Goal: Task Accomplishment & Management: Manage account settings

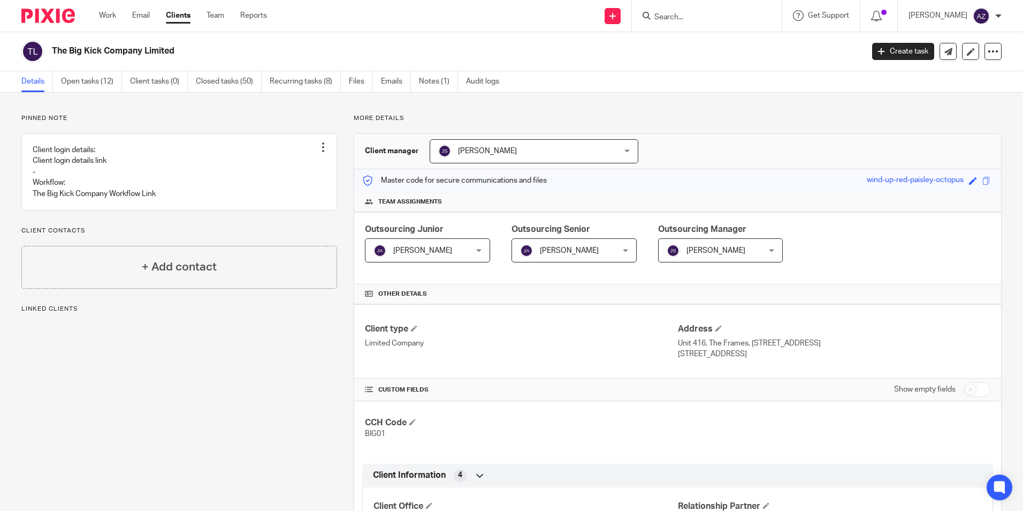
click at [529, 156] on span "[PERSON_NAME]" at bounding box center [518, 151] width 160 height 22
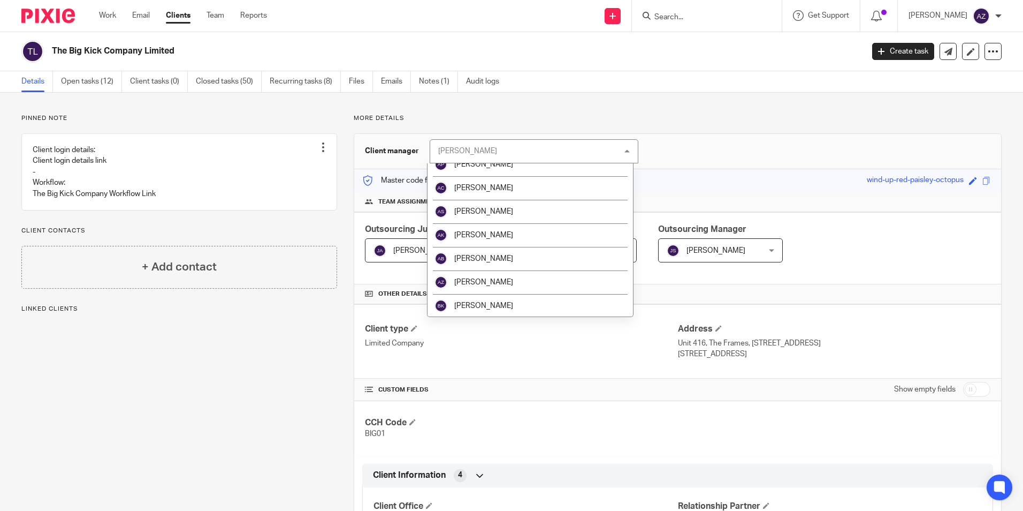
scroll to position [214, 0]
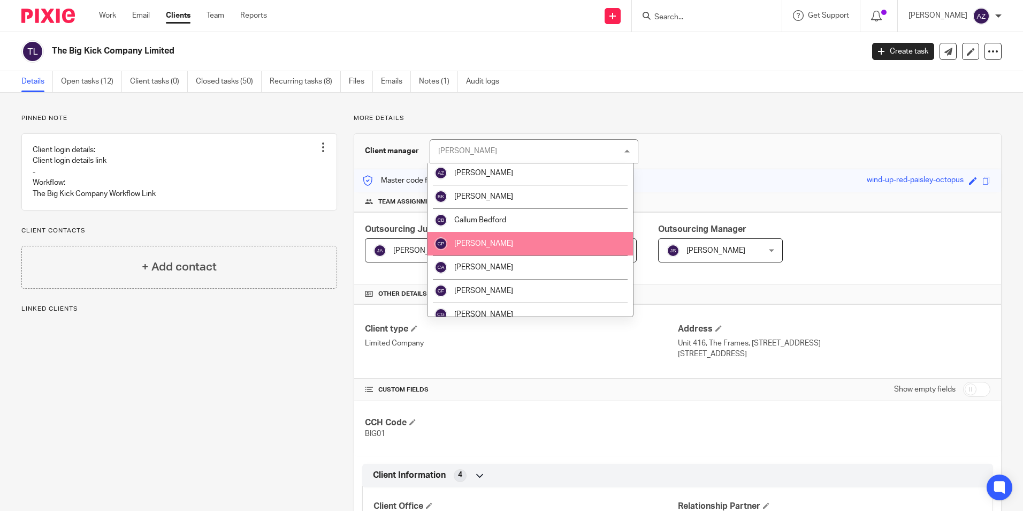
click at [521, 247] on li "[PERSON_NAME]" at bounding box center [531, 244] width 206 height 24
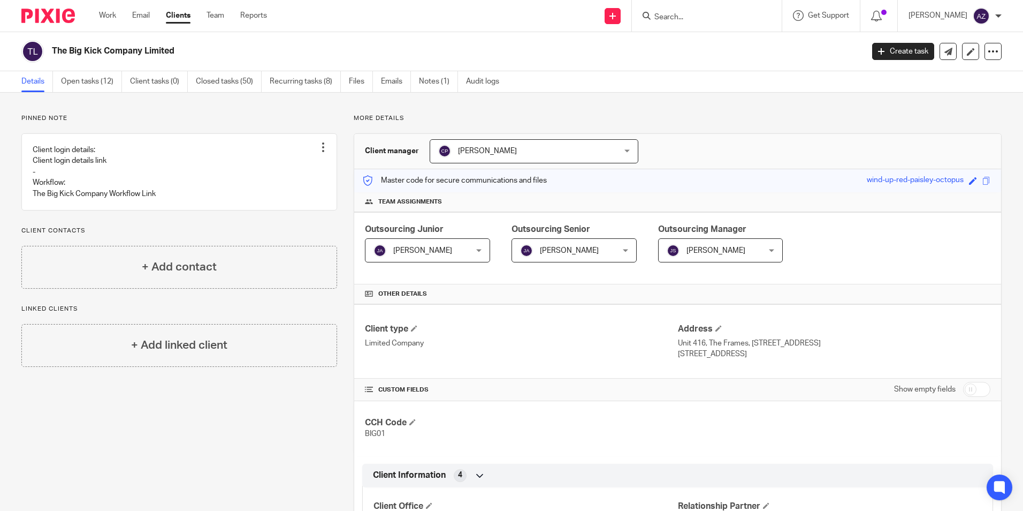
click at [706, 250] on span "[PERSON_NAME]" at bounding box center [716, 250] width 59 height 7
click at [734, 221] on div "Outsourcing Junior Joe Allison Joe Allison Not selected Aaron Jervis Abigail Cr…" at bounding box center [677, 248] width 647 height 72
click at [735, 249] on span "[PERSON_NAME]" at bounding box center [713, 250] width 93 height 22
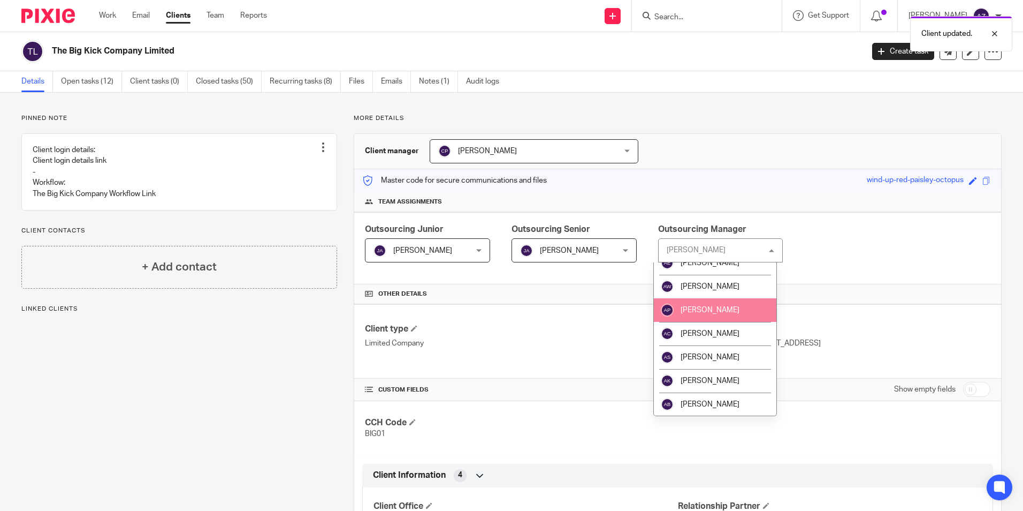
scroll to position [268, 0]
click at [715, 306] on li "[PERSON_NAME]" at bounding box center [715, 311] width 123 height 24
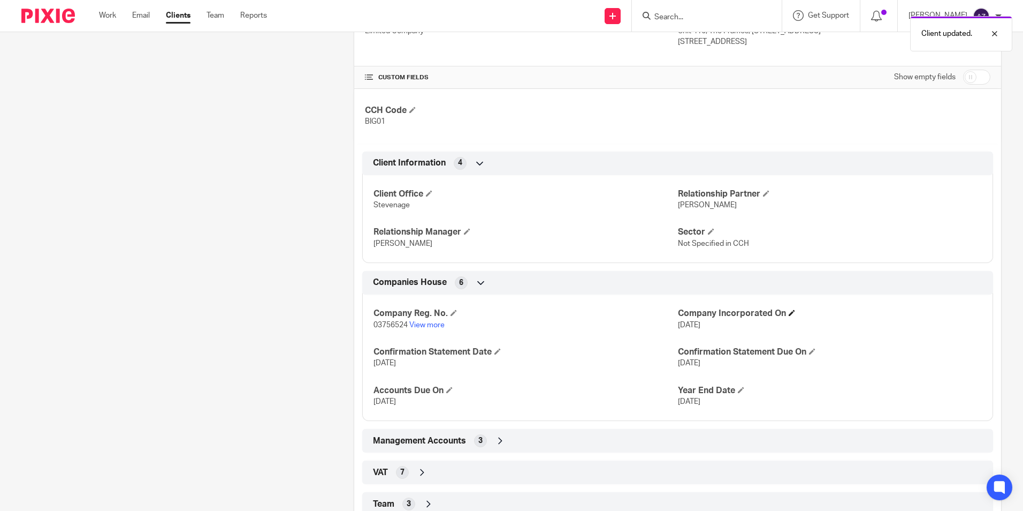
scroll to position [378, 0]
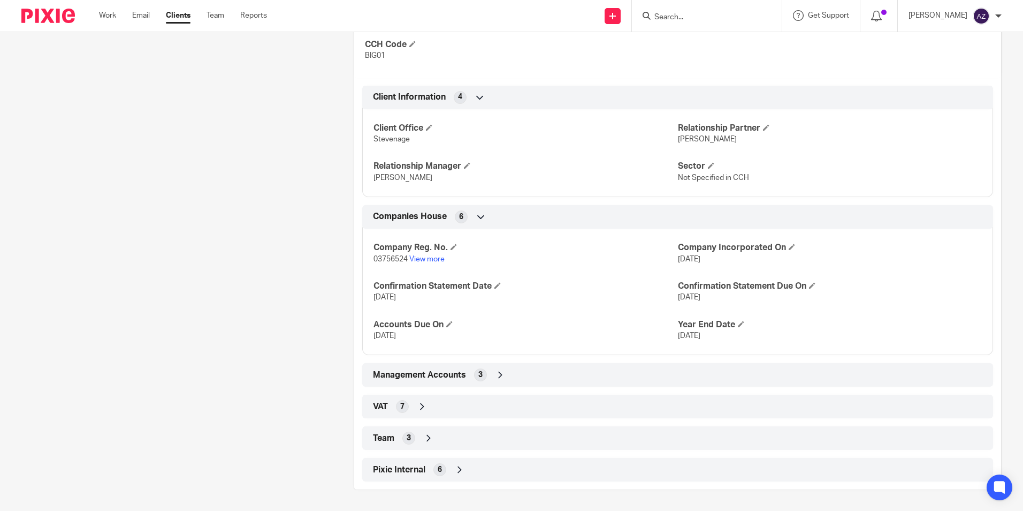
scroll to position [378, 0]
click at [427, 438] on icon at bounding box center [428, 437] width 11 height 11
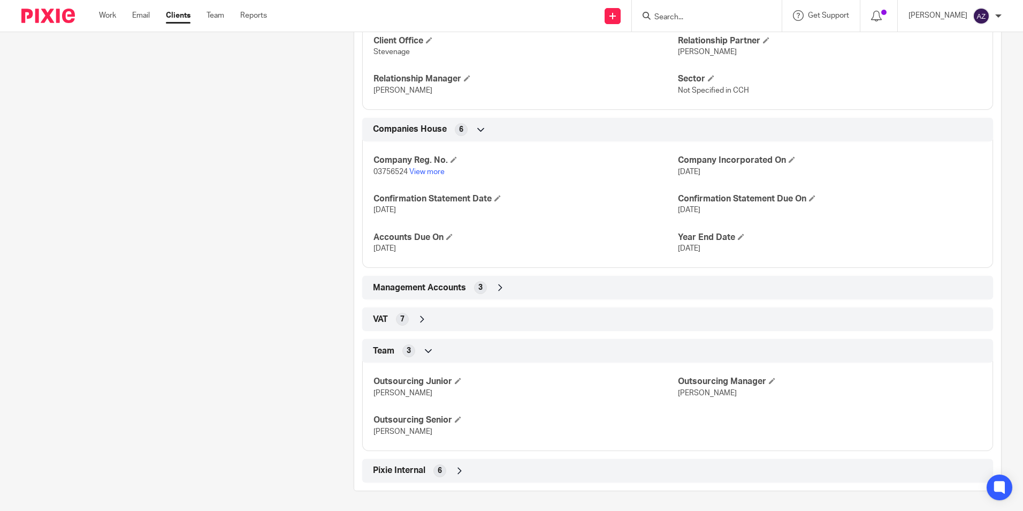
scroll to position [467, 0]
click at [772, 380] on h4 "Outsourcing Manager" at bounding box center [830, 379] width 304 height 11
click at [769, 382] on span at bounding box center [772, 379] width 6 height 6
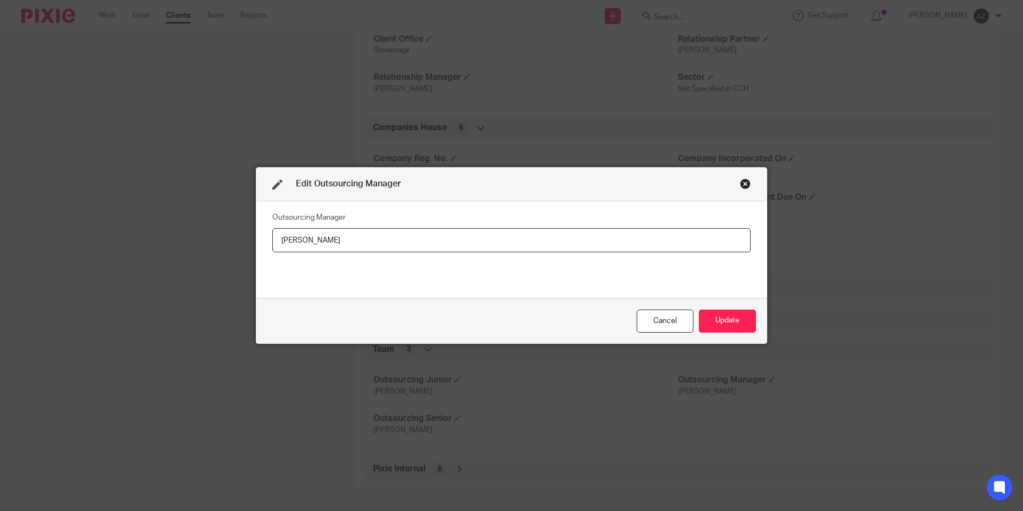
drag, startPoint x: 378, startPoint y: 242, endPoint x: 240, endPoint y: 249, distance: 138.3
click at [242, 249] on div "Edit Outsourcing Manager Outsourcing Manager Jane Spraggs Cancel Update" at bounding box center [511, 255] width 1023 height 511
type input "[PERSON_NAME]"
click at [724, 329] on button "Update" at bounding box center [727, 320] width 57 height 23
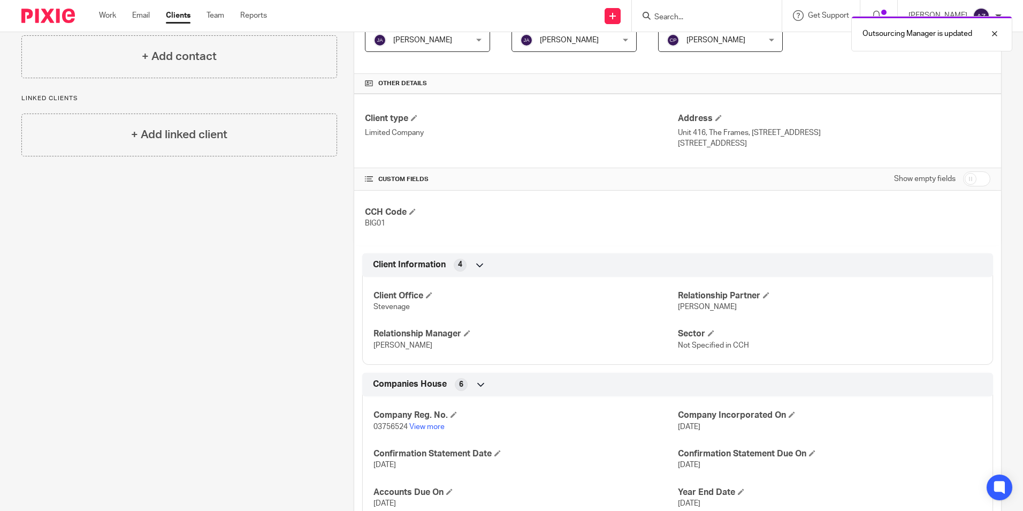
scroll to position [0, 0]
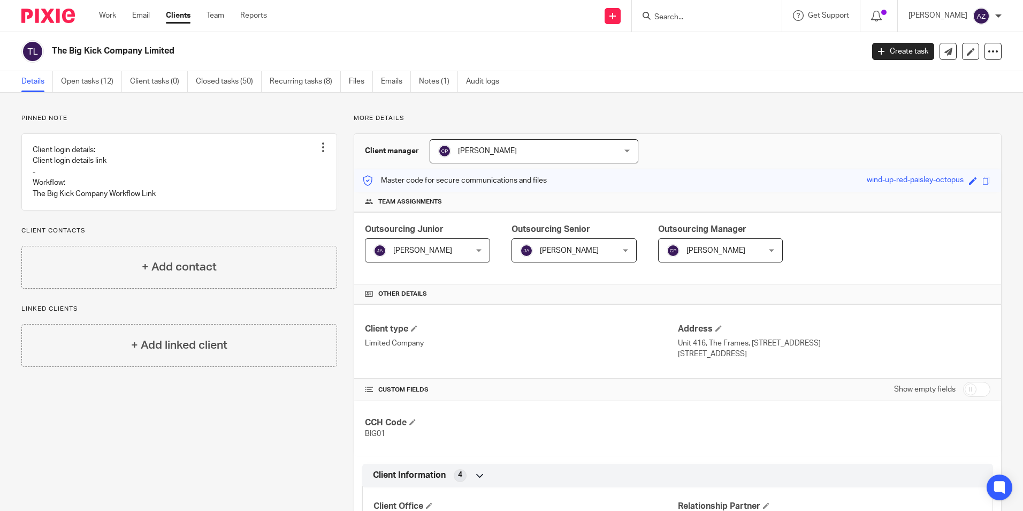
click at [724, 19] on input "Search" at bounding box center [702, 18] width 96 height 10
type input "THE BIG KICK"
click at [758, 62] on link at bounding box center [717, 58] width 133 height 16
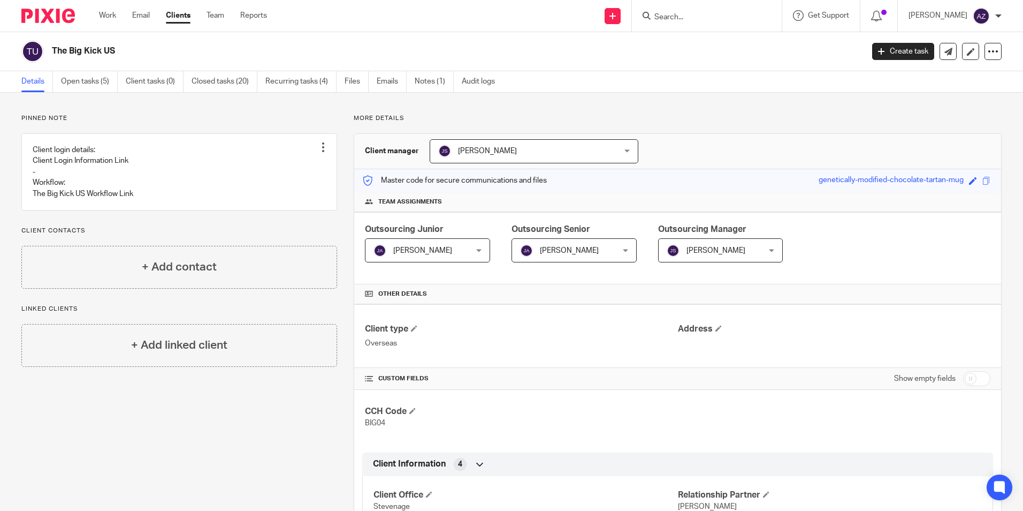
click at [540, 143] on span "[PERSON_NAME]" at bounding box center [518, 151] width 160 height 22
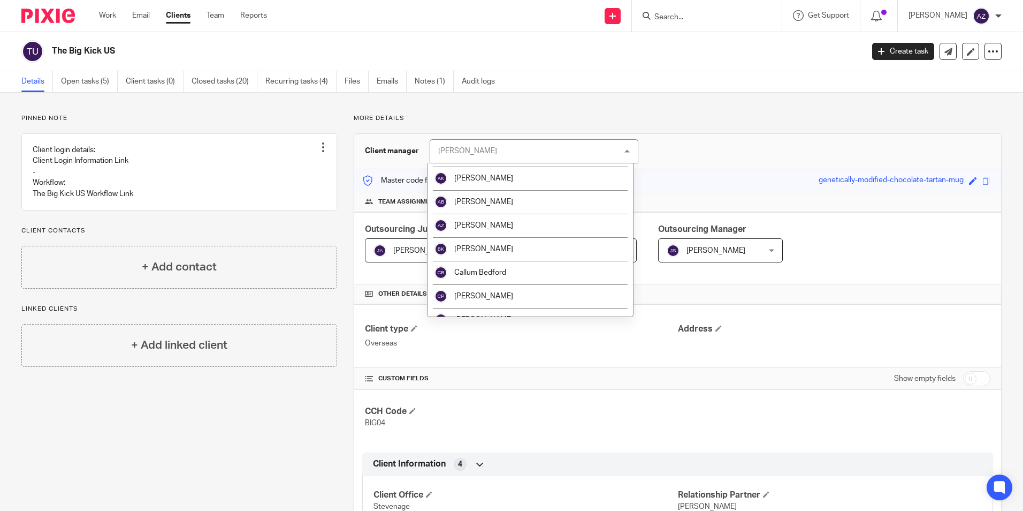
scroll to position [161, 0]
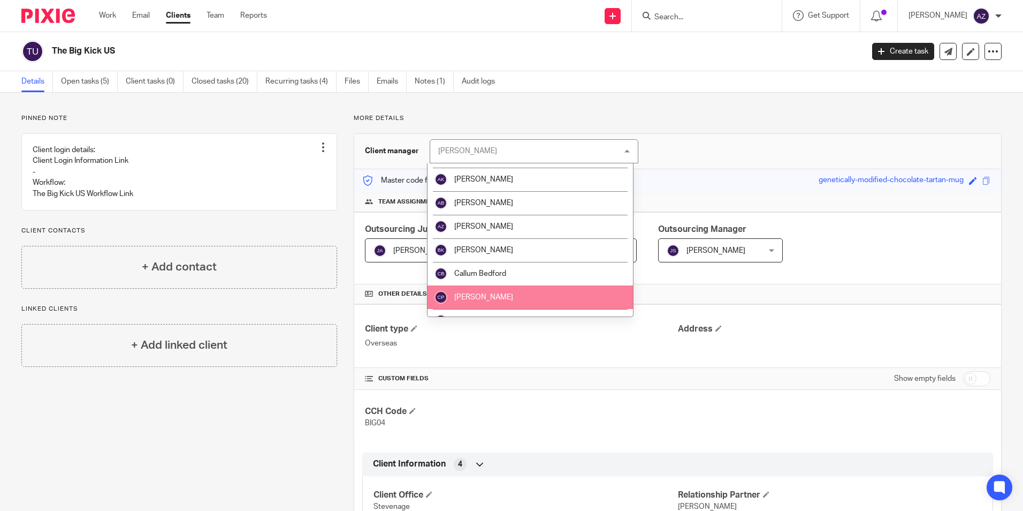
click at [510, 298] on li "[PERSON_NAME]" at bounding box center [531, 297] width 206 height 24
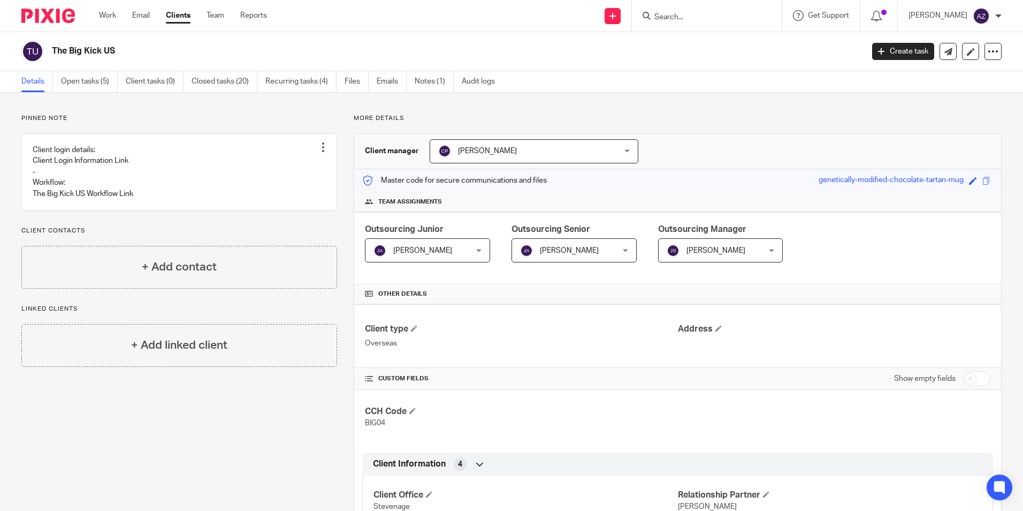
click at [681, 246] on span "[PERSON_NAME]" at bounding box center [713, 250] width 93 height 22
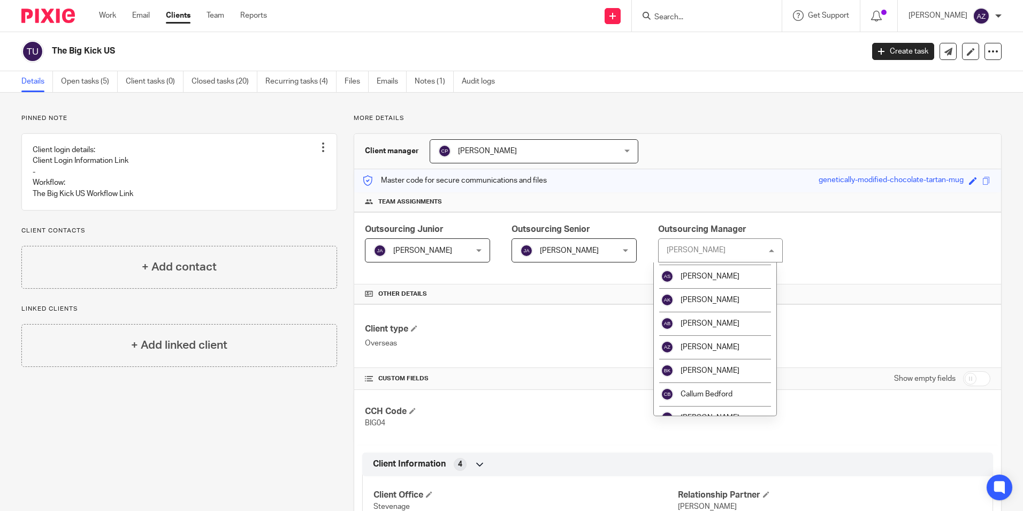
scroll to position [314, 0]
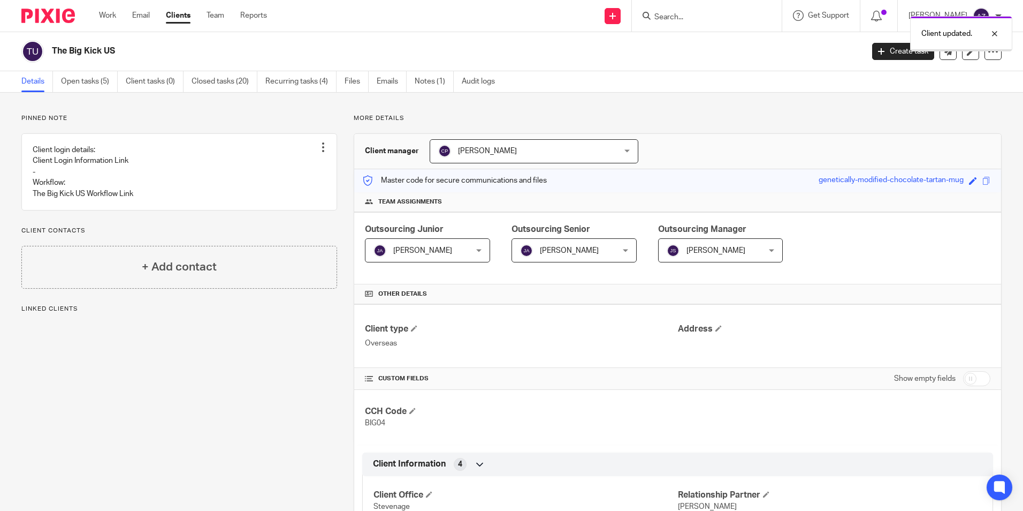
click at [720, 248] on span "[PERSON_NAME]" at bounding box center [716, 250] width 59 height 7
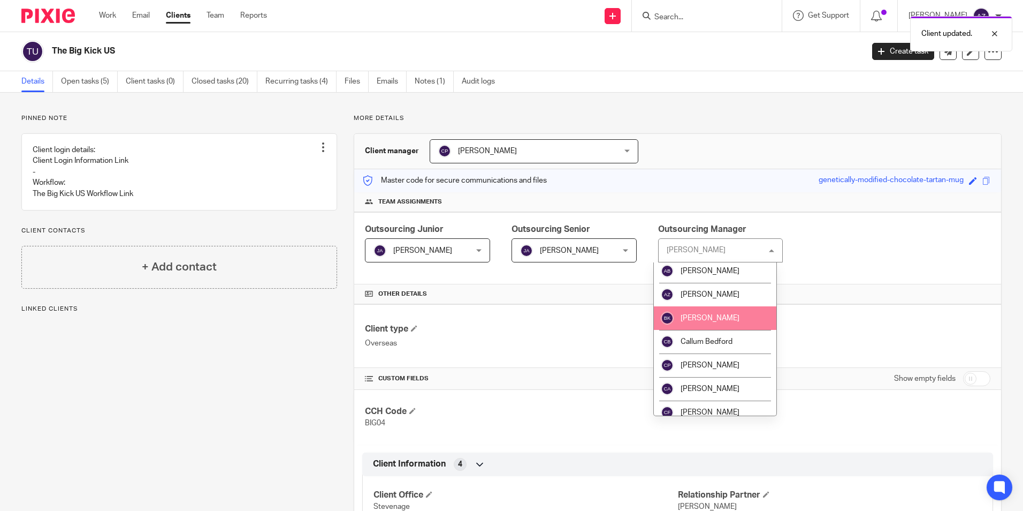
scroll to position [214, 0]
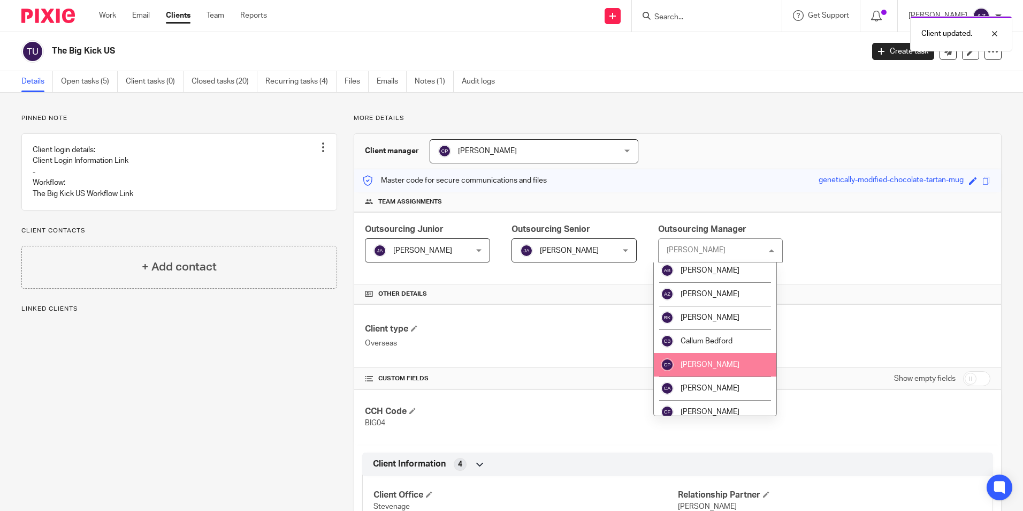
click at [723, 358] on li "Carly Payne" at bounding box center [715, 365] width 123 height 24
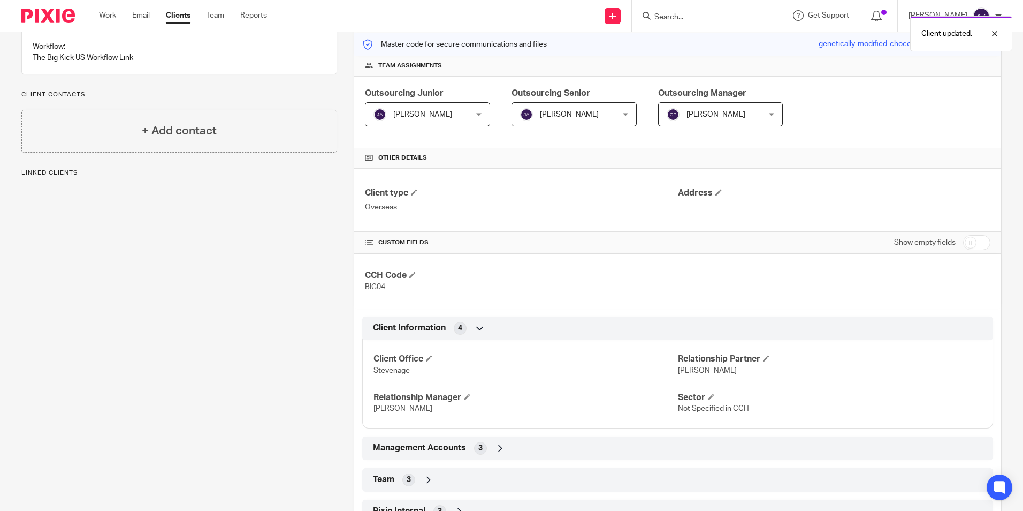
scroll to position [178, 0]
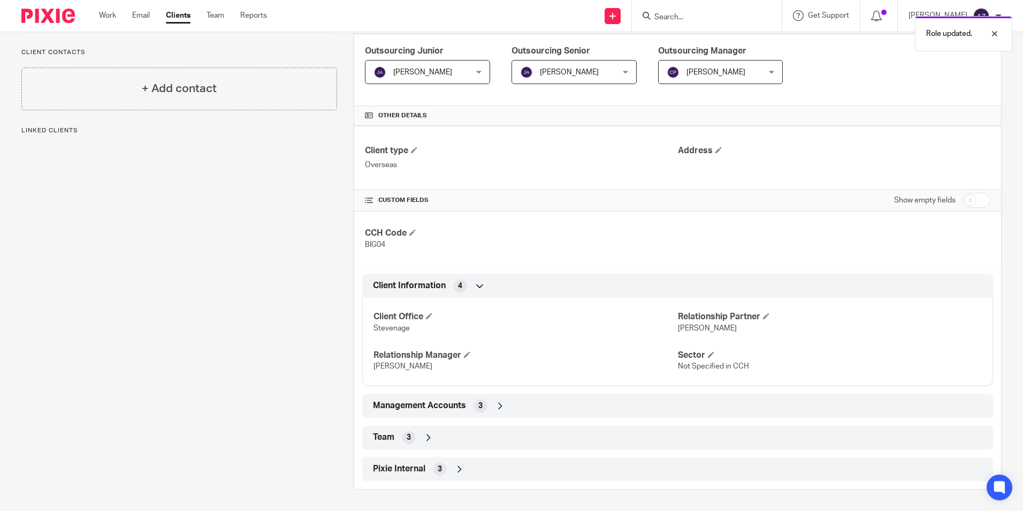
click at [428, 440] on icon at bounding box center [428, 437] width 11 height 11
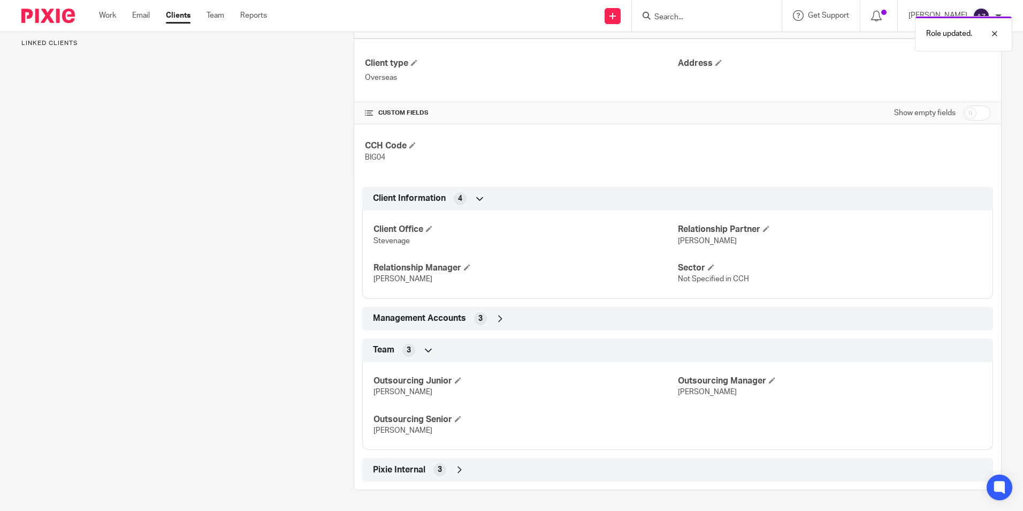
scroll to position [266, 0]
click at [770, 377] on span at bounding box center [772, 379] width 6 height 6
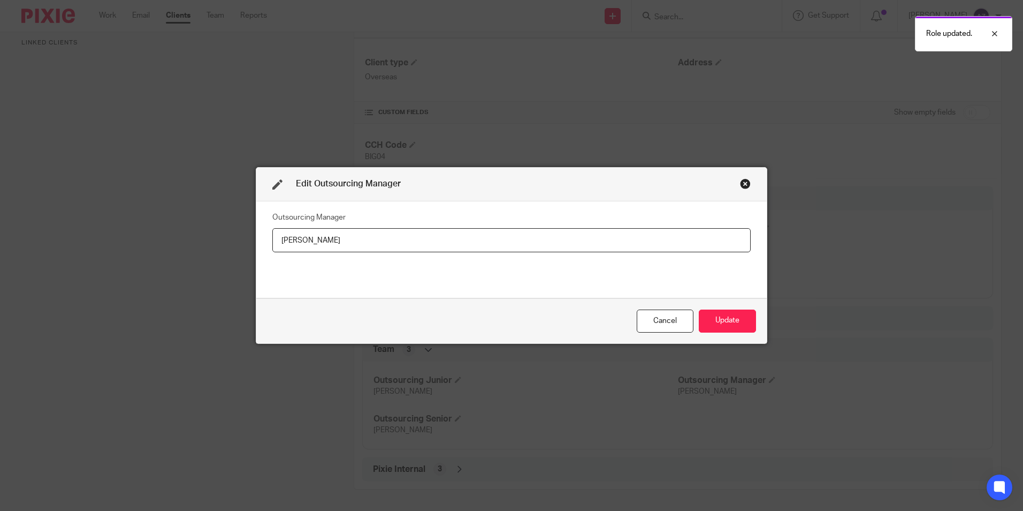
drag, startPoint x: 365, startPoint y: 236, endPoint x: 262, endPoint y: 239, distance: 103.4
click at [262, 239] on div "Outsourcing Manager [PERSON_NAME]" at bounding box center [511, 249] width 511 height 97
type input "[PERSON_NAME]"
click at [711, 324] on button "Update" at bounding box center [727, 320] width 57 height 23
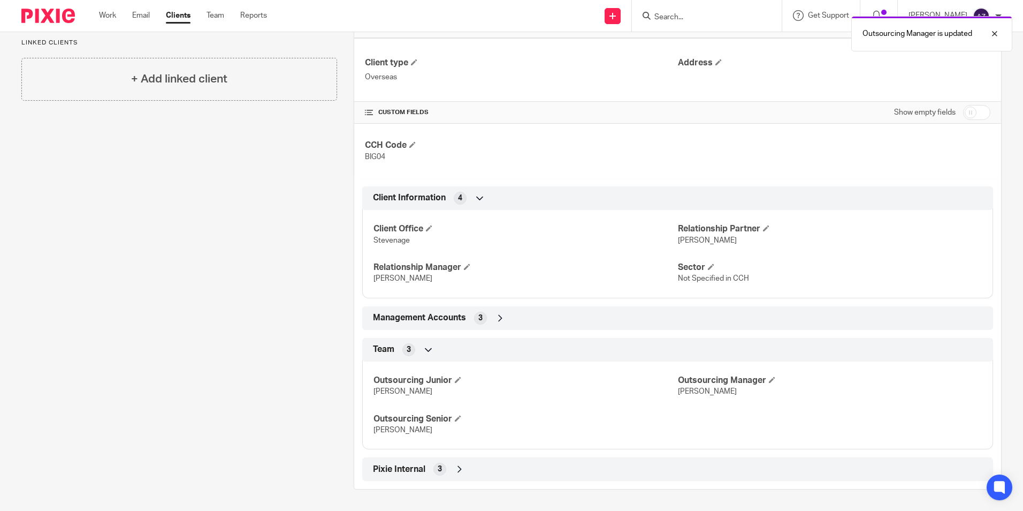
scroll to position [0, 0]
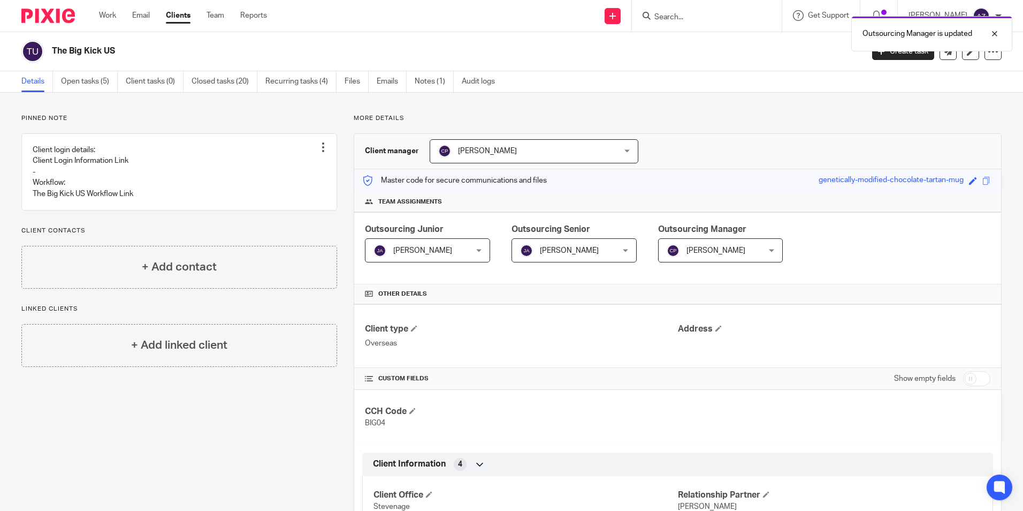
click at [687, 28] on div "Outsourcing Manager is updated" at bounding box center [762, 31] width 501 height 41
click at [689, 24] on div "Outsourcing Manager is updated" at bounding box center [762, 31] width 501 height 41
click at [696, 19] on input "Search" at bounding box center [702, 18] width 96 height 10
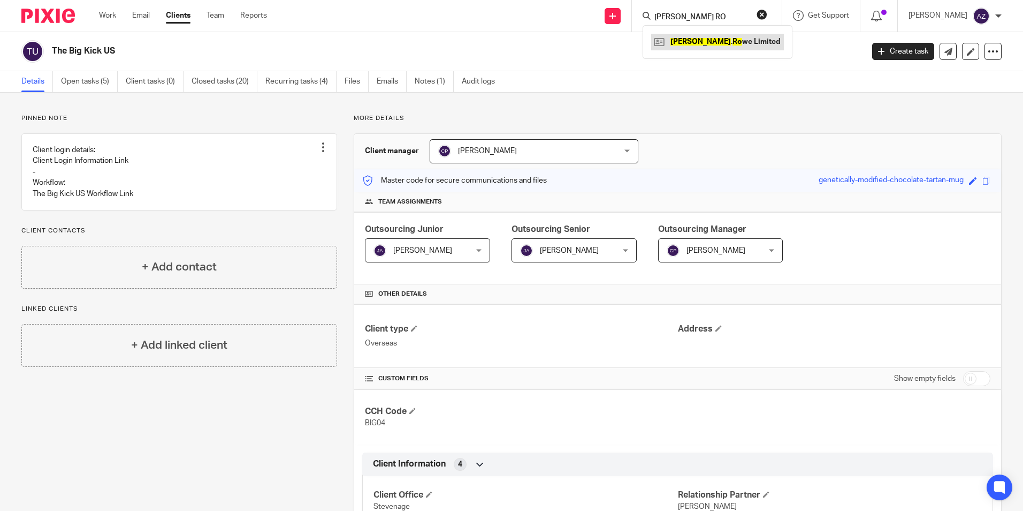
type input "W J RO"
click at [715, 42] on link at bounding box center [717, 42] width 133 height 16
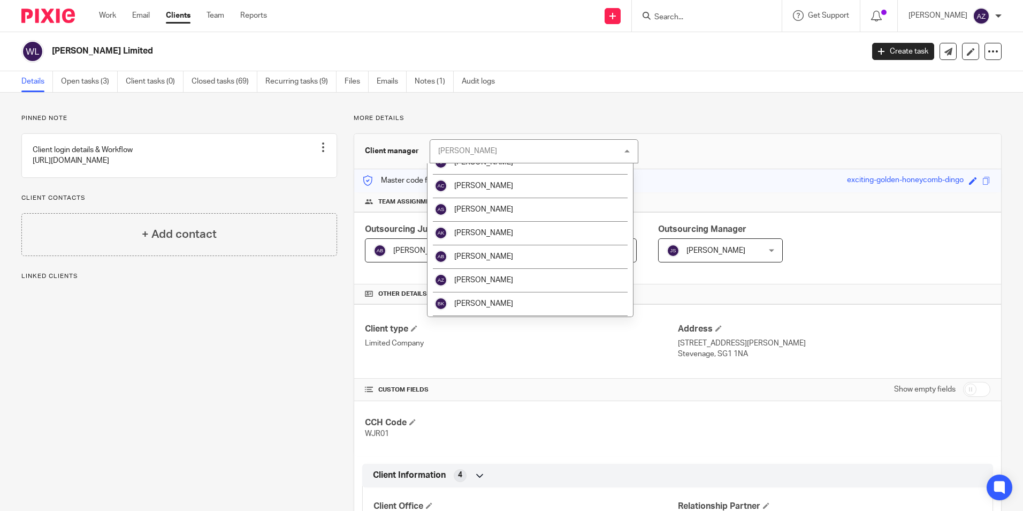
scroll to position [214, 0]
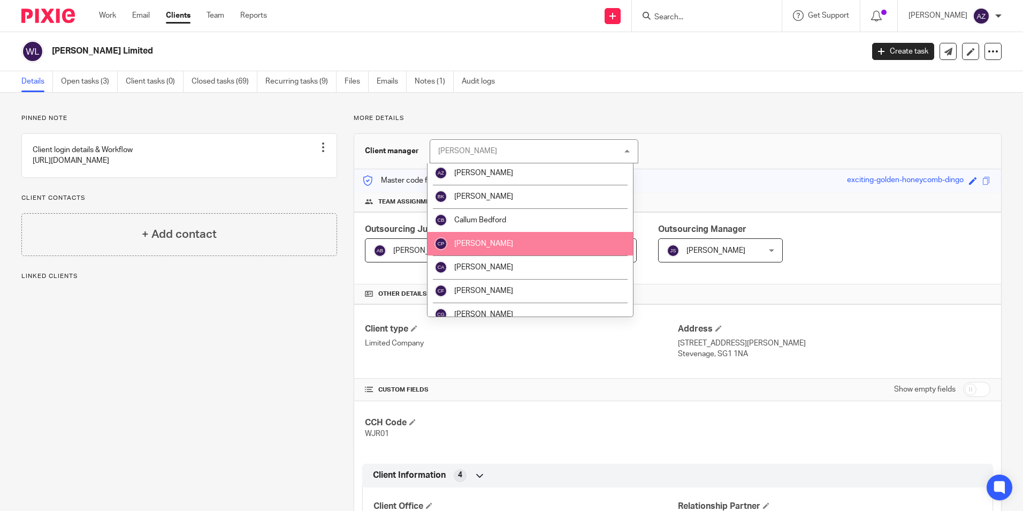
click at [520, 240] on li "[PERSON_NAME]" at bounding box center [531, 244] width 206 height 24
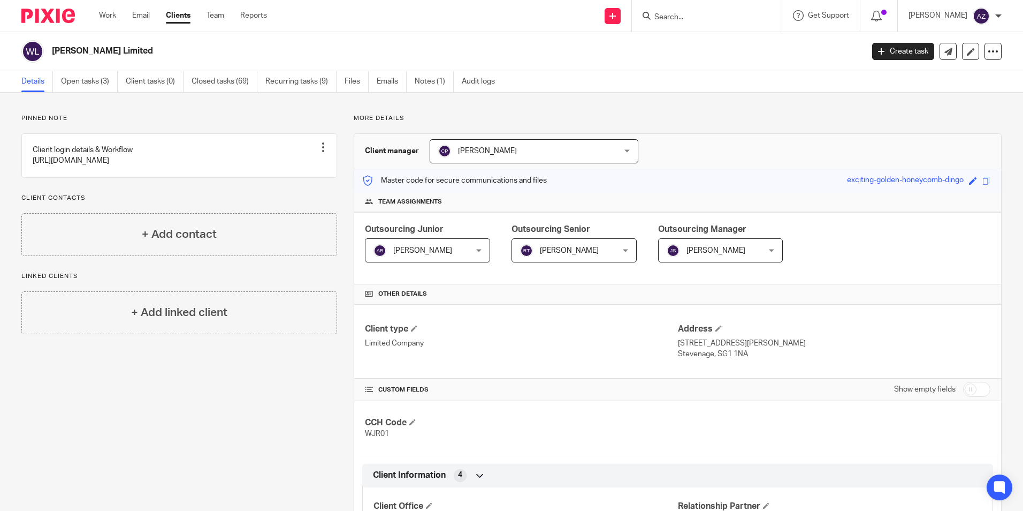
click at [768, 245] on div "Jane Spraggs Jane Spraggs" at bounding box center [720, 250] width 125 height 24
click at [719, 240] on span "[PERSON_NAME]" at bounding box center [713, 250] width 93 height 22
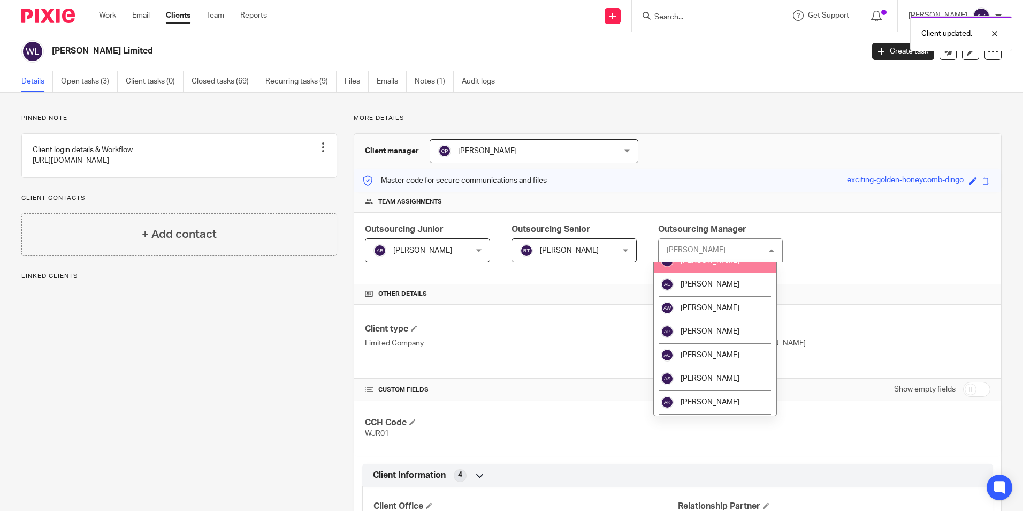
scroll to position [214, 0]
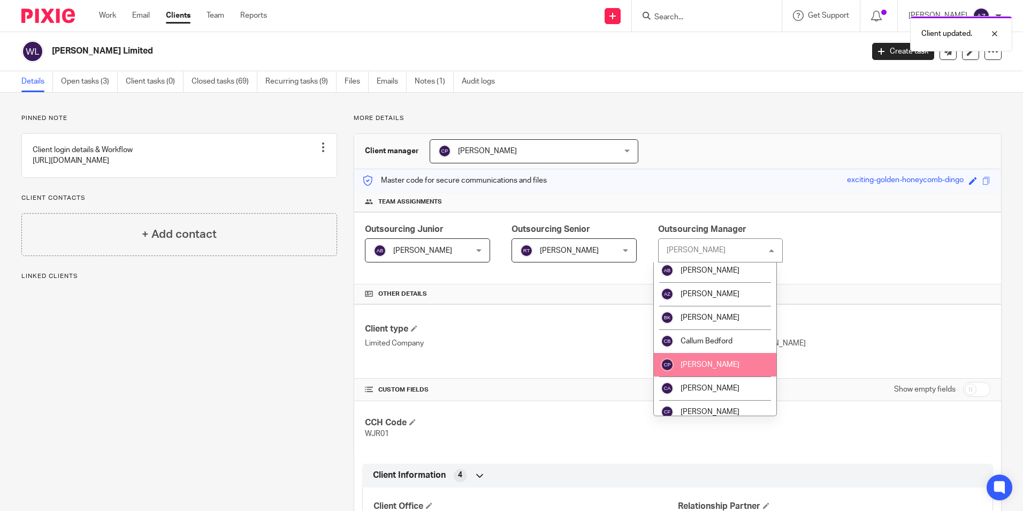
click at [722, 359] on li "[PERSON_NAME]" at bounding box center [715, 365] width 123 height 24
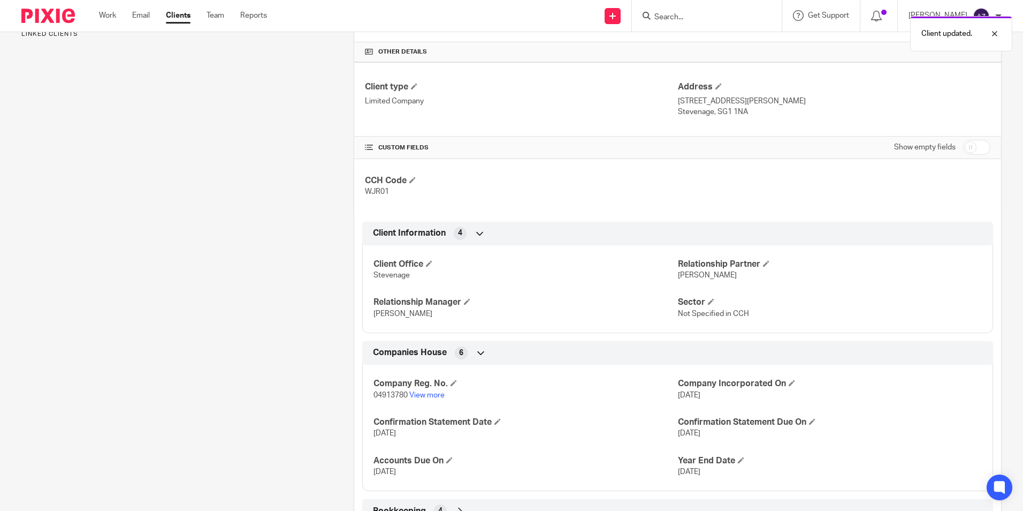
scroll to position [410, 0]
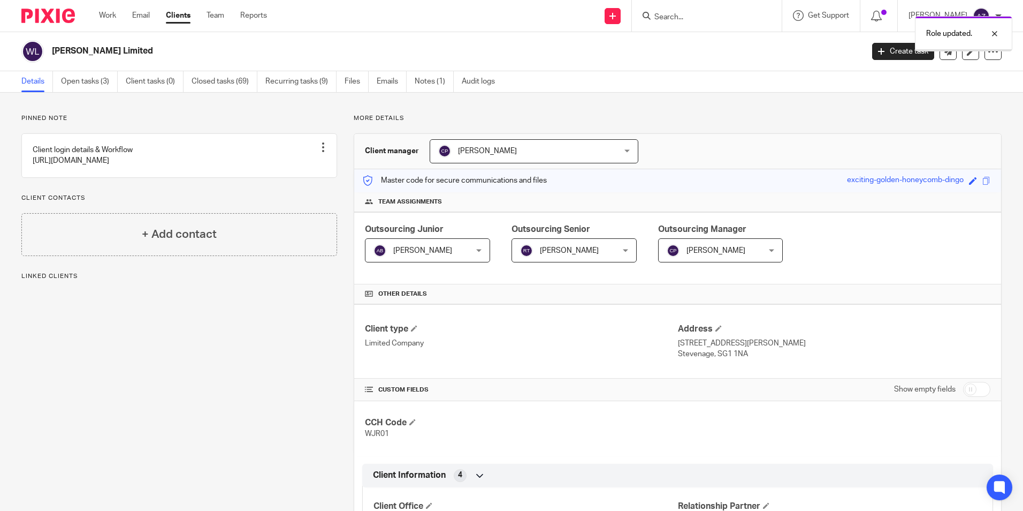
scroll to position [410, 0]
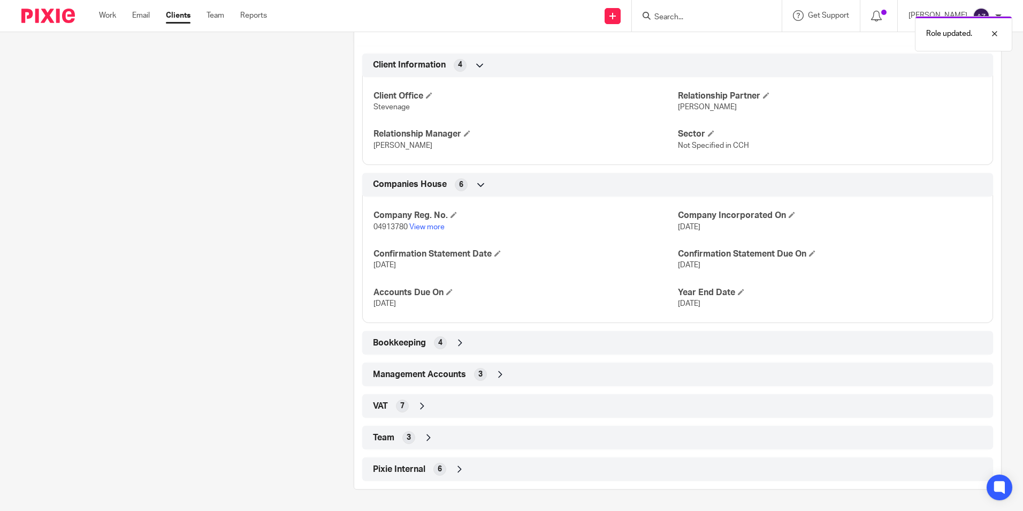
click at [426, 441] on icon at bounding box center [428, 437] width 11 height 11
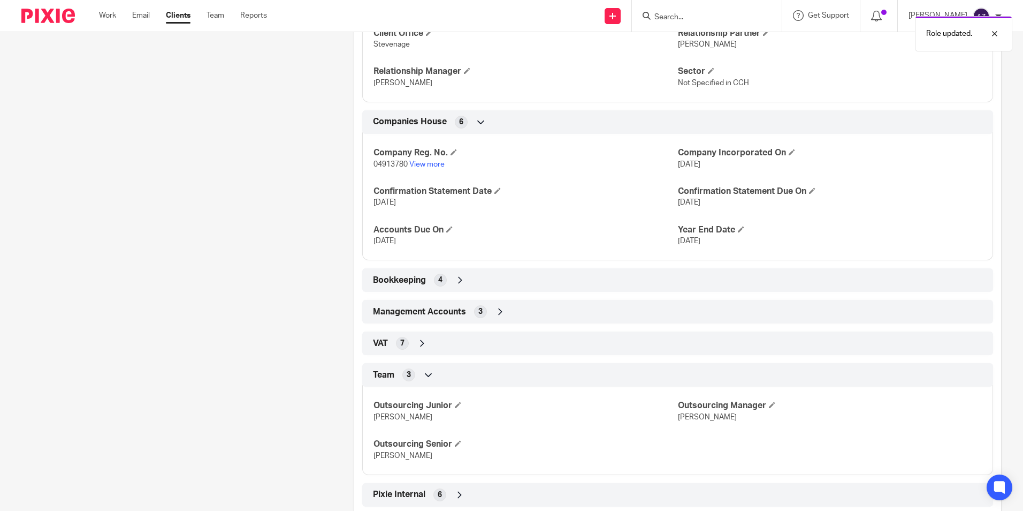
scroll to position [498, 0]
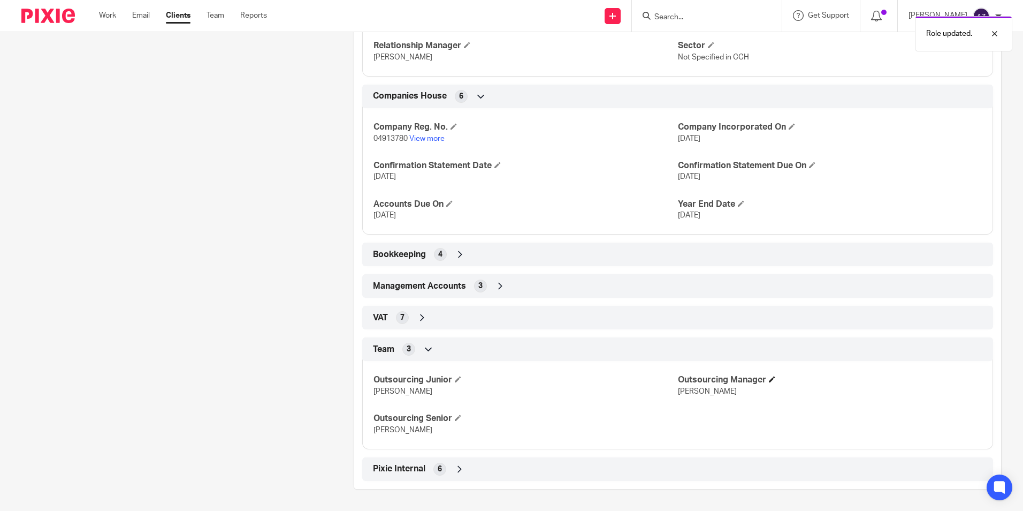
click at [769, 379] on span at bounding box center [772, 379] width 6 height 6
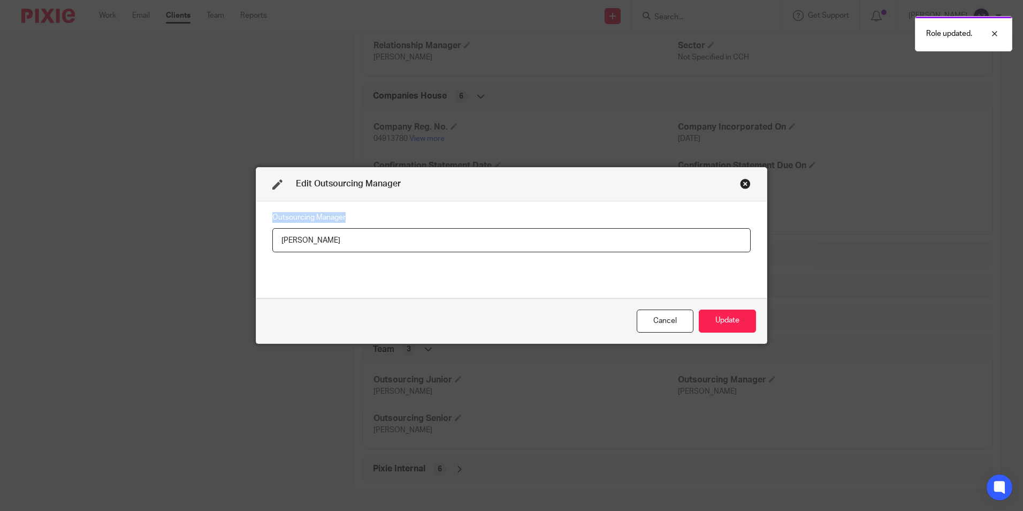
drag, startPoint x: 405, startPoint y: 223, endPoint x: 245, endPoint y: 224, distance: 160.0
click at [245, 224] on div "Edit Outsourcing Manager Outsourcing Manager [PERSON_NAME] Cancel Update" at bounding box center [511, 255] width 1023 height 511
drag, startPoint x: 245, startPoint y: 224, endPoint x: 356, endPoint y: 252, distance: 114.2
click at [356, 252] on div "Outsourcing Manager [PERSON_NAME]" at bounding box center [511, 249] width 479 height 80
drag, startPoint x: 352, startPoint y: 242, endPoint x: 226, endPoint y: 251, distance: 125.6
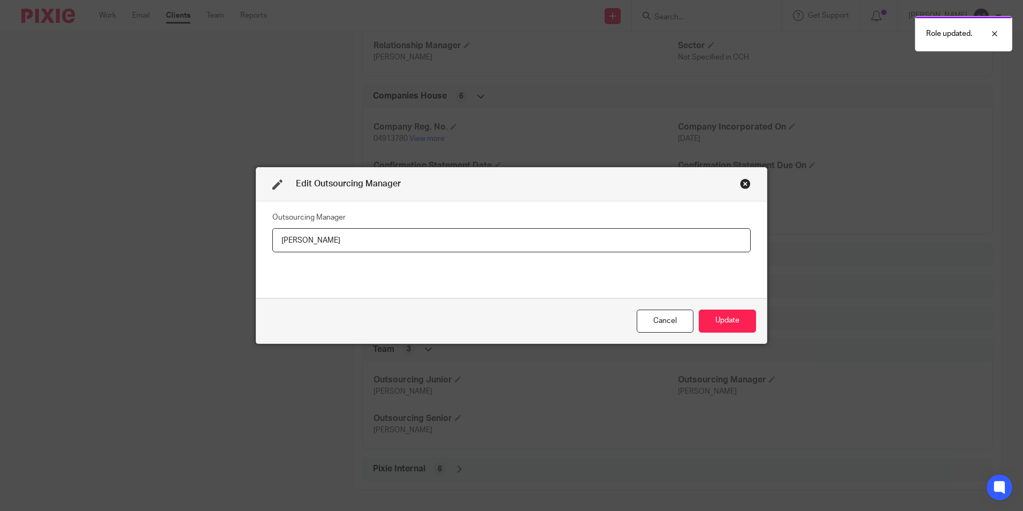
click at [233, 241] on div "Edit Outsourcing Manager Outsourcing Manager [PERSON_NAME] Cancel Update" at bounding box center [511, 255] width 1023 height 511
paste input "[PERSON_NAME]"
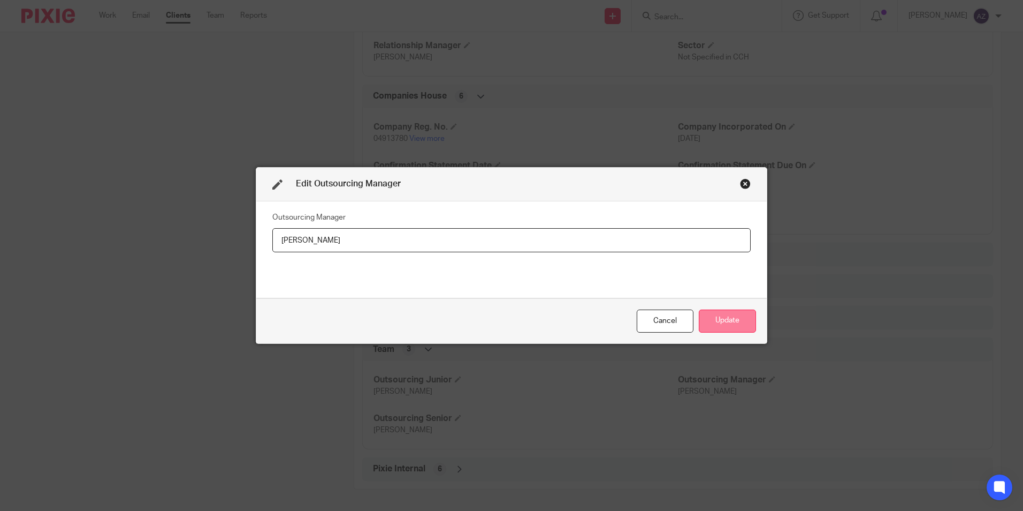
type input "[PERSON_NAME]"
click at [736, 321] on button "Update" at bounding box center [727, 320] width 57 height 23
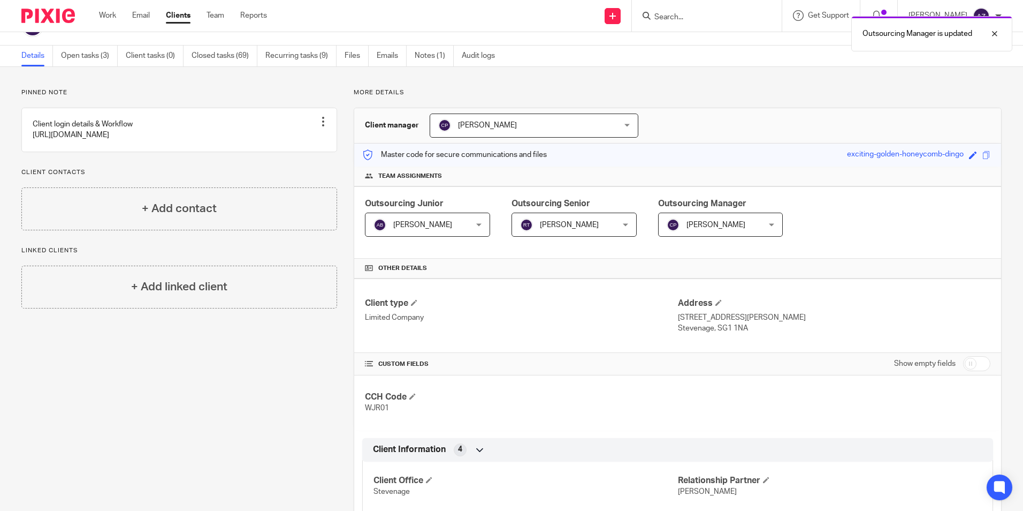
scroll to position [0, 0]
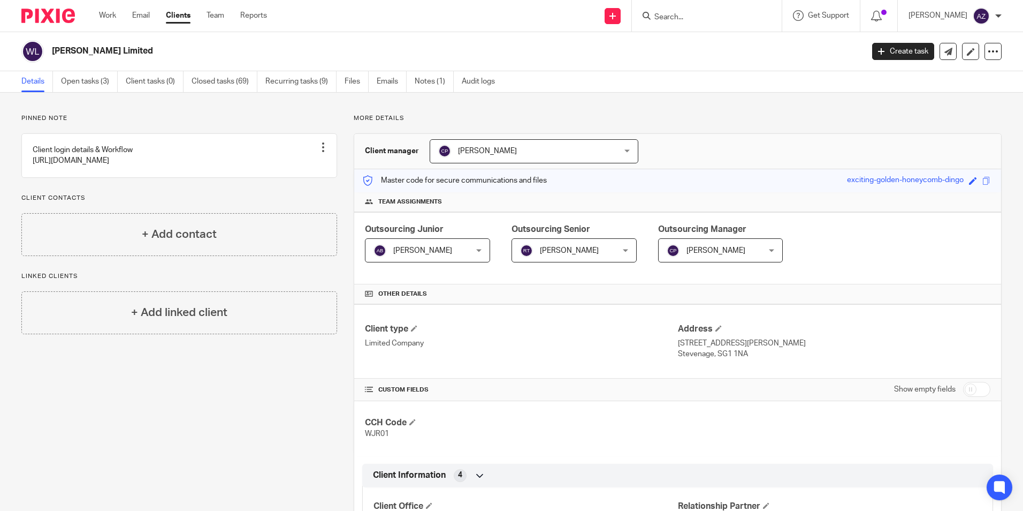
click at [699, 16] on input "Search" at bounding box center [702, 18] width 96 height 10
type input "AGAF"
click at [758, 37] on link at bounding box center [717, 42] width 133 height 16
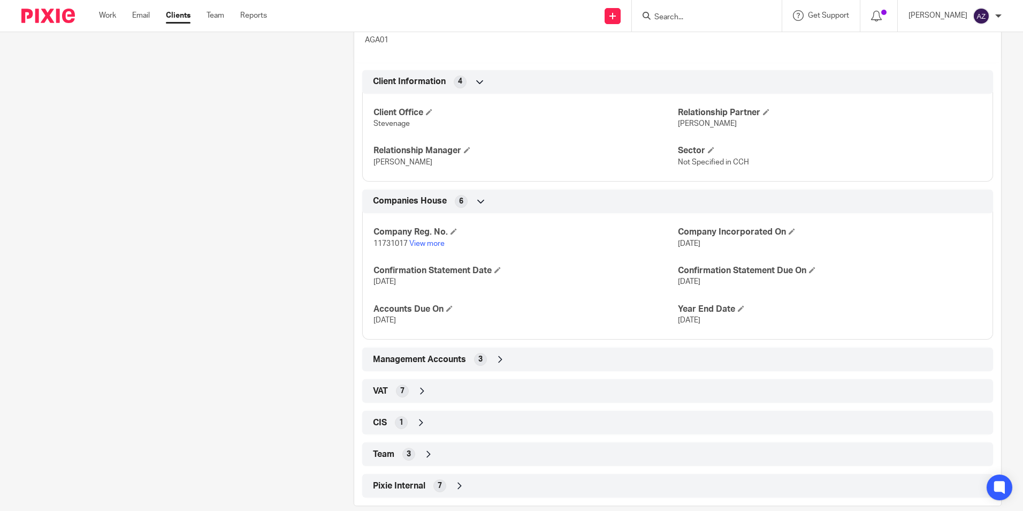
scroll to position [410, 0]
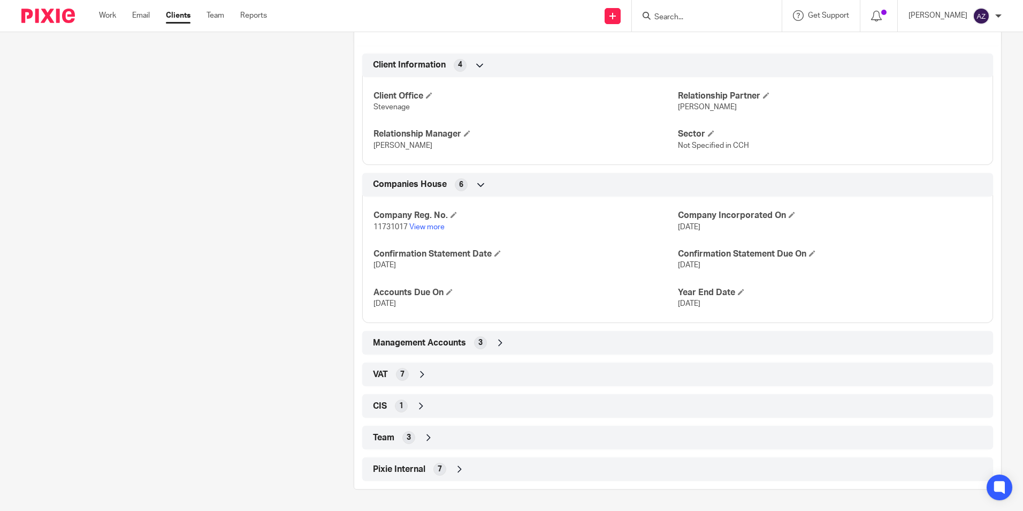
click at [429, 439] on icon at bounding box center [428, 437] width 11 height 11
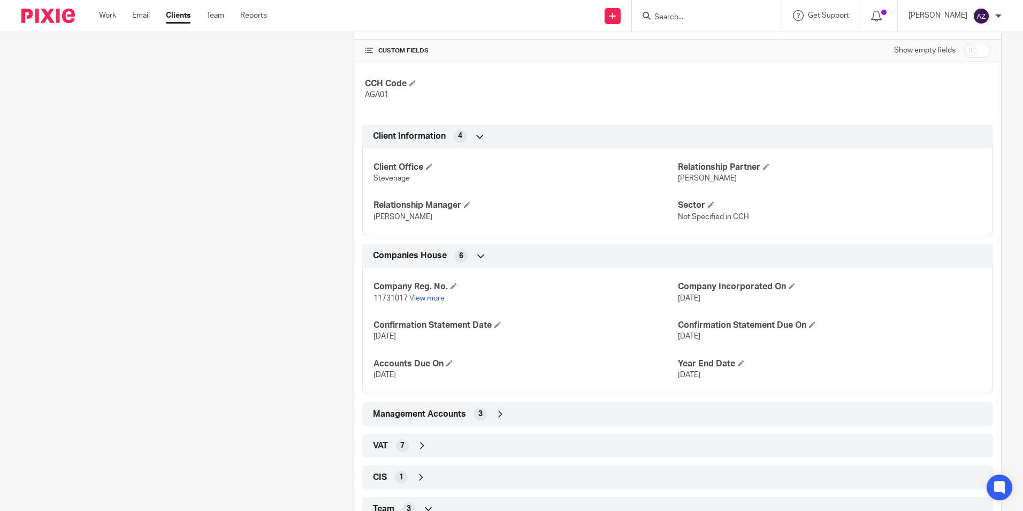
scroll to position [338, 0]
click at [710, 14] on input "Search" at bounding box center [702, 18] width 96 height 10
type input "ANT"
click at [751, 47] on link at bounding box center [717, 42] width 133 height 16
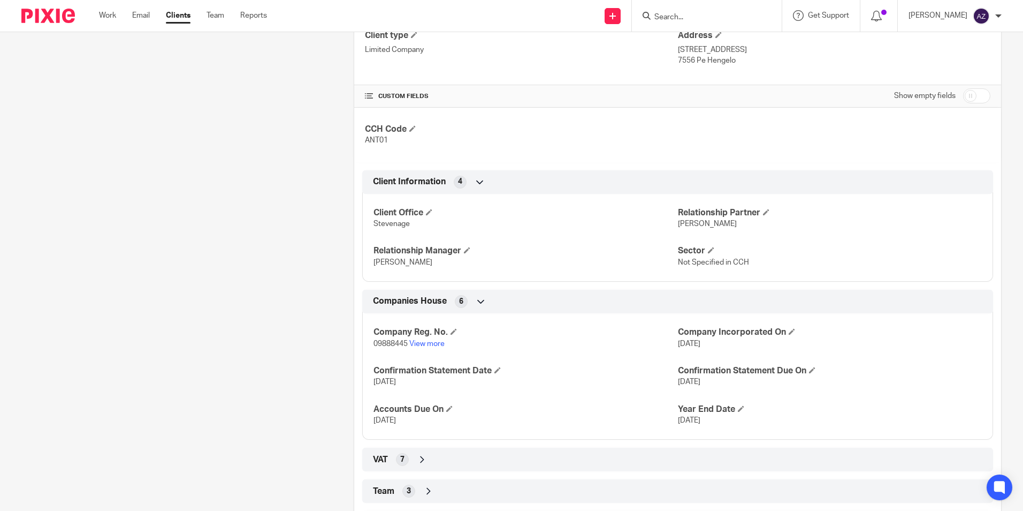
scroll to position [347, 0]
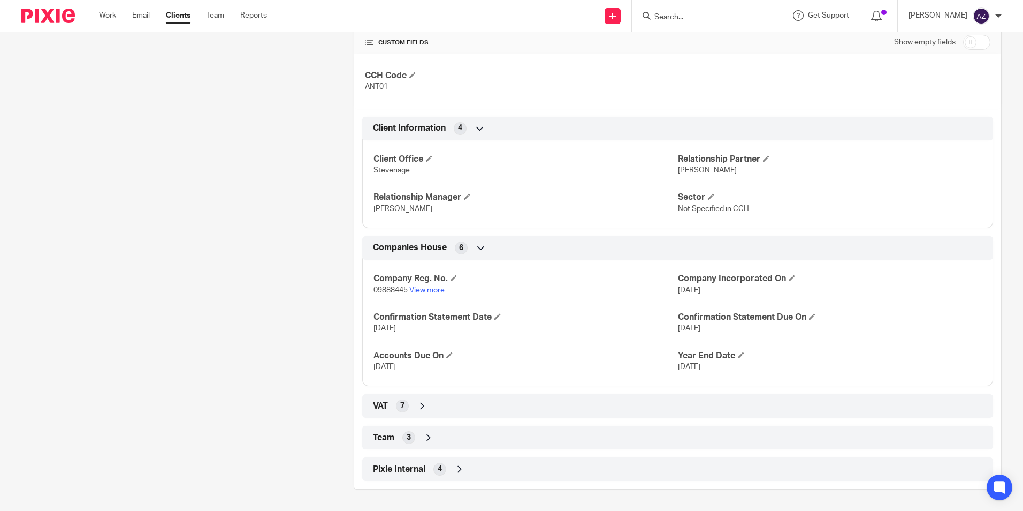
click at [423, 439] on icon at bounding box center [428, 437] width 11 height 11
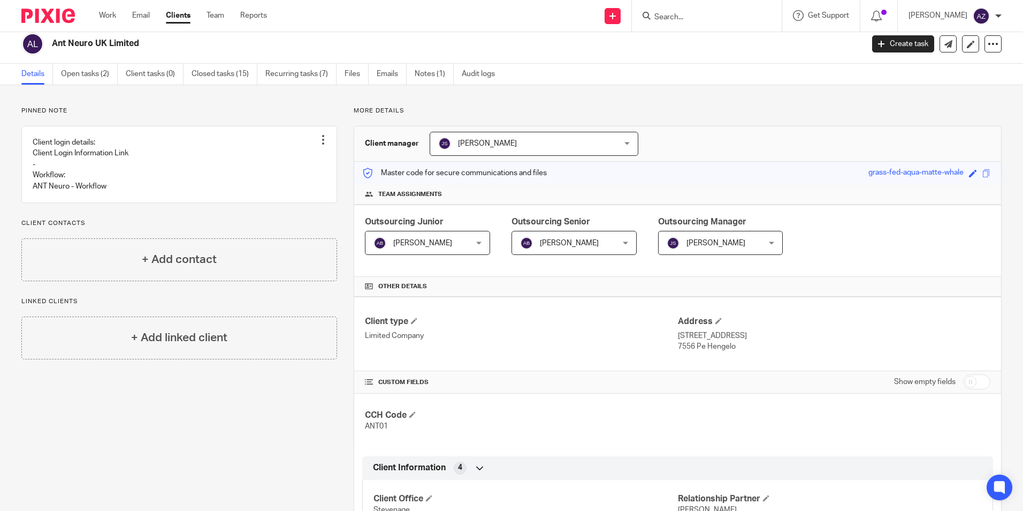
scroll to position [0, 0]
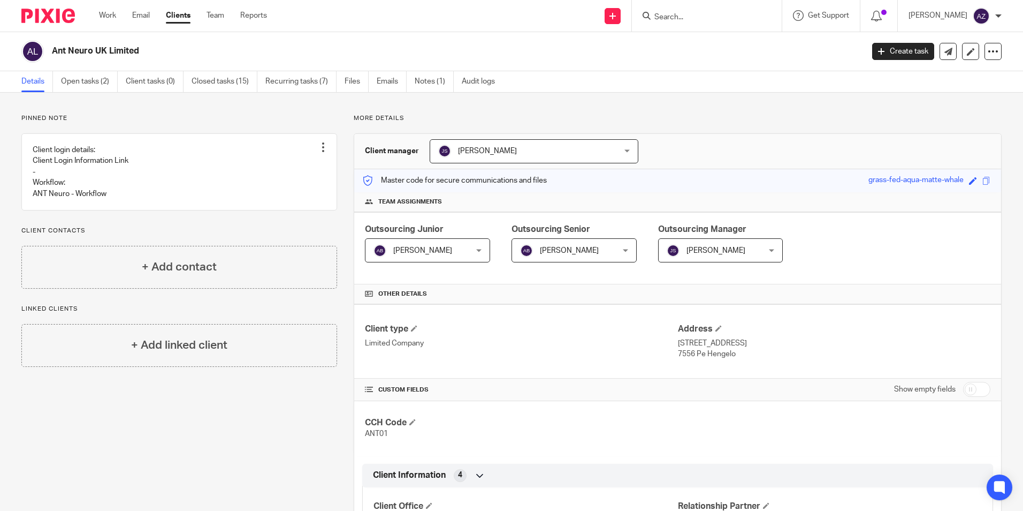
click at [718, 16] on input "Search" at bounding box center [702, 18] width 96 height 10
type input "APRIC"
click at [722, 42] on link at bounding box center [717, 42] width 133 height 16
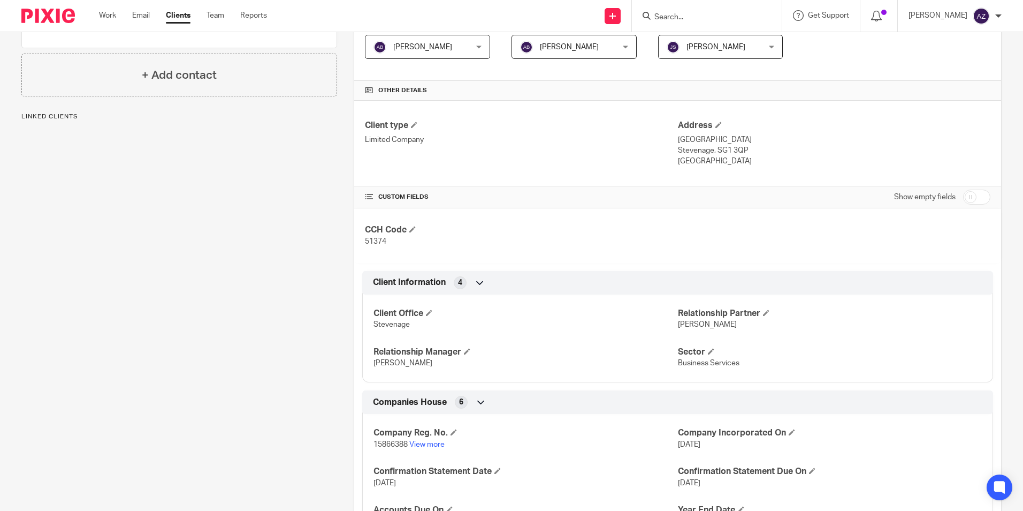
scroll to position [390, 0]
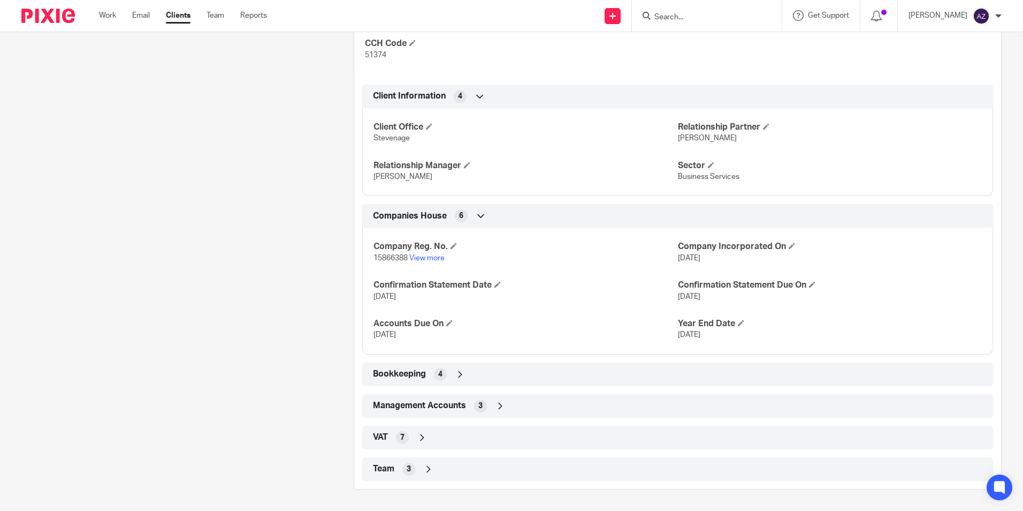
click at [423, 473] on icon at bounding box center [428, 469] width 11 height 11
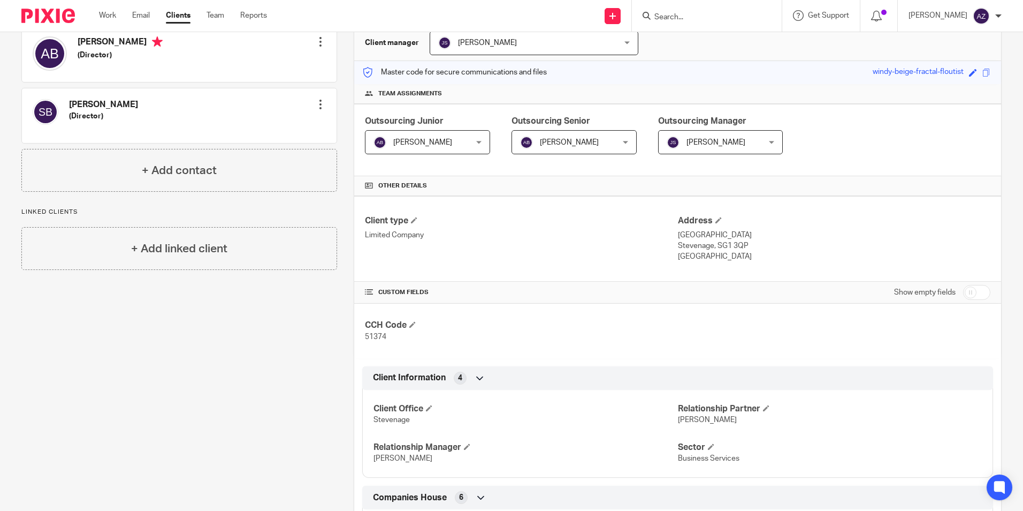
scroll to position [0, 0]
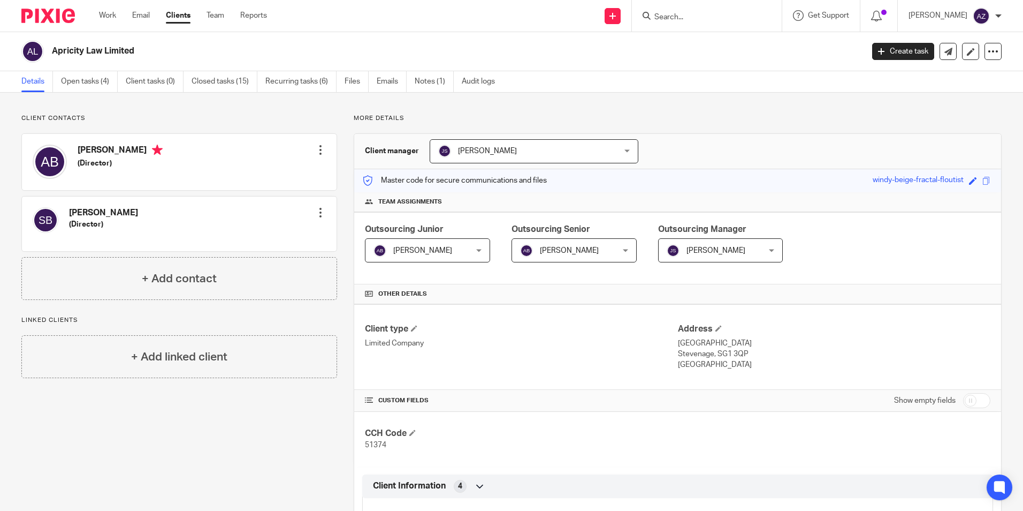
click at [713, 12] on form at bounding box center [711, 15] width 114 height 13
click at [710, 26] on div at bounding box center [707, 16] width 150 height 32
click at [707, 17] on input "Search" at bounding box center [702, 18] width 96 height 10
type input "ASHBERG"
click button "submit" at bounding box center [0, 0] width 0 height 0
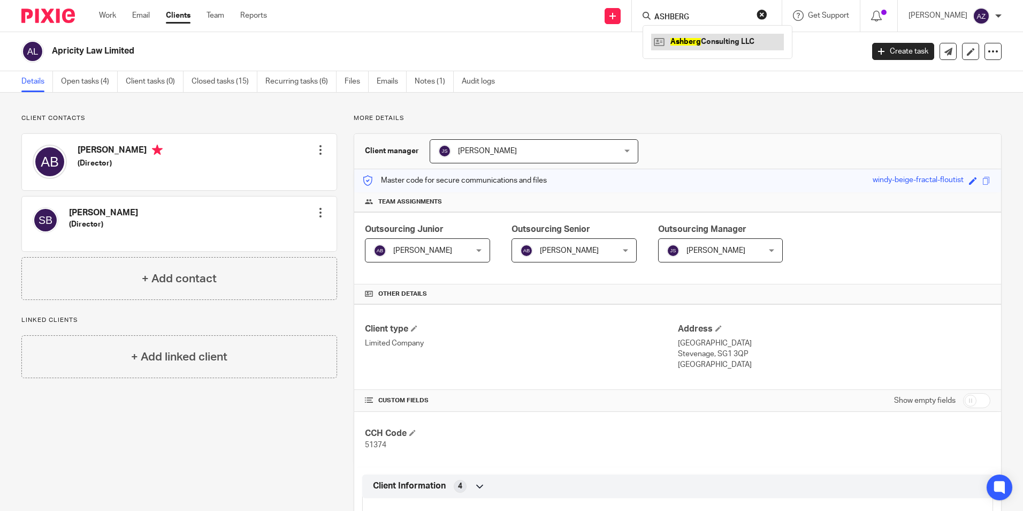
click at [720, 36] on link at bounding box center [717, 42] width 133 height 16
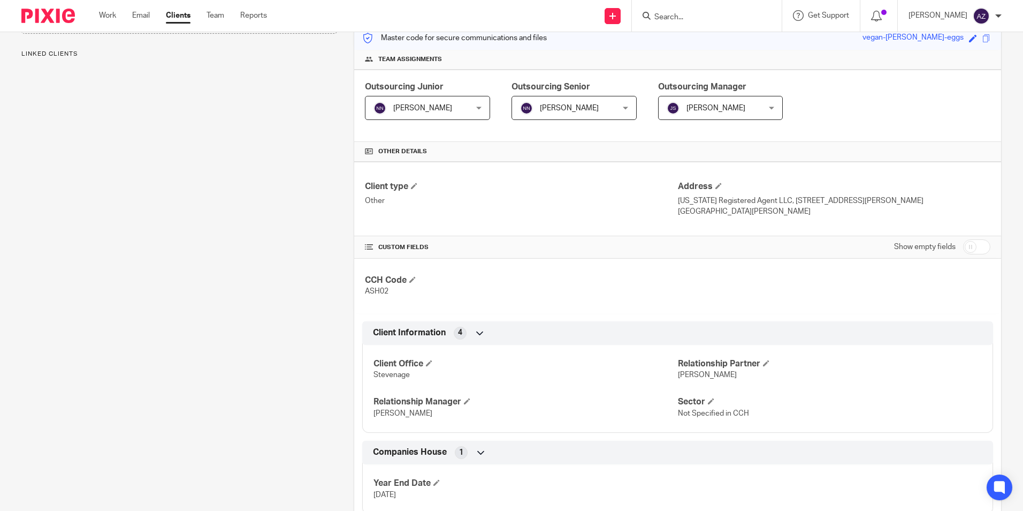
scroll to position [302, 0]
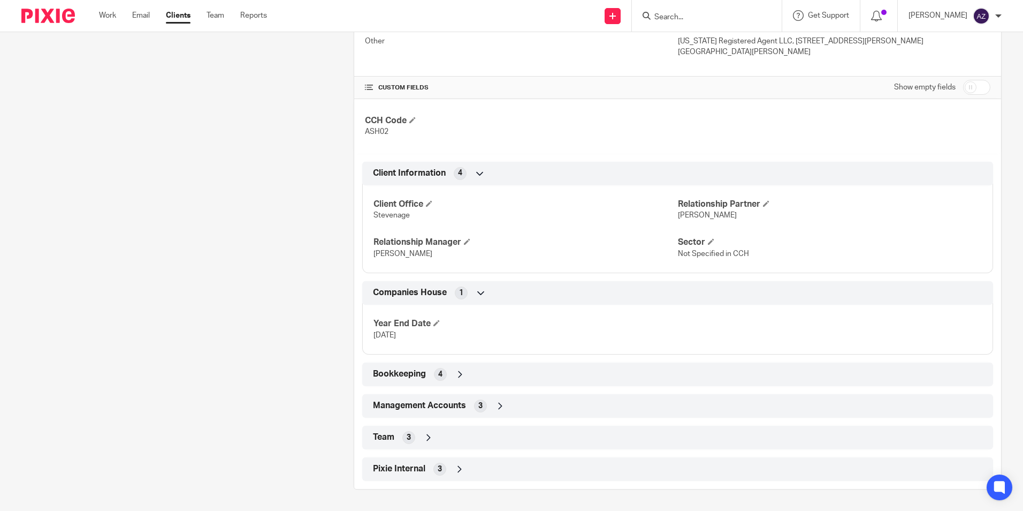
click at [425, 441] on icon at bounding box center [428, 437] width 11 height 11
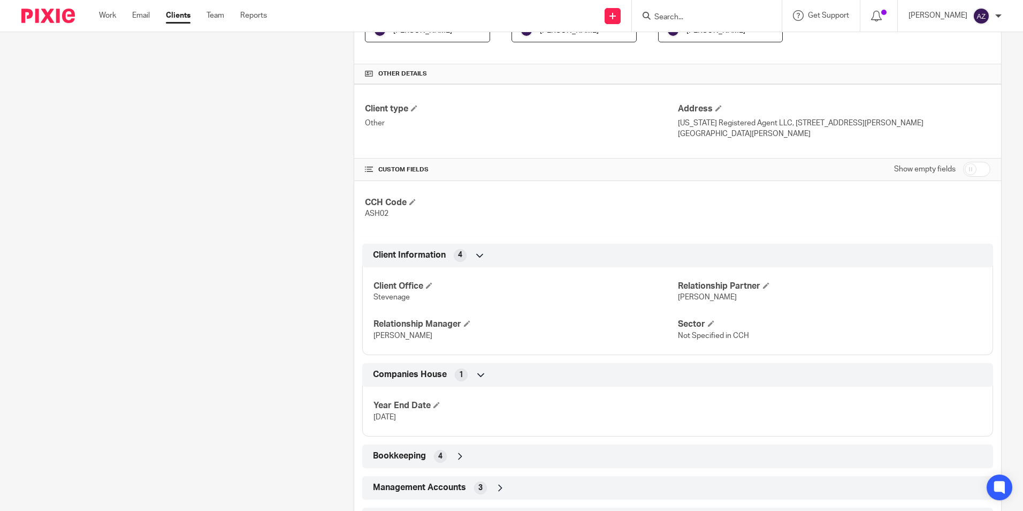
scroll to position [0, 0]
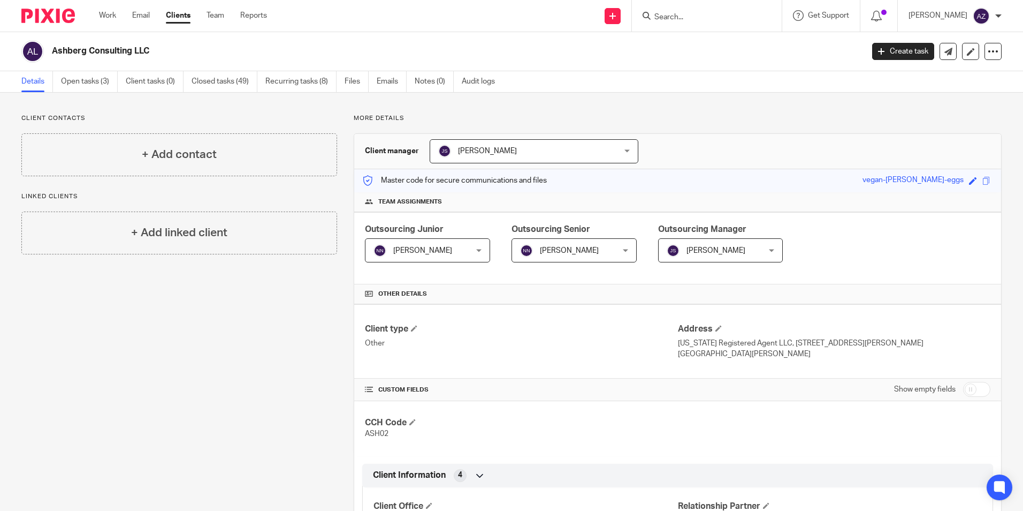
click at [711, 21] on input "Search" at bounding box center [702, 18] width 96 height 10
type input "ATG"
click at [714, 47] on link at bounding box center [717, 42] width 133 height 16
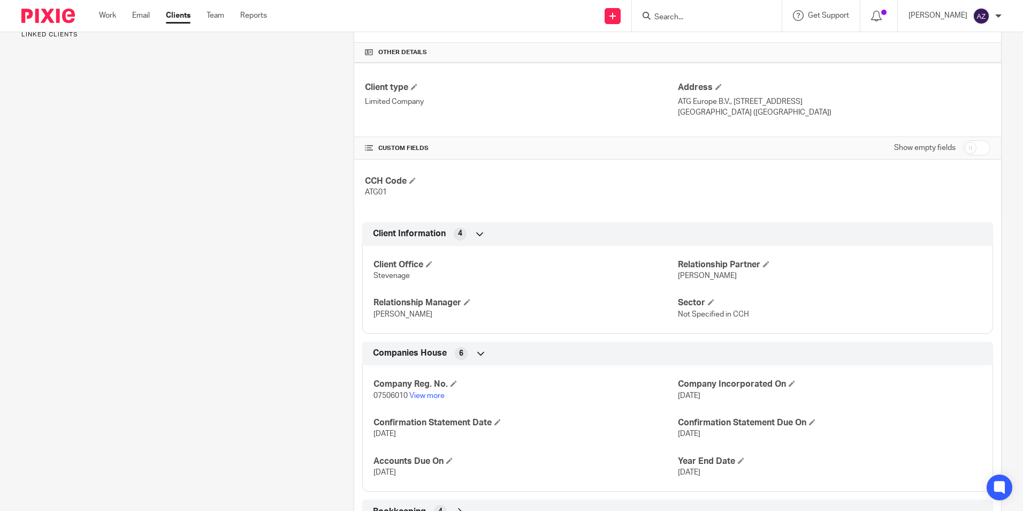
scroll to position [410, 0]
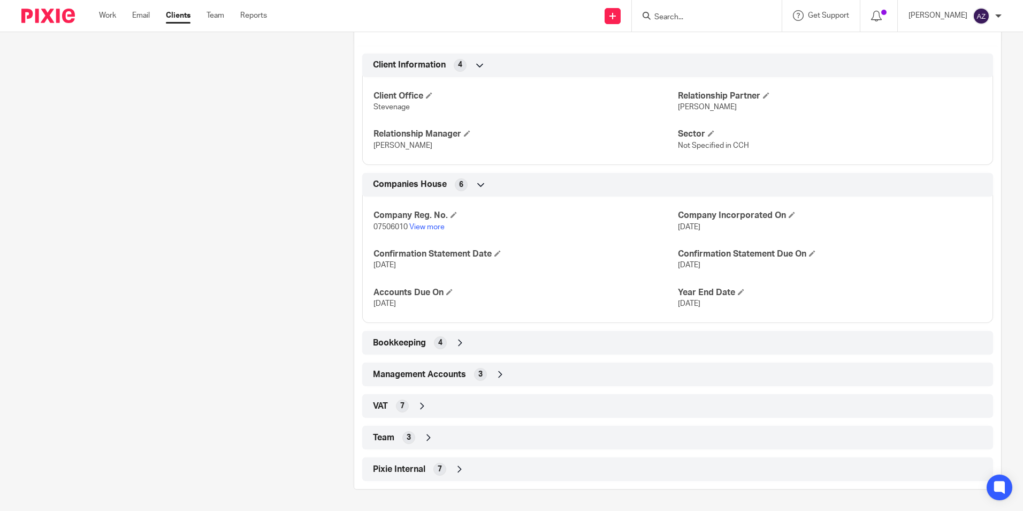
click at [425, 436] on icon at bounding box center [428, 437] width 11 height 11
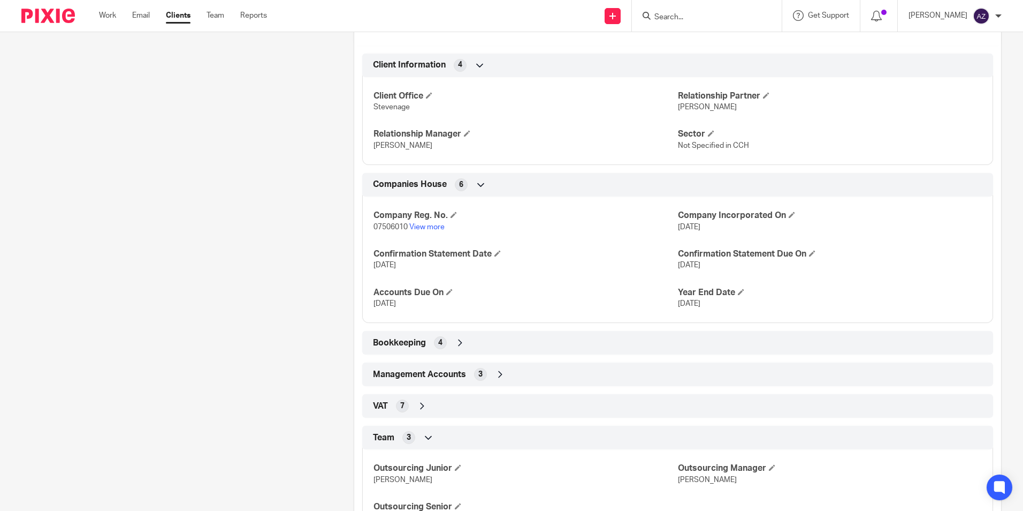
scroll to position [498, 0]
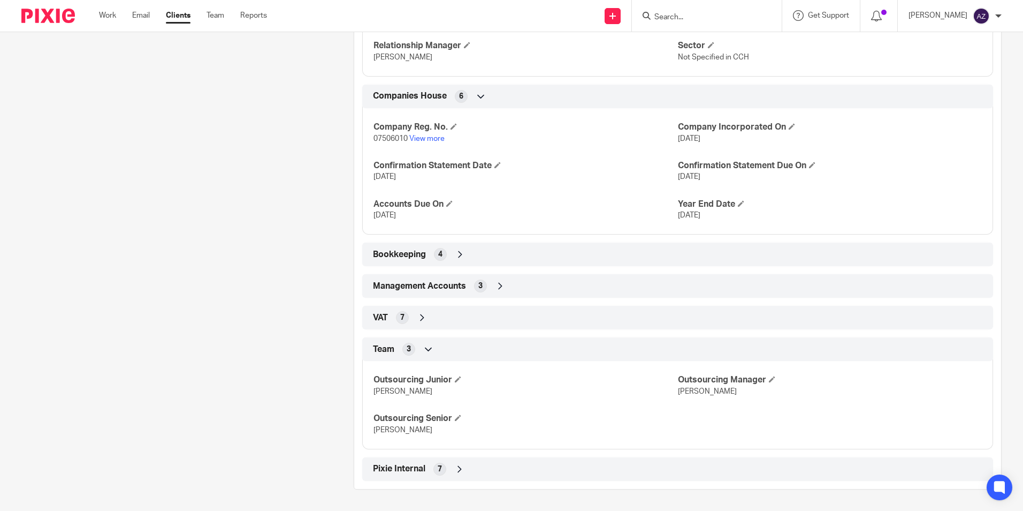
click at [727, 11] on form at bounding box center [711, 15] width 114 height 13
click at [726, 21] on input "Search" at bounding box center [702, 18] width 96 height 10
type input "SWATS FOR TOTS"
click button "submit" at bounding box center [0, 0] width 0 height 0
click at [762, 34] on link at bounding box center [717, 42] width 133 height 16
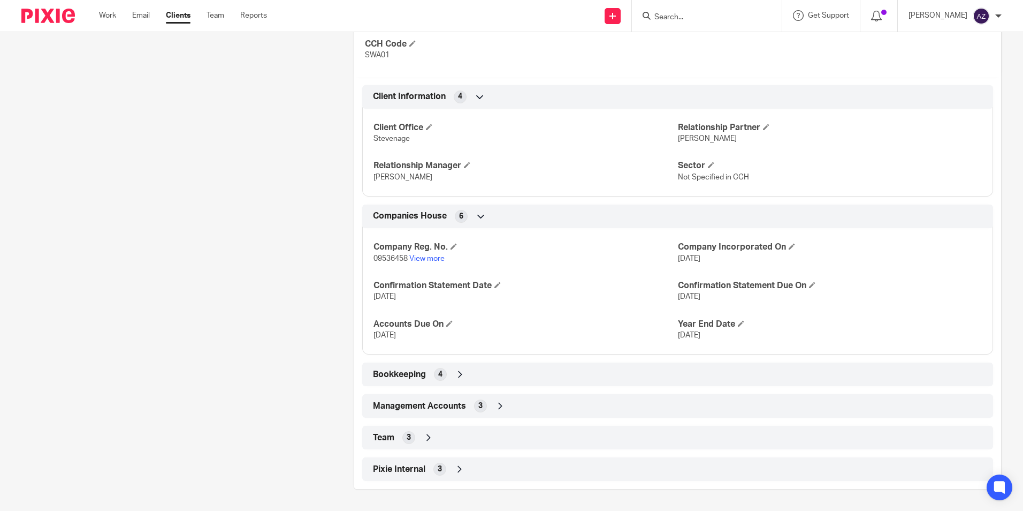
click at [431, 434] on icon at bounding box center [428, 437] width 11 height 11
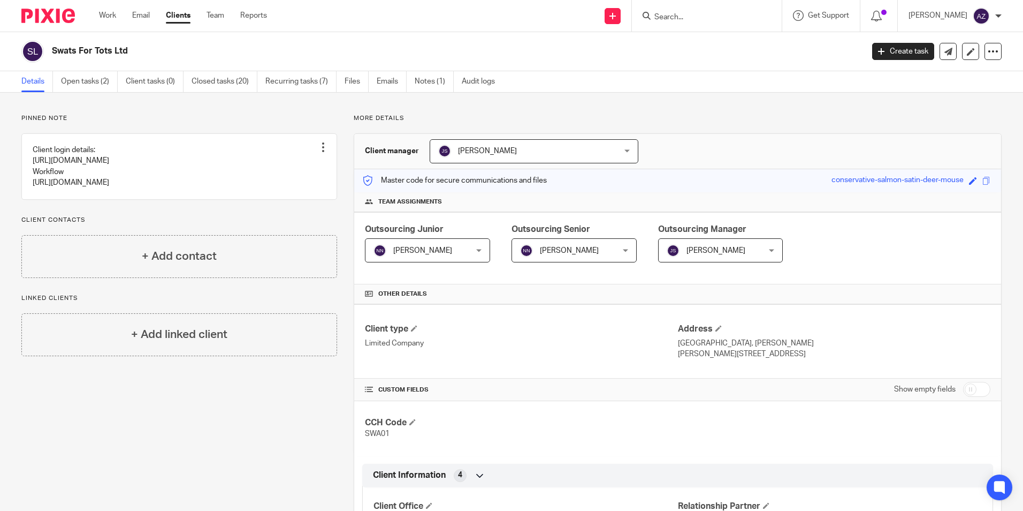
click at [21, 19] on img at bounding box center [48, 16] width 54 height 14
click at [717, 21] on input "Search" at bounding box center [702, 18] width 96 height 10
type input "W J"
click at [736, 38] on link at bounding box center [738, 42] width 174 height 16
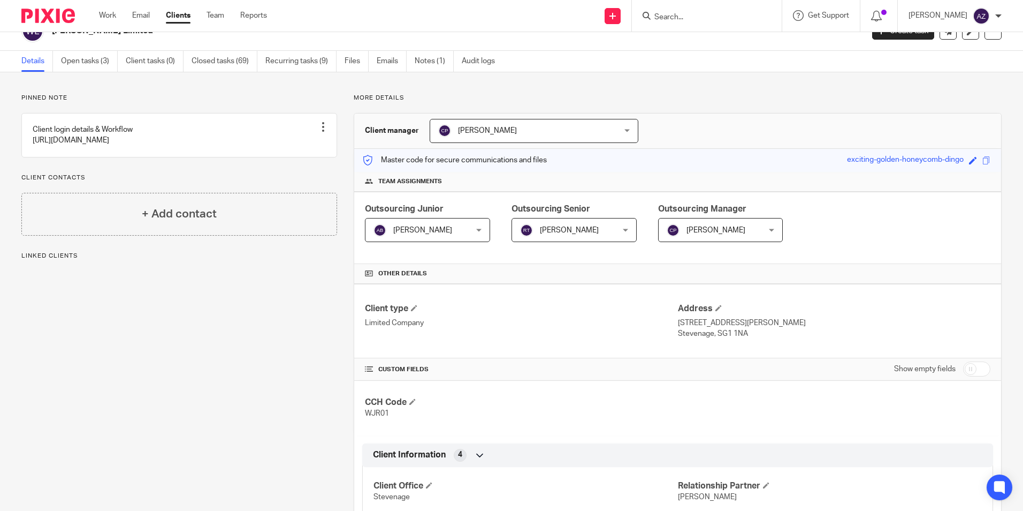
scroll to position [54, 0]
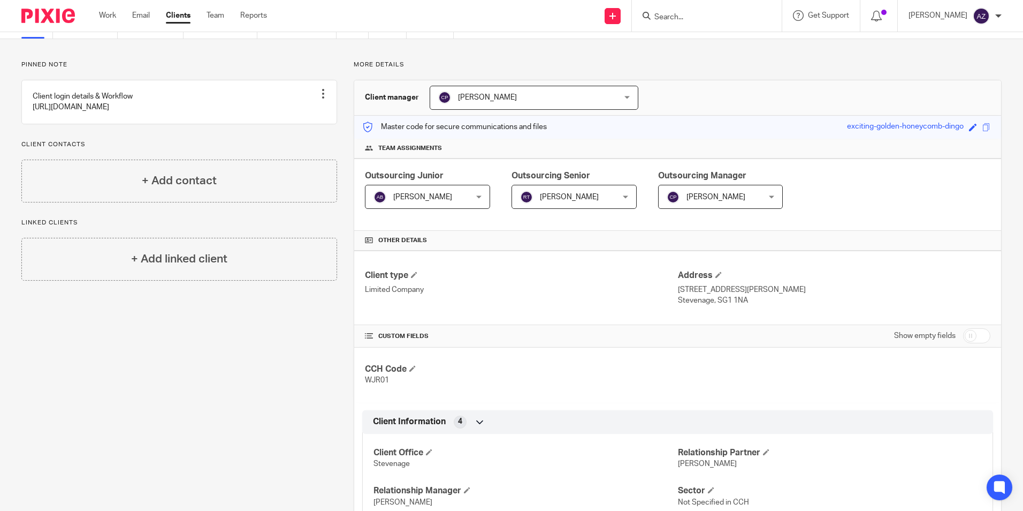
click at [620, 194] on div "Robert Taylor Robert Taylor" at bounding box center [574, 197] width 125 height 24
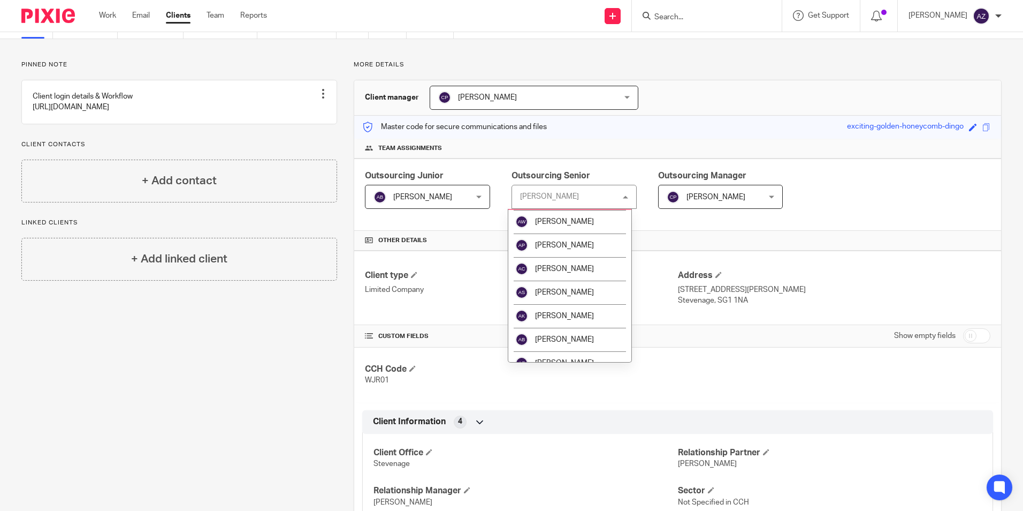
scroll to position [161, 0]
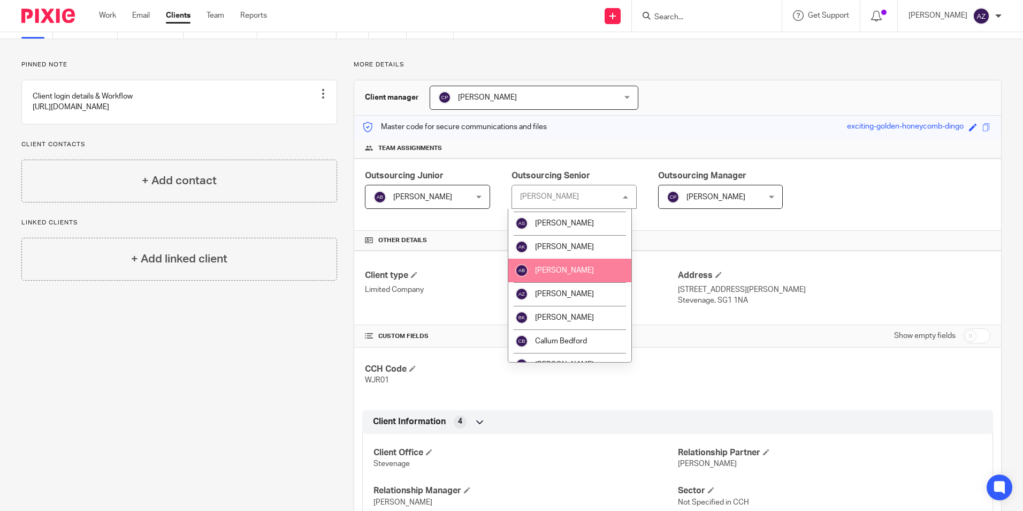
click at [574, 270] on span "[PERSON_NAME]" at bounding box center [564, 270] width 59 height 7
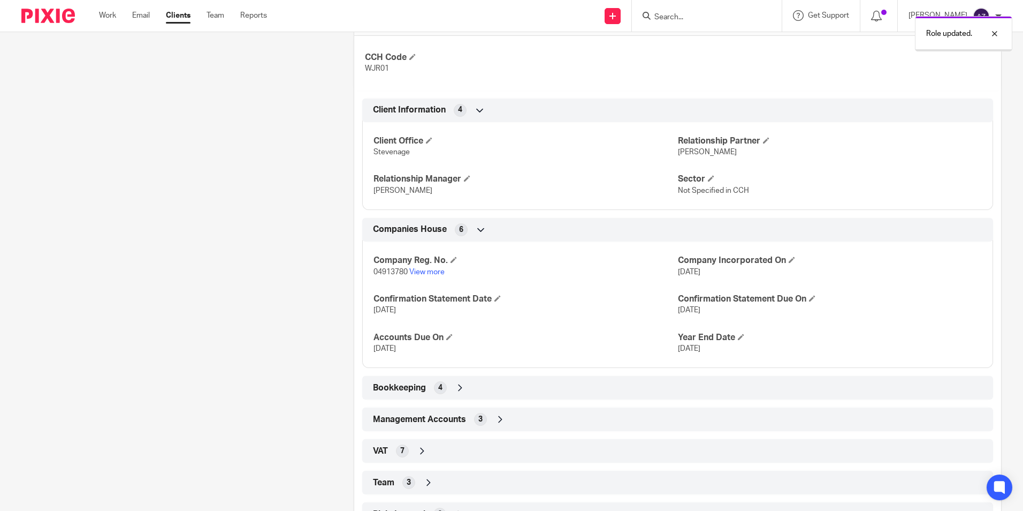
scroll to position [410, 0]
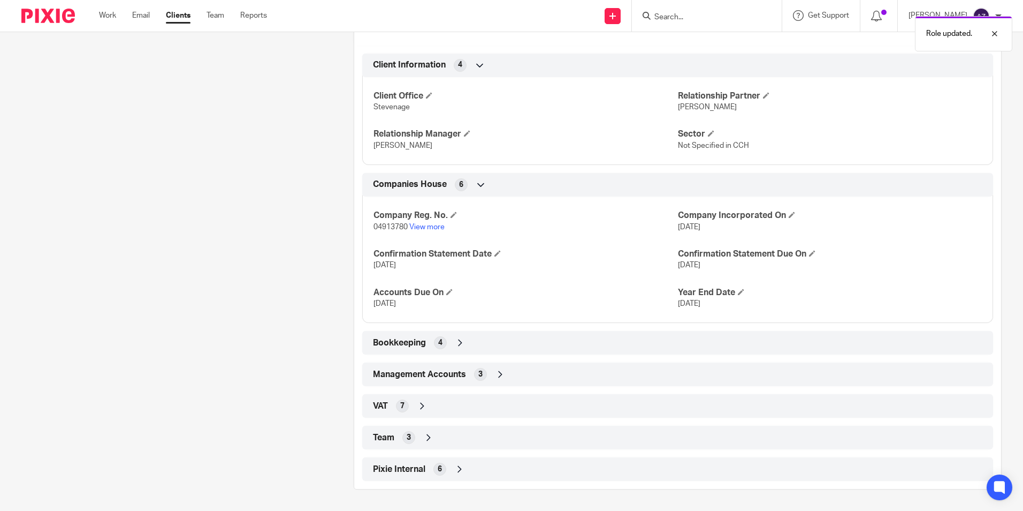
click at [426, 436] on icon at bounding box center [428, 437] width 11 height 11
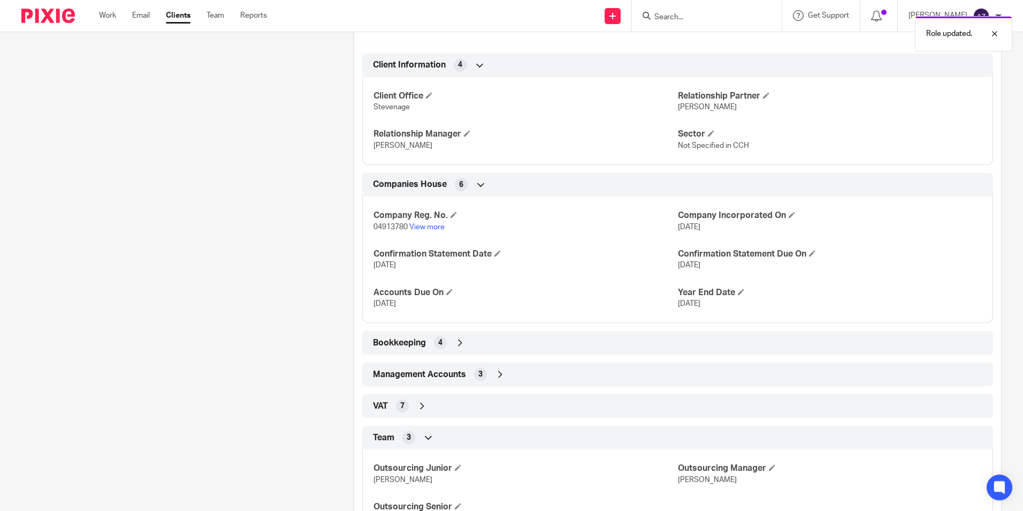
scroll to position [498, 0]
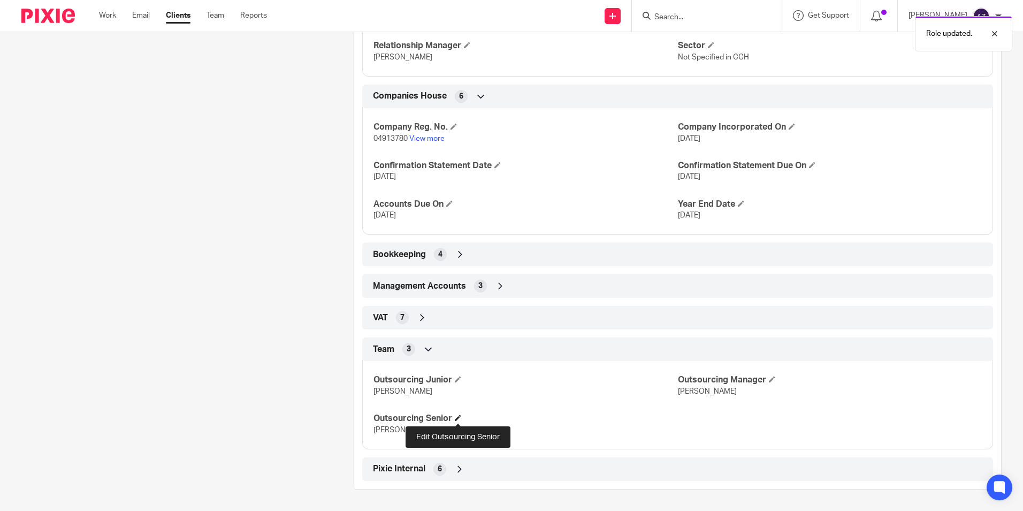
click at [459, 420] on span at bounding box center [458, 417] width 6 height 6
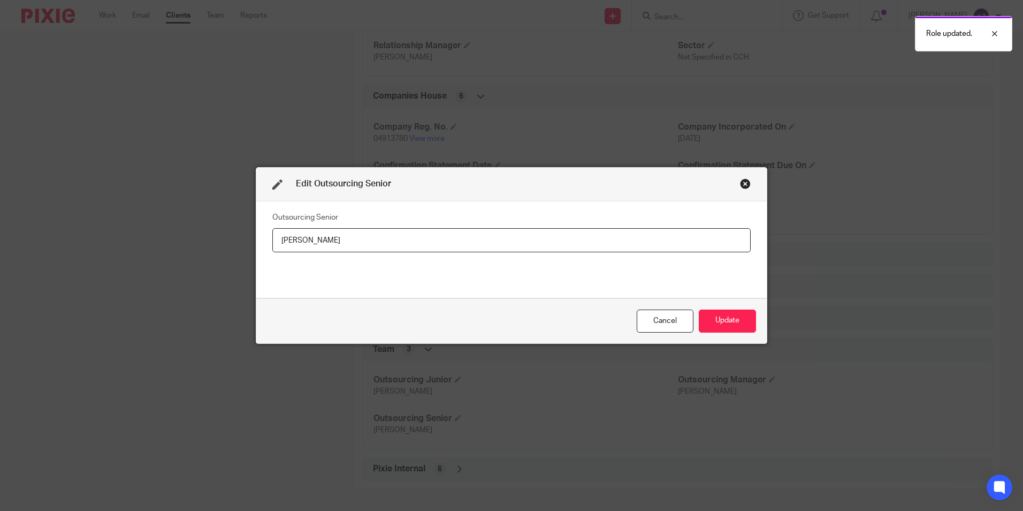
drag, startPoint x: 391, startPoint y: 241, endPoint x: 233, endPoint y: 241, distance: 158.4
click at [233, 241] on div "Edit Outsourcing Senior Outsourcing Senior [PERSON_NAME] Update" at bounding box center [511, 255] width 1023 height 511
type input "A"
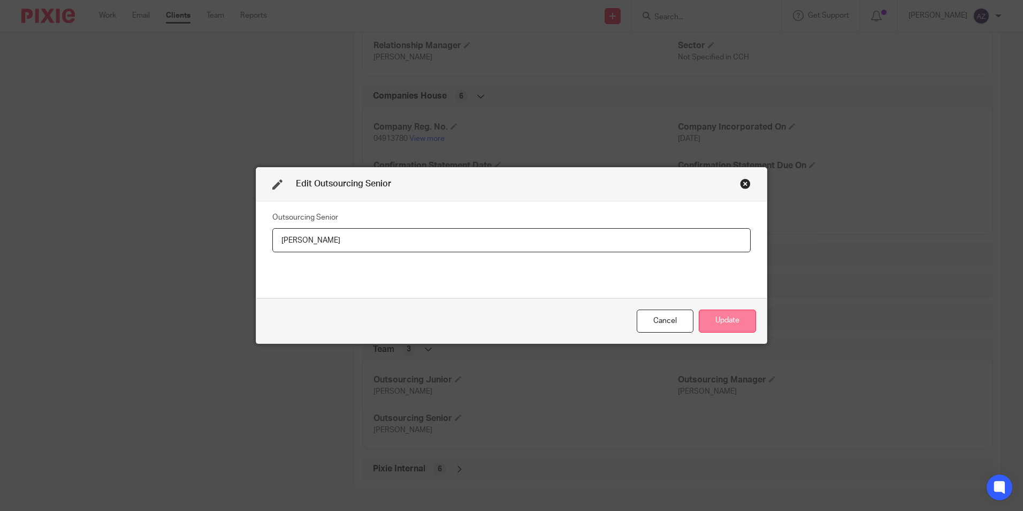
type input "[PERSON_NAME]"
click at [747, 320] on button "Update" at bounding box center [727, 320] width 57 height 23
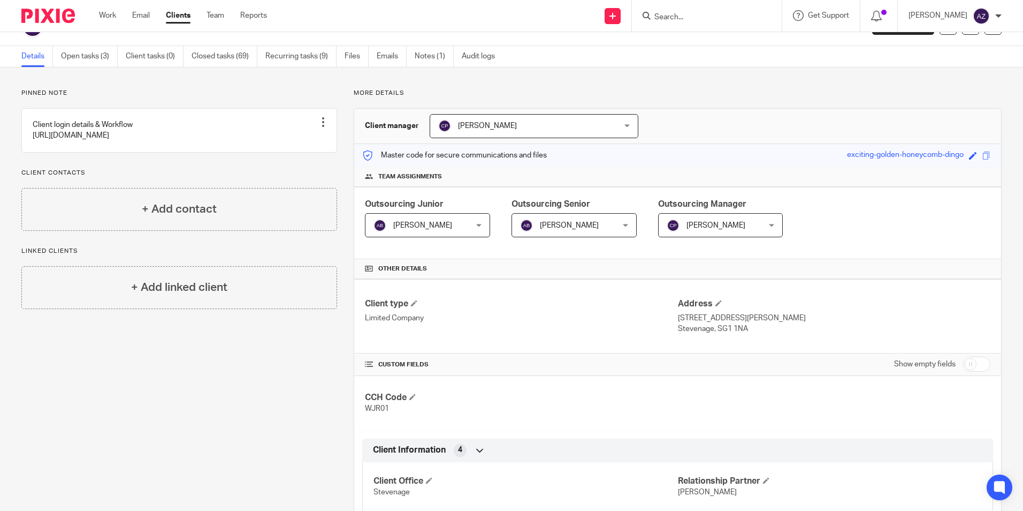
scroll to position [0, 0]
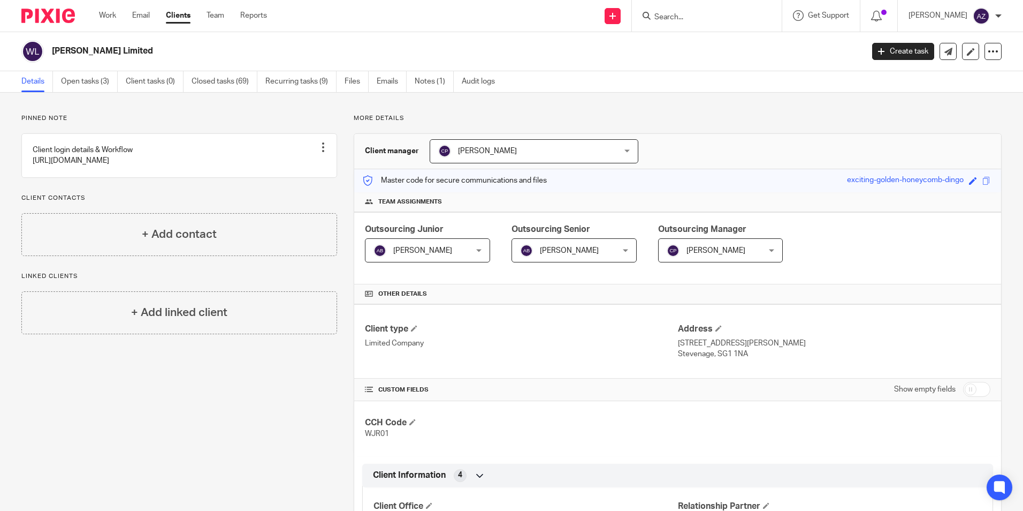
click at [721, 22] on input "Search" at bounding box center [702, 18] width 96 height 10
click at [725, 17] on input "Search" at bounding box center [702, 18] width 96 height 10
type input "culver"
click at [735, 36] on link at bounding box center [717, 42] width 133 height 16
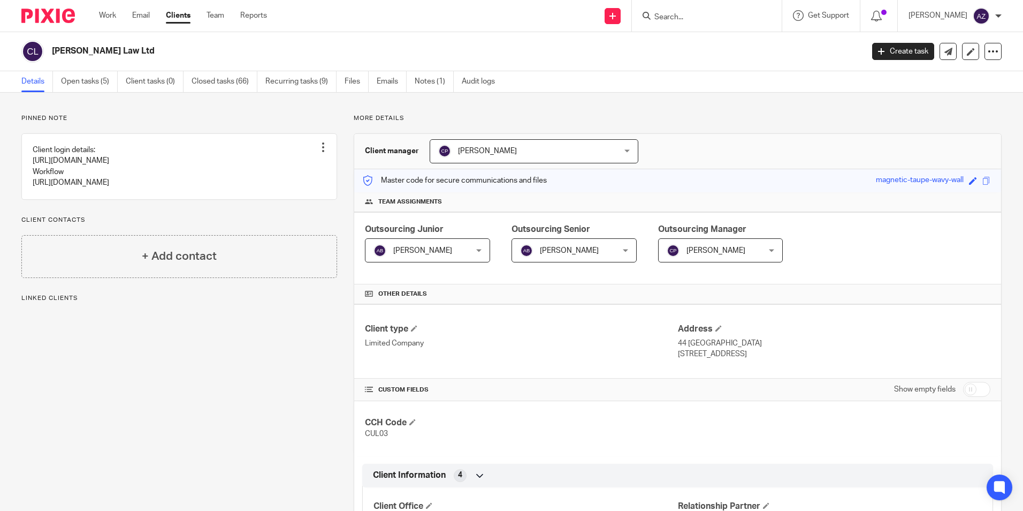
click at [535, 150] on span "[PERSON_NAME]" at bounding box center [518, 151] width 160 height 22
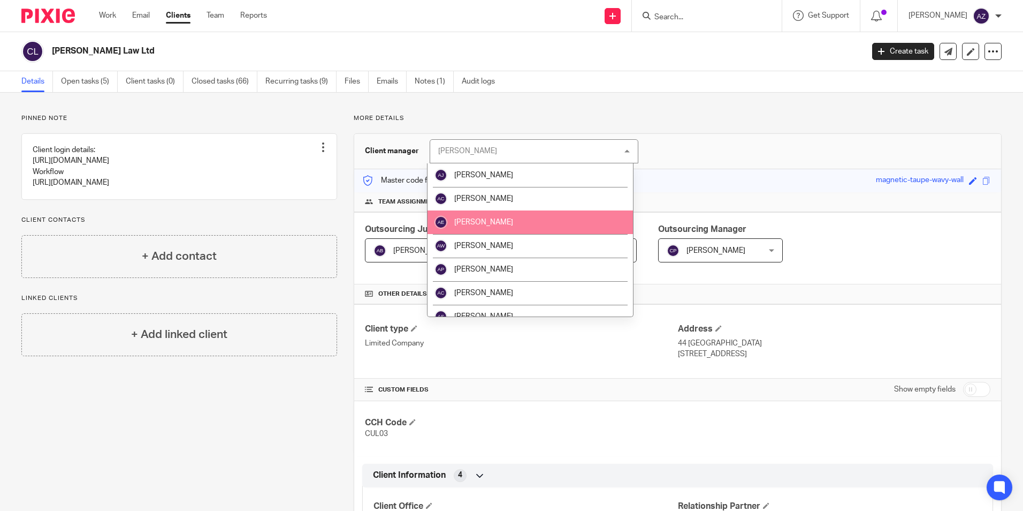
click at [796, 153] on div "Client manager [PERSON_NAME] [PERSON_NAME] [PERSON_NAME] [PERSON_NAME] [PERSON_…" at bounding box center [677, 151] width 647 height 35
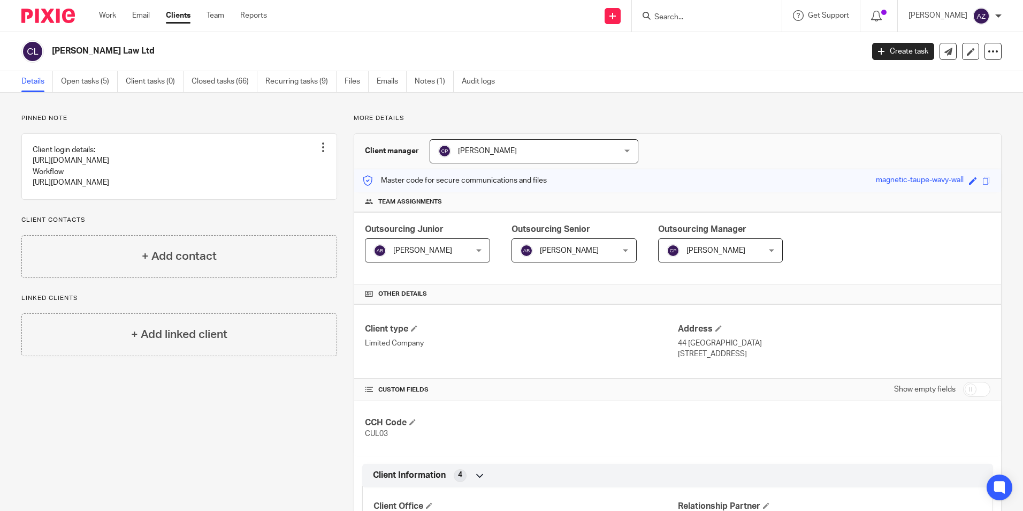
click at [586, 163] on div "[PERSON_NAME] [PERSON_NAME]" at bounding box center [534, 151] width 209 height 24
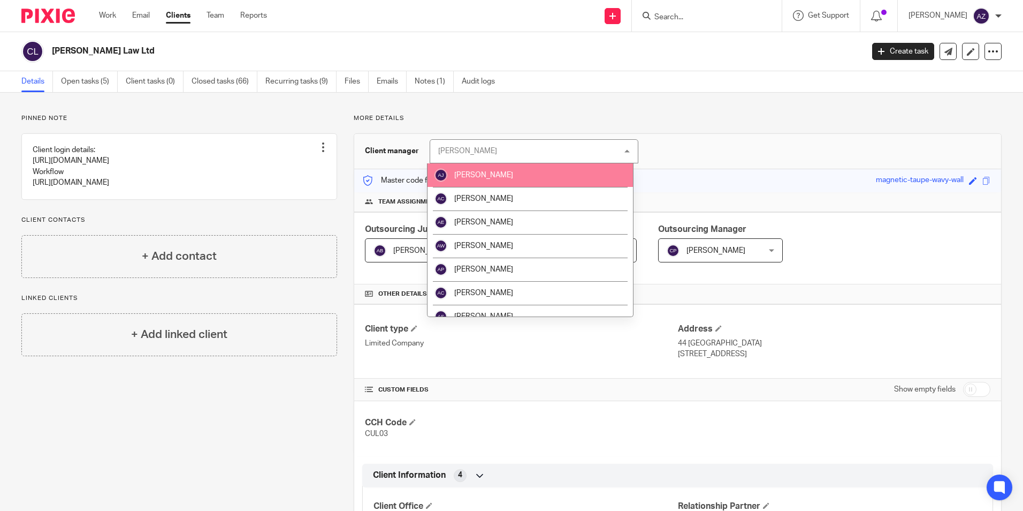
click at [712, 162] on div "Client manager [PERSON_NAME] [PERSON_NAME] [PERSON_NAME] [PERSON_NAME] [PERSON_…" at bounding box center [677, 151] width 647 height 35
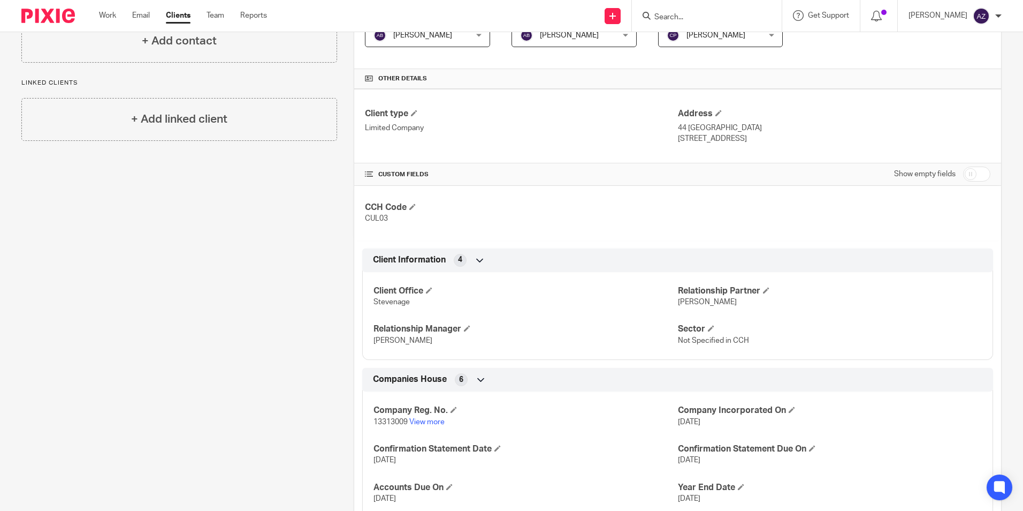
scroll to position [378, 0]
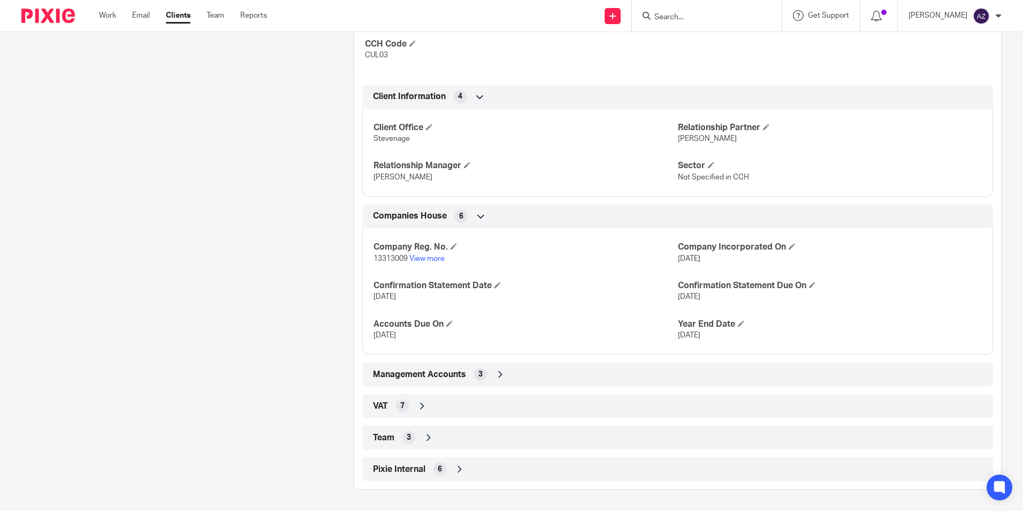
click at [429, 445] on div "Team 3" at bounding box center [677, 437] width 615 height 18
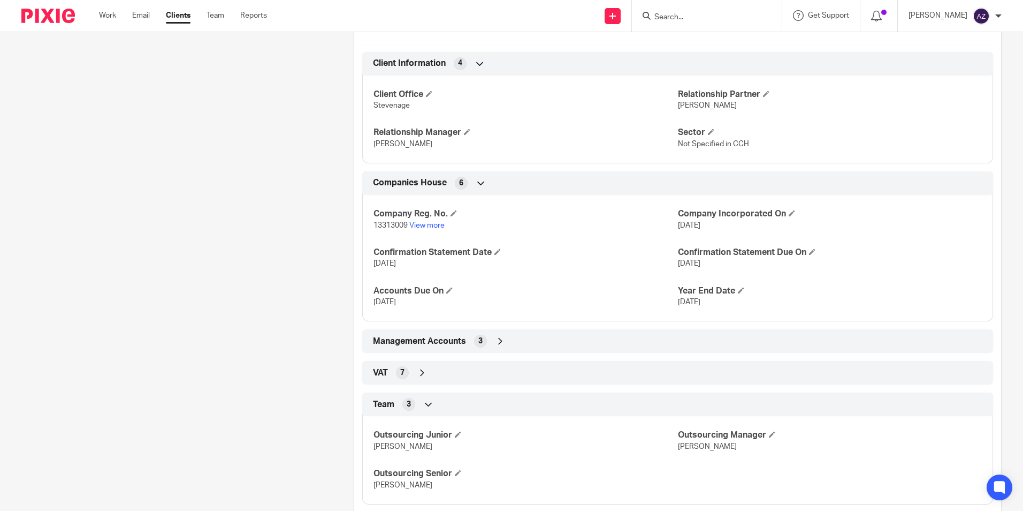
scroll to position [467, 0]
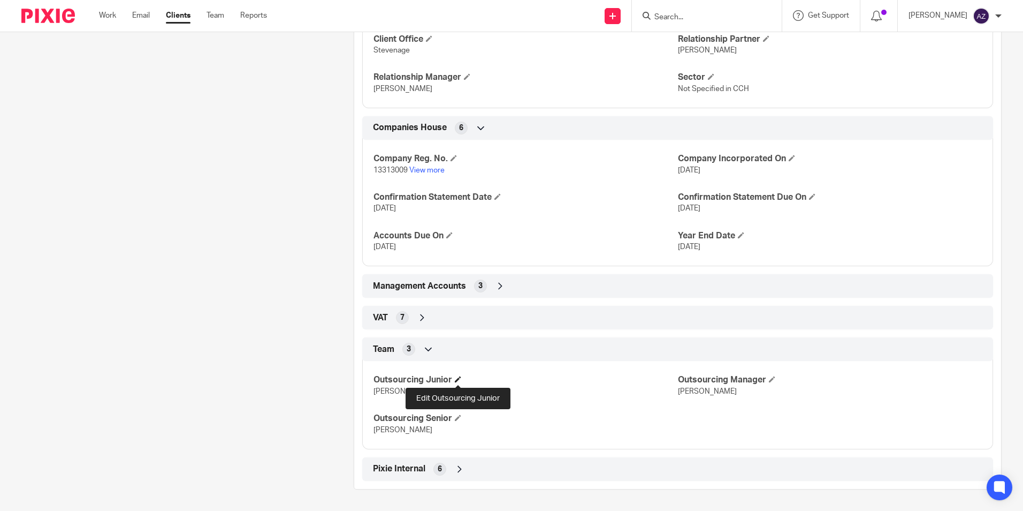
click at [457, 377] on span at bounding box center [458, 379] width 6 height 6
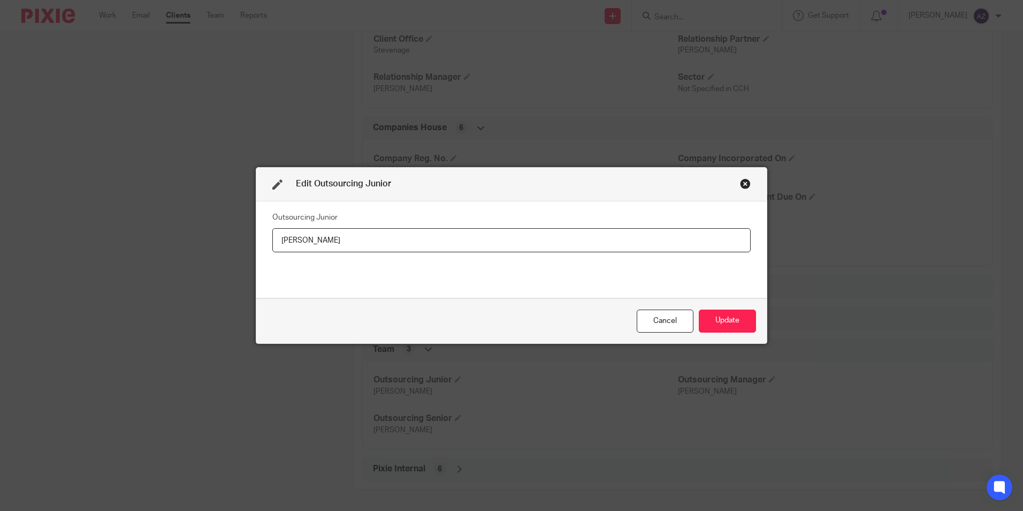
drag, startPoint x: 356, startPoint y: 238, endPoint x: 170, endPoint y: 244, distance: 186.3
click at [170, 244] on div "Edit Outsourcing Junior Outsourcing Junior [PERSON_NAME] Update" at bounding box center [511, 255] width 1023 height 511
type input "[PERSON_NAME]"
click at [724, 313] on button "Update" at bounding box center [727, 320] width 57 height 23
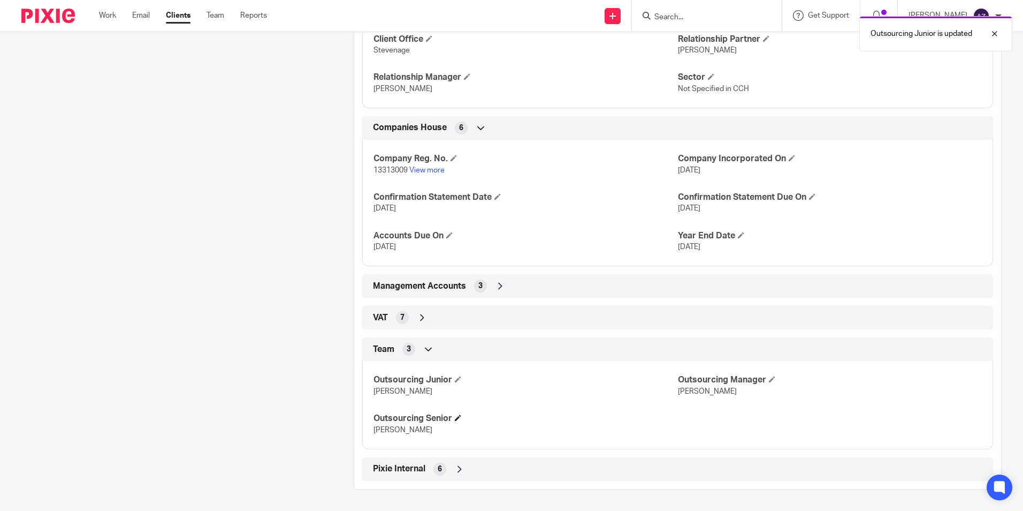
click at [452, 418] on h4 "Outsourcing Senior" at bounding box center [526, 418] width 304 height 11
click at [459, 422] on h4 "Outsourcing Senior" at bounding box center [526, 418] width 304 height 11
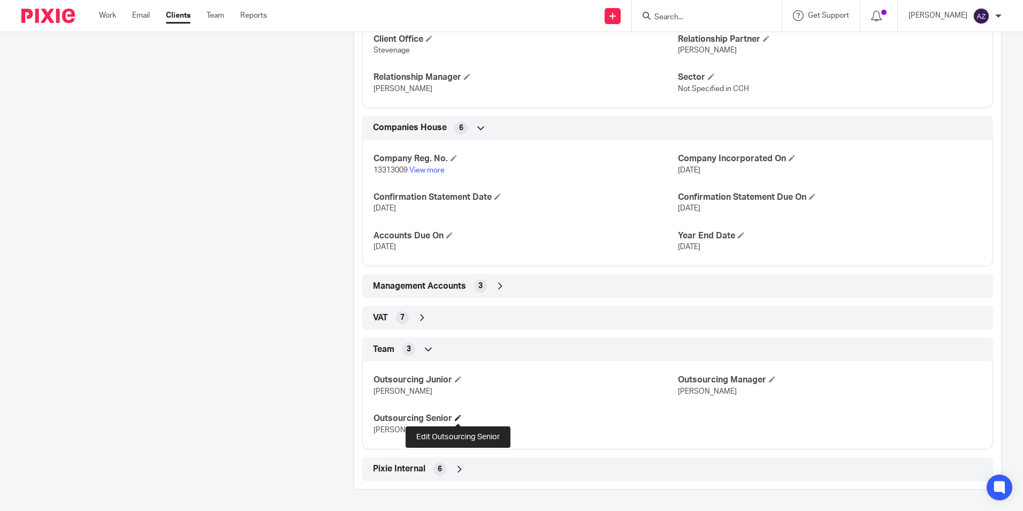
click at [458, 417] on span at bounding box center [458, 417] width 6 height 6
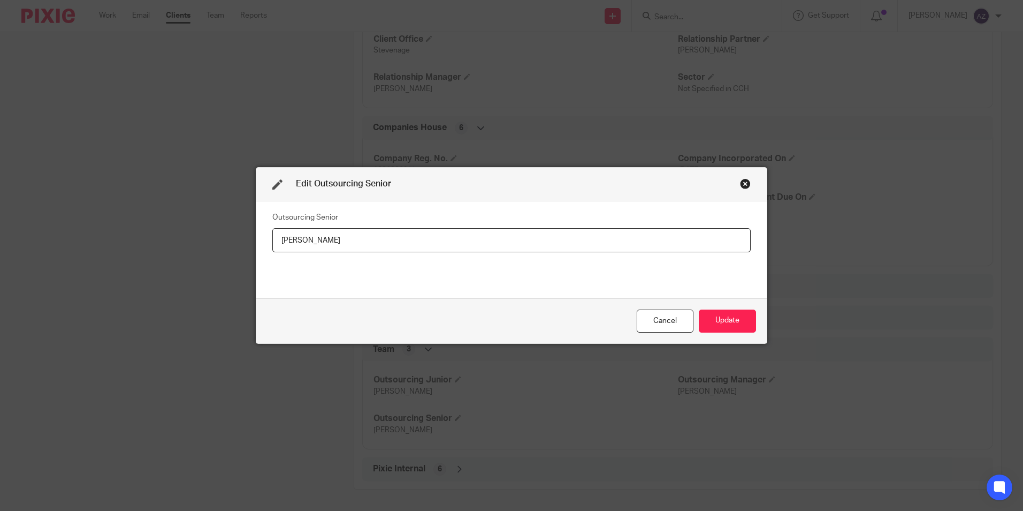
drag, startPoint x: 282, startPoint y: 244, endPoint x: 167, endPoint y: 244, distance: 114.5
click at [167, 244] on div "Edit Outsourcing Senior Outsourcing Senior [PERSON_NAME] Update" at bounding box center [511, 255] width 1023 height 511
type input "[PERSON_NAME]"
click at [725, 326] on button "Update" at bounding box center [727, 320] width 57 height 23
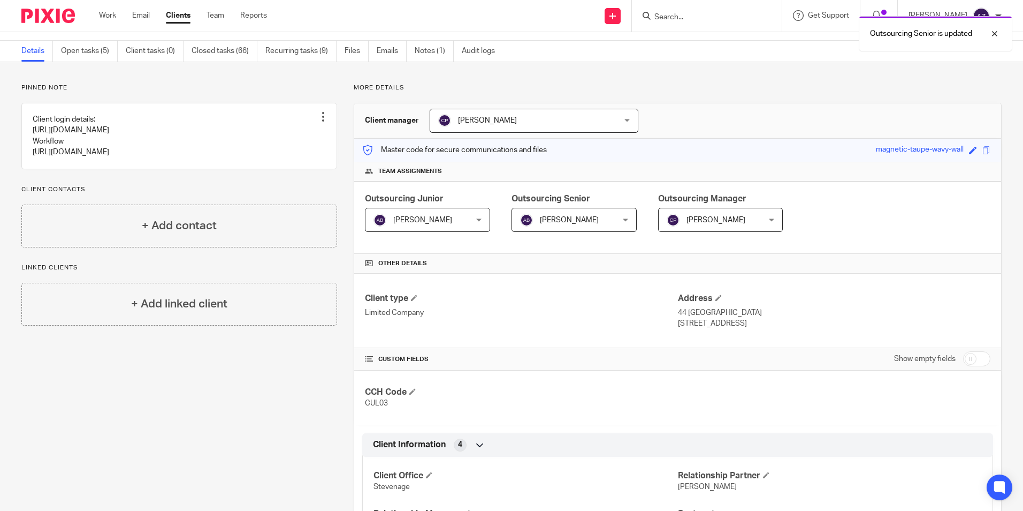
scroll to position [0, 0]
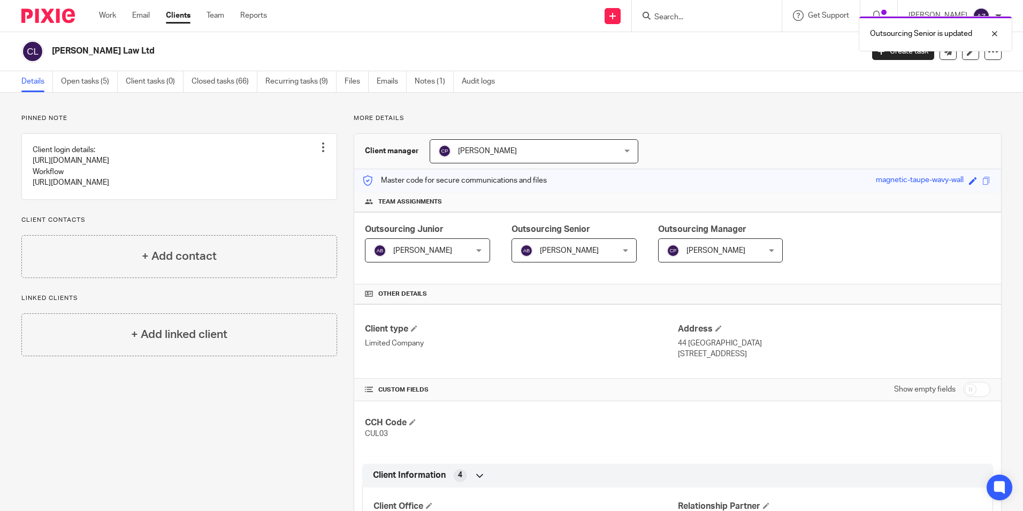
click at [753, 19] on div "Outsourcing Senior is updated" at bounding box center [762, 31] width 501 height 41
click at [748, 13] on div "Outsourcing Senior is updated" at bounding box center [762, 31] width 501 height 41
click at [713, 17] on div "Outsourcing Senior is updated" at bounding box center [762, 31] width 501 height 41
click at [710, 14] on input "Search" at bounding box center [702, 18] width 96 height 10
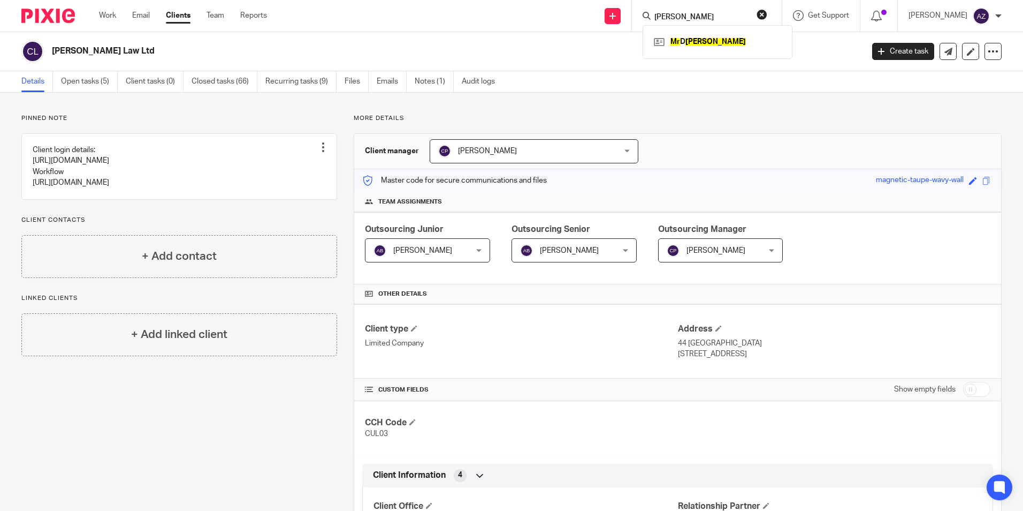
type input "mr d wright"
click at [706, 35] on link at bounding box center [717, 42] width 133 height 16
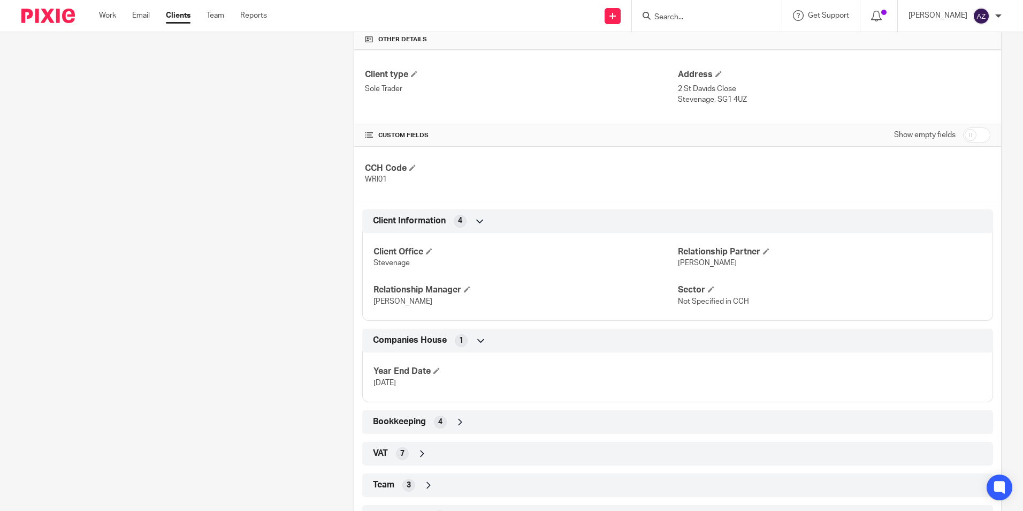
scroll to position [302, 0]
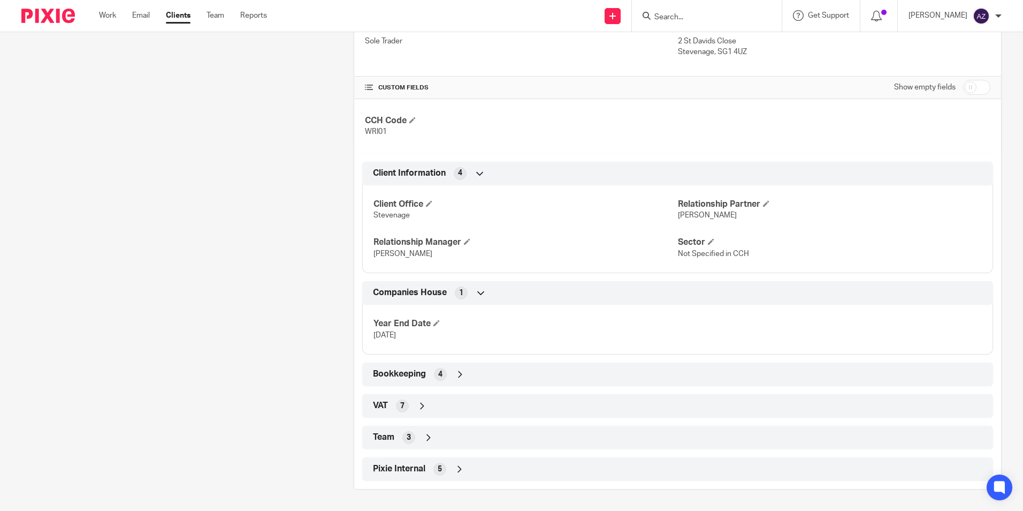
click at [417, 441] on div "Team 3" at bounding box center [677, 437] width 615 height 18
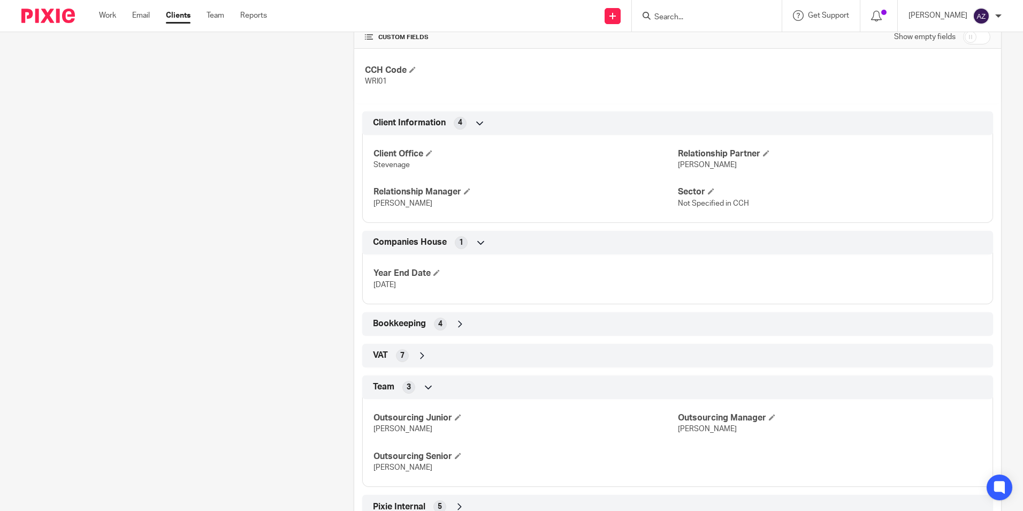
scroll to position [390, 0]
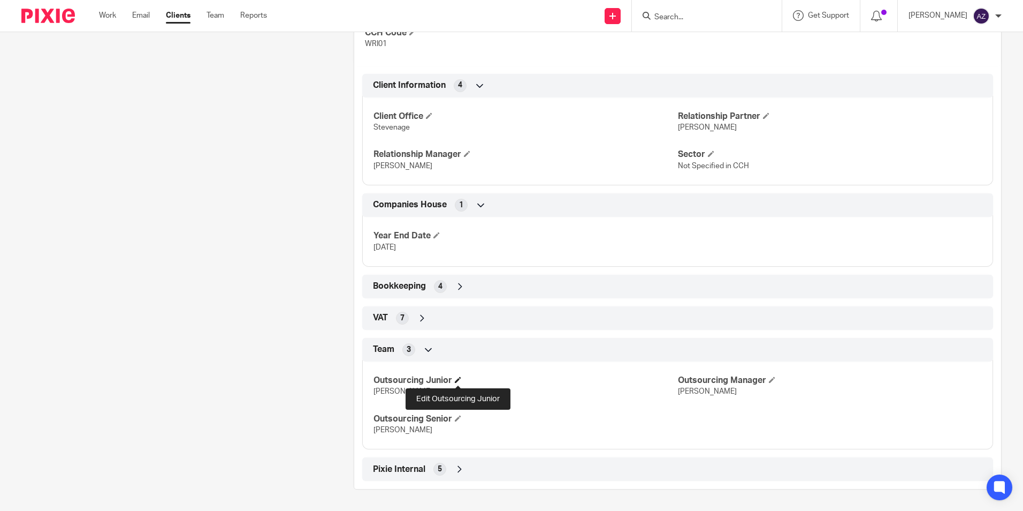
click at [457, 378] on span at bounding box center [458, 379] width 6 height 6
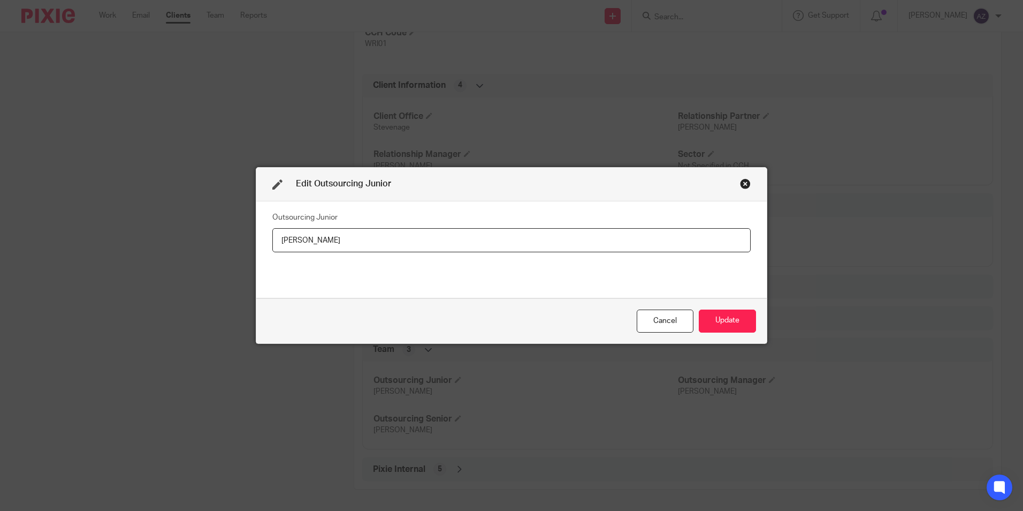
drag, startPoint x: 373, startPoint y: 237, endPoint x: 259, endPoint y: 243, distance: 114.2
click at [256, 241] on div "Outsourcing Junior Robert Taylor" at bounding box center [511, 249] width 511 height 97
type input "z"
type input "a"
drag, startPoint x: 394, startPoint y: 248, endPoint x: 265, endPoint y: 249, distance: 129.0
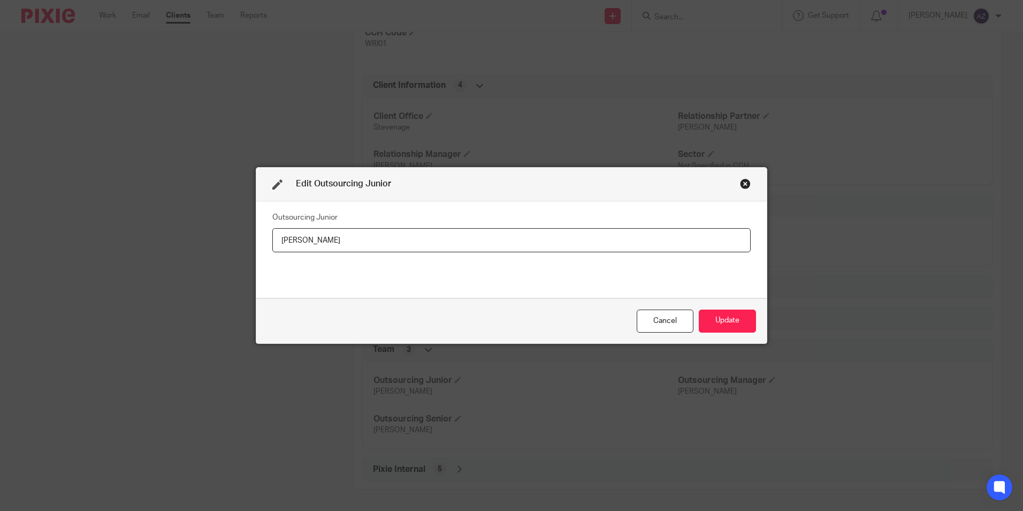
click at [265, 249] on div "Outsourcing Junior Archie Ballard" at bounding box center [511, 249] width 511 height 97
type input "[PERSON_NAME]"
click at [728, 315] on button "Update" at bounding box center [727, 320] width 57 height 23
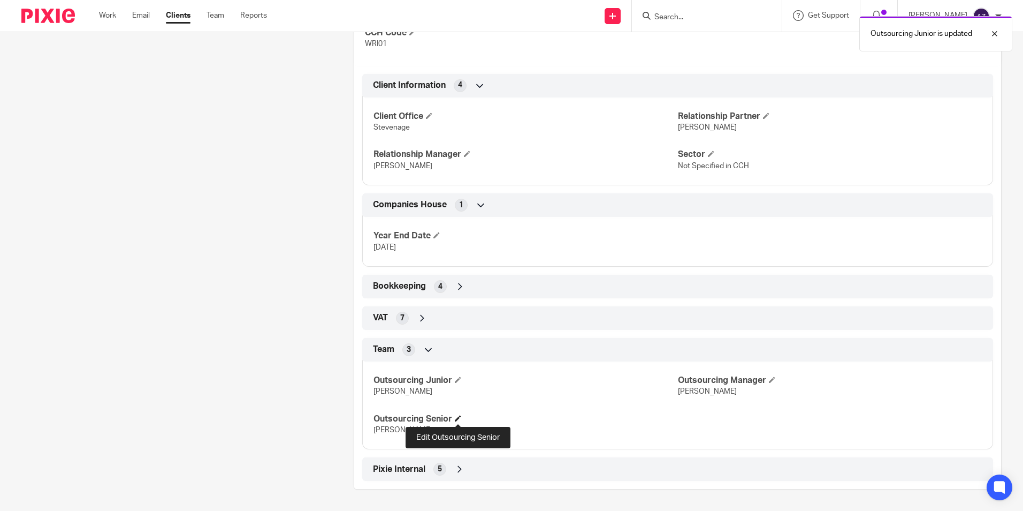
click at [461, 418] on span at bounding box center [458, 418] width 6 height 6
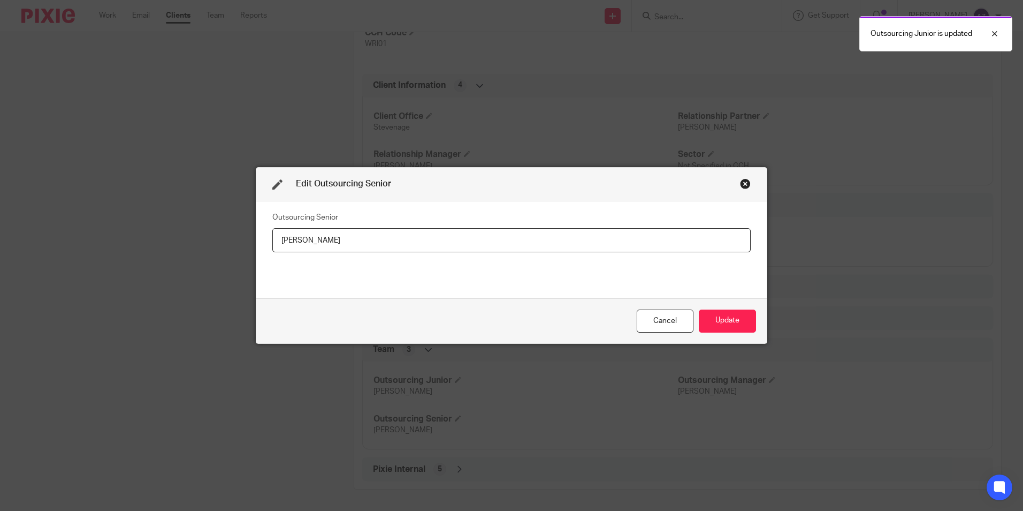
drag, startPoint x: 323, startPoint y: 247, endPoint x: 229, endPoint y: 246, distance: 94.2
click at [229, 246] on div "Edit Outsourcing Senior Outsourcing Senior Robert Taylor Cancel Update" at bounding box center [511, 255] width 1023 height 511
type input "[PERSON_NAME]"
click at [722, 321] on button "Update" at bounding box center [727, 320] width 57 height 23
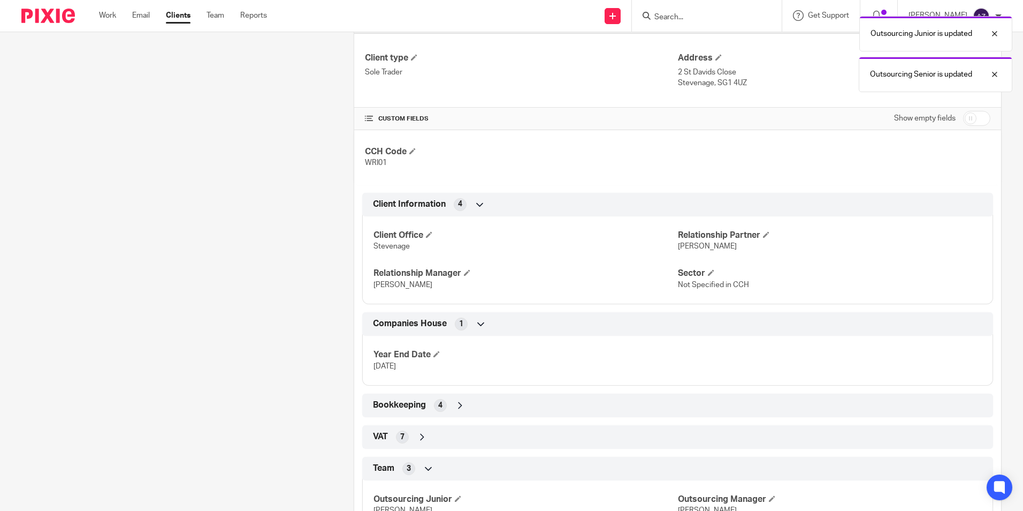
scroll to position [0, 0]
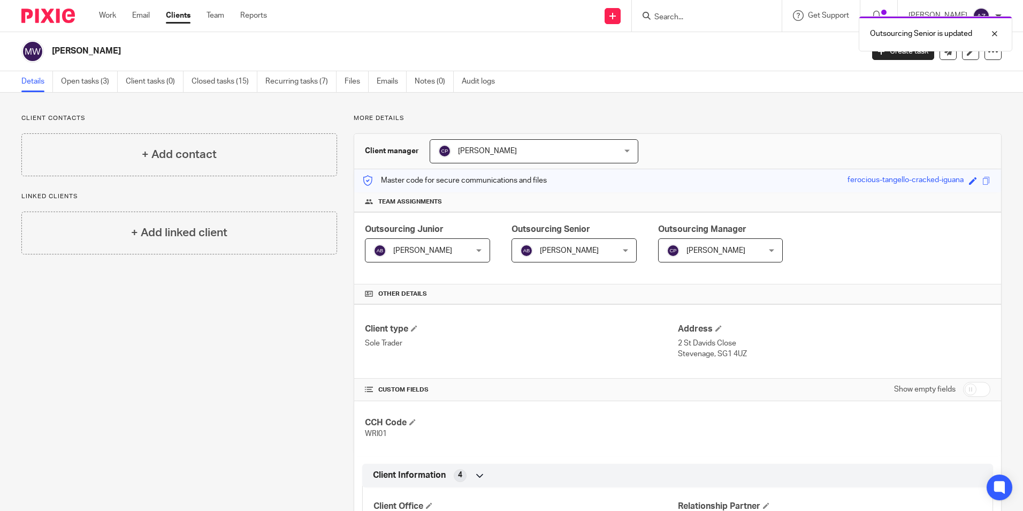
click at [703, 17] on div "Outsourcing Senior is updated" at bounding box center [762, 31] width 501 height 41
click at [709, 22] on div "Outsourcing Senior is updated" at bounding box center [762, 31] width 501 height 41
click at [686, 20] on div "Outsourcing Senior is updated" at bounding box center [762, 31] width 501 height 41
click at [750, 143] on div "Client manager Carly Payne Carly Payne Aaron Jervis Abigail Cresswell Adam Eale…" at bounding box center [677, 151] width 647 height 35
click at [750, 15] on input "Search" at bounding box center [702, 18] width 96 height 10
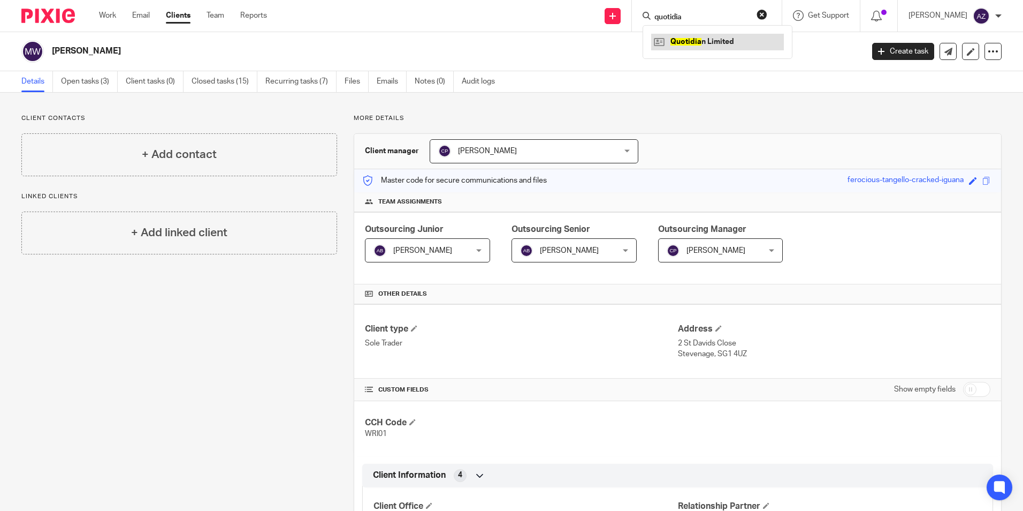
type input "quotidia"
click at [764, 40] on link at bounding box center [717, 42] width 133 height 16
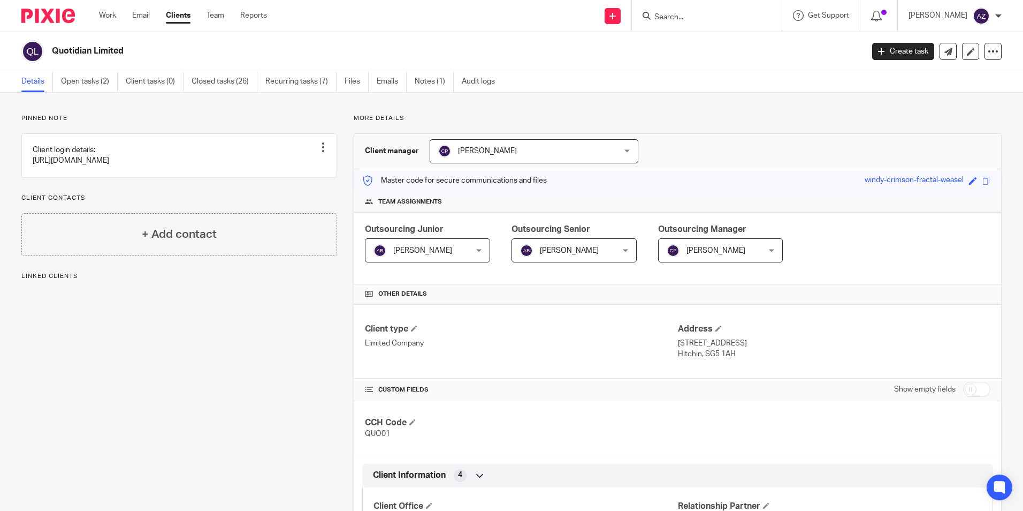
click at [450, 240] on span "[PERSON_NAME]" at bounding box center [420, 250] width 93 height 22
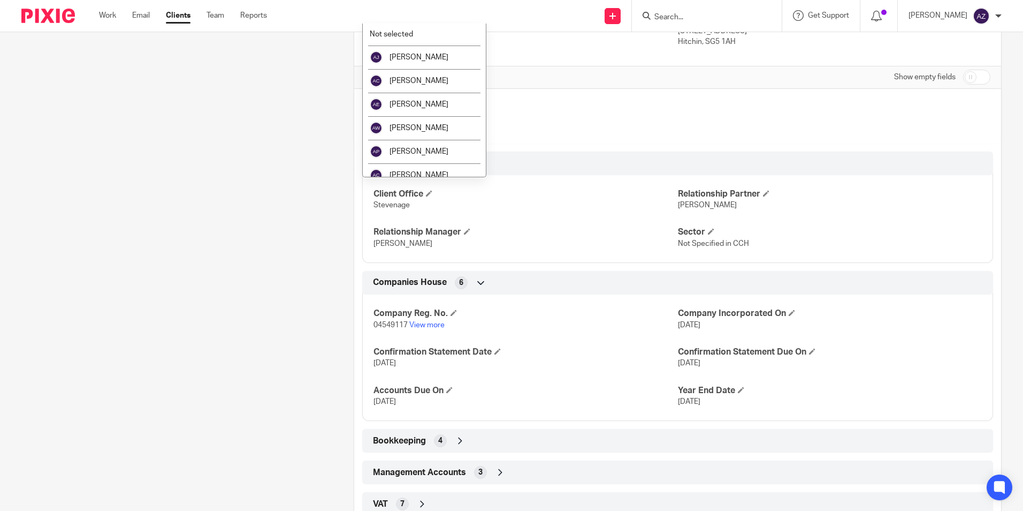
scroll to position [410, 0]
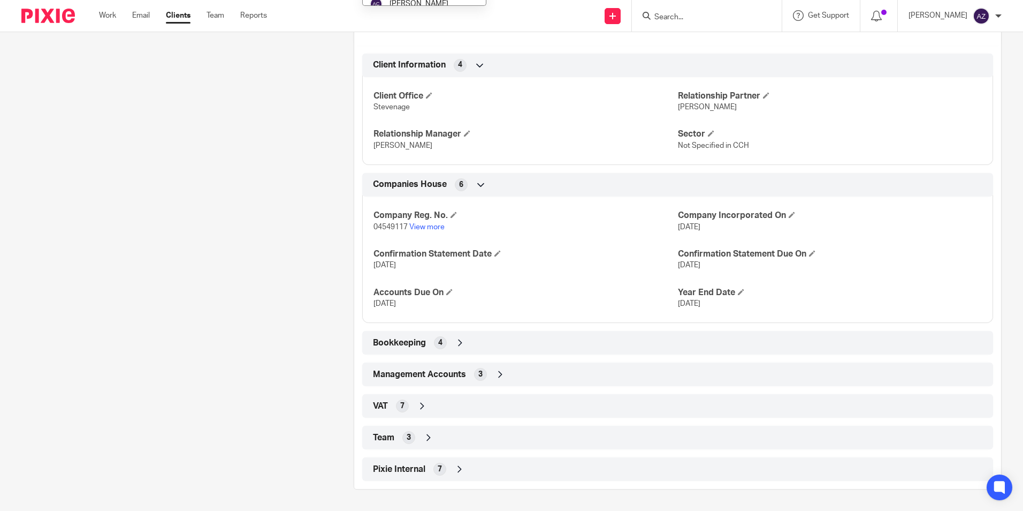
click at [571, 142] on p "[PERSON_NAME]" at bounding box center [526, 145] width 304 height 11
click at [423, 437] on icon at bounding box center [428, 437] width 11 height 11
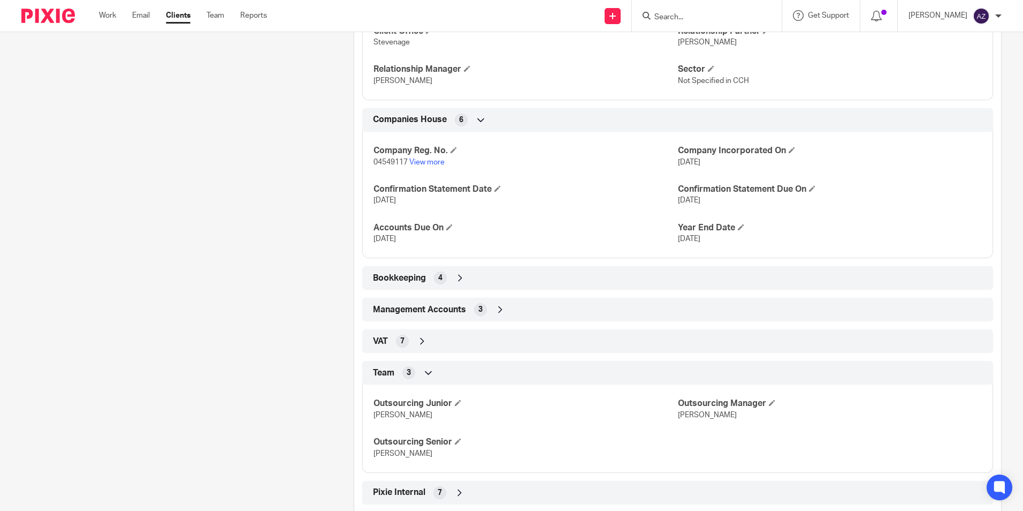
scroll to position [498, 0]
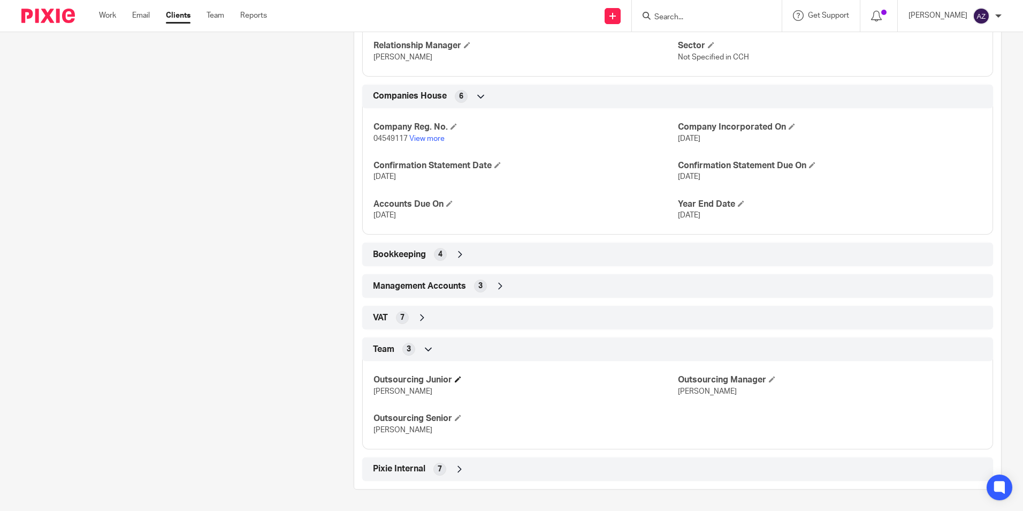
click at [452, 378] on h4 "Outsourcing Junior" at bounding box center [526, 379] width 304 height 11
click at [457, 381] on span at bounding box center [458, 379] width 6 height 6
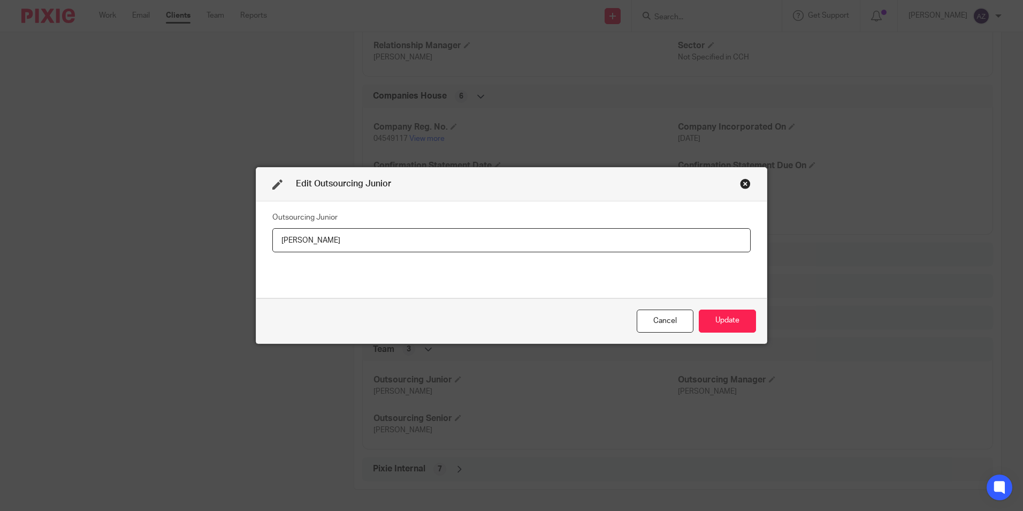
drag, startPoint x: 378, startPoint y: 221, endPoint x: 264, endPoint y: 252, distance: 117.5
click at [264, 252] on div "Outsourcing Junior Robert Taylor" at bounding box center [511, 249] width 511 height 97
drag, startPoint x: 376, startPoint y: 233, endPoint x: 253, endPoint y: 262, distance: 126.9
click at [256, 262] on div "Outsourcing Junior Robert Taylor" at bounding box center [511, 249] width 511 height 97
paste input "[PERSON_NAME]"
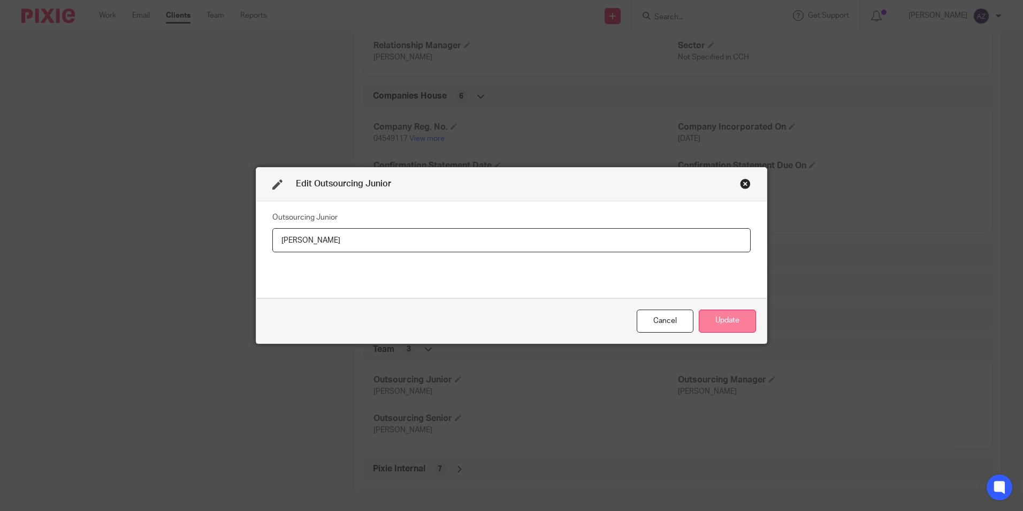
type input "[PERSON_NAME]"
click at [727, 317] on button "Update" at bounding box center [727, 320] width 57 height 23
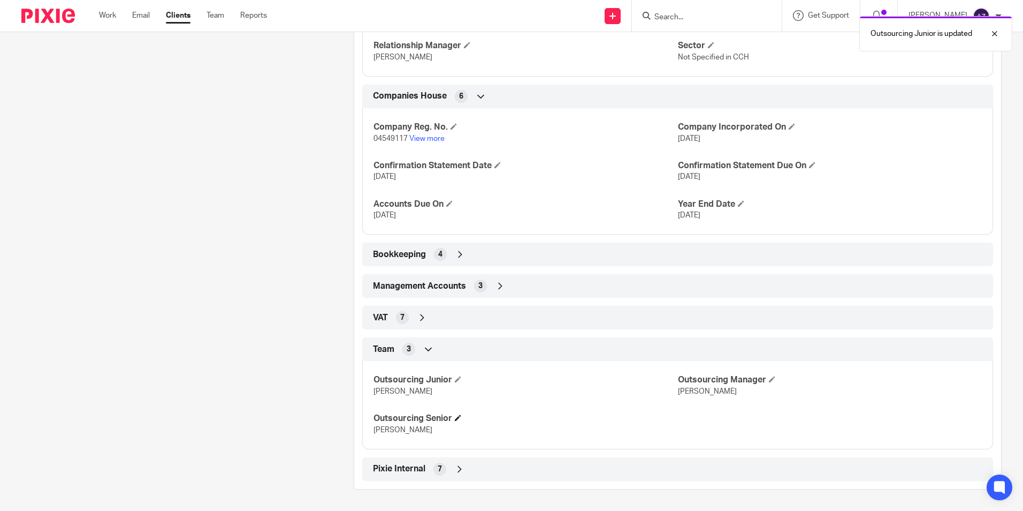
click at [452, 420] on h4 "Outsourcing Senior" at bounding box center [526, 418] width 304 height 11
click at [455, 419] on span at bounding box center [458, 417] width 6 height 6
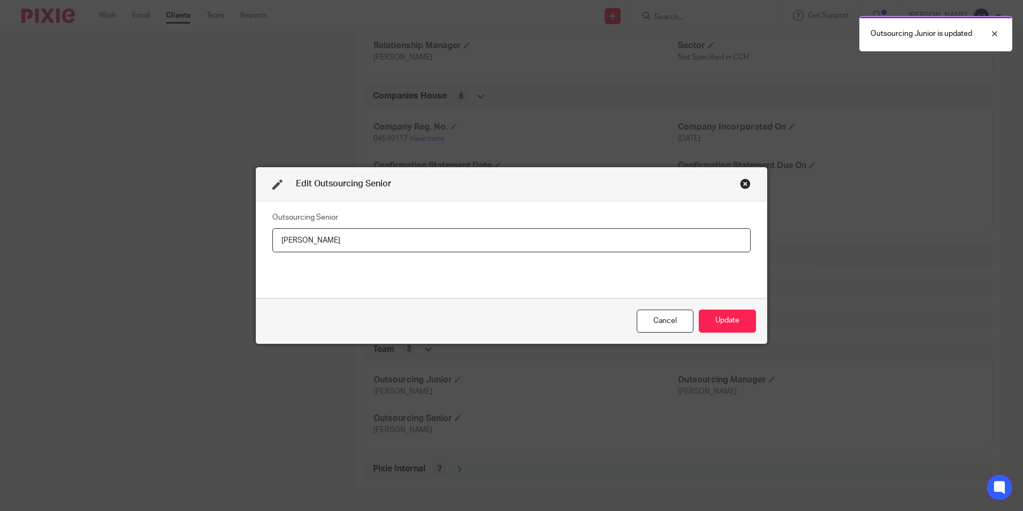
drag, startPoint x: 327, startPoint y: 239, endPoint x: 238, endPoint y: 253, distance: 90.5
click at [239, 253] on div "Edit Outsourcing Senior Outsourcing Senior [PERSON_NAME] Update" at bounding box center [511, 255] width 1023 height 511
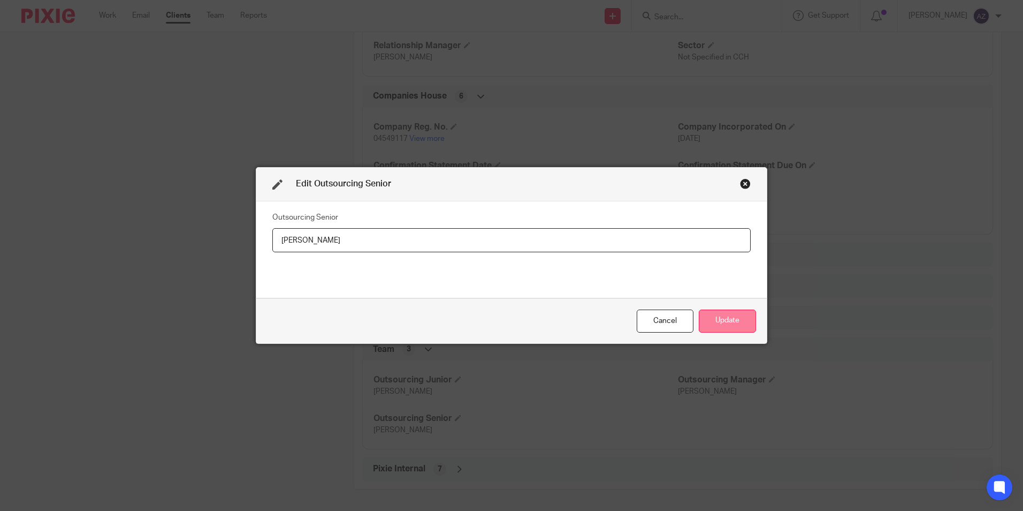
type input "[PERSON_NAME]"
click at [719, 322] on button "Update" at bounding box center [727, 320] width 57 height 23
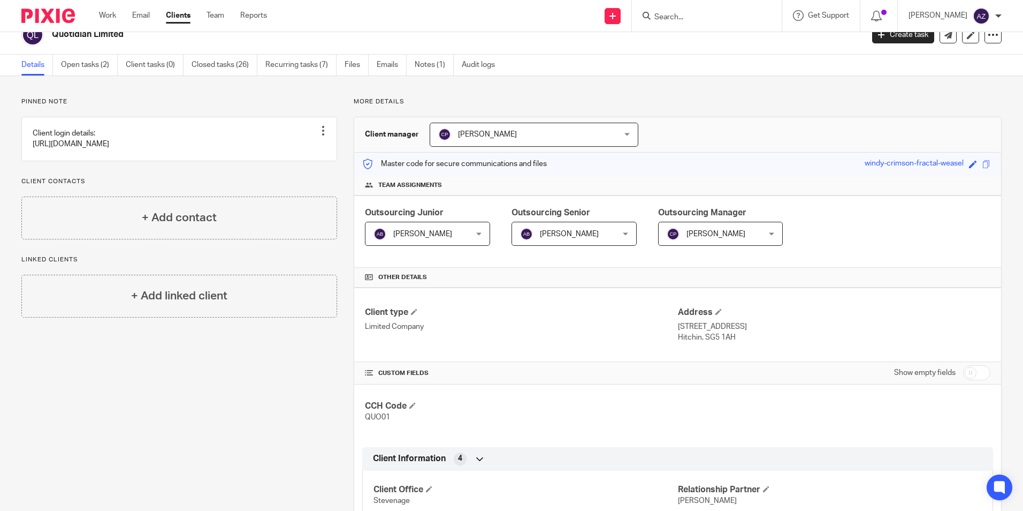
scroll to position [0, 0]
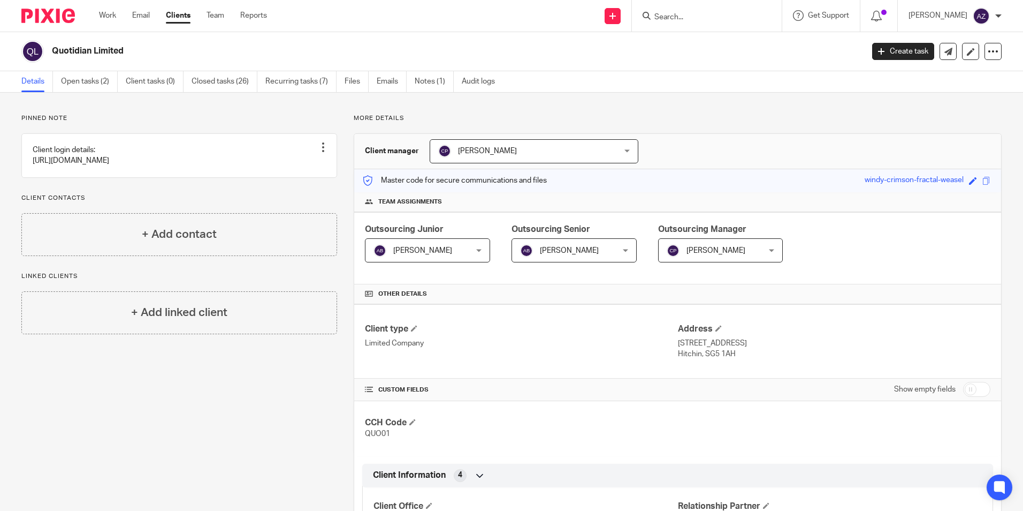
click at [703, 16] on input "Search" at bounding box center [702, 18] width 96 height 10
type input "apricity"
click at [743, 41] on link at bounding box center [717, 42] width 133 height 16
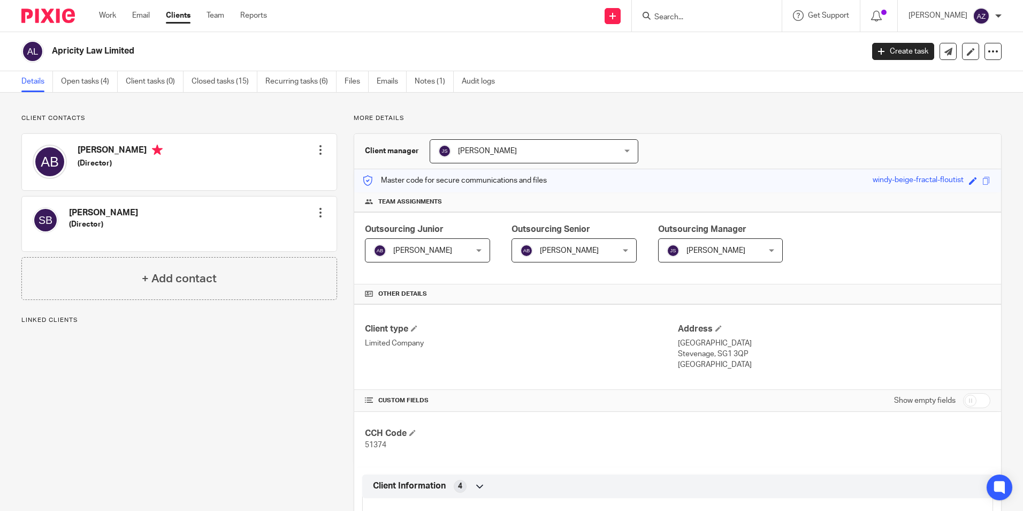
click at [467, 247] on div "Archie Ballard Archie Ballard" at bounding box center [427, 250] width 125 height 24
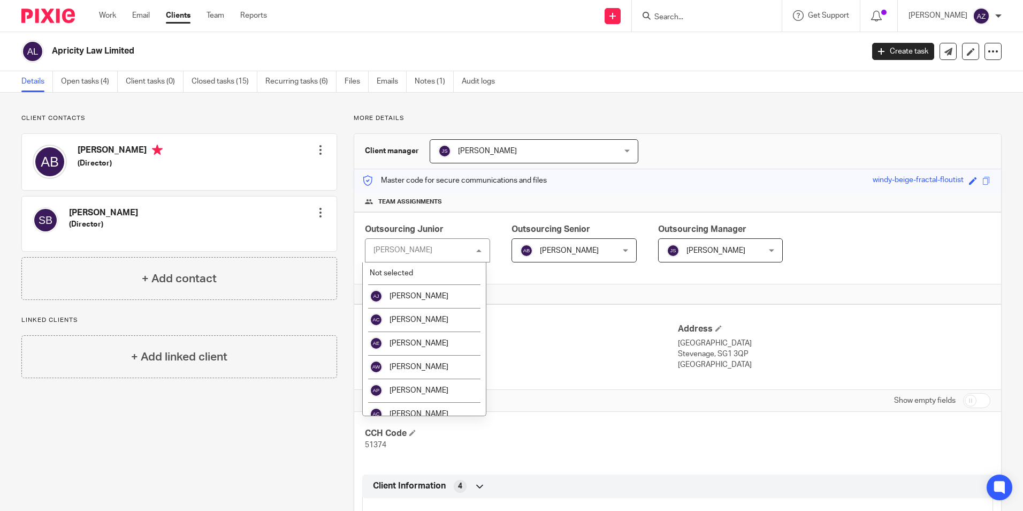
click at [547, 285] on div "Other details" at bounding box center [677, 294] width 647 height 20
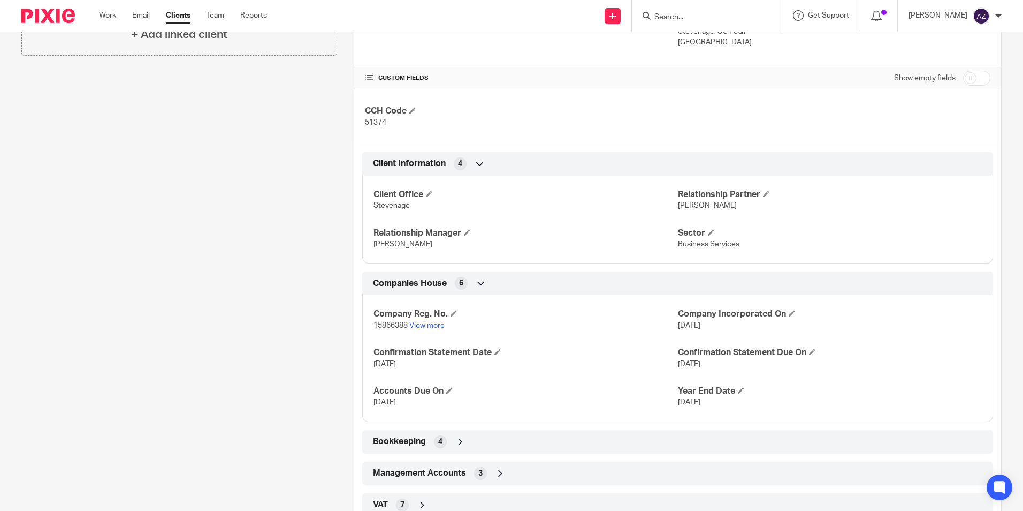
scroll to position [390, 0]
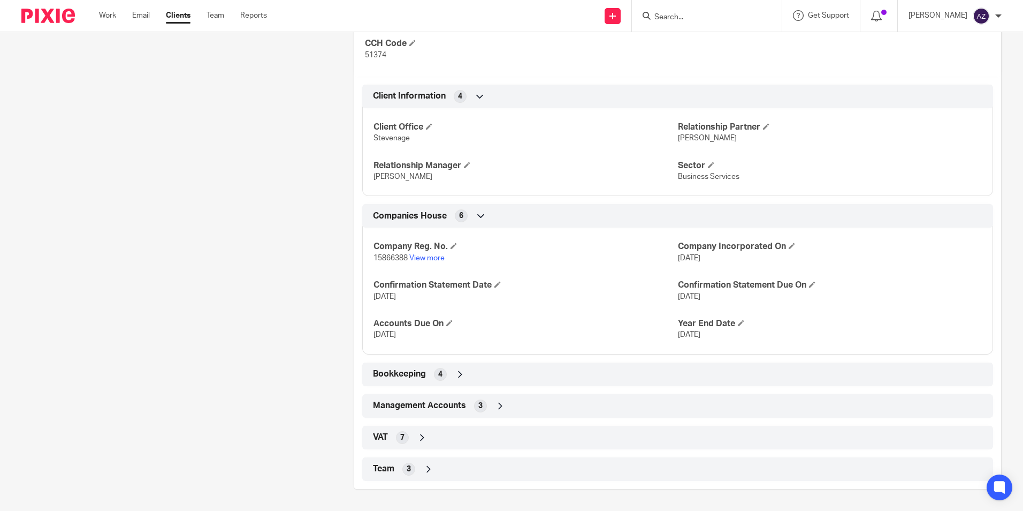
click at [424, 434] on icon at bounding box center [422, 437] width 11 height 11
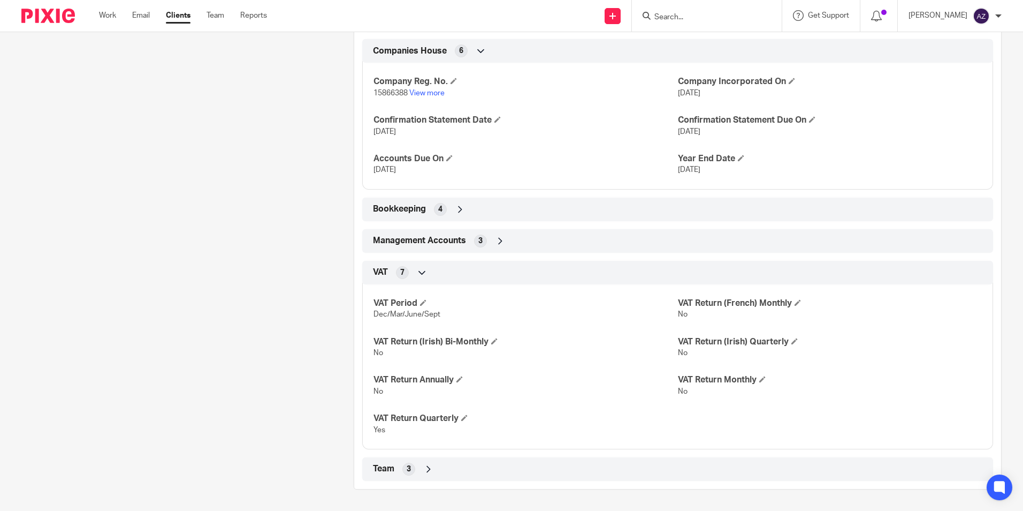
click at [424, 270] on icon at bounding box center [422, 272] width 11 height 11
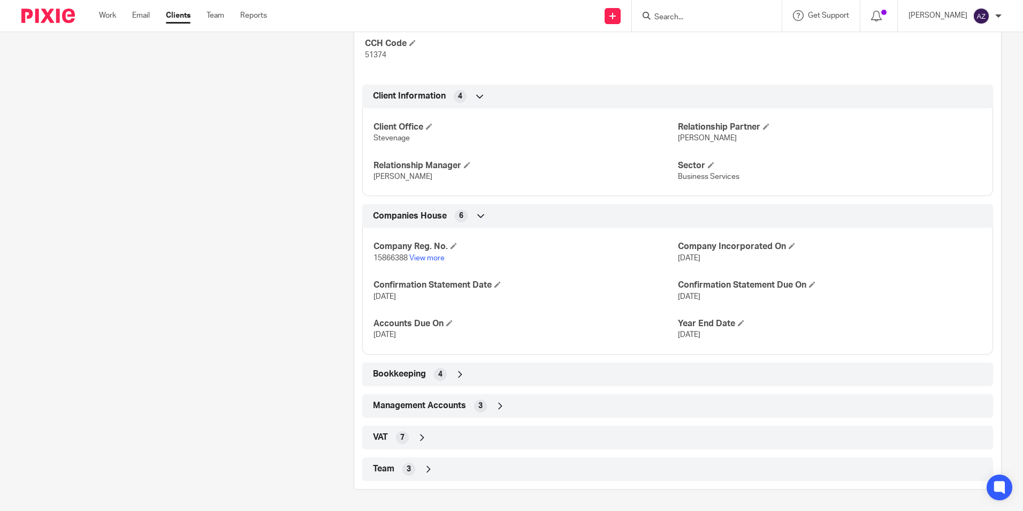
click at [426, 473] on icon at bounding box center [428, 469] width 11 height 11
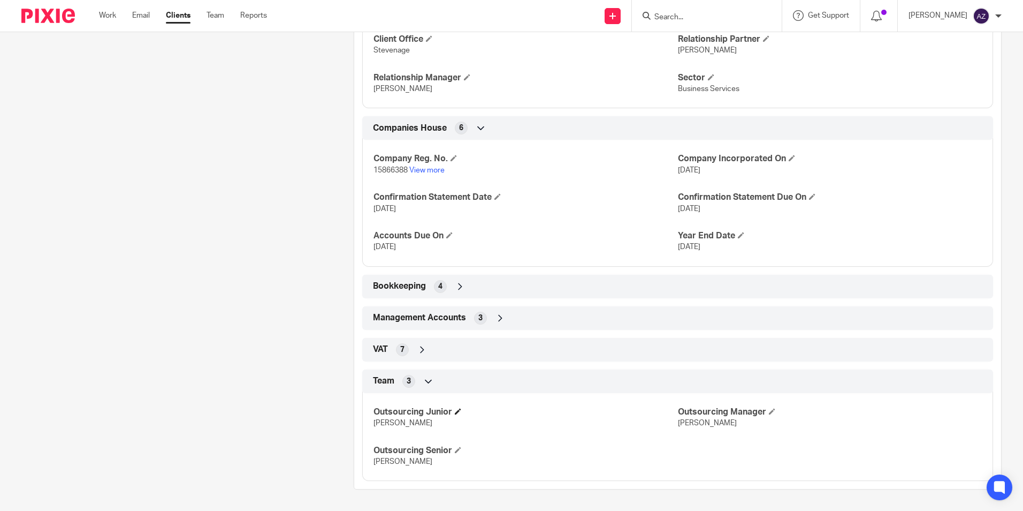
click at [460, 412] on span at bounding box center [458, 411] width 6 height 6
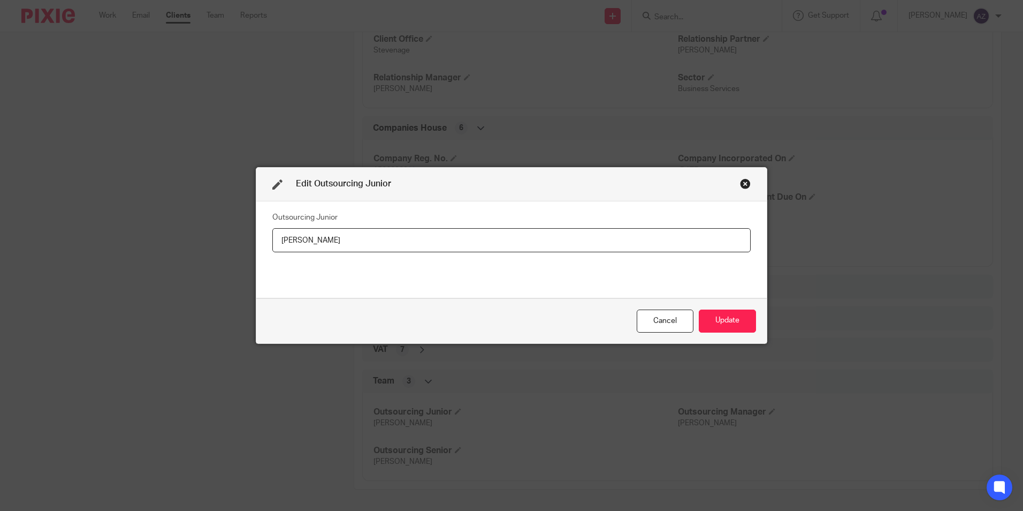
drag, startPoint x: 368, startPoint y: 236, endPoint x: 286, endPoint y: 244, distance: 82.3
click at [286, 244] on input "[PERSON_NAME]" at bounding box center [511, 240] width 479 height 24
click at [277, 244] on input "[PERSON_NAME]" at bounding box center [511, 240] width 479 height 24
drag, startPoint x: 385, startPoint y: 243, endPoint x: 146, endPoint y: 245, distance: 239.3
click at [146, 245] on div "Edit Outsourcing Junior Outsourcing Junior Robert Taylor Cancel Update" at bounding box center [511, 255] width 1023 height 511
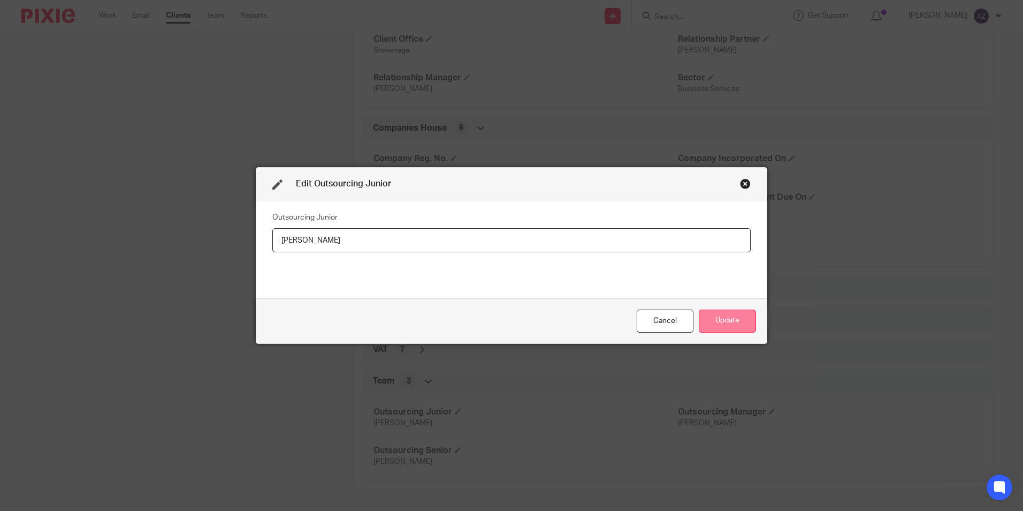
type input "[PERSON_NAME]"
click at [724, 324] on button "Update" at bounding box center [727, 320] width 57 height 23
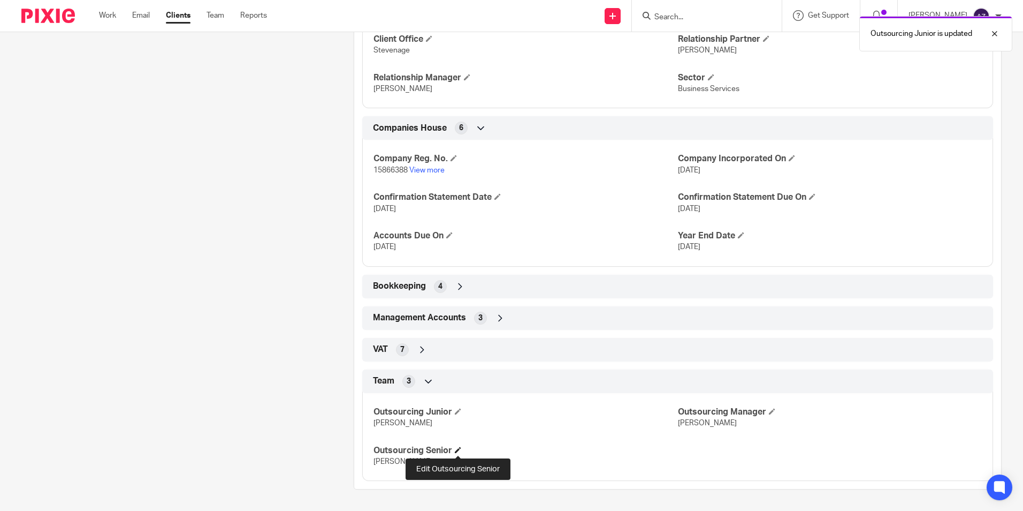
click at [455, 449] on span at bounding box center [458, 449] width 6 height 6
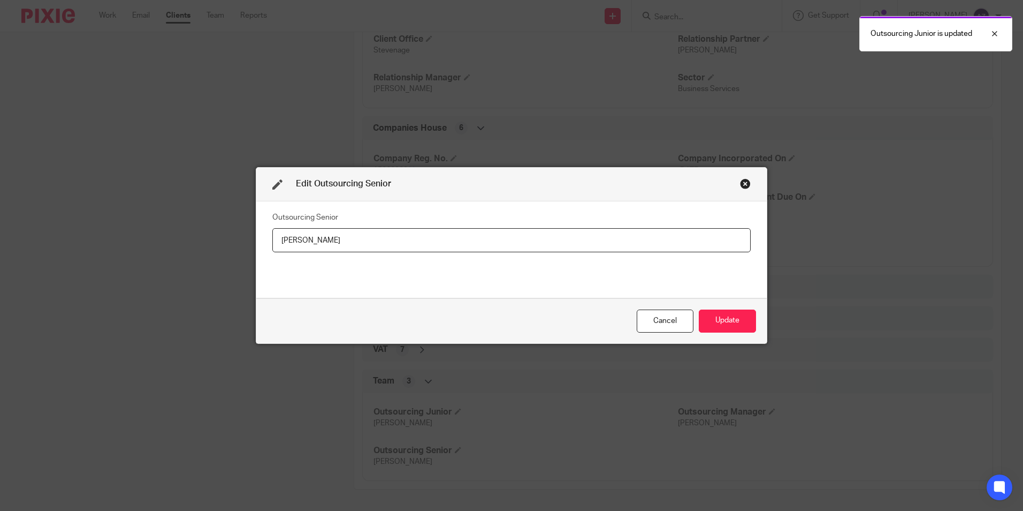
drag, startPoint x: 337, startPoint y: 241, endPoint x: 167, endPoint y: 256, distance: 170.9
click at [167, 256] on div "Edit Outsourcing Senior Outsourcing Senior Robert Taylor Cancel Update" at bounding box center [511, 255] width 1023 height 511
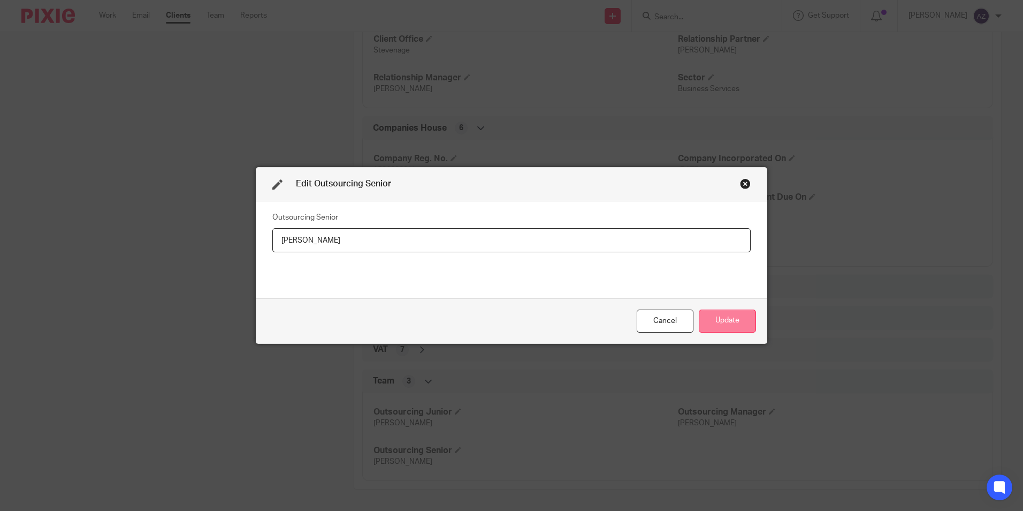
type input "[PERSON_NAME]"
click at [736, 326] on button "Update" at bounding box center [727, 320] width 57 height 23
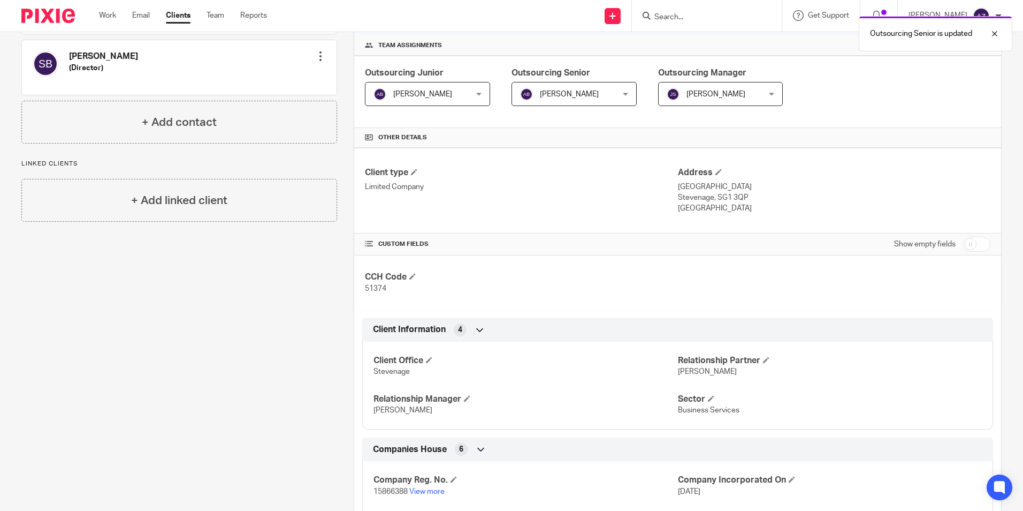
scroll to position [0, 0]
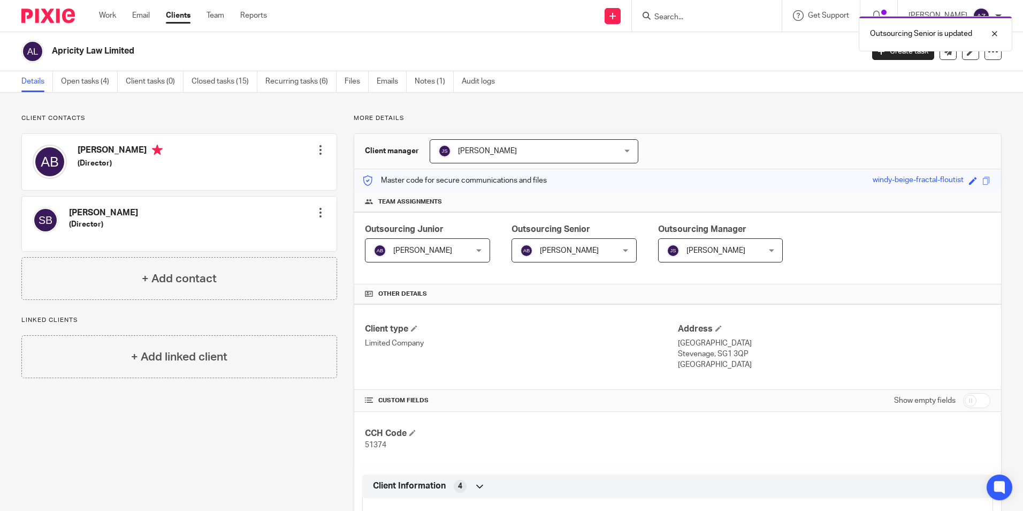
click at [703, 19] on div "Outsourcing Senior is updated" at bounding box center [762, 31] width 501 height 41
click at [703, 16] on div "Outsourcing Senior is updated" at bounding box center [762, 31] width 501 height 41
click at [705, 20] on input "Search" at bounding box center [702, 18] width 96 height 10
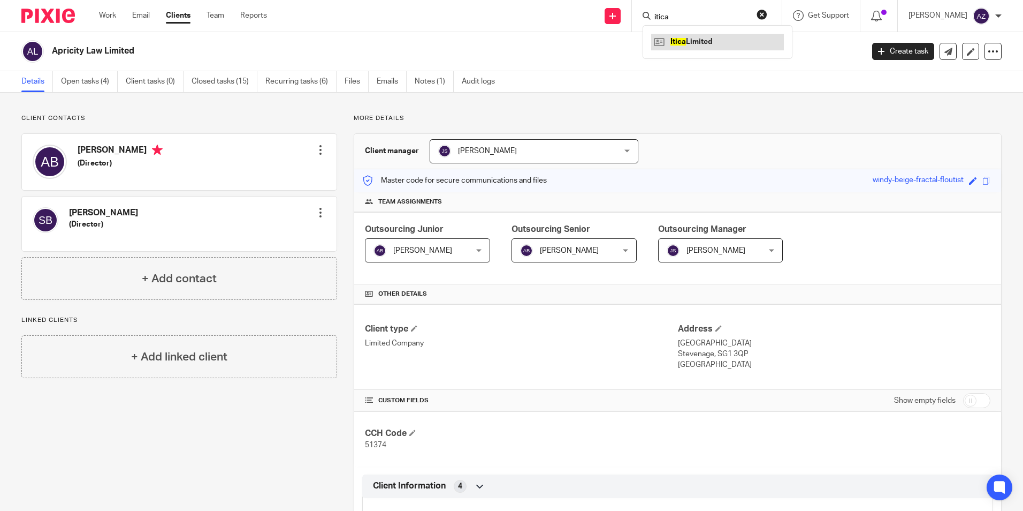
type input "itica"
click at [729, 39] on link at bounding box center [717, 42] width 133 height 16
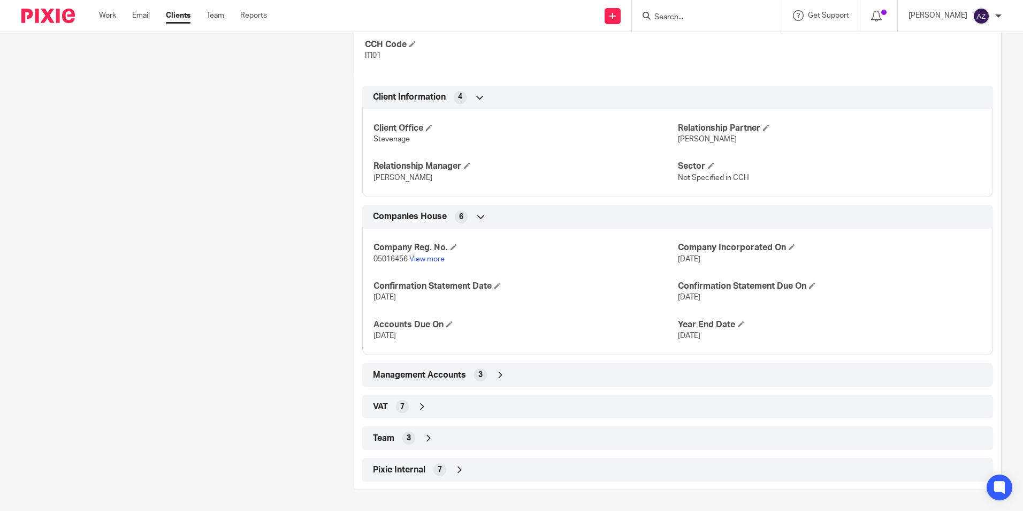
scroll to position [378, 0]
click at [427, 438] on icon at bounding box center [428, 437] width 11 height 11
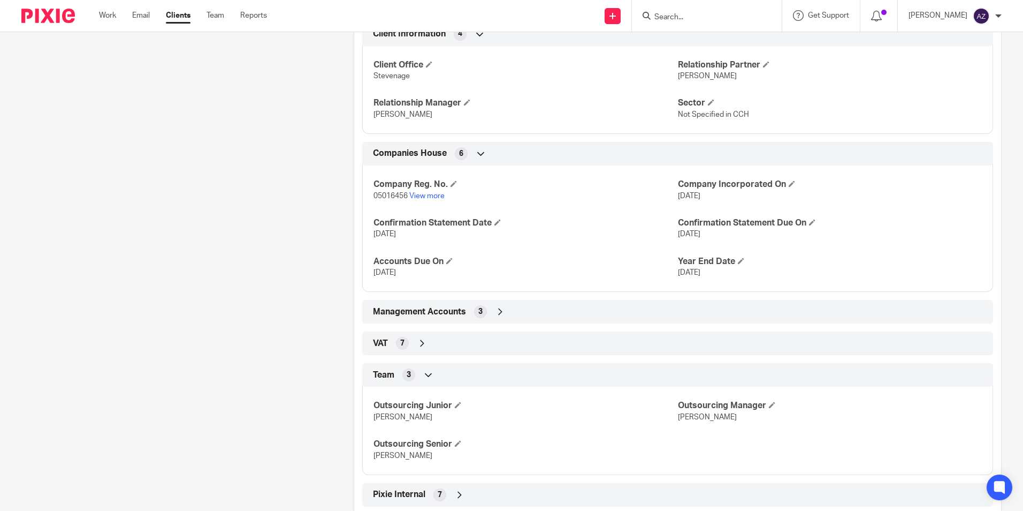
scroll to position [467, 0]
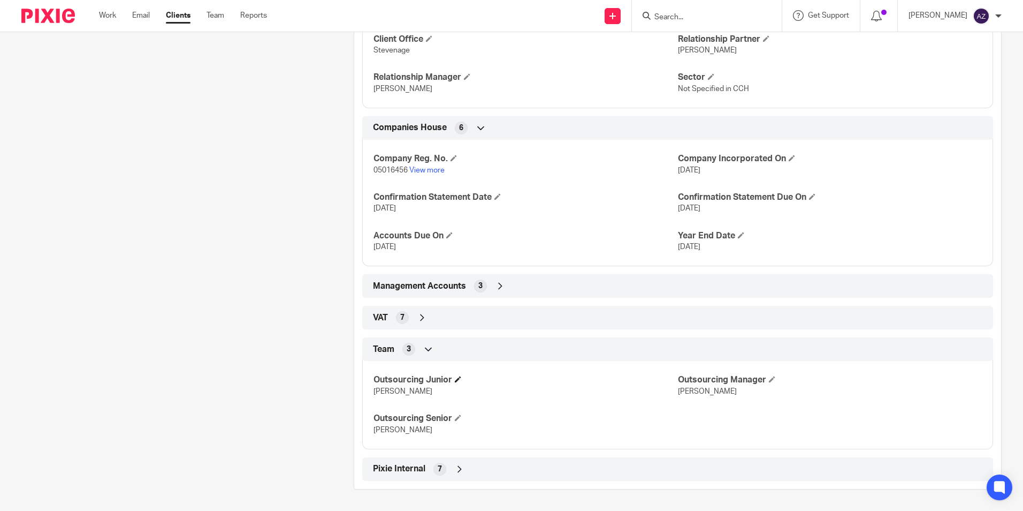
click at [458, 377] on span at bounding box center [458, 379] width 6 height 6
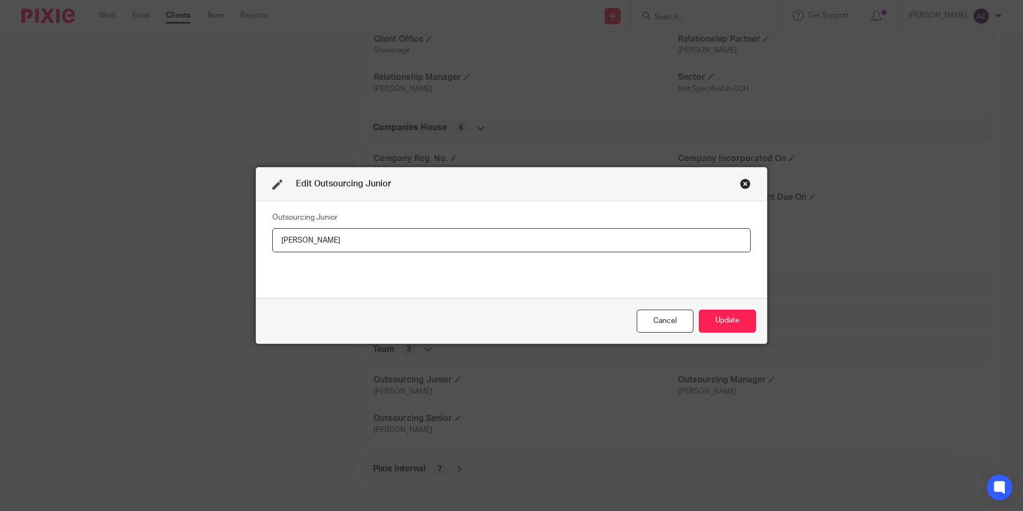
drag, startPoint x: 377, startPoint y: 240, endPoint x: 202, endPoint y: 271, distance: 177.8
click at [202, 271] on div "Edit Outsourcing Junior Outsourcing Junior [PERSON_NAME] Update" at bounding box center [511, 255] width 1023 height 511
type input "a"
type input "[PERSON_NAME]"
click at [747, 323] on button "Update" at bounding box center [727, 320] width 57 height 23
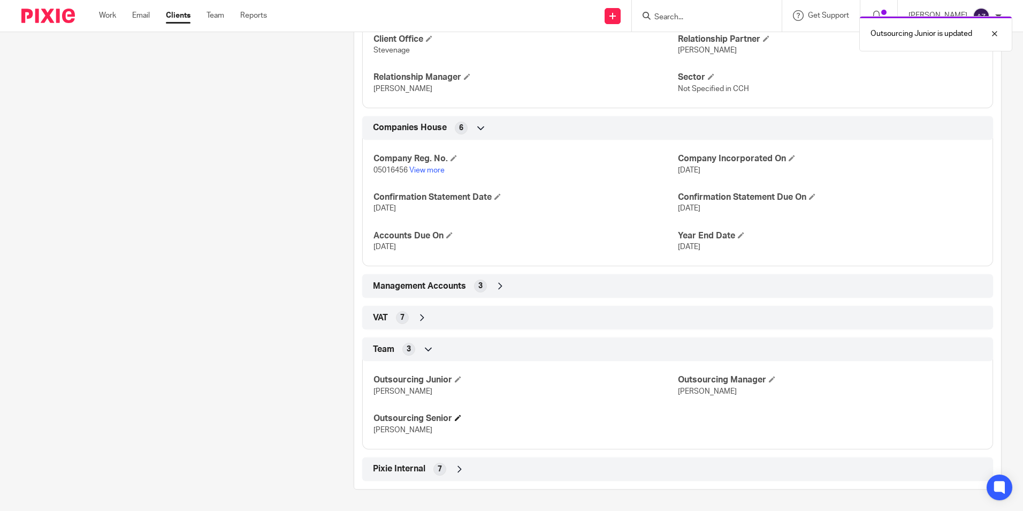
click at [454, 419] on h4 "Outsourcing Senior" at bounding box center [526, 418] width 304 height 11
click at [461, 419] on span at bounding box center [458, 417] width 6 height 6
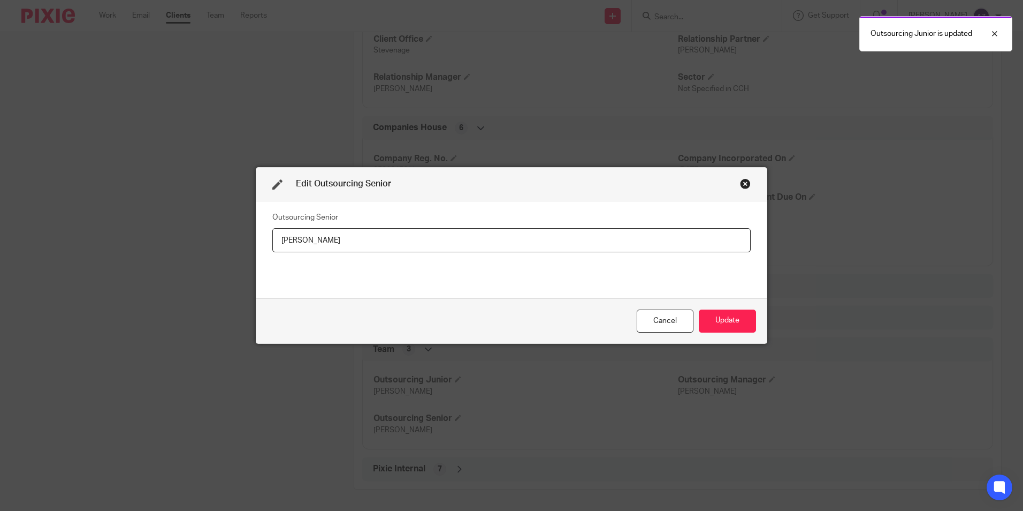
drag, startPoint x: 247, startPoint y: 244, endPoint x: 239, endPoint y: 247, distance: 9.1
click at [238, 247] on div "Edit Outsourcing Senior Outsourcing Senior [PERSON_NAME] Update" at bounding box center [511, 255] width 1023 height 511
type input "[PERSON_NAME]"
click at [725, 314] on button "Update" at bounding box center [727, 320] width 57 height 23
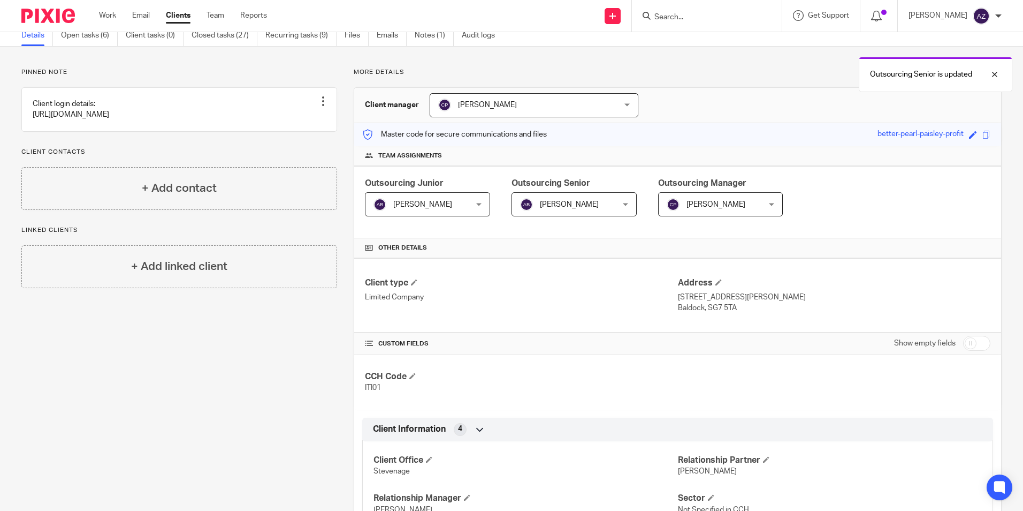
scroll to position [0, 0]
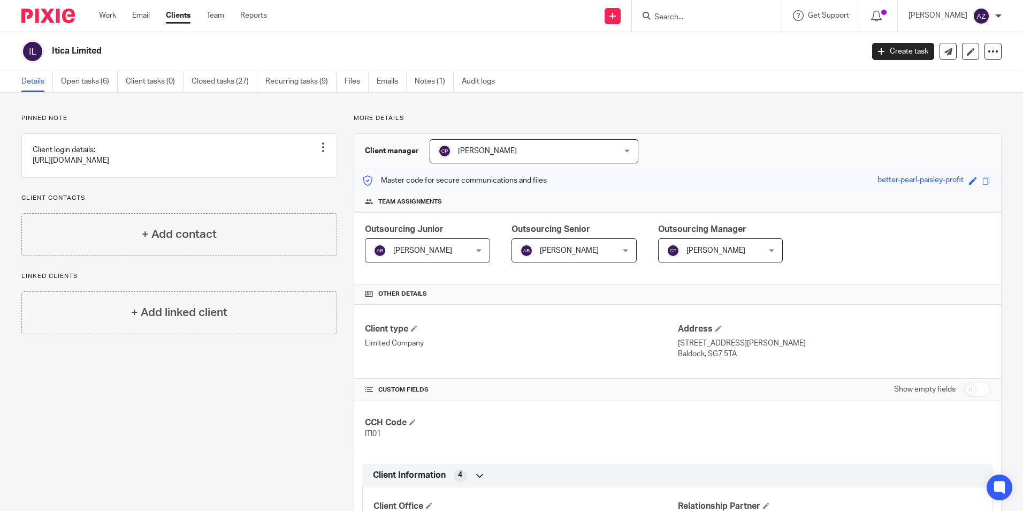
click at [731, 22] on input "Search" at bounding box center [702, 18] width 96 height 10
type input "agaf"
click at [736, 37] on link at bounding box center [717, 42] width 133 height 16
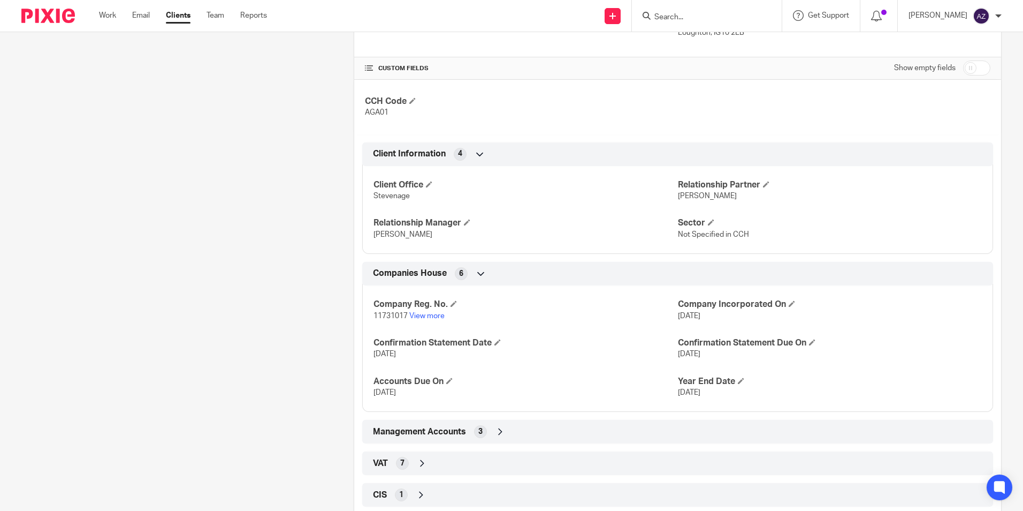
scroll to position [410, 0]
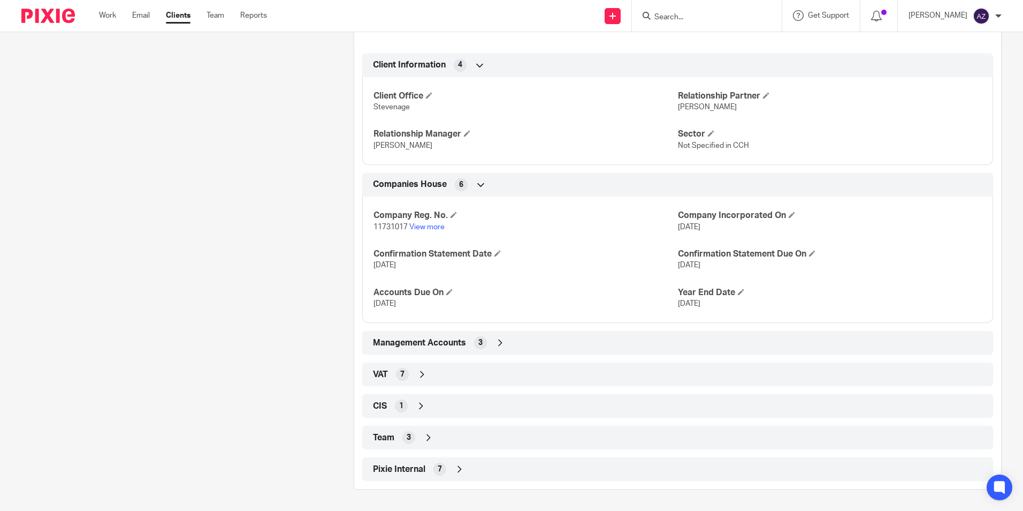
click at [431, 438] on icon at bounding box center [428, 437] width 11 height 11
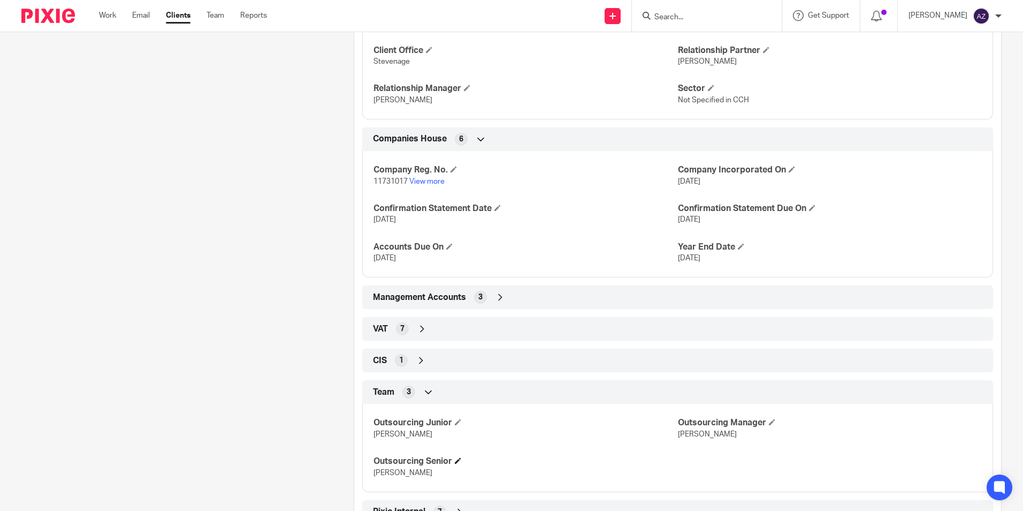
scroll to position [498, 0]
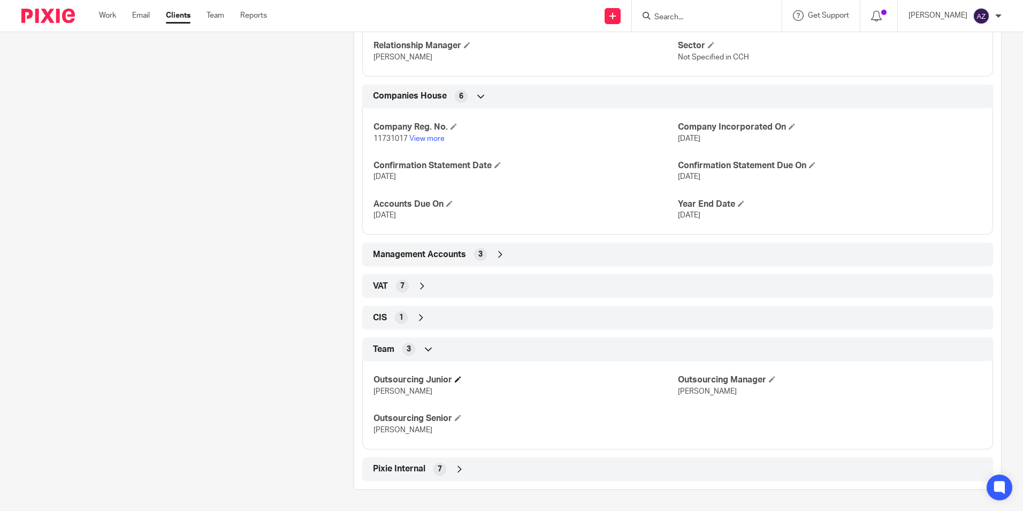
click at [462, 376] on h4 "Outsourcing Junior" at bounding box center [526, 379] width 304 height 11
click at [463, 376] on h4 "Outsourcing Junior" at bounding box center [526, 379] width 304 height 11
click at [458, 376] on span at bounding box center [458, 379] width 6 height 6
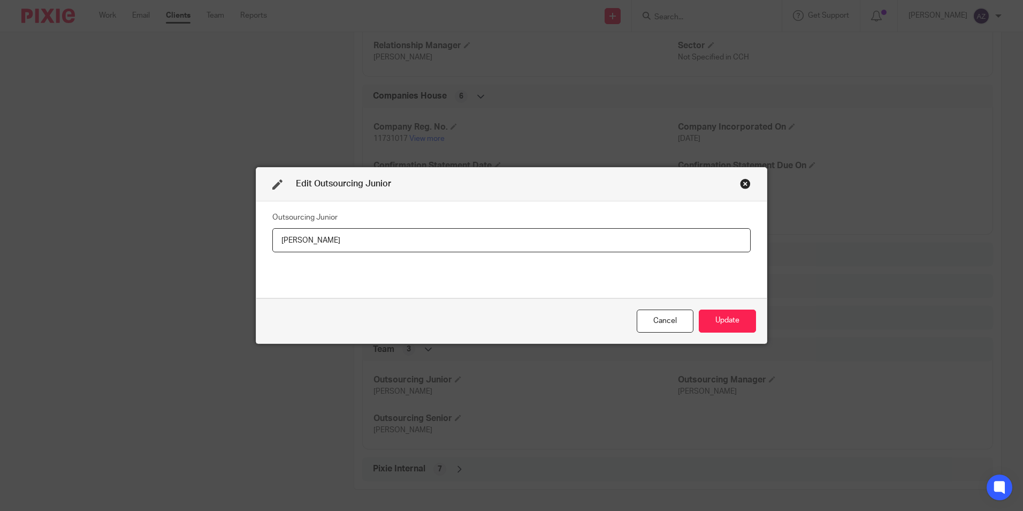
drag, startPoint x: 360, startPoint y: 238, endPoint x: 263, endPoint y: 239, distance: 97.4
click at [263, 239] on div "Outsourcing Junior Robert Taylor" at bounding box center [511, 249] width 511 height 97
type input "[PERSON_NAME]"
click at [722, 314] on button "Update" at bounding box center [727, 320] width 57 height 23
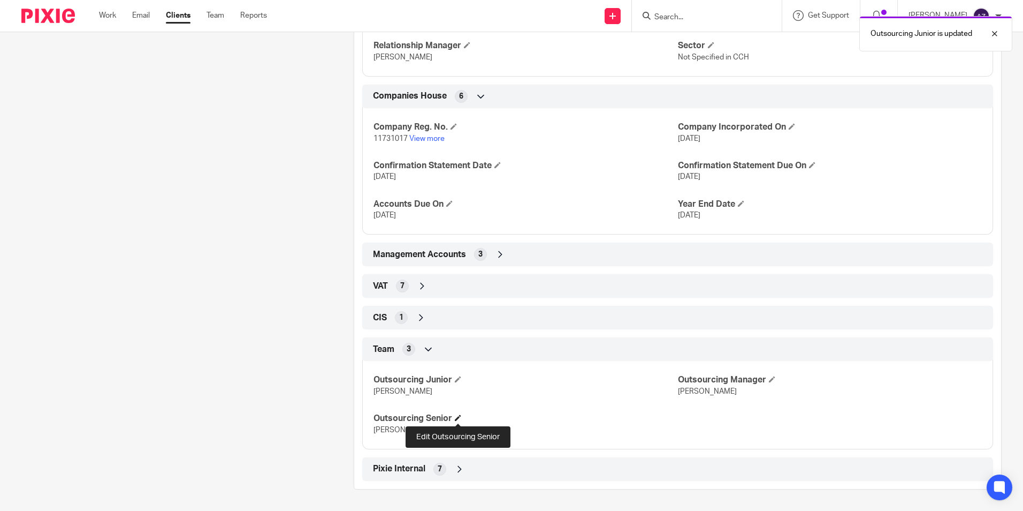
click at [459, 421] on span at bounding box center [458, 417] width 6 height 6
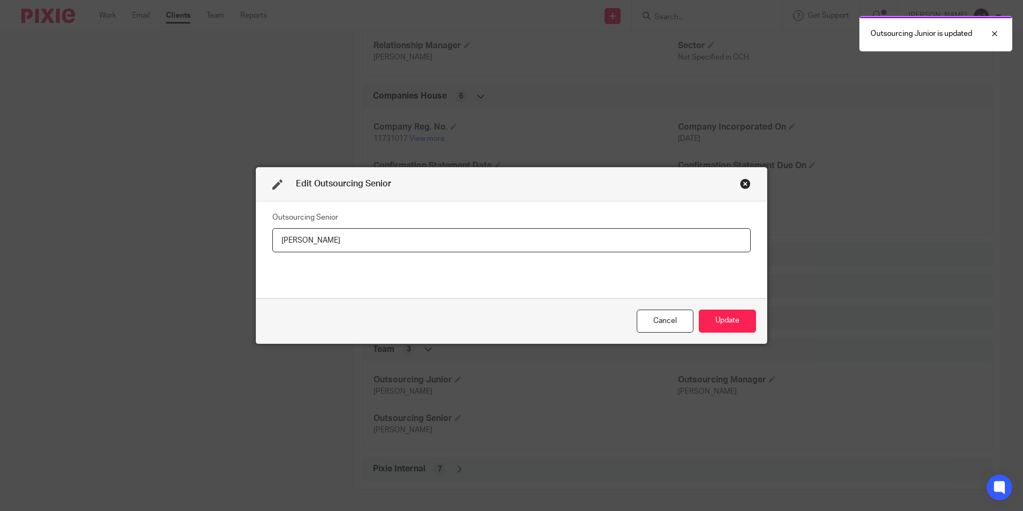
drag, startPoint x: 288, startPoint y: 237, endPoint x: 203, endPoint y: 257, distance: 88.0
click at [203, 257] on div "Edit Outsourcing Senior Outsourcing Senior [PERSON_NAME] Update" at bounding box center [511, 255] width 1023 height 511
type input "[PERSON_NAME]"
click at [743, 311] on button "Update" at bounding box center [727, 320] width 57 height 23
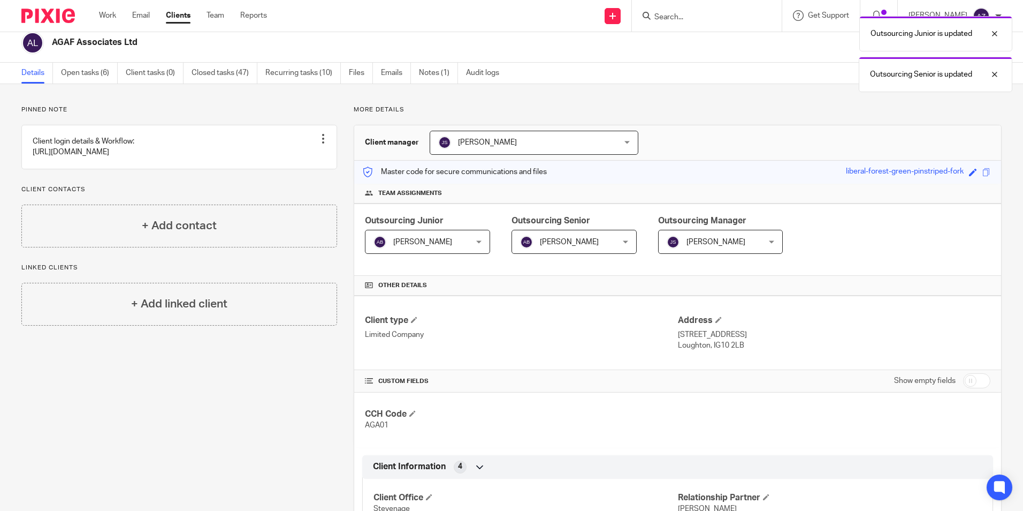
scroll to position [0, 0]
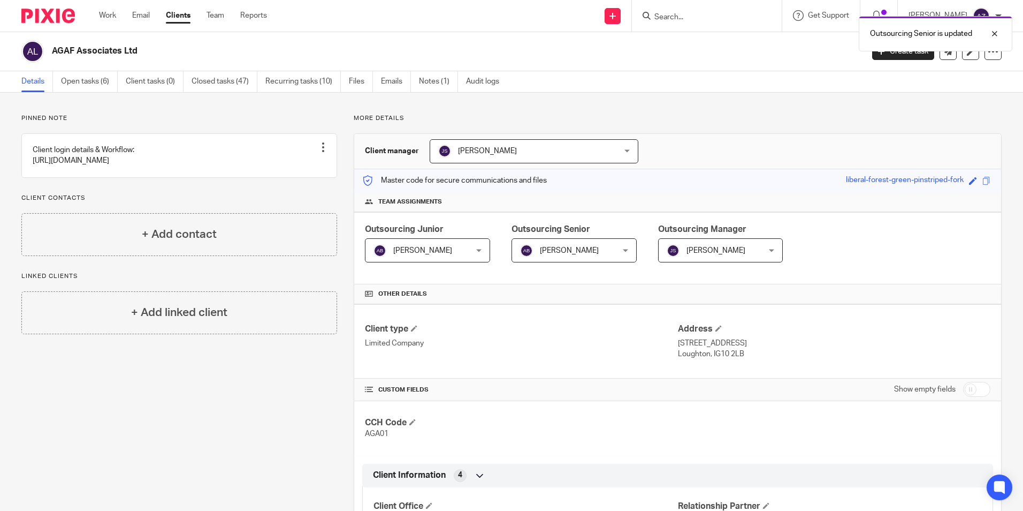
click at [703, 22] on div "Outsourcing Senior is updated" at bounding box center [762, 31] width 501 height 41
click at [704, 18] on div "Outsourcing Senior is updated" at bounding box center [762, 31] width 501 height 41
click at [704, 11] on div "Outsourcing Senior is updated" at bounding box center [762, 31] width 501 height 41
click at [696, 17] on div "Outsourcing Senior is updated" at bounding box center [762, 31] width 501 height 41
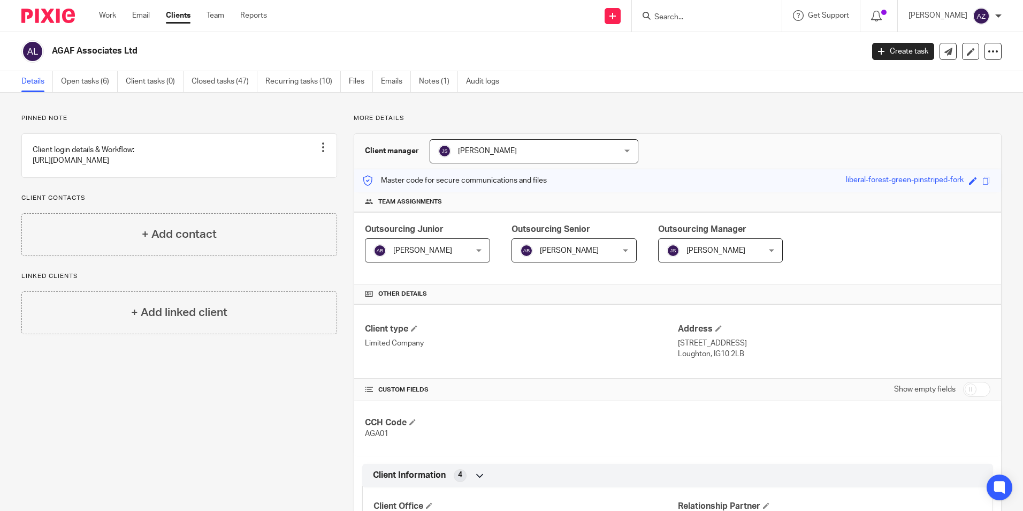
drag, startPoint x: 696, startPoint y: 17, endPoint x: 685, endPoint y: 57, distance: 41.7
click at [685, 57] on div "AGAF Associates Ltd" at bounding box center [438, 51] width 835 height 22
click at [698, 9] on form at bounding box center [711, 15] width 114 height 13
click at [700, 17] on input "Search" at bounding box center [702, 18] width 96 height 10
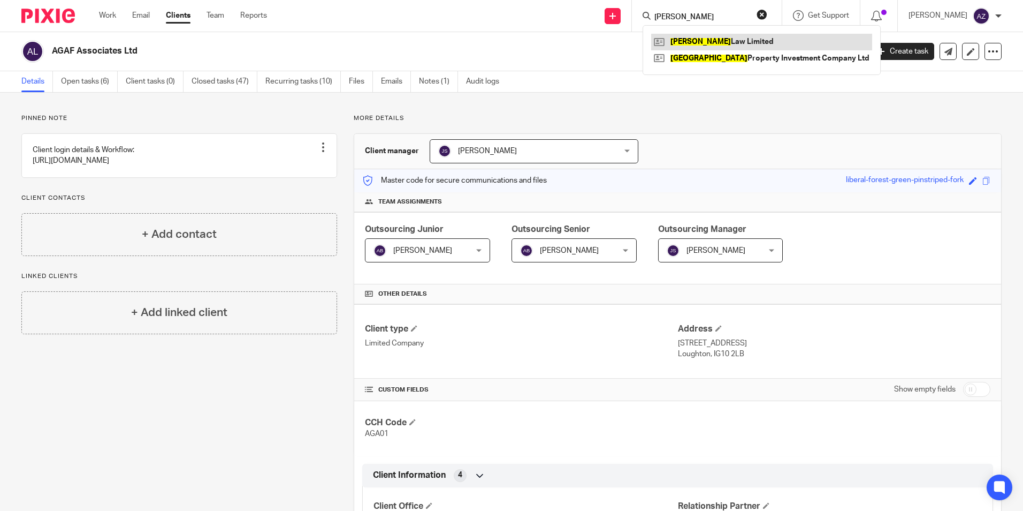
type input "partington"
click at [772, 34] on link at bounding box center [761, 42] width 221 height 16
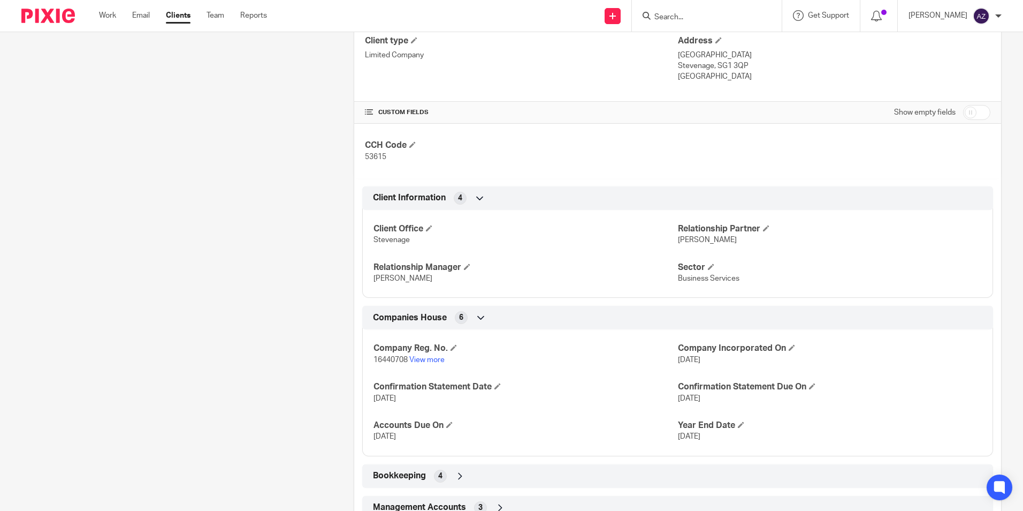
scroll to position [390, 0]
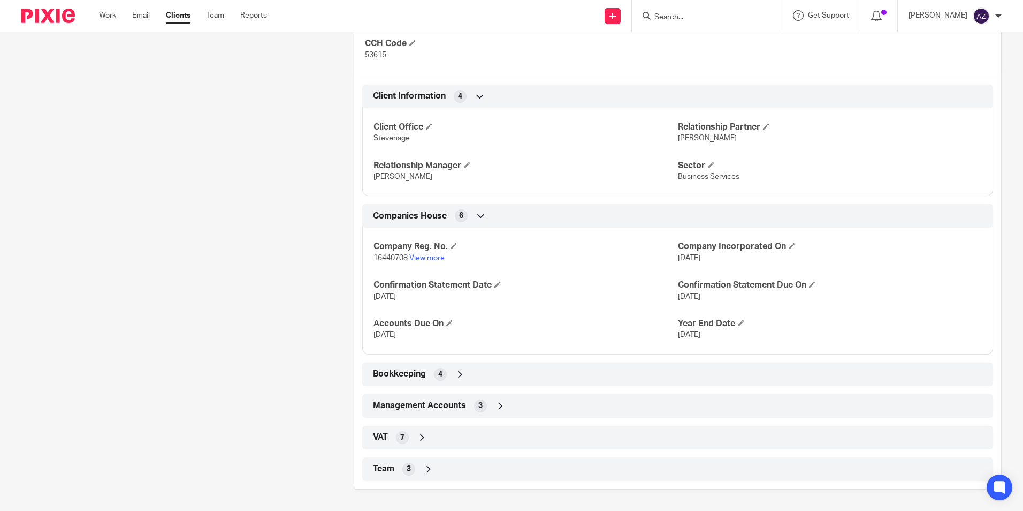
click at [427, 455] on div "Client type Limited Company Address [GEOGRAPHIC_DATA], [GEOGRAPHIC_DATA] Steven…" at bounding box center [677, 197] width 647 height 566
click at [430, 468] on icon at bounding box center [428, 469] width 11 height 11
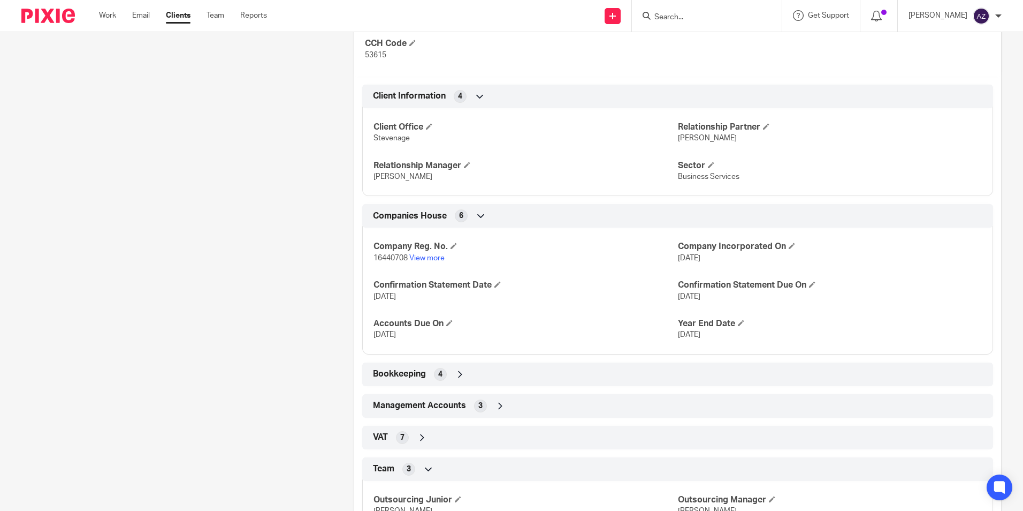
scroll to position [477, 0]
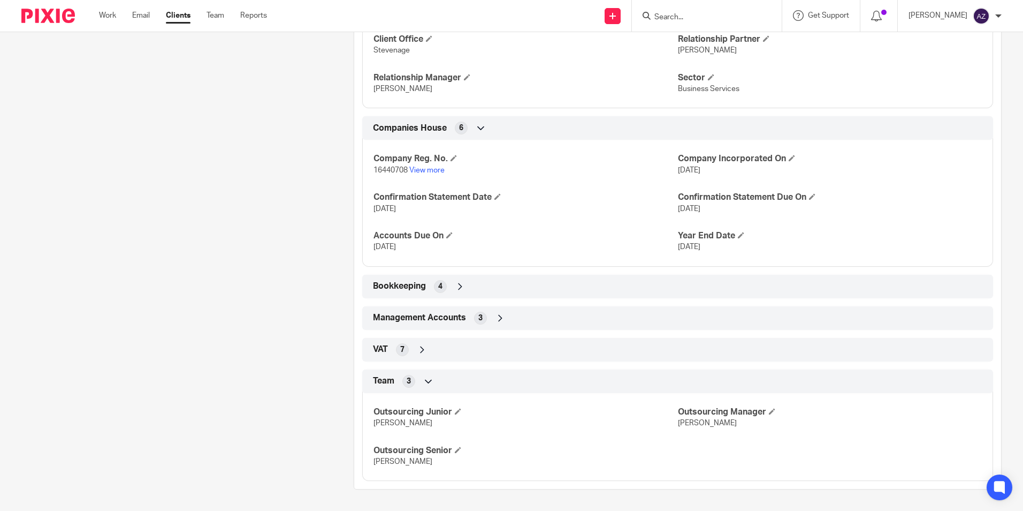
click at [457, 420] on p "[PERSON_NAME]" at bounding box center [526, 422] width 304 height 11
click at [456, 414] on h4 "Outsourcing Junior" at bounding box center [526, 411] width 304 height 11
click at [458, 412] on span at bounding box center [458, 411] width 6 height 6
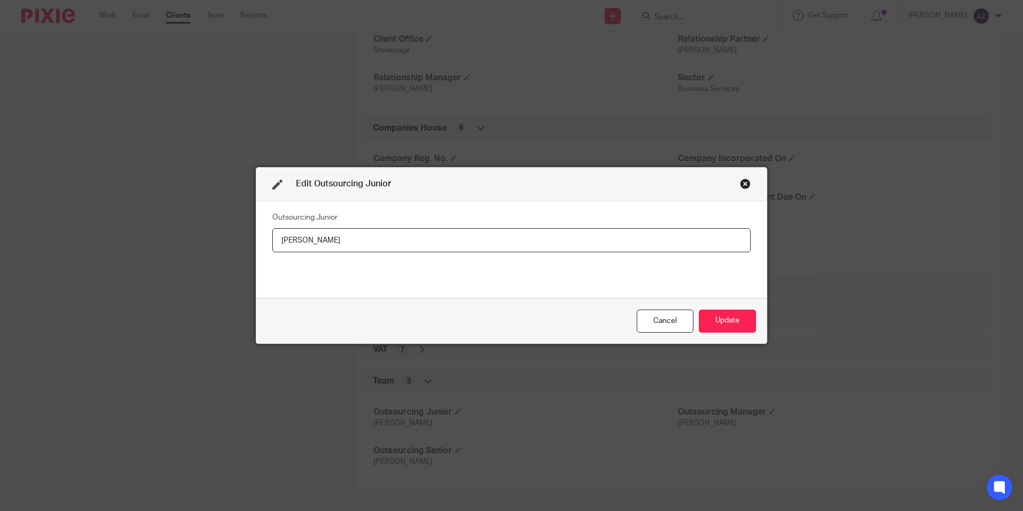
click at [272, 238] on input "[PERSON_NAME]" at bounding box center [511, 240] width 479 height 24
type input "[PERSON_NAME]"
click at [712, 323] on button "Update" at bounding box center [727, 320] width 57 height 23
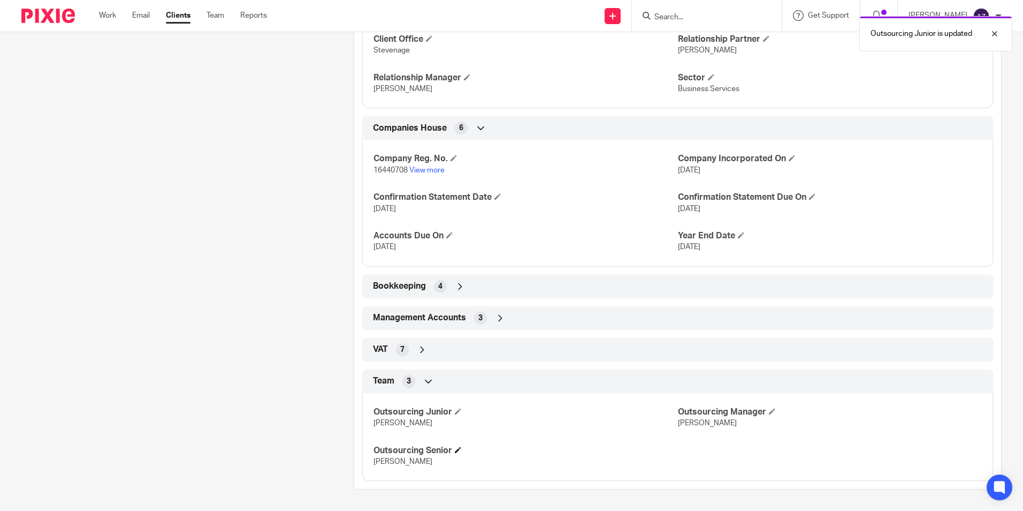
click at [457, 454] on h4 "Outsourcing Senior" at bounding box center [526, 450] width 304 height 11
click at [458, 451] on span at bounding box center [458, 449] width 6 height 6
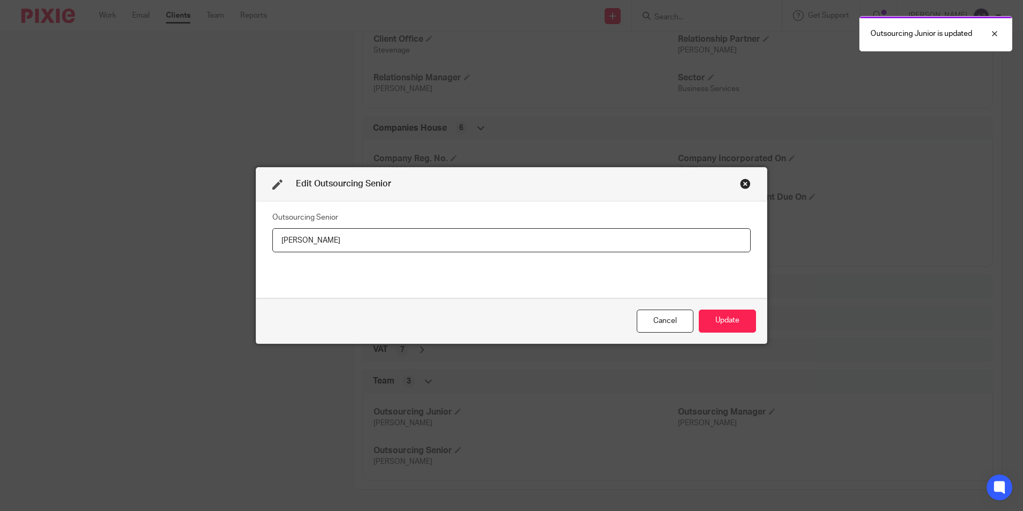
drag, startPoint x: 394, startPoint y: 238, endPoint x: 121, endPoint y: 235, distance: 273.5
click at [121, 235] on div "Edit Outsourcing Senior Outsourcing Senior [PERSON_NAME] Update" at bounding box center [511, 255] width 1023 height 511
type input "[PERSON_NAME]"
click at [724, 326] on button "Update" at bounding box center [727, 320] width 57 height 23
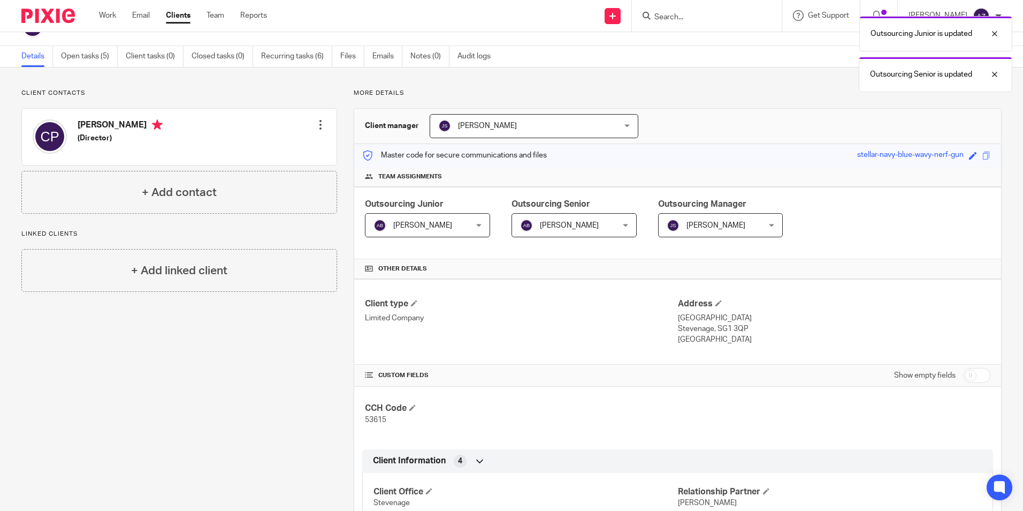
scroll to position [0, 0]
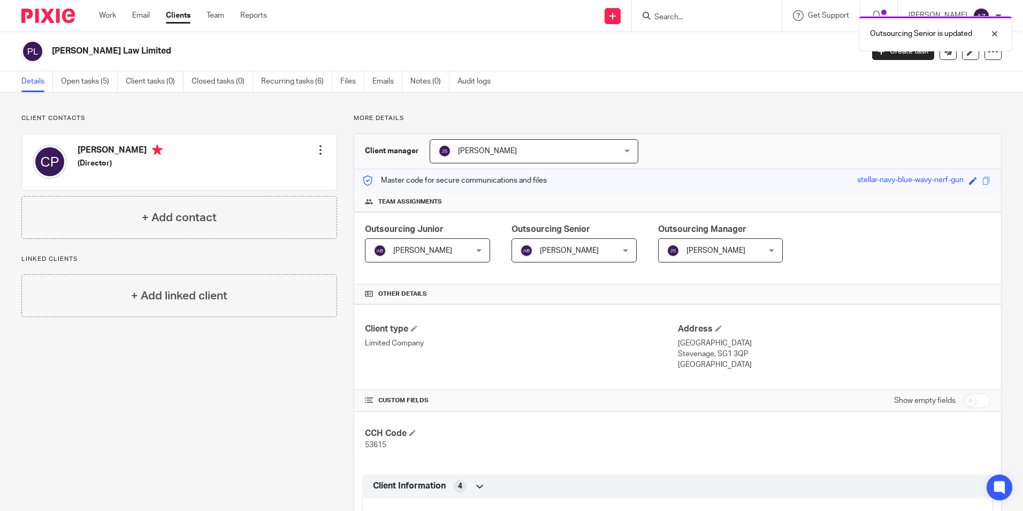
click at [747, 15] on div "Outsourcing Senior is updated" at bounding box center [762, 31] width 501 height 41
click at [707, 24] on div "Outsourcing Senior is updated" at bounding box center [762, 31] width 501 height 41
click at [702, 17] on div "Outsourcing Senior is updated" at bounding box center [762, 31] width 501 height 41
click at [698, 20] on input "Search" at bounding box center [702, 18] width 96 height 10
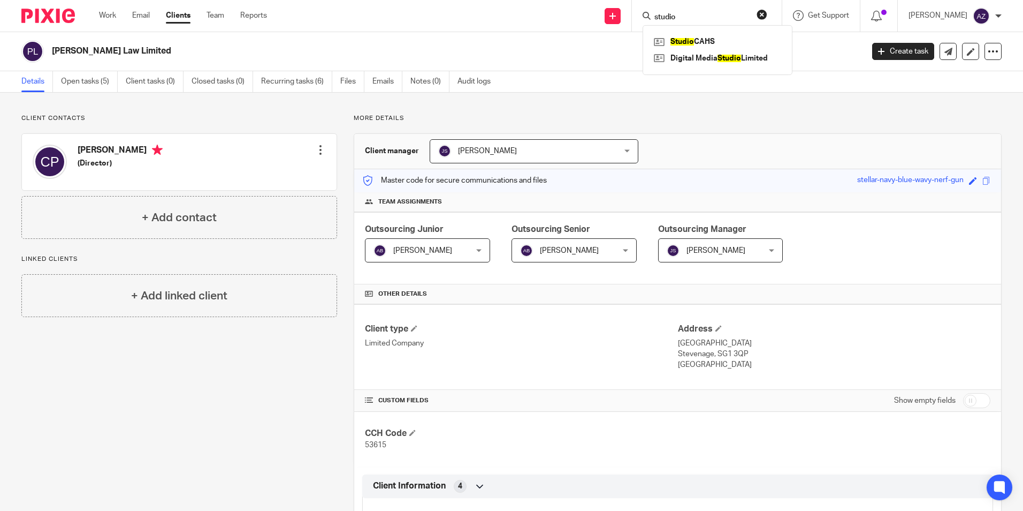
type input "studio"
click at [709, 42] on link at bounding box center [717, 42] width 133 height 16
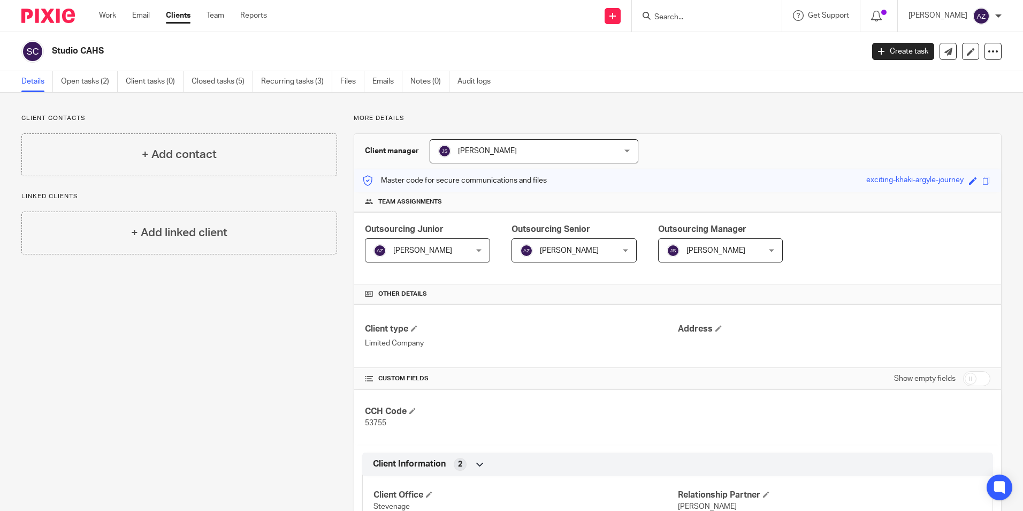
scroll to position [140, 0]
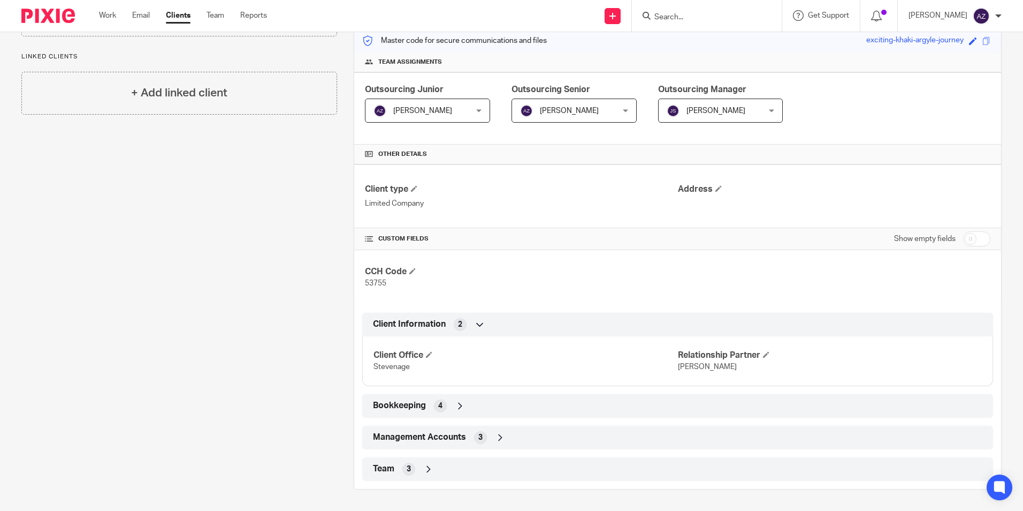
click at [430, 466] on icon at bounding box center [428, 469] width 11 height 11
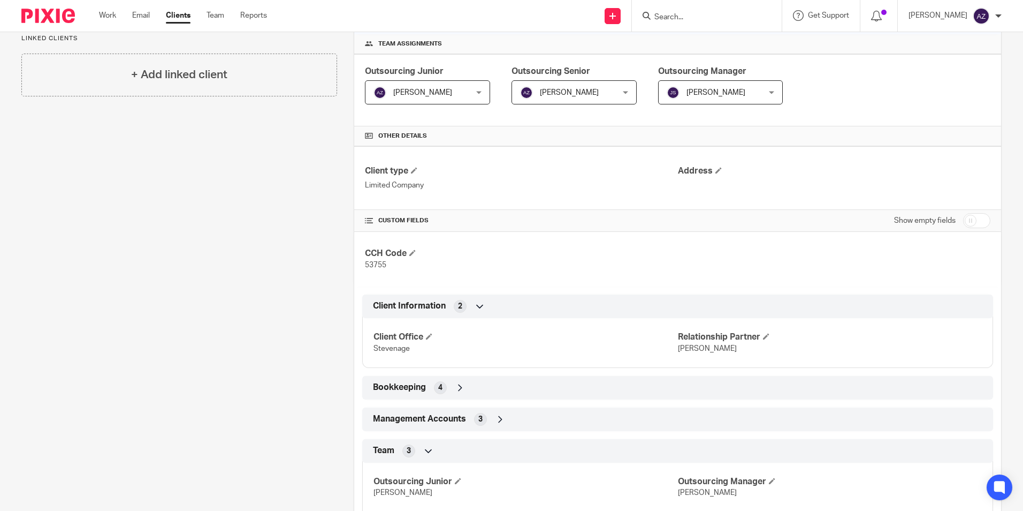
scroll to position [228, 0]
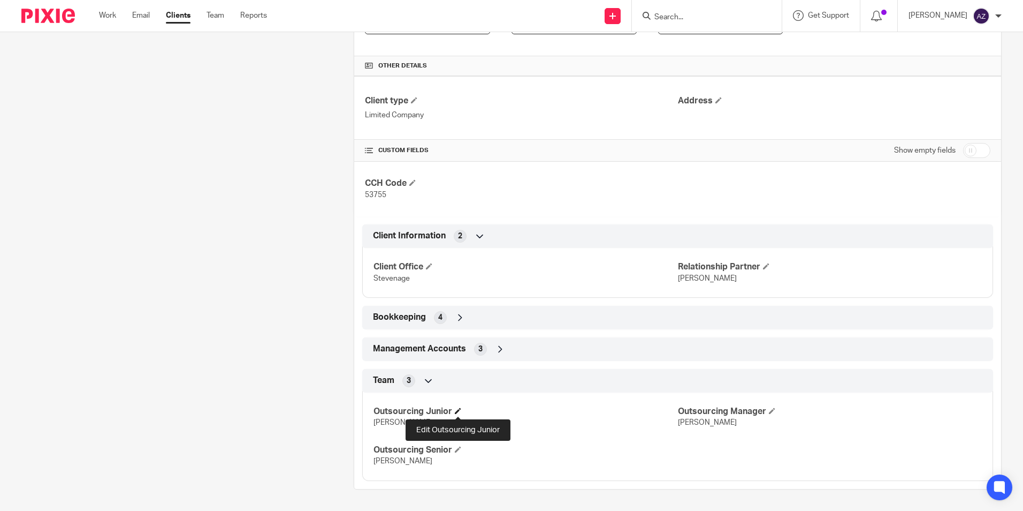
click at [461, 412] on span at bounding box center [458, 410] width 6 height 6
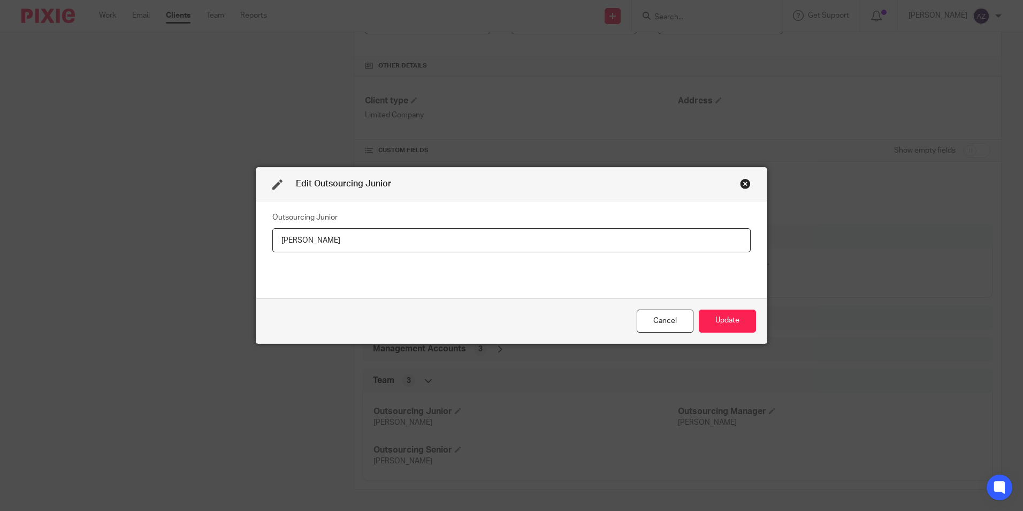
drag, startPoint x: 383, startPoint y: 243, endPoint x: 278, endPoint y: 245, distance: 104.4
click at [278, 245] on input "[PERSON_NAME]" at bounding box center [511, 240] width 479 height 24
type input "a"
type input "[PERSON_NAME]"
click at [743, 316] on button "Update" at bounding box center [727, 320] width 57 height 23
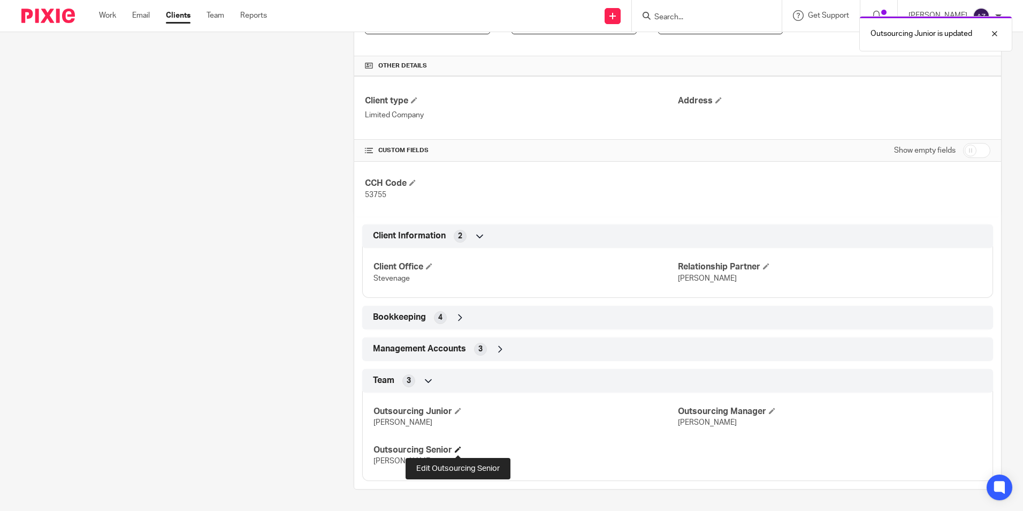
click at [459, 449] on span at bounding box center [458, 449] width 6 height 6
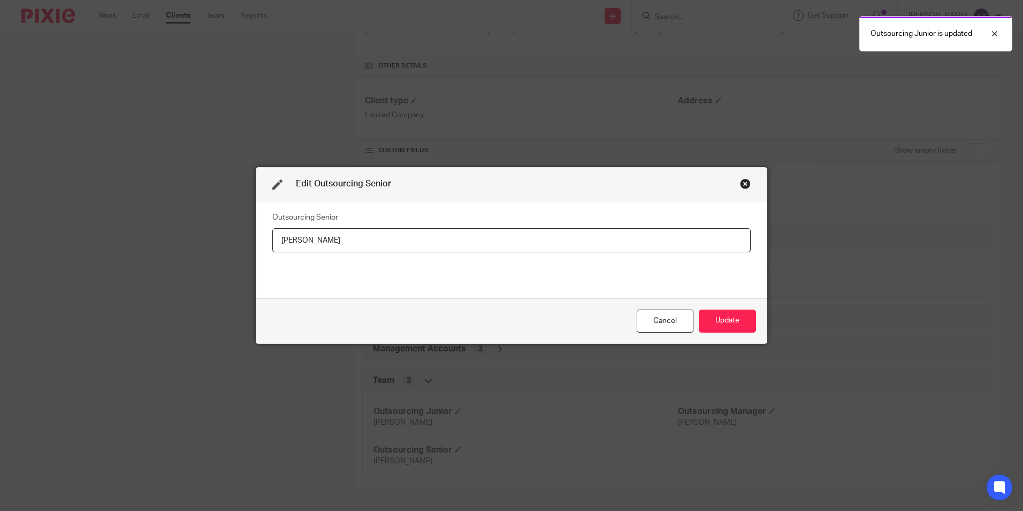
click at [314, 237] on input "[PERSON_NAME]" at bounding box center [511, 240] width 479 height 24
drag, startPoint x: 325, startPoint y: 240, endPoint x: 242, endPoint y: 240, distance: 83.0
click at [242, 240] on div "Edit Outsourcing Senior Outsourcing Senior [PERSON_NAME] Update" at bounding box center [511, 255] width 1023 height 511
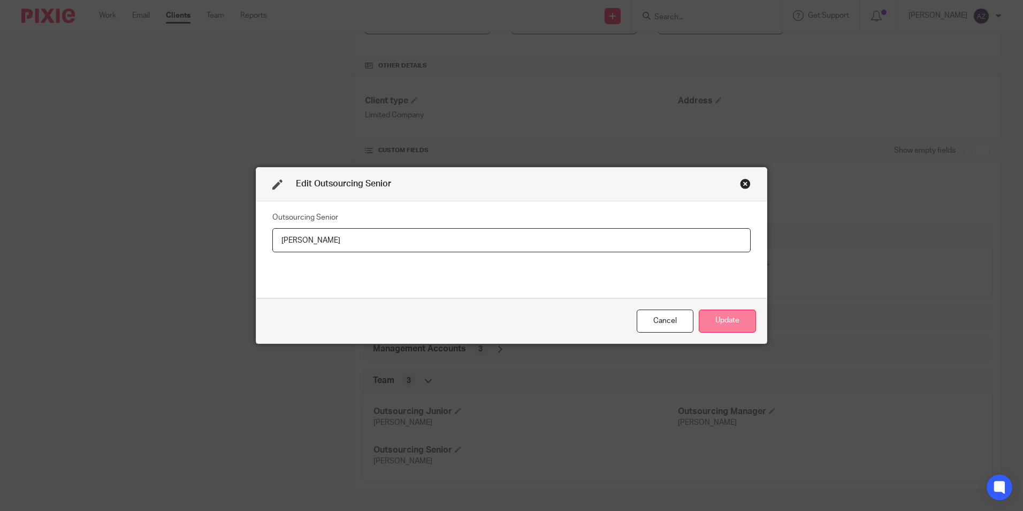
type input "[PERSON_NAME]"
click at [713, 322] on button "Update" at bounding box center [727, 320] width 57 height 23
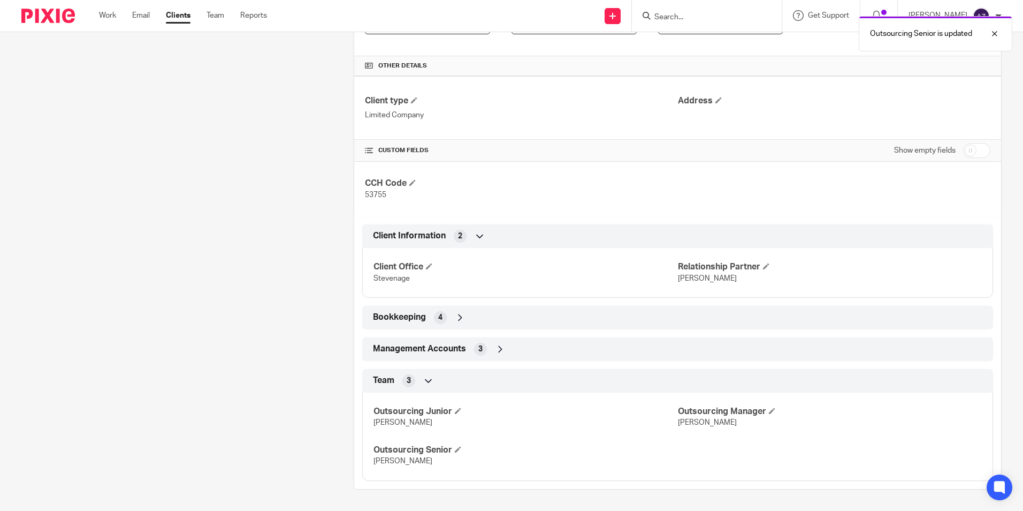
scroll to position [0, 0]
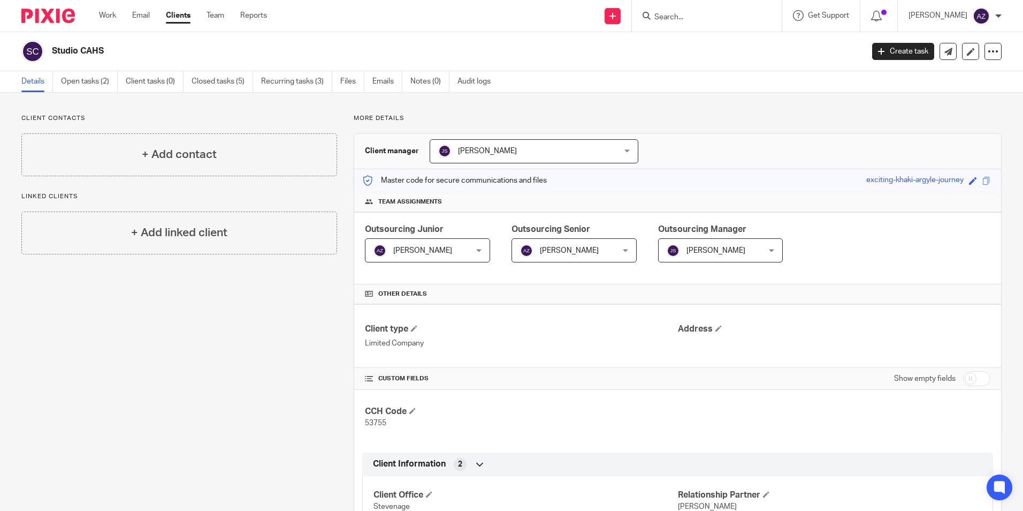
click at [625, 249] on div "[PERSON_NAME] [PERSON_NAME]" at bounding box center [574, 250] width 125 height 24
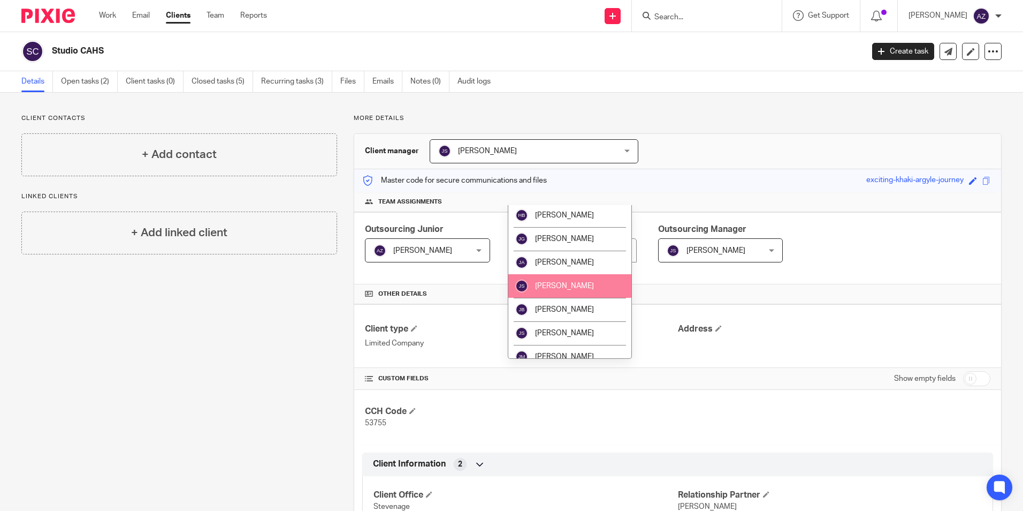
scroll to position [228, 0]
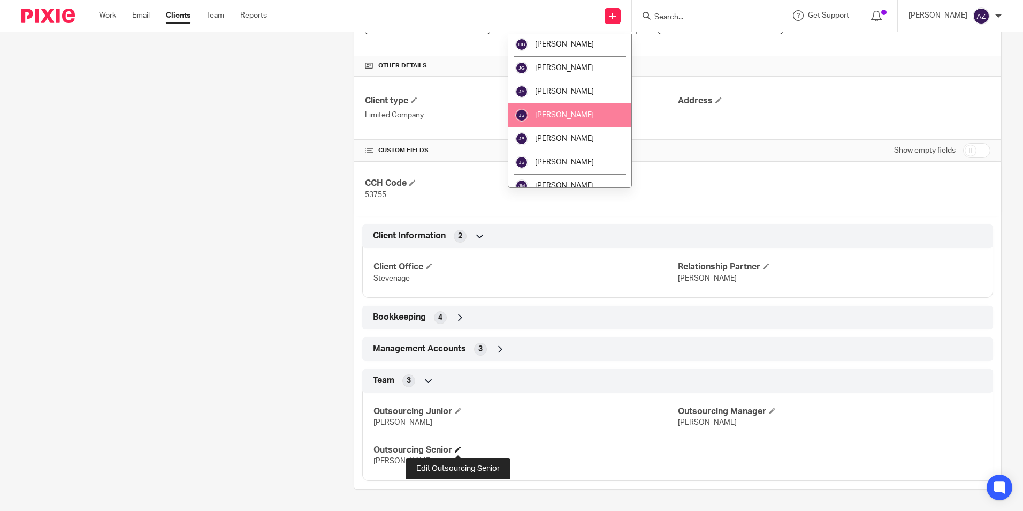
click at [455, 449] on span at bounding box center [458, 449] width 6 height 6
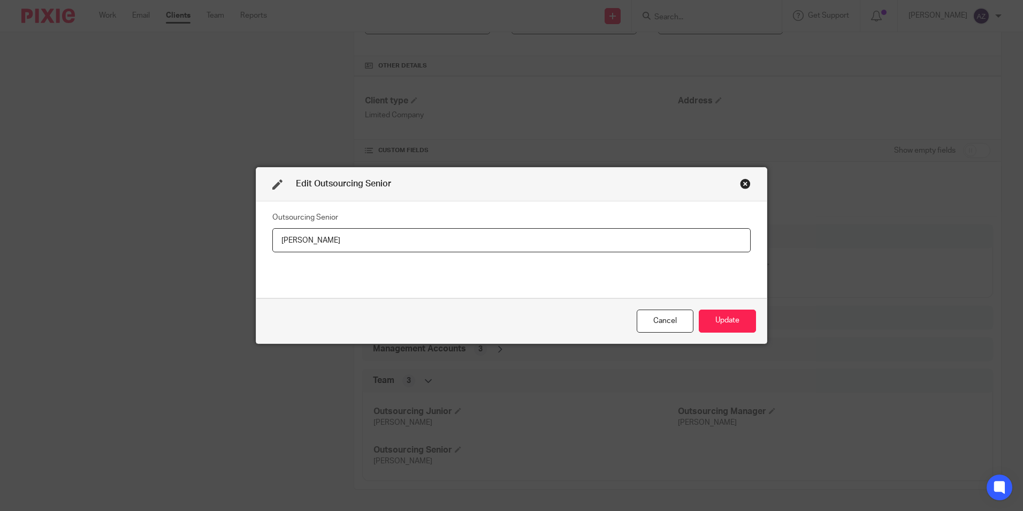
drag, startPoint x: 392, startPoint y: 248, endPoint x: 219, endPoint y: 245, distance: 172.4
click at [219, 245] on div "Edit Outsourcing Senior Outsourcing Senior [PERSON_NAME] Update" at bounding box center [511, 255] width 1023 height 511
type input "[PERSON_NAME]"
click at [736, 326] on button "Update" at bounding box center [727, 320] width 57 height 23
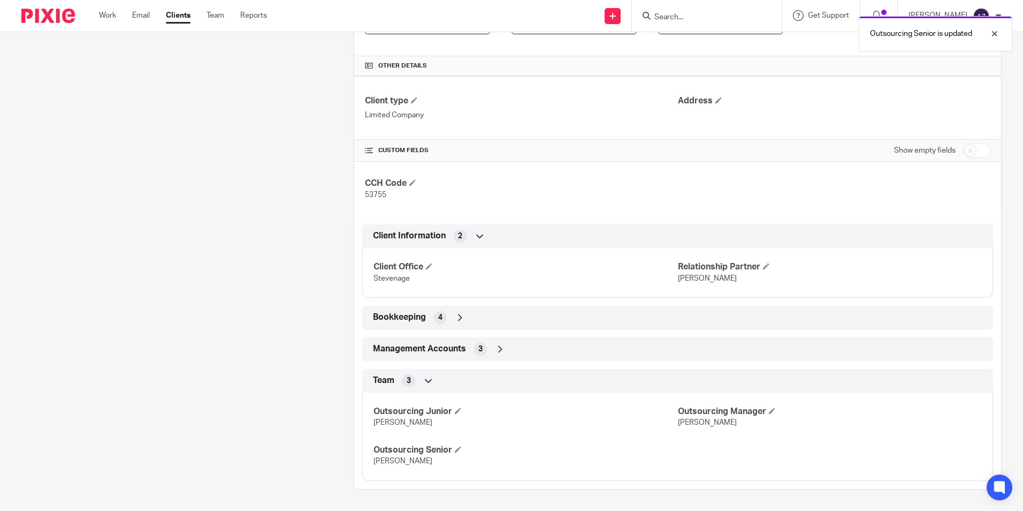
scroll to position [0, 0]
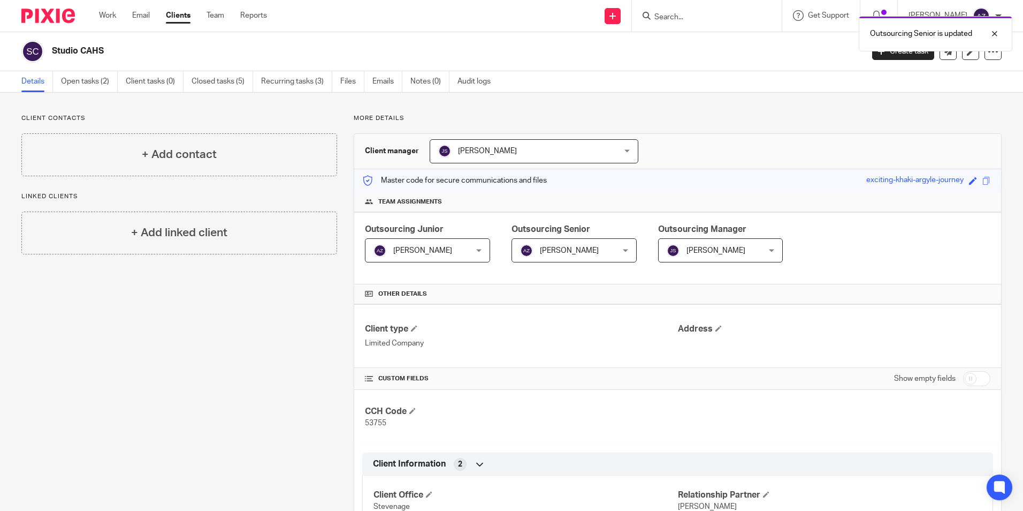
click at [622, 247] on div "[PERSON_NAME] [PERSON_NAME]" at bounding box center [574, 250] width 125 height 24
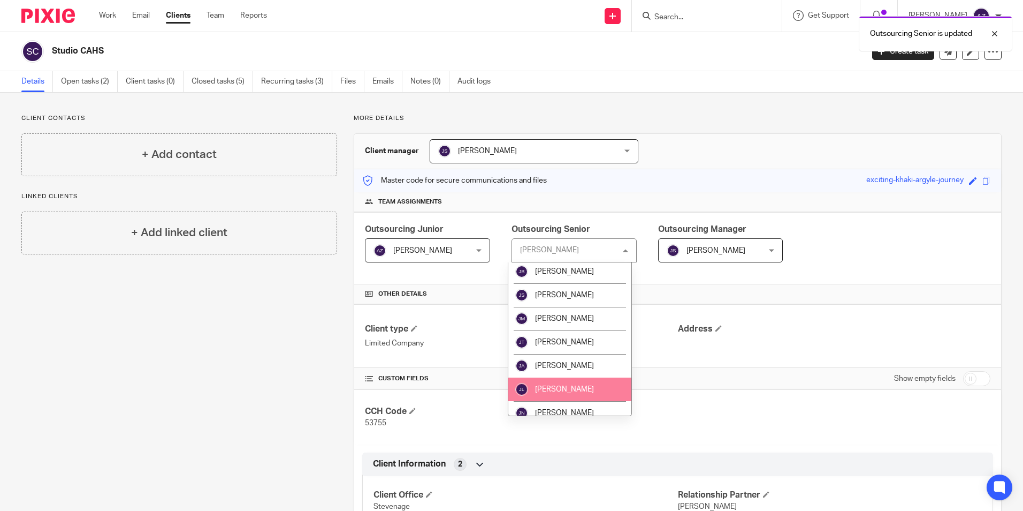
scroll to position [589, 0]
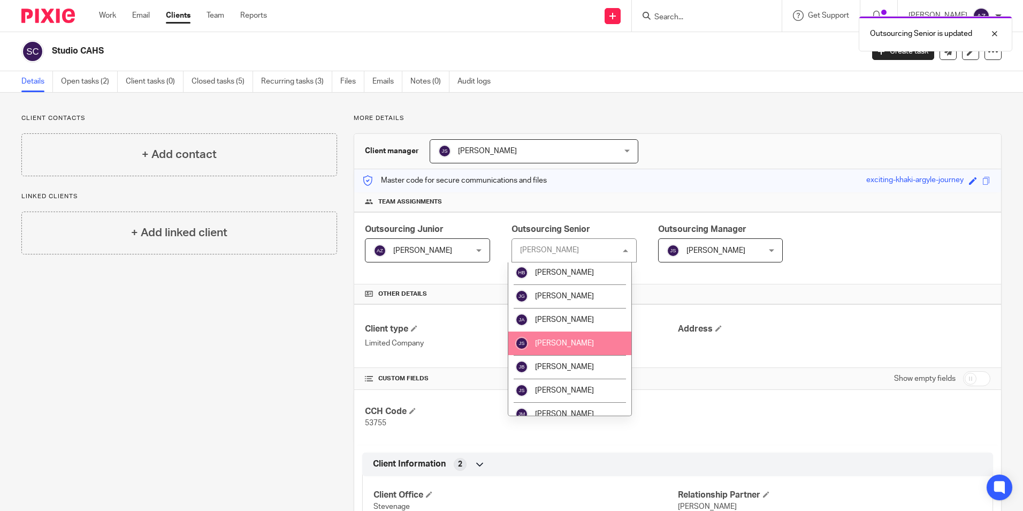
click at [579, 346] on span "[PERSON_NAME]" at bounding box center [564, 342] width 59 height 7
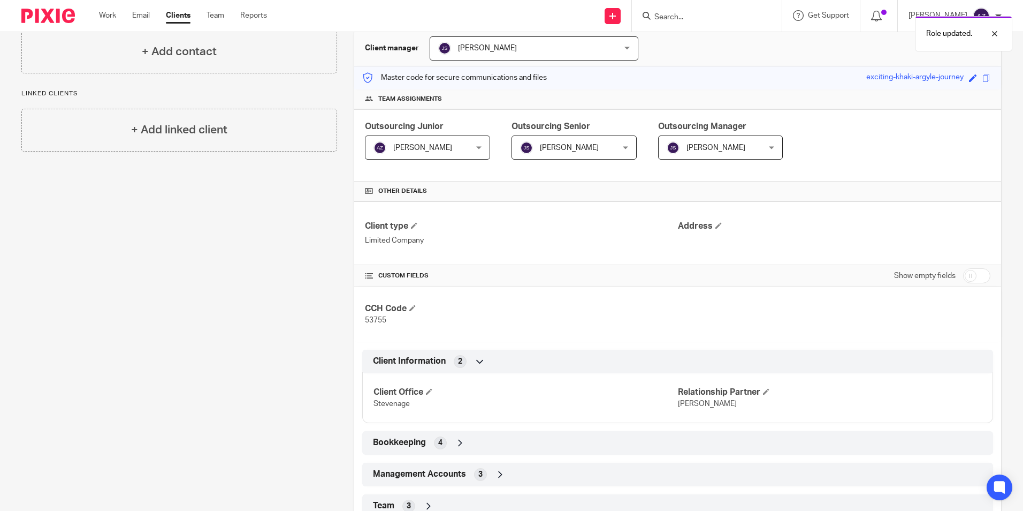
scroll to position [140, 0]
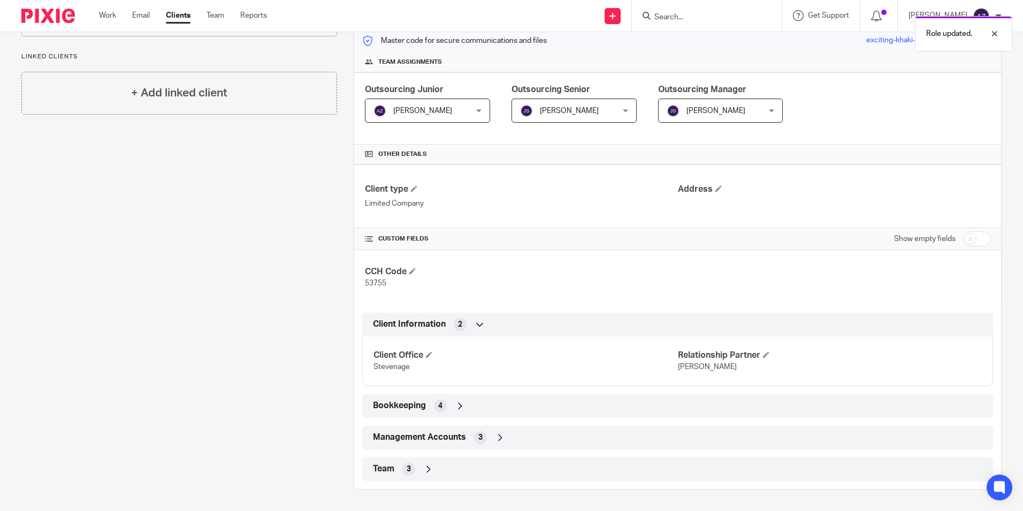
click at [419, 468] on div "Team 3" at bounding box center [677, 469] width 615 height 18
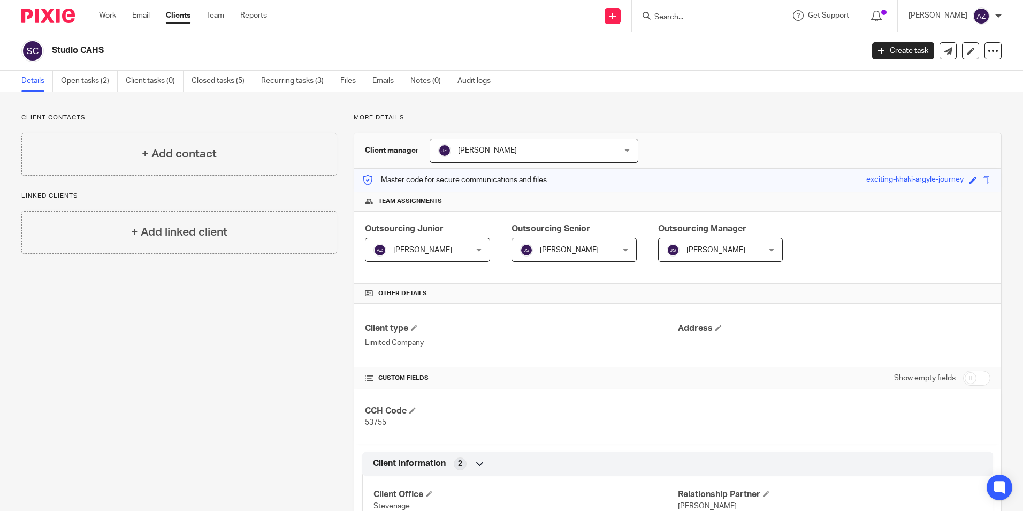
scroll to position [0, 0]
click at [679, 14] on input "Search" at bounding box center [702, 18] width 96 height 10
type input "cubic construc"
click at [743, 49] on link at bounding box center [717, 42] width 133 height 16
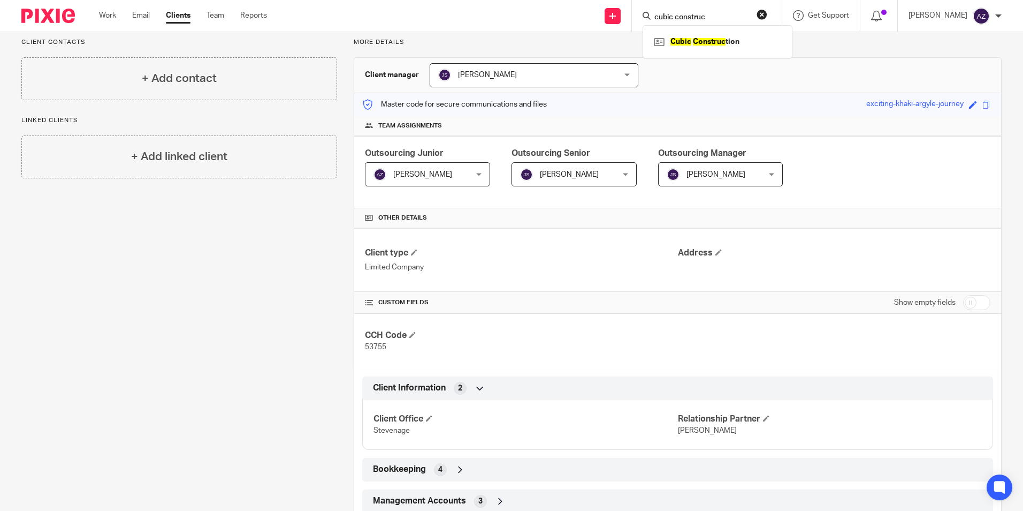
scroll to position [14, 0]
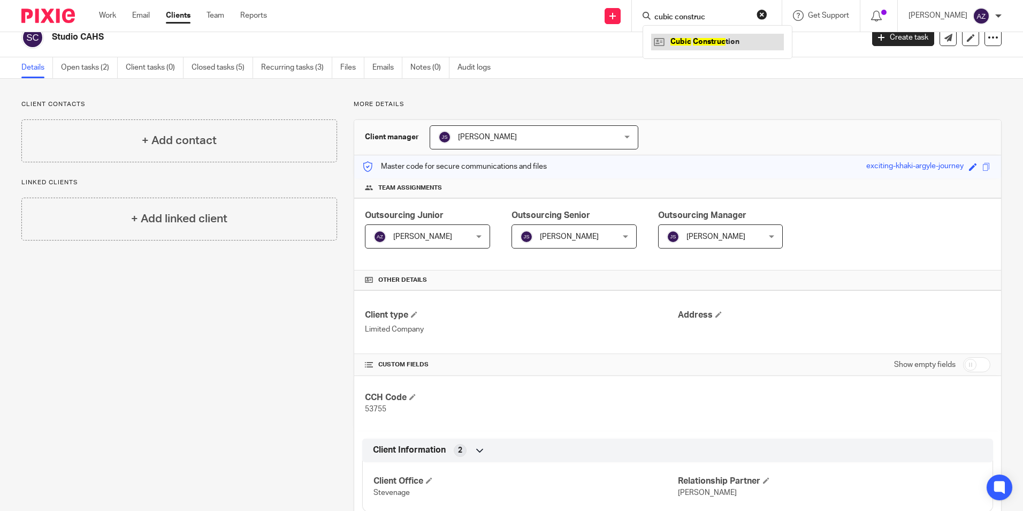
click at [731, 47] on link at bounding box center [717, 42] width 133 height 16
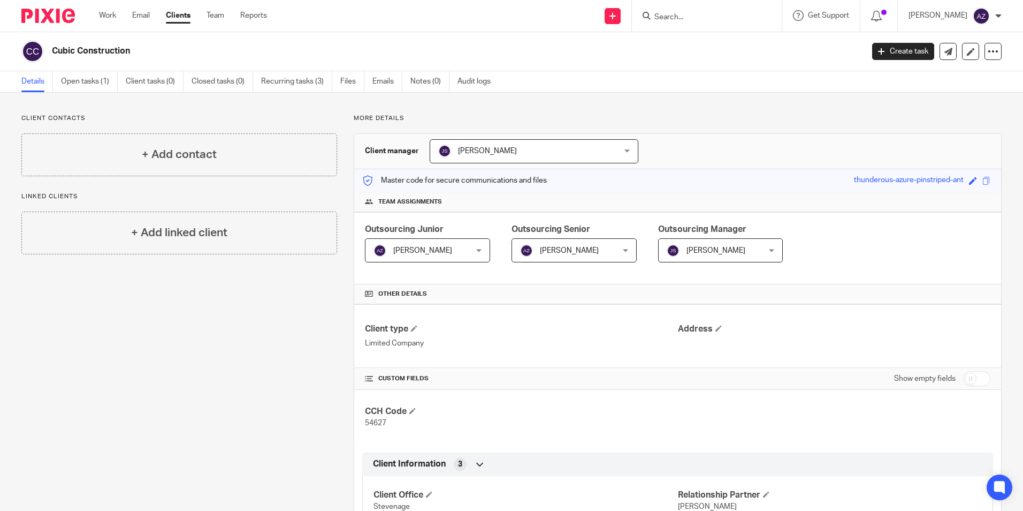
click at [573, 249] on span "[PERSON_NAME]" at bounding box center [566, 250] width 93 height 22
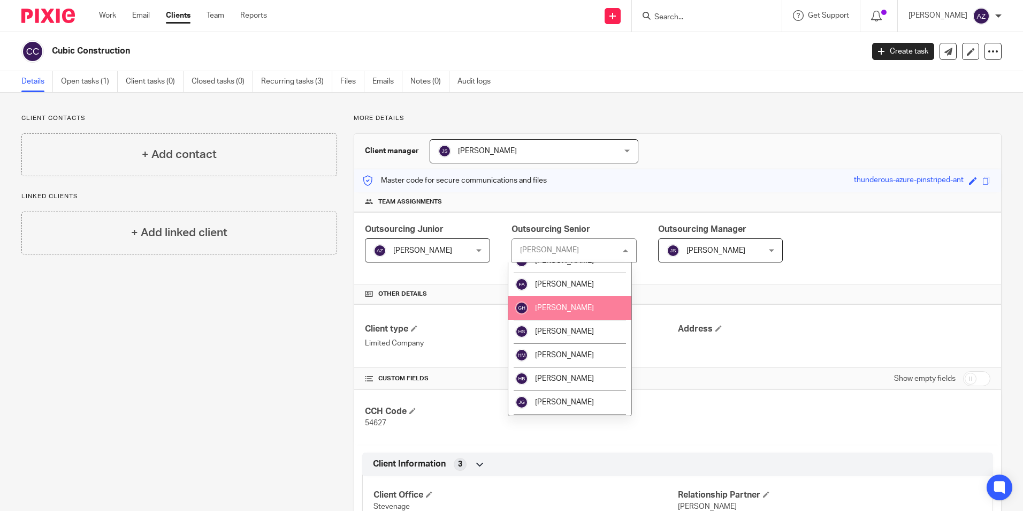
scroll to position [589, 0]
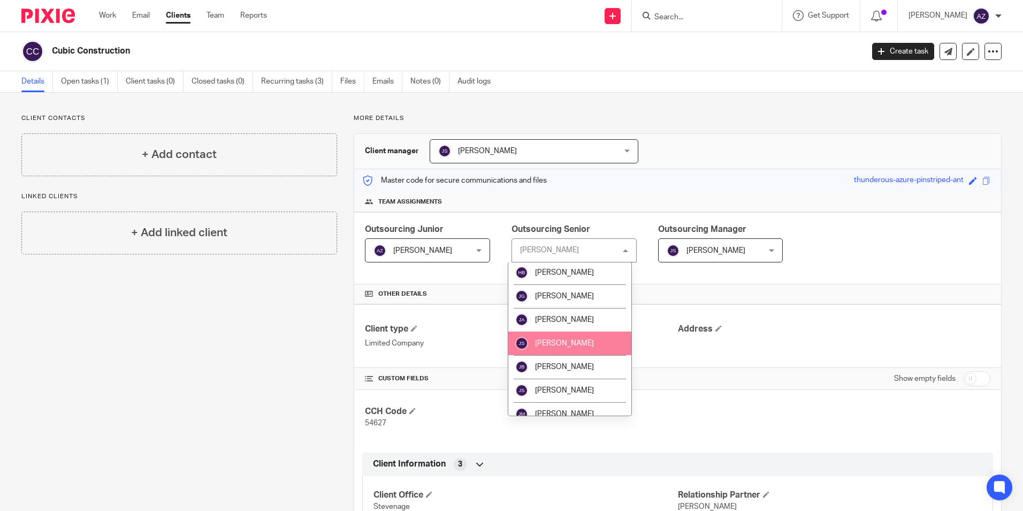
click at [574, 344] on span "[PERSON_NAME]" at bounding box center [564, 342] width 59 height 7
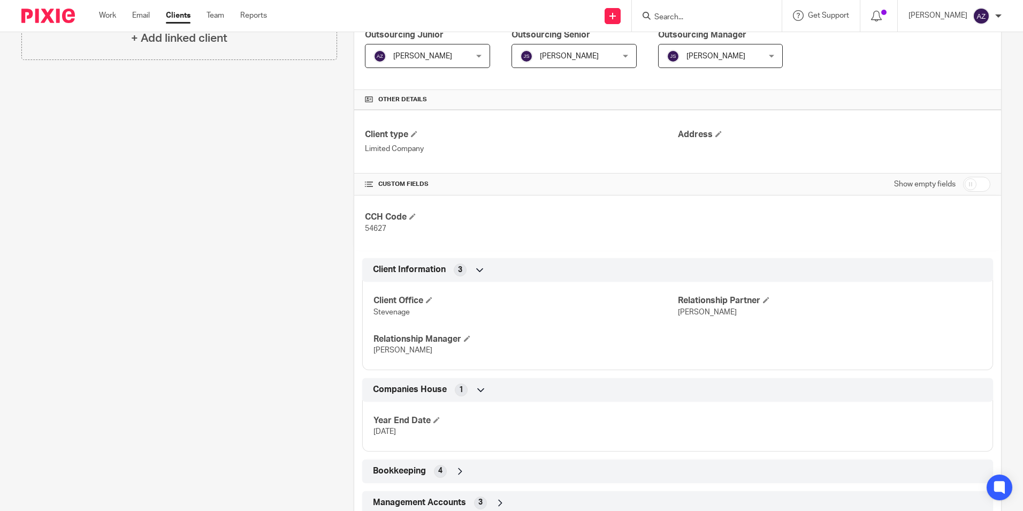
scroll to position [260, 0]
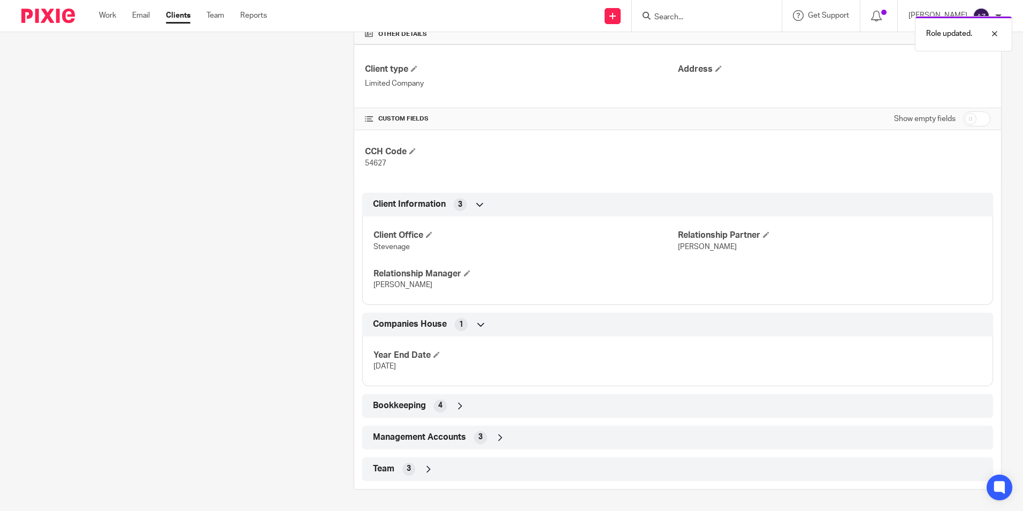
click at [423, 471] on icon at bounding box center [428, 469] width 11 height 11
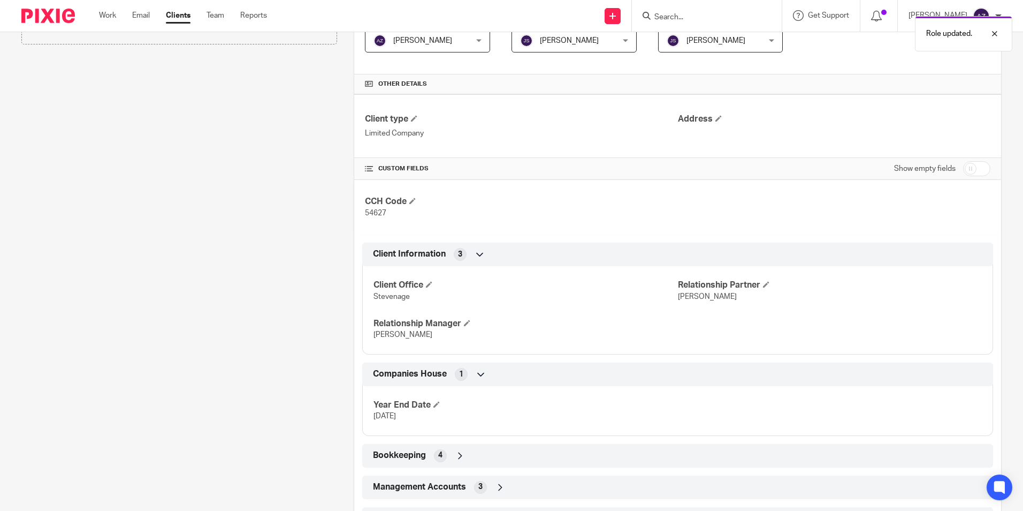
scroll to position [347, 0]
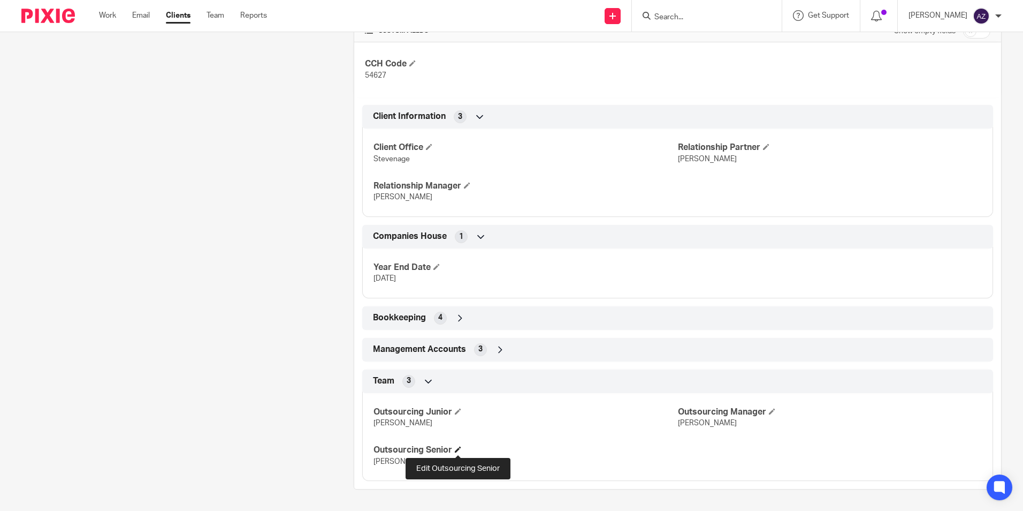
click at [459, 446] on span at bounding box center [458, 449] width 6 height 6
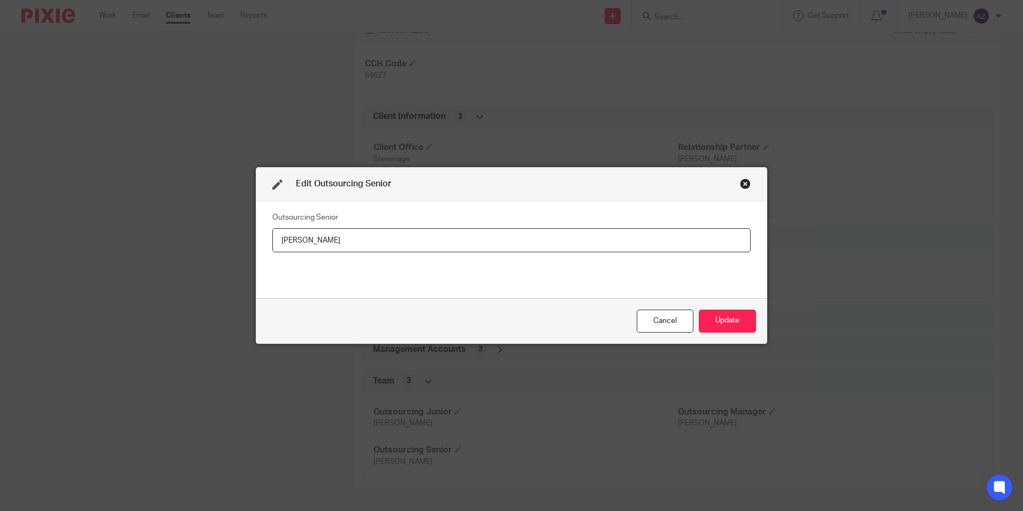
drag, startPoint x: 381, startPoint y: 242, endPoint x: 250, endPoint y: 240, distance: 130.6
click at [250, 240] on div "Edit Outsourcing Senior Outsourcing Senior Aruj Zahra Cancel Update" at bounding box center [511, 255] width 1023 height 511
type input "[PERSON_NAME]"
click at [714, 321] on button "Update" at bounding box center [727, 320] width 57 height 23
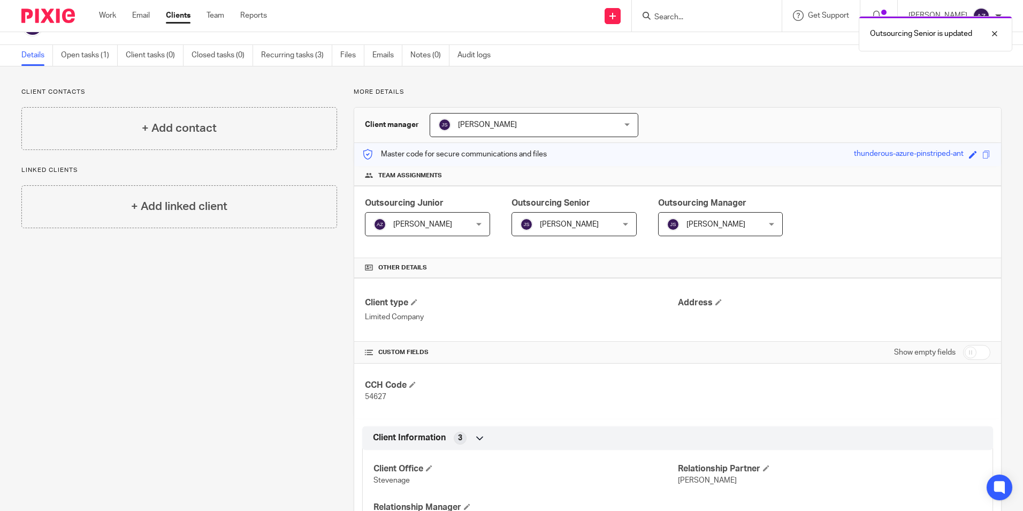
scroll to position [0, 0]
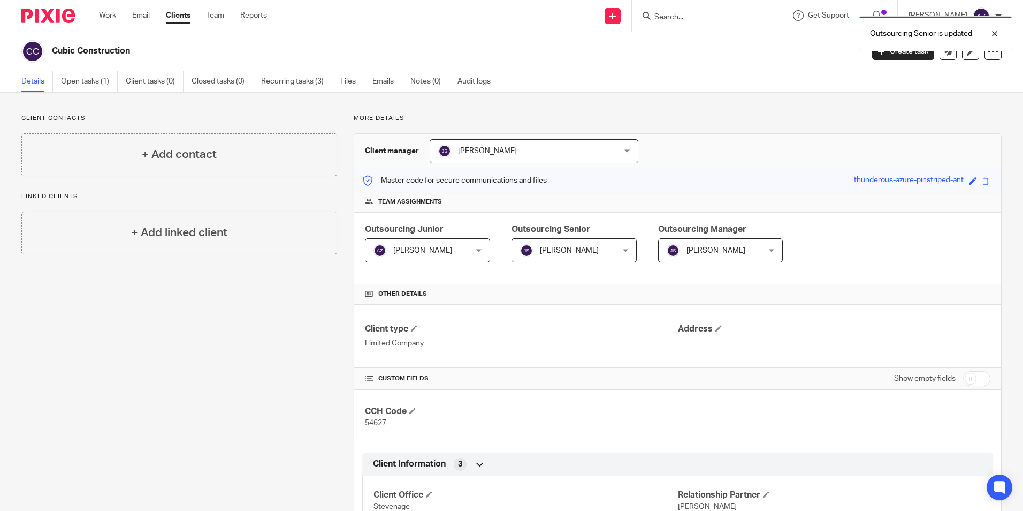
click at [702, 18] on div "Outsourcing Senior is updated" at bounding box center [762, 31] width 501 height 41
click at [696, 20] on input "Search" at bounding box center [702, 18] width 96 height 10
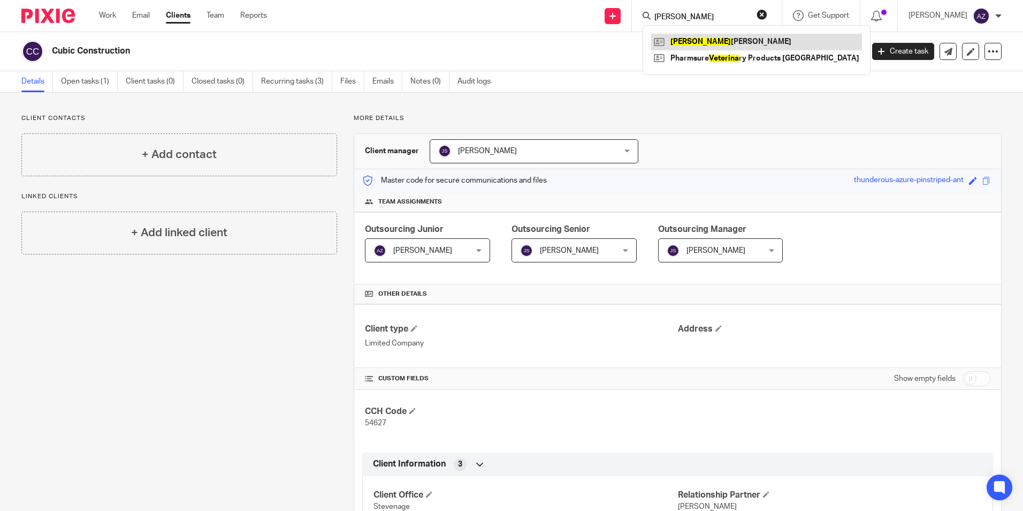
type input "caterina"
click at [791, 46] on link at bounding box center [756, 42] width 211 height 16
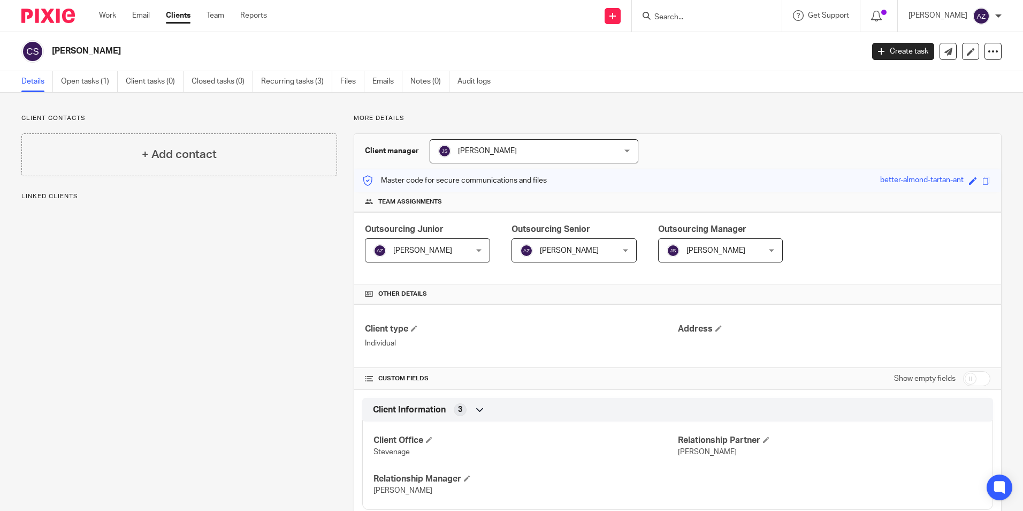
click at [599, 255] on span "[PERSON_NAME]" at bounding box center [566, 250] width 93 height 22
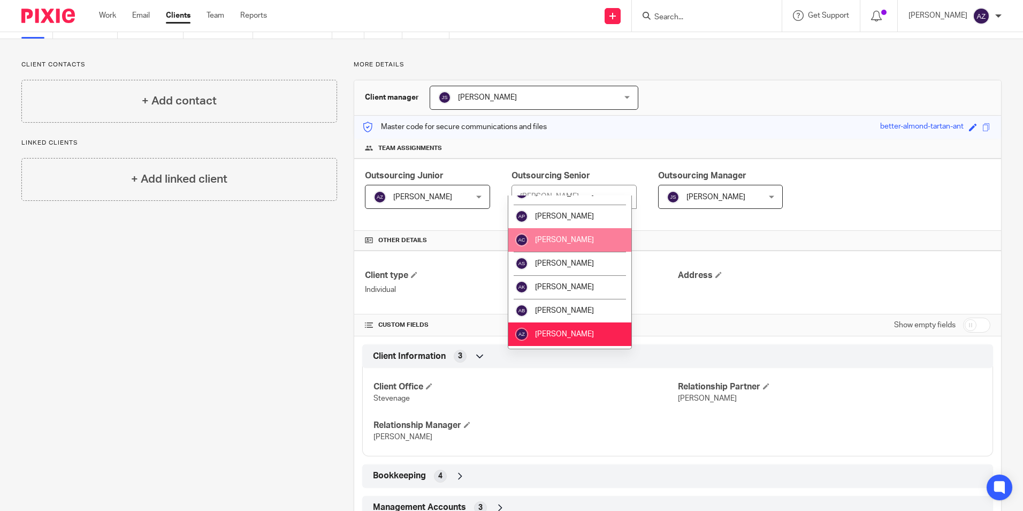
scroll to position [124, 0]
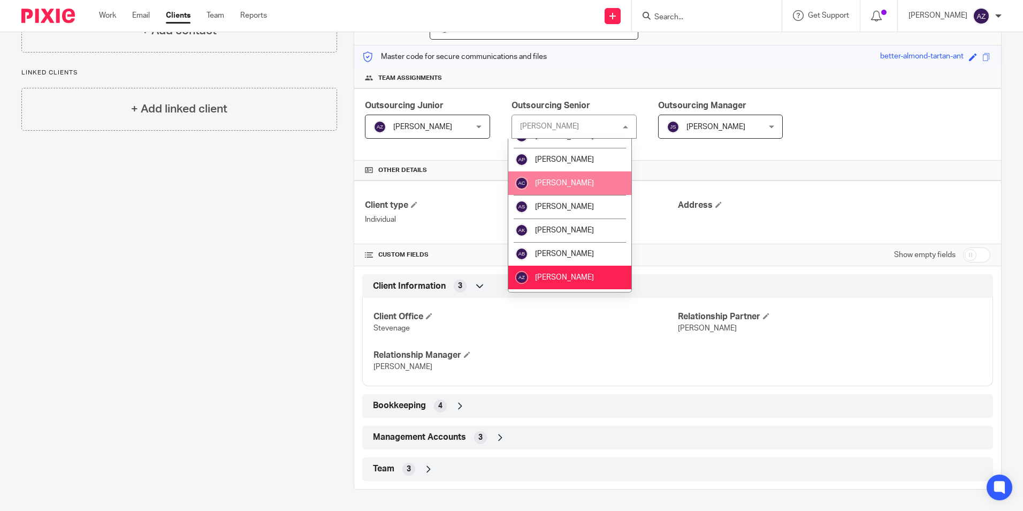
click at [435, 467] on div "Team 3" at bounding box center [677, 469] width 615 height 18
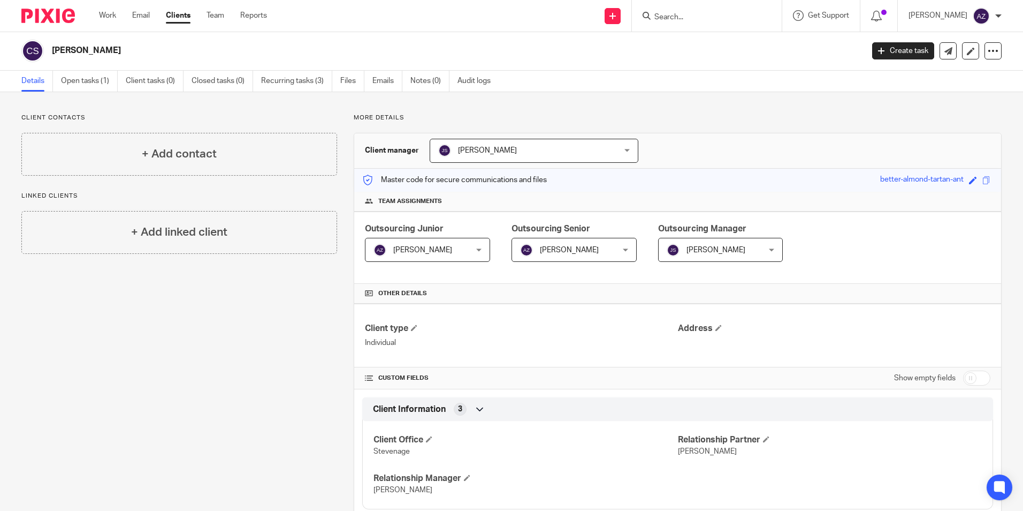
scroll to position [0, 0]
click at [719, 17] on input "Search" at bounding box center [702, 18] width 96 height 10
type input "x"
type input "cubic"
click at [717, 35] on link at bounding box center [717, 42] width 133 height 16
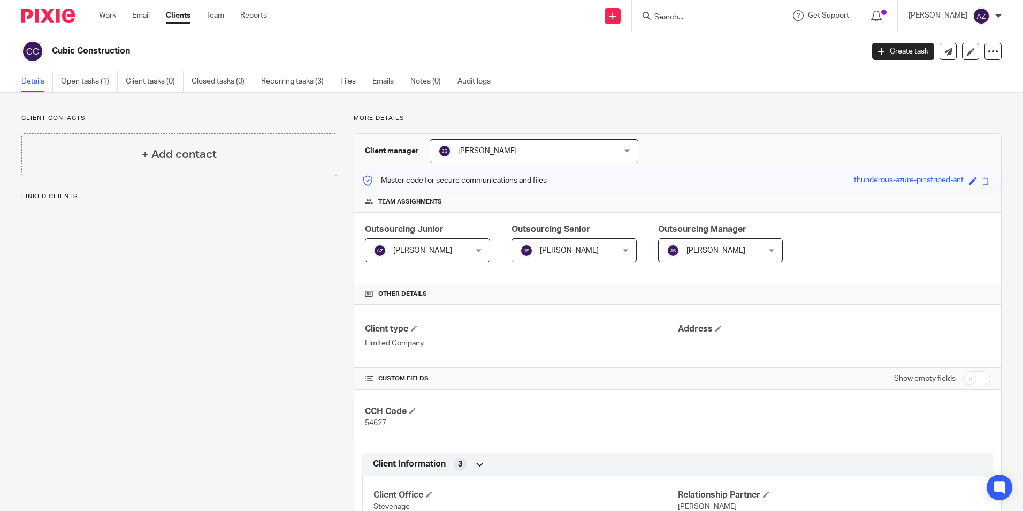
click at [586, 250] on span "[PERSON_NAME]" at bounding box center [566, 250] width 93 height 22
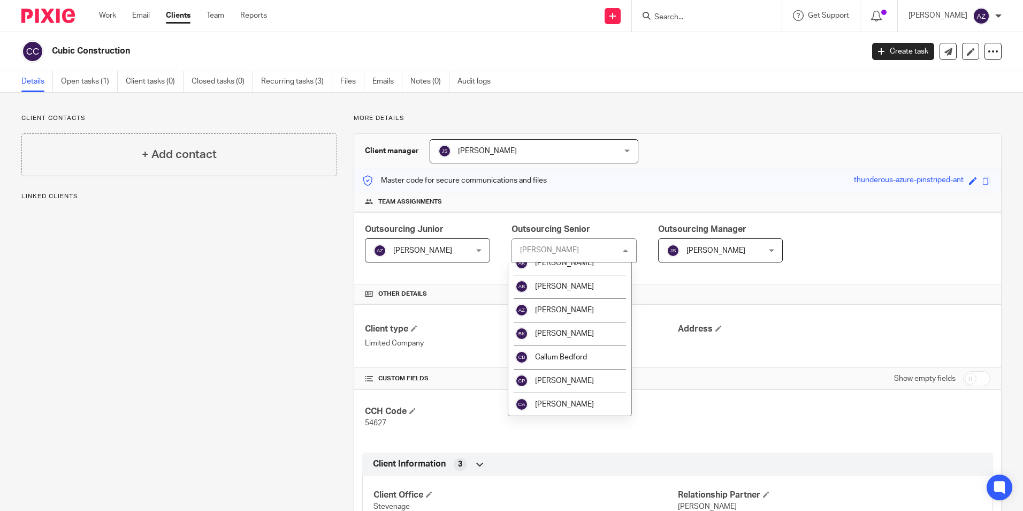
scroll to position [214, 0]
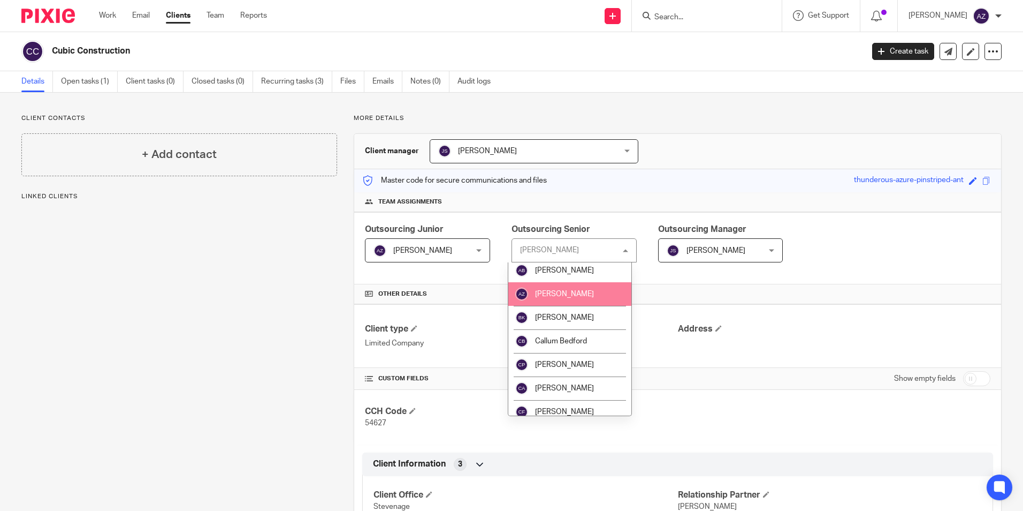
click at [541, 289] on li "[PERSON_NAME]" at bounding box center [569, 294] width 123 height 24
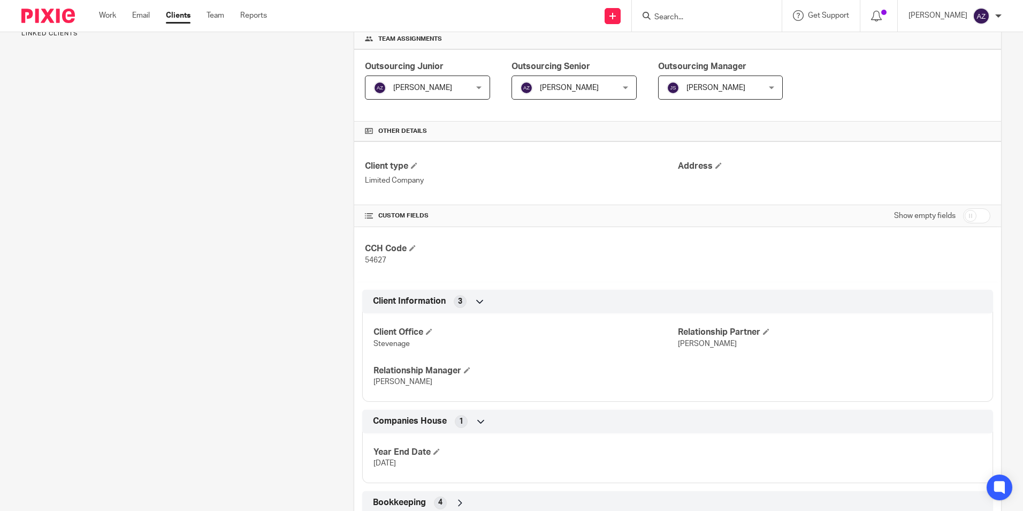
scroll to position [260, 0]
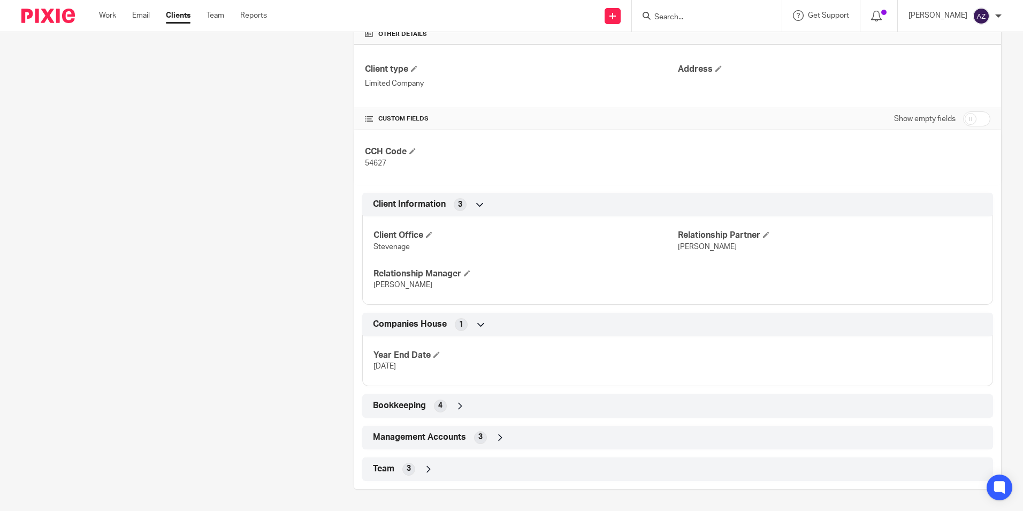
click at [431, 473] on icon at bounding box center [428, 469] width 11 height 11
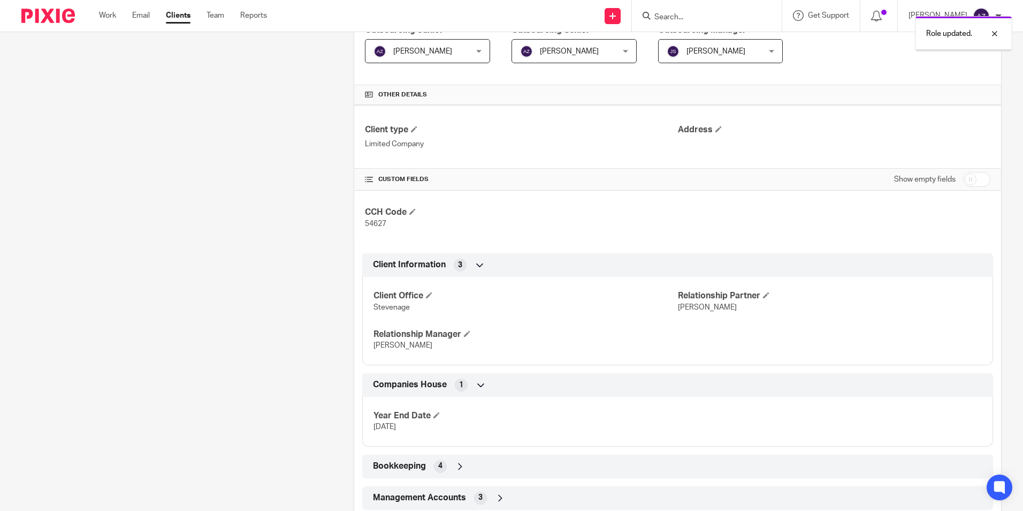
scroll to position [260, 0]
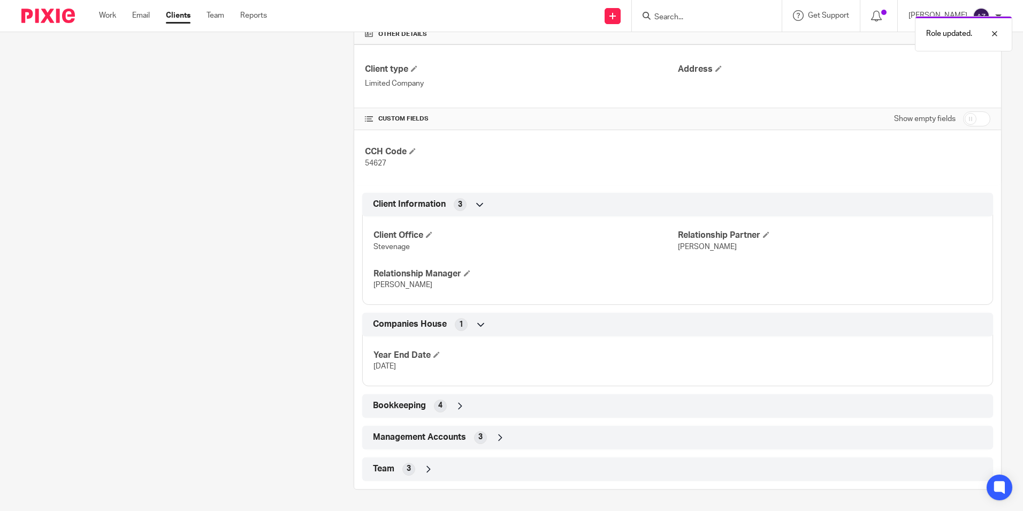
click at [428, 473] on icon at bounding box center [428, 469] width 11 height 11
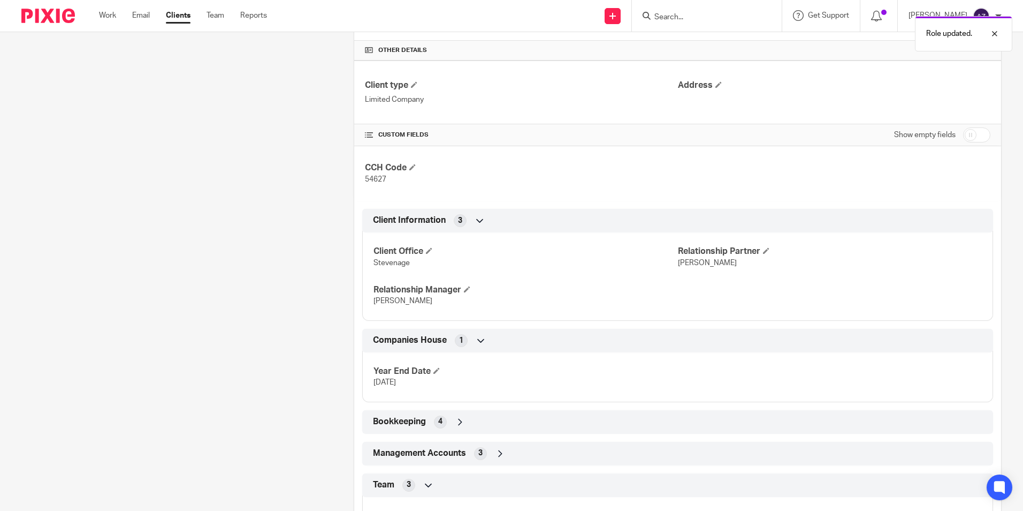
scroll to position [347, 0]
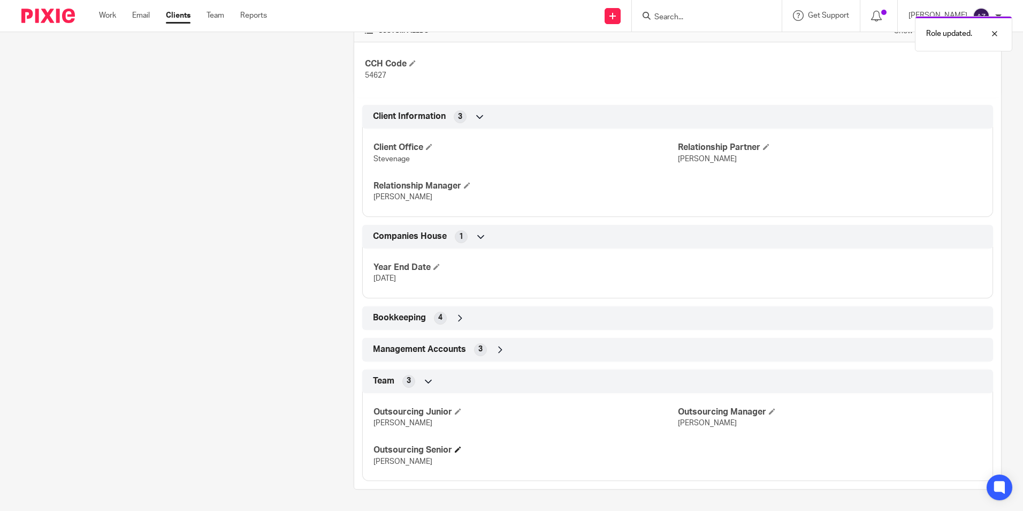
click at [465, 447] on h4 "Outsourcing Senior" at bounding box center [526, 449] width 304 height 11
click at [461, 446] on span at bounding box center [458, 449] width 6 height 6
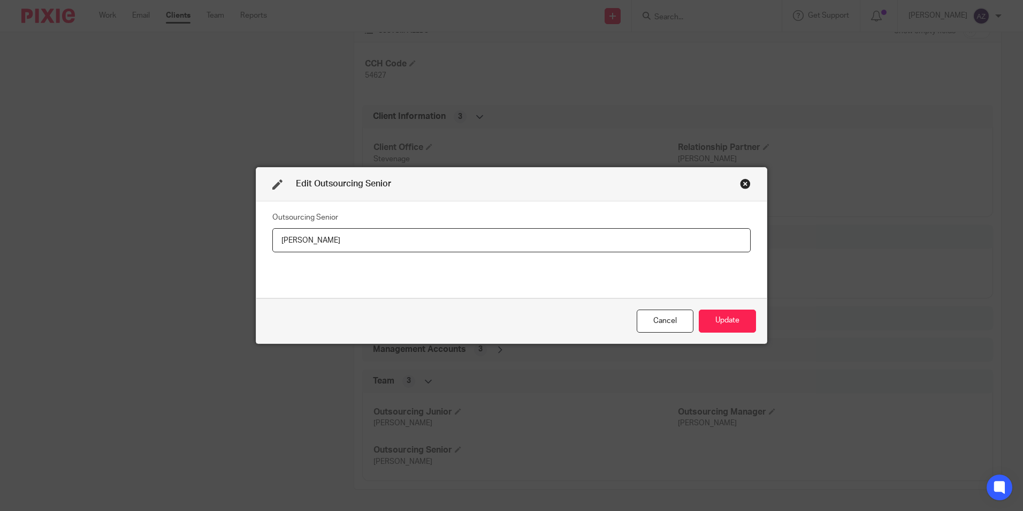
drag, startPoint x: 276, startPoint y: 245, endPoint x: 267, endPoint y: 245, distance: 9.1
click at [267, 245] on div "Outsourcing Senior Jane Spraggs" at bounding box center [511, 249] width 511 height 97
type input "[PERSON_NAME]"
click at [704, 317] on button "Update" at bounding box center [727, 320] width 57 height 23
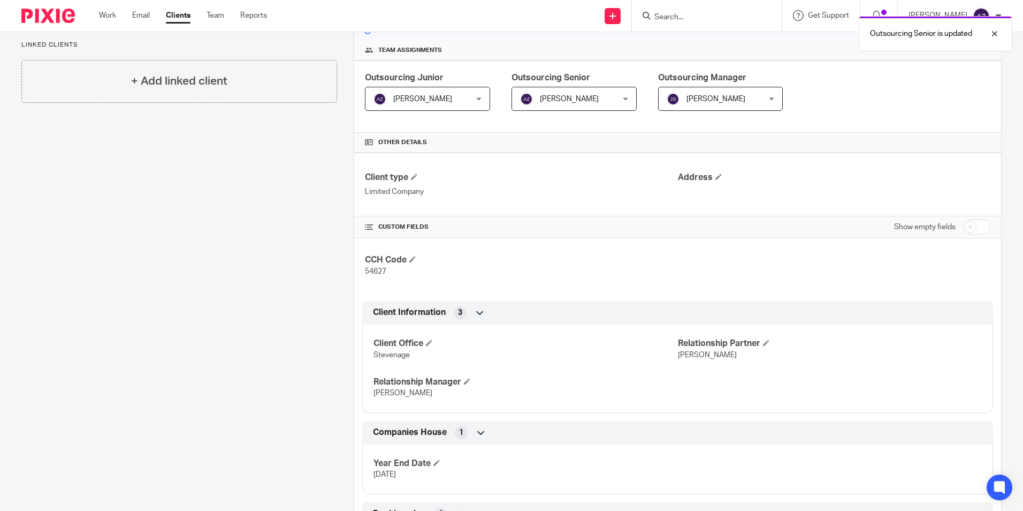
scroll to position [0, 0]
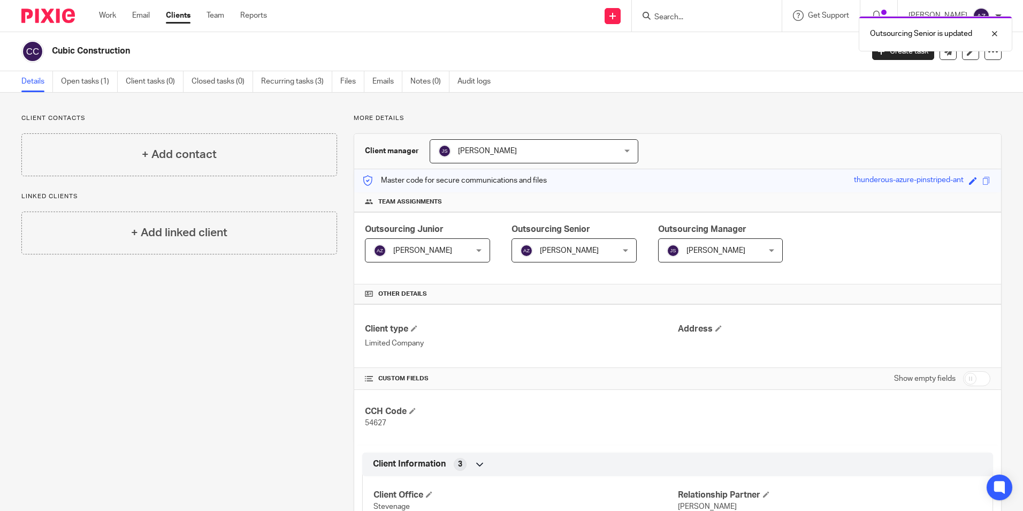
click at [702, 13] on div "Outsourcing Senior is updated" at bounding box center [762, 31] width 501 height 41
click at [702, 18] on div "Outsourcing Senior is updated" at bounding box center [762, 31] width 501 height 41
click at [720, 11] on form at bounding box center [711, 15] width 114 height 13
click at [716, 24] on div at bounding box center [707, 16] width 150 height 32
click at [711, 21] on input "Search" at bounding box center [702, 18] width 96 height 10
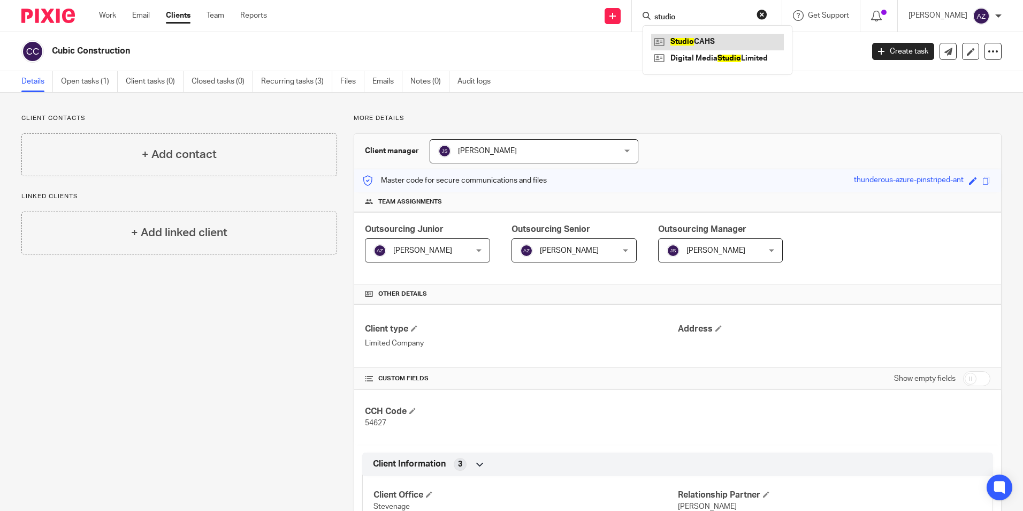
type input "studio"
click at [722, 40] on link at bounding box center [717, 42] width 133 height 16
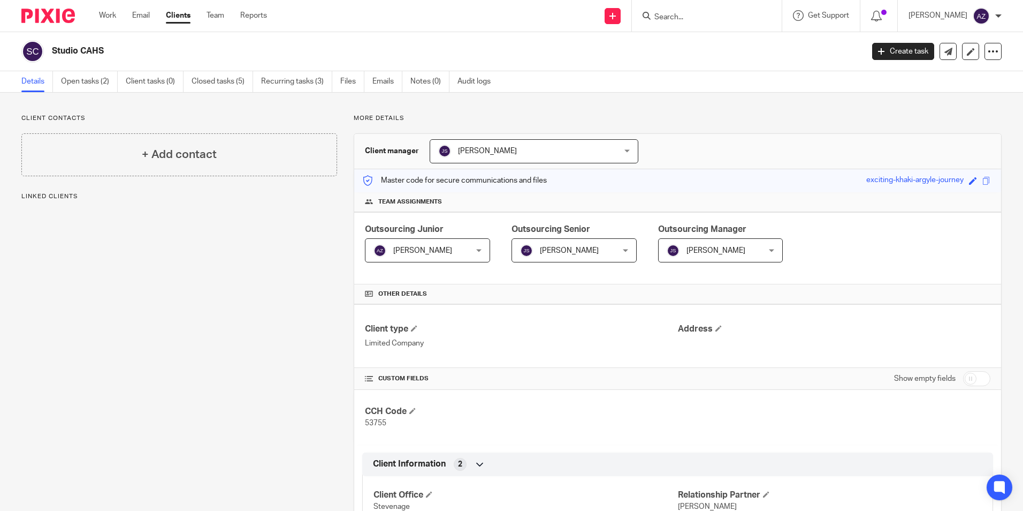
click at [582, 253] on span "[PERSON_NAME]" at bounding box center [569, 250] width 59 height 7
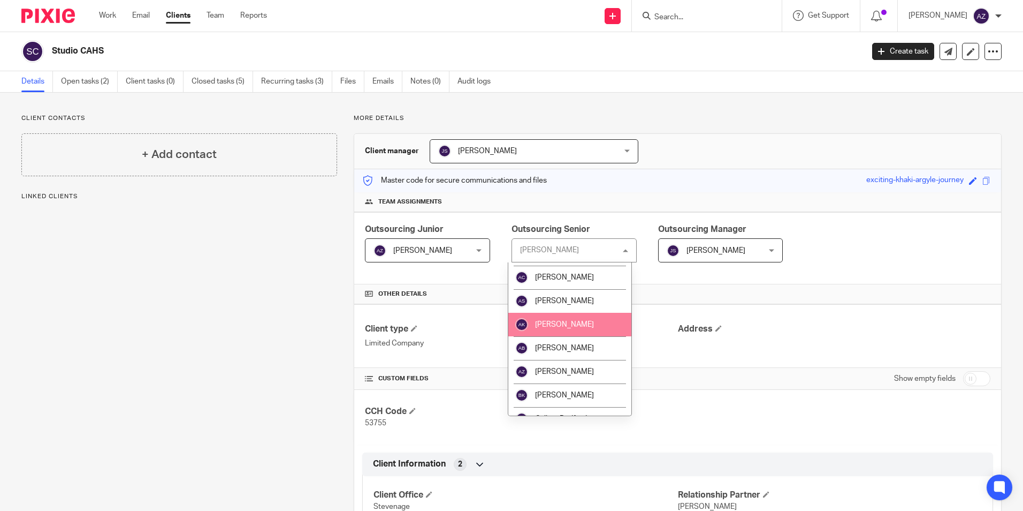
scroll to position [161, 0]
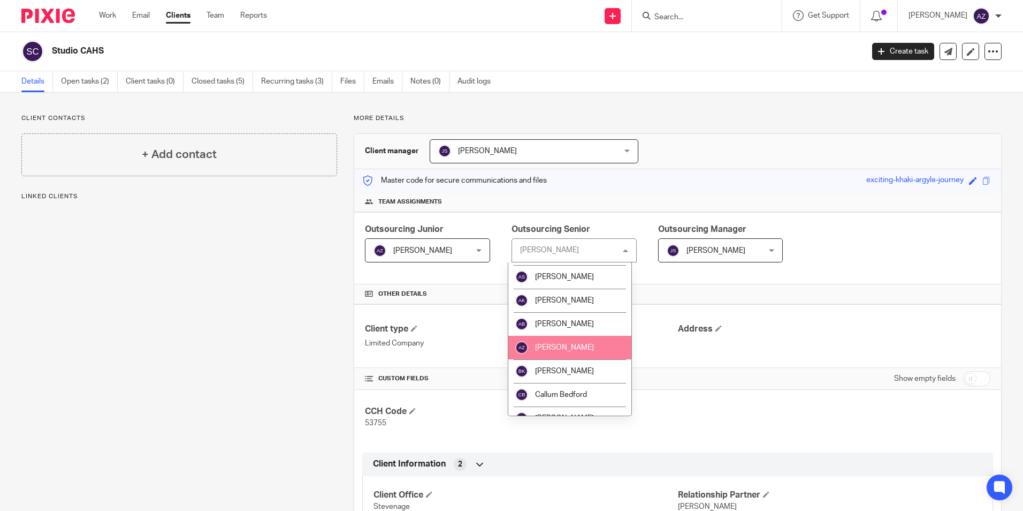
click at [581, 343] on li "[PERSON_NAME]" at bounding box center [569, 348] width 123 height 24
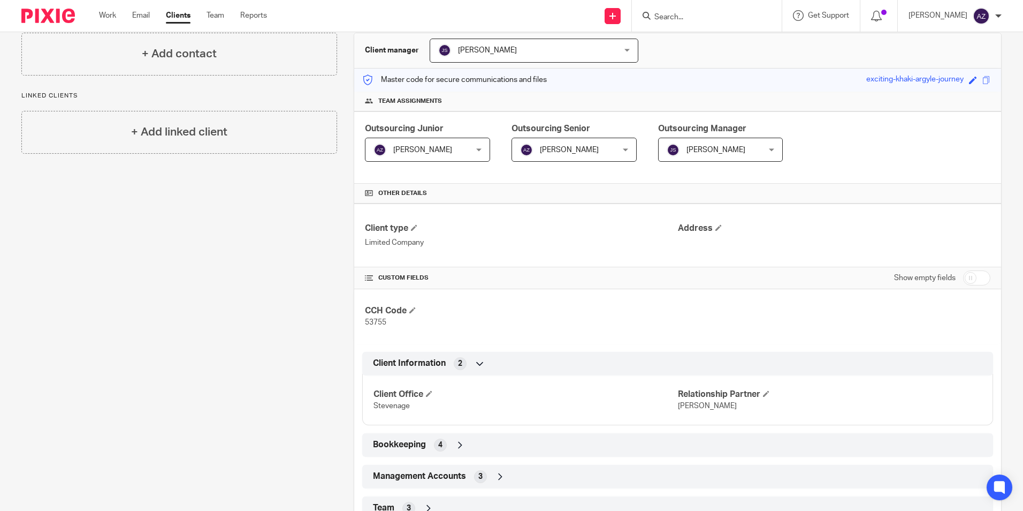
scroll to position [140, 0]
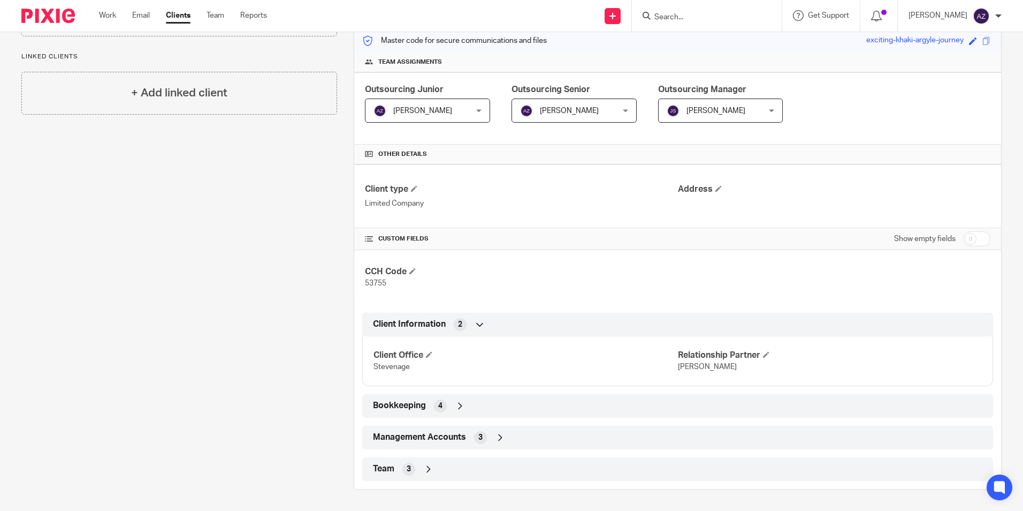
click at [407, 474] on span "3" at bounding box center [409, 469] width 4 height 11
click at [427, 466] on icon at bounding box center [428, 469] width 11 height 11
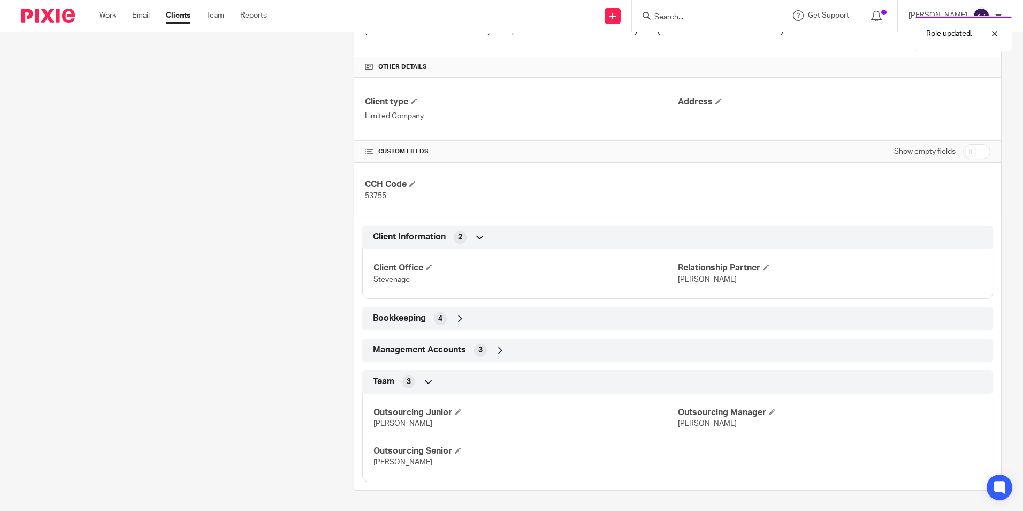
scroll to position [228, 0]
click at [459, 446] on span at bounding box center [458, 449] width 6 height 6
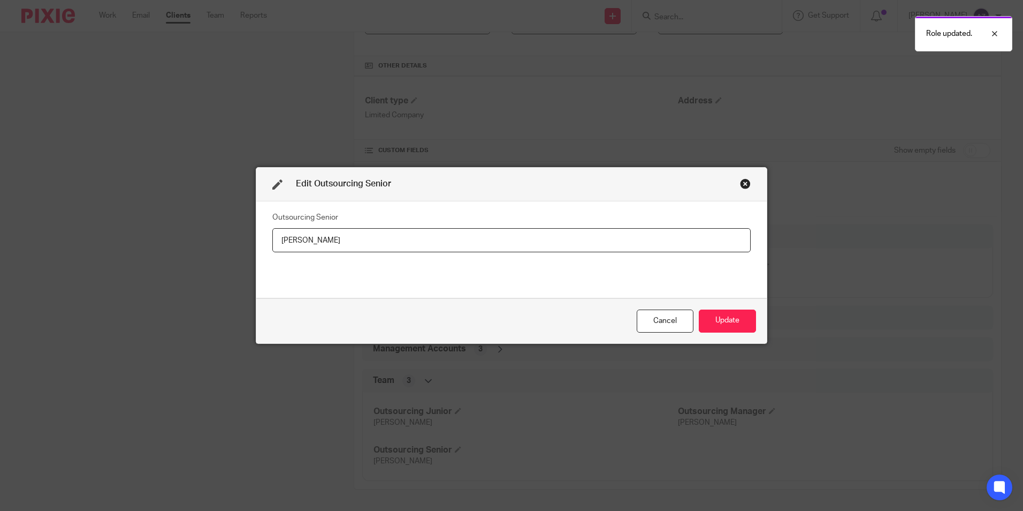
drag, startPoint x: 381, startPoint y: 250, endPoint x: 318, endPoint y: 259, distance: 63.1
click at [318, 259] on div "Outsourcing Senior Jane Spraggs" at bounding box center [511, 249] width 479 height 80
click at [363, 230] on input "[PERSON_NAME]" at bounding box center [511, 240] width 479 height 24
drag, startPoint x: 364, startPoint y: 236, endPoint x: 274, endPoint y: 258, distance: 92.6
click at [272, 260] on div "Outsourcing Senior Jane Spraggs" at bounding box center [511, 249] width 479 height 80
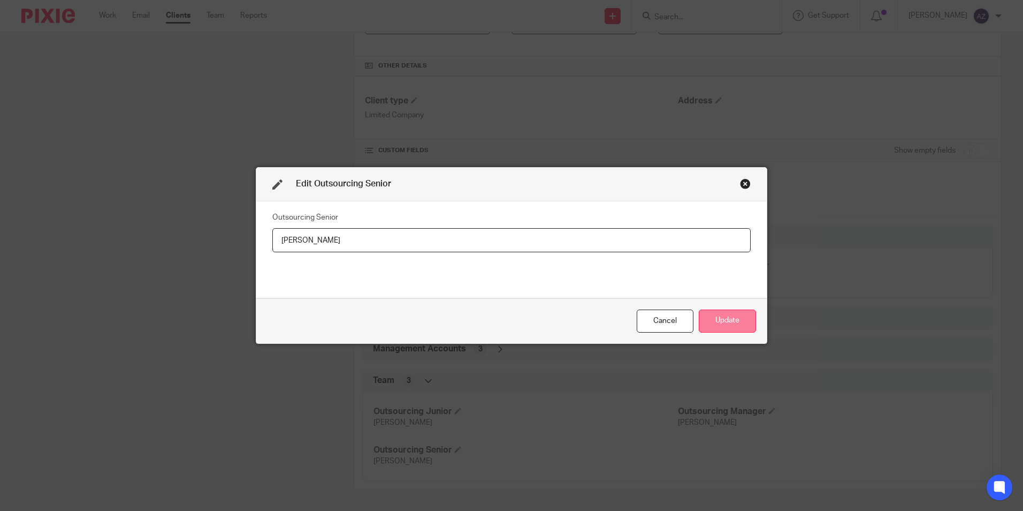
type input "[PERSON_NAME]"
click at [744, 318] on button "Update" at bounding box center [727, 320] width 57 height 23
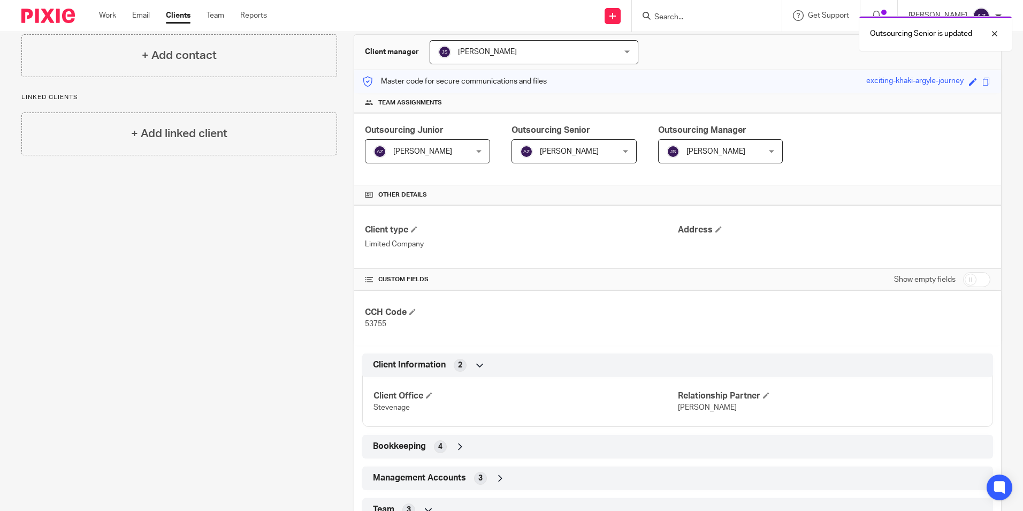
scroll to position [0, 0]
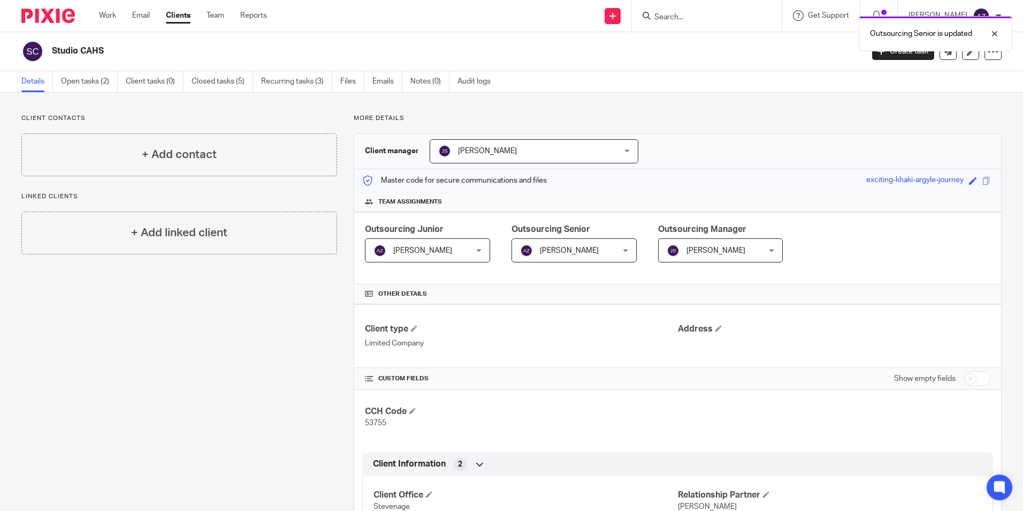
click at [713, 18] on div "Outsourcing Senior is updated" at bounding box center [762, 31] width 501 height 41
click at [711, 15] on div "Outsourcing Senior is updated" at bounding box center [762, 31] width 501 height 41
click at [711, 15] on input "Search" at bounding box center [702, 18] width 96 height 10
click at [712, 16] on input "Search" at bounding box center [702, 18] width 96 height 10
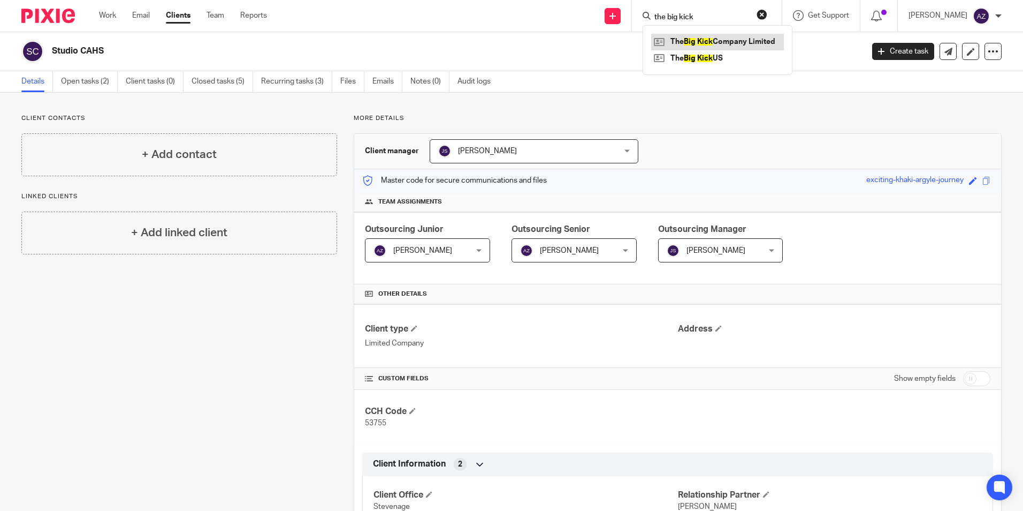
type input "the big kick"
click at [731, 39] on link at bounding box center [717, 42] width 133 height 16
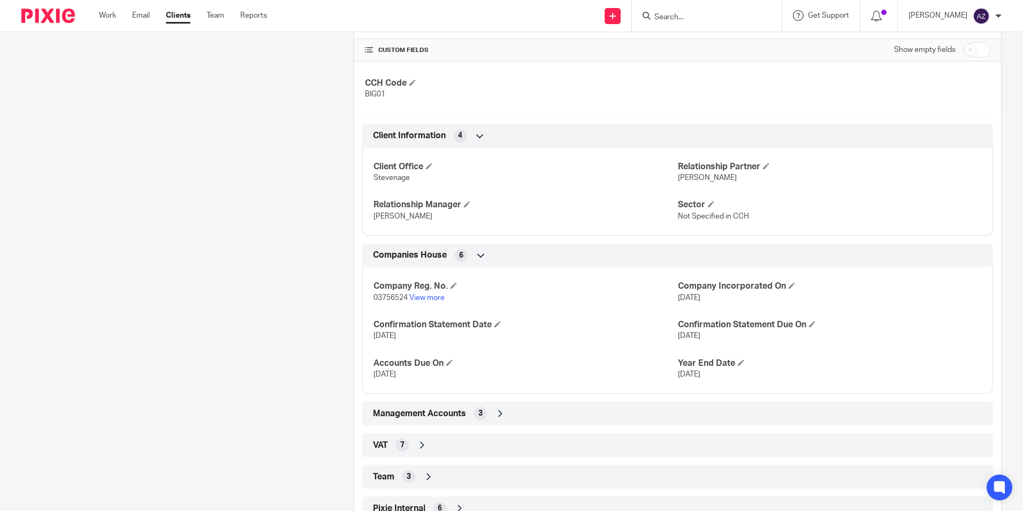
scroll to position [378, 0]
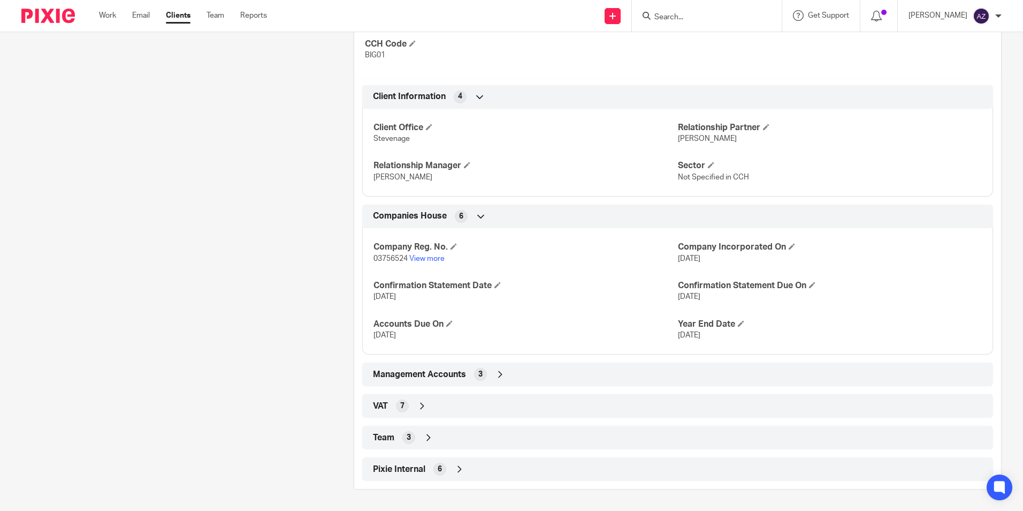
click at [423, 436] on icon at bounding box center [428, 437] width 11 height 11
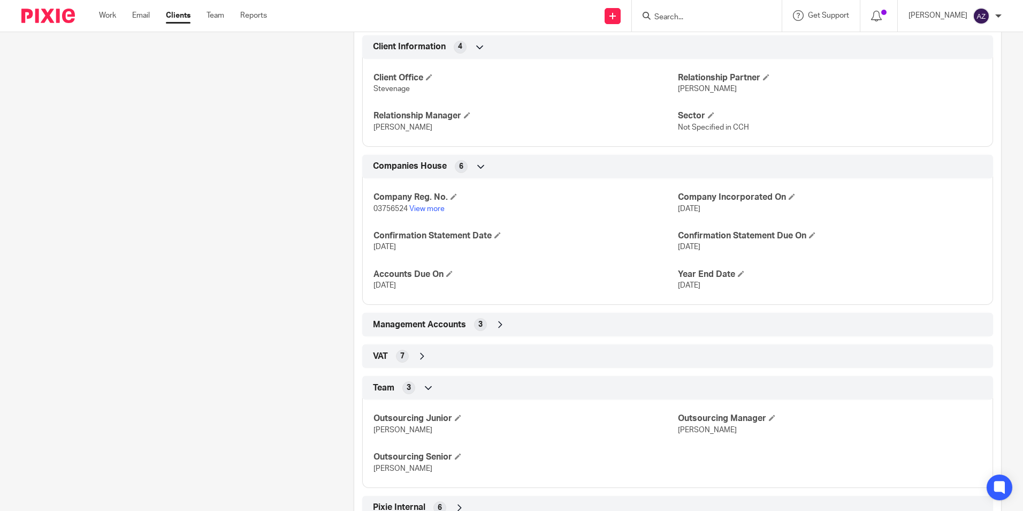
scroll to position [467, 0]
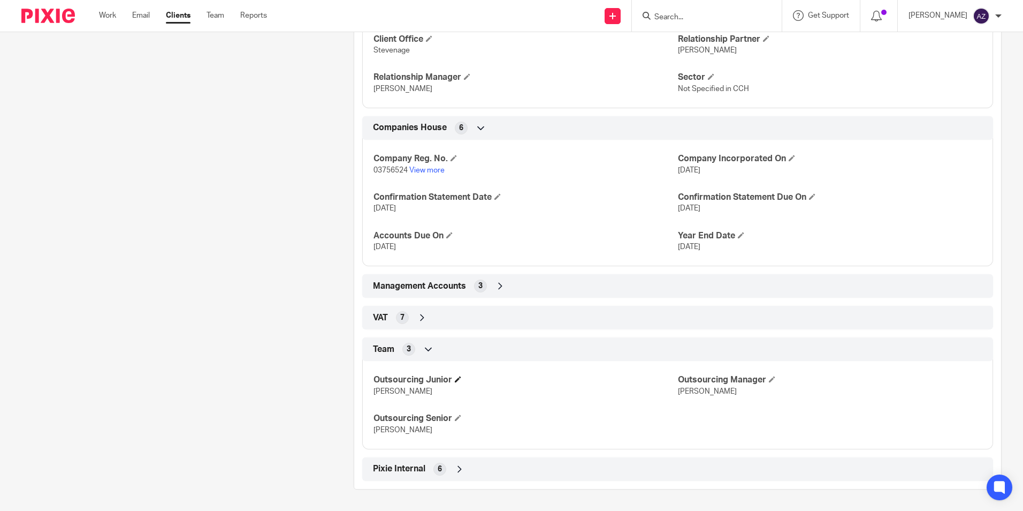
click at [454, 376] on h4 "Outsourcing Junior" at bounding box center [526, 379] width 304 height 11
click at [458, 378] on span at bounding box center [458, 379] width 6 height 6
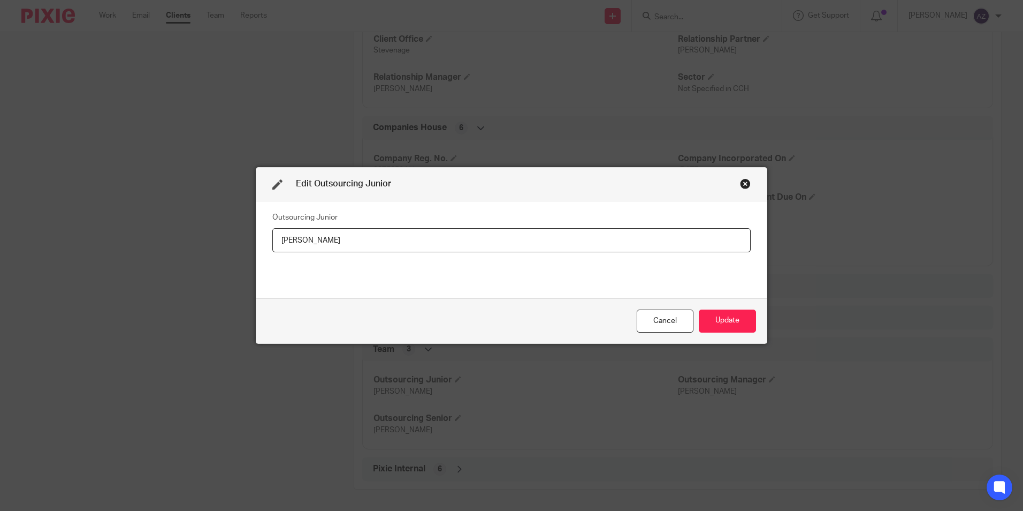
drag, startPoint x: 357, startPoint y: 233, endPoint x: 443, endPoint y: 319, distance: 121.5
click at [359, 283] on div "Outsourcing [PERSON_NAME]" at bounding box center [511, 249] width 479 height 80
click at [443, 319] on div "Cancel Update" at bounding box center [511, 320] width 511 height 45
drag, startPoint x: 331, startPoint y: 237, endPoint x: 199, endPoint y: 248, distance: 132.6
click at [199, 248] on div "Edit Outsourcing Junior Outsourcing Junior [PERSON_NAME] Update" at bounding box center [511, 255] width 1023 height 511
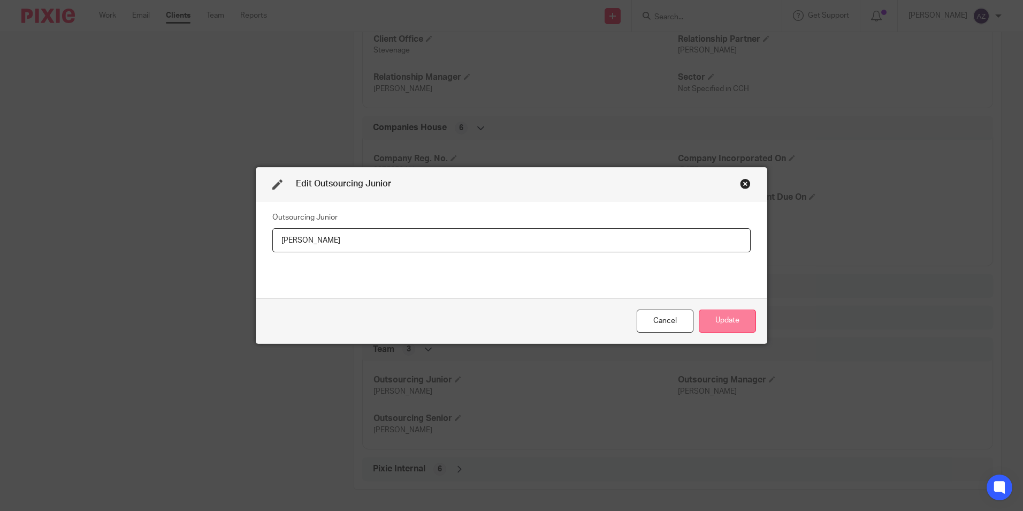
type input "[PERSON_NAME]"
click at [732, 318] on button "Update" at bounding box center [727, 320] width 57 height 23
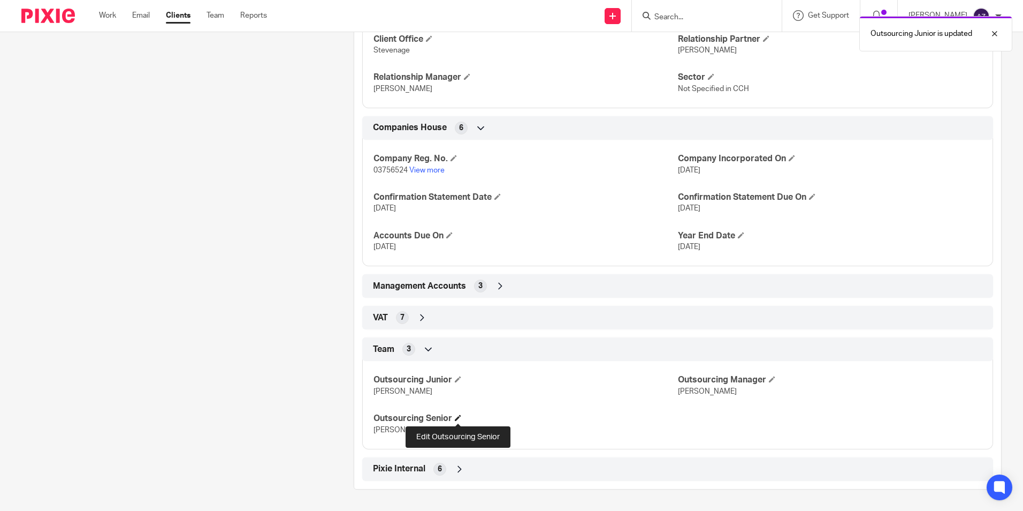
click at [458, 417] on span at bounding box center [458, 417] width 6 height 6
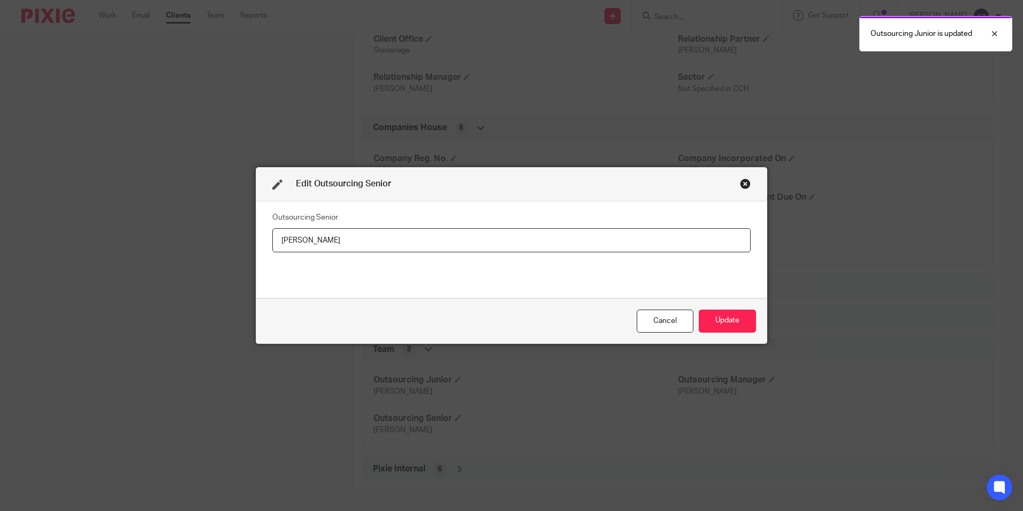
drag, startPoint x: 387, startPoint y: 245, endPoint x: 248, endPoint y: 242, distance: 139.2
click at [247, 244] on div "Edit Outsourcing Senior Outsourcing Senior [PERSON_NAME] Update" at bounding box center [511, 255] width 1023 height 511
type input "[PERSON_NAME]"
click at [734, 314] on button "Update" at bounding box center [727, 320] width 57 height 23
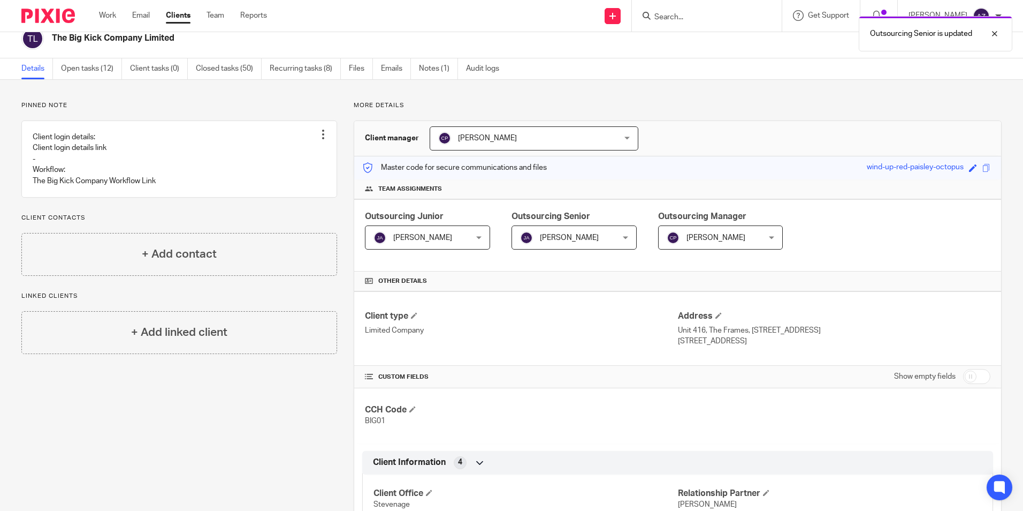
scroll to position [0, 0]
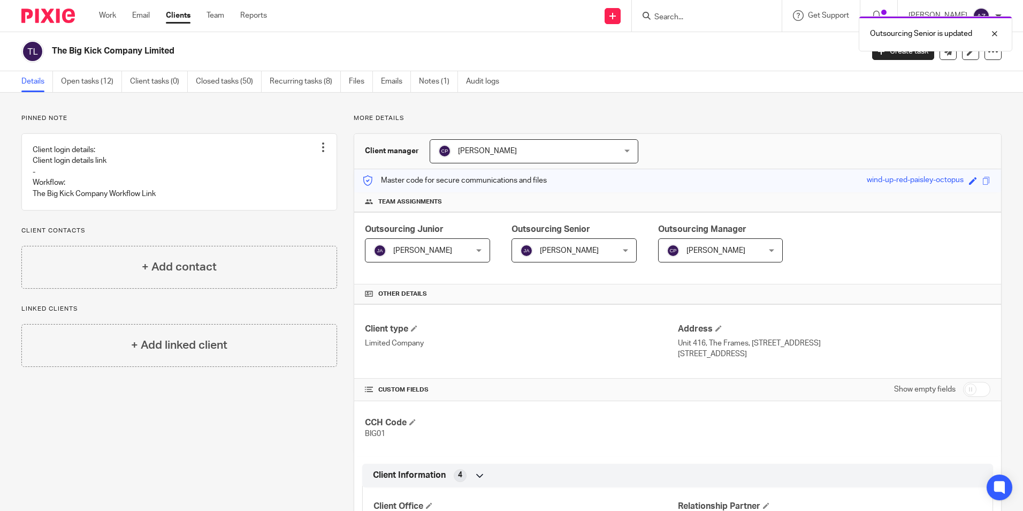
click at [736, 13] on div "Outsourcing Senior is updated" at bounding box center [762, 31] width 501 height 41
click at [733, 17] on div "Outsourcing Senior is updated" at bounding box center [762, 31] width 501 height 41
click at [728, 20] on input "Search" at bounding box center [702, 18] width 96 height 10
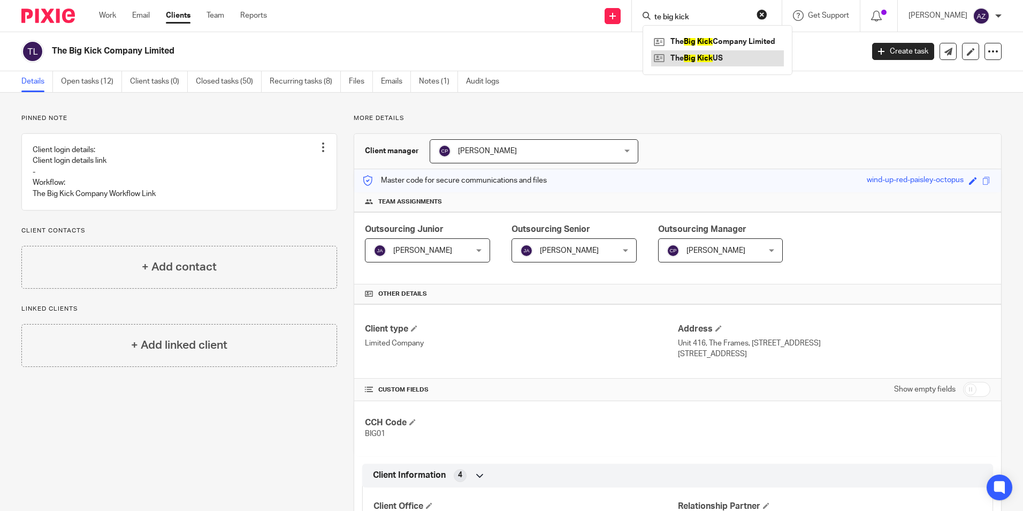
type input "te big kick"
click at [740, 56] on link at bounding box center [717, 58] width 133 height 16
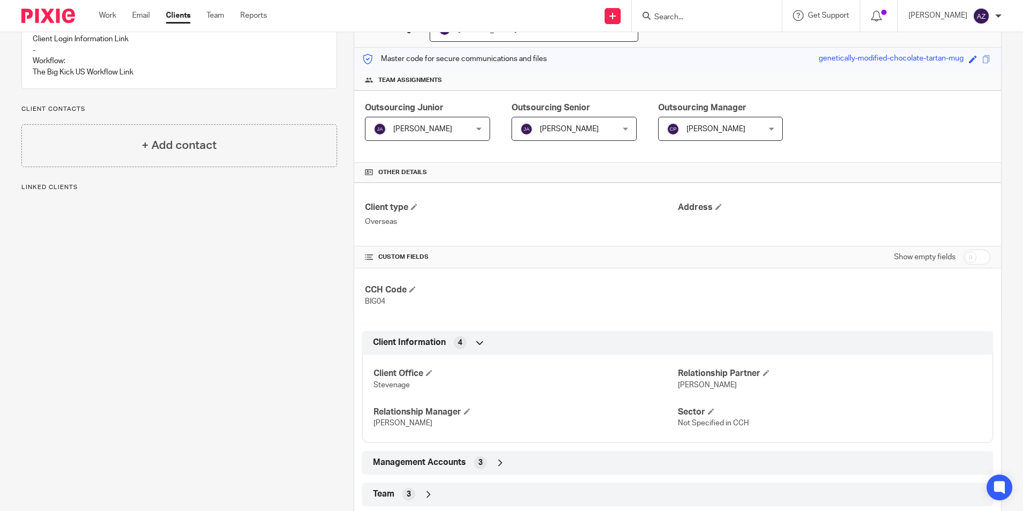
scroll to position [178, 0]
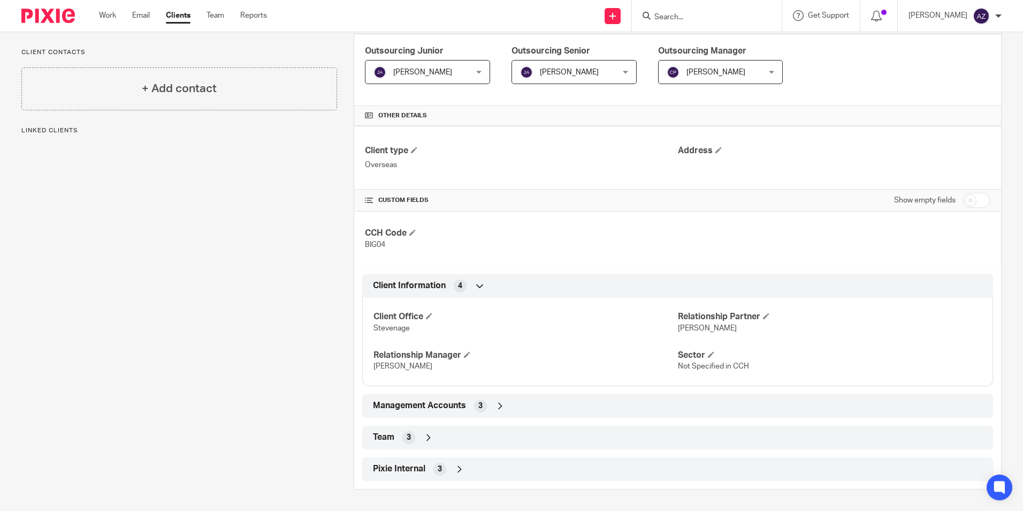
click at [424, 435] on icon at bounding box center [428, 437] width 11 height 11
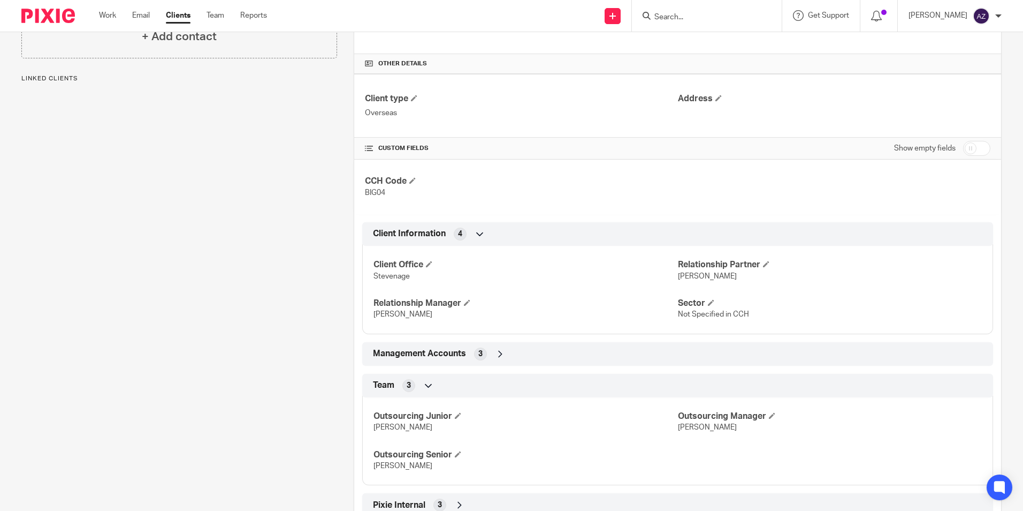
scroll to position [266, 0]
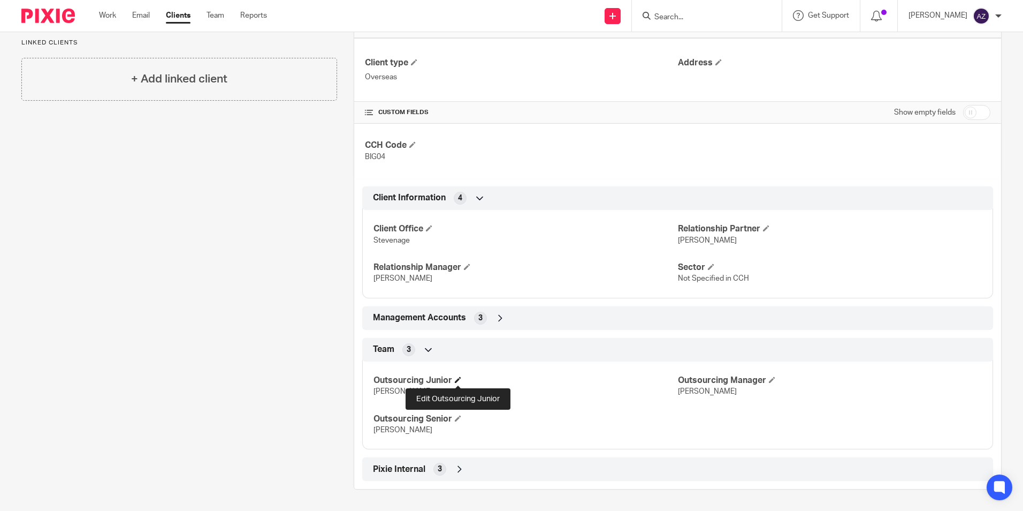
click at [457, 379] on span at bounding box center [458, 379] width 6 height 6
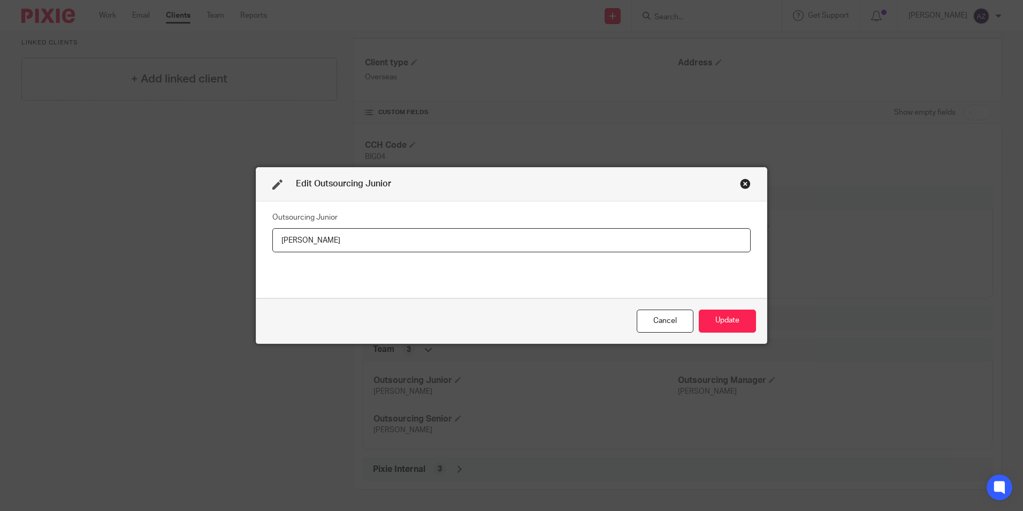
drag, startPoint x: 396, startPoint y: 245, endPoint x: 251, endPoint y: 224, distance: 146.1
click at [170, 242] on div "Edit Outsourcing Junior Outsourcing Junior [PERSON_NAME] Update" at bounding box center [511, 255] width 1023 height 511
type input "[PERSON_NAME]"
click at [730, 313] on button "Update" at bounding box center [727, 320] width 57 height 23
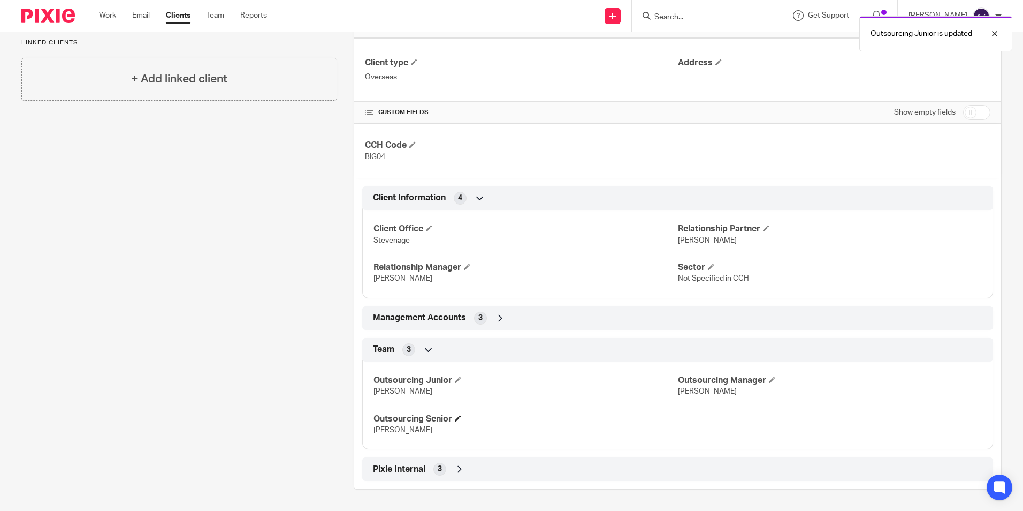
click at [462, 418] on h4 "Outsourcing Senior" at bounding box center [526, 418] width 304 height 11
click at [457, 418] on span at bounding box center [458, 418] width 6 height 6
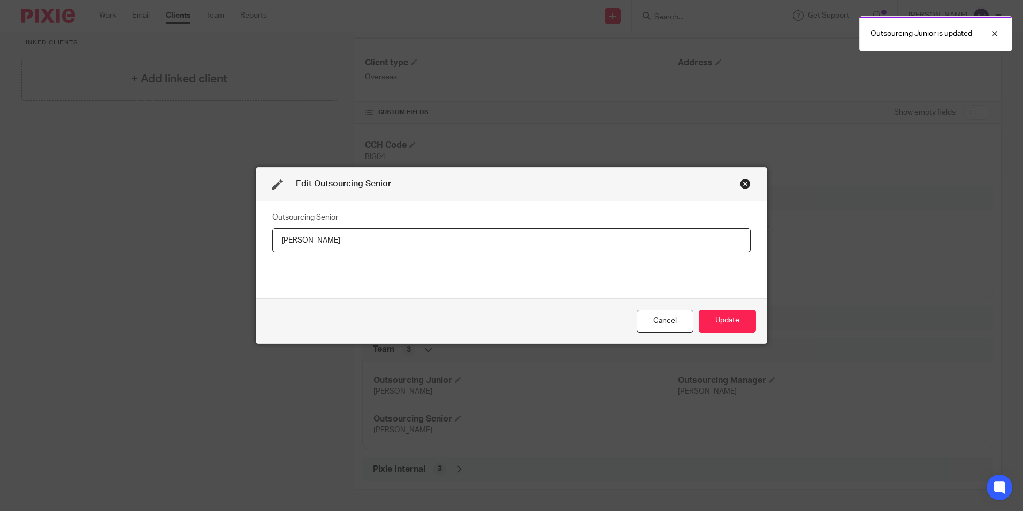
drag, startPoint x: 382, startPoint y: 246, endPoint x: 156, endPoint y: 255, distance: 226.1
click at [156, 255] on div "Edit Outsourcing Senior Outsourcing Senior [PERSON_NAME] Update" at bounding box center [511, 255] width 1023 height 511
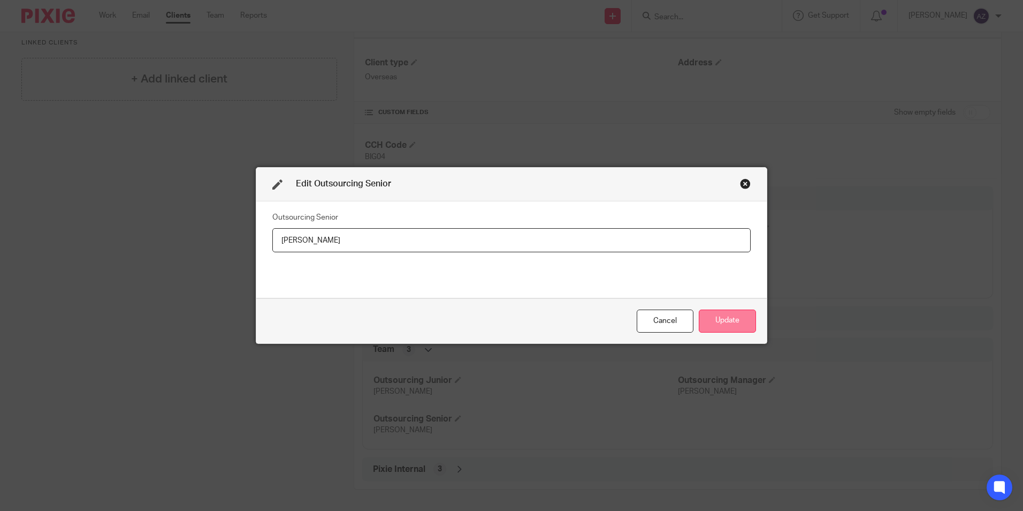
type input "[PERSON_NAME]"
click at [713, 324] on button "Update" at bounding box center [727, 320] width 57 height 23
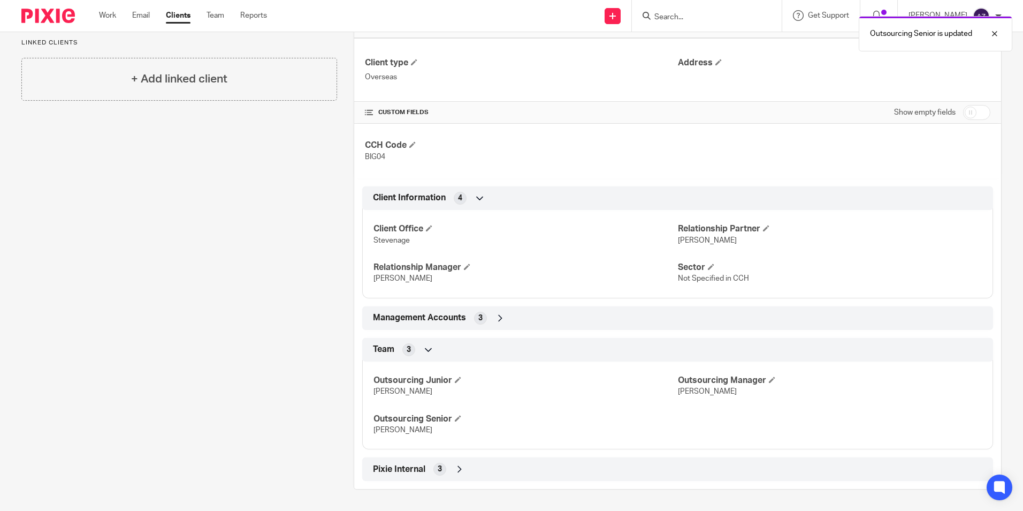
scroll to position [0, 0]
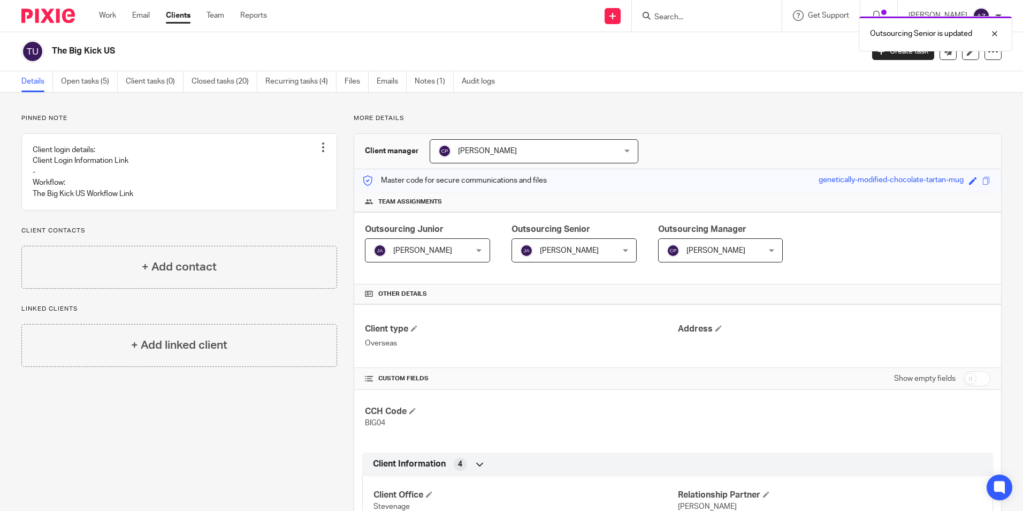
click at [733, 20] on div "Outsourcing Senior is updated" at bounding box center [762, 31] width 501 height 41
click at [694, 17] on input "Search" at bounding box center [702, 18] width 96 height 10
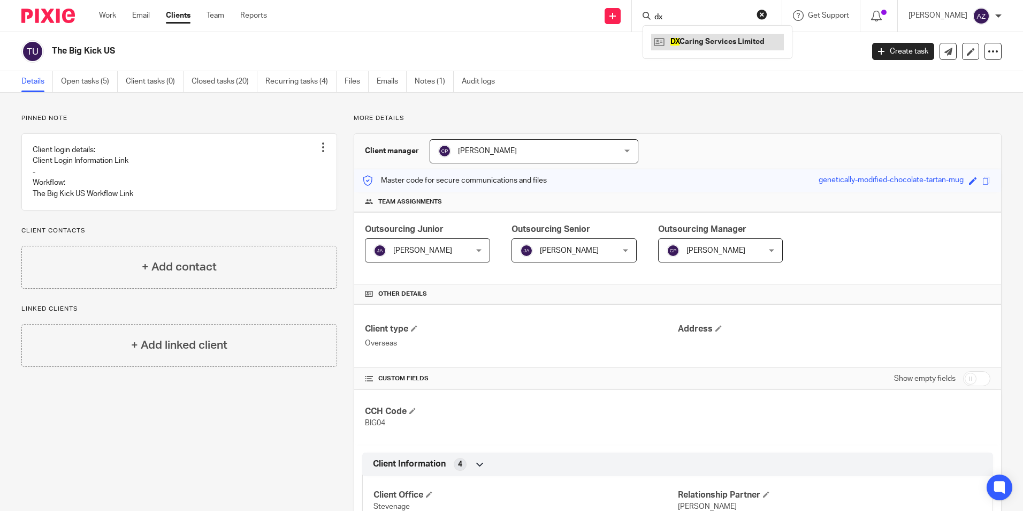
type input "dx"
click at [717, 43] on link at bounding box center [717, 42] width 133 height 16
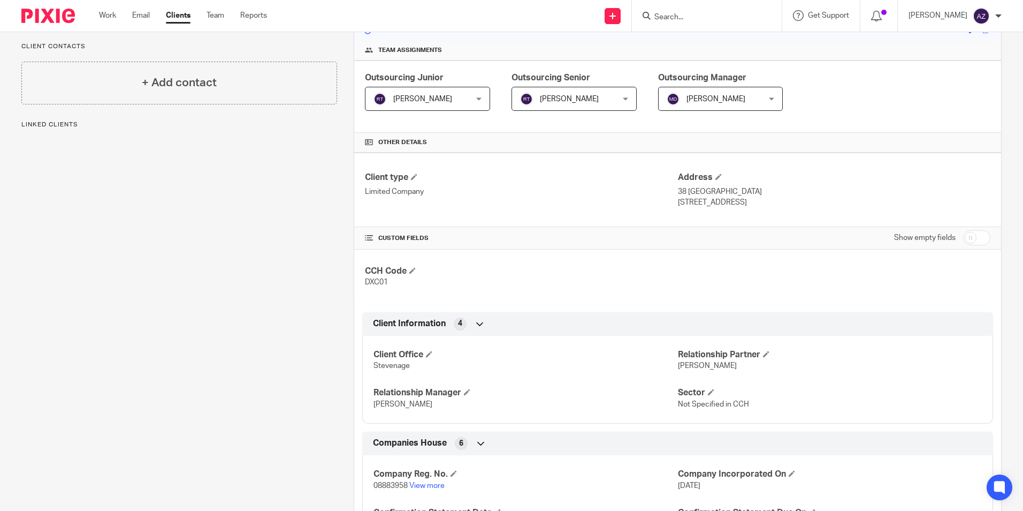
scroll to position [378, 0]
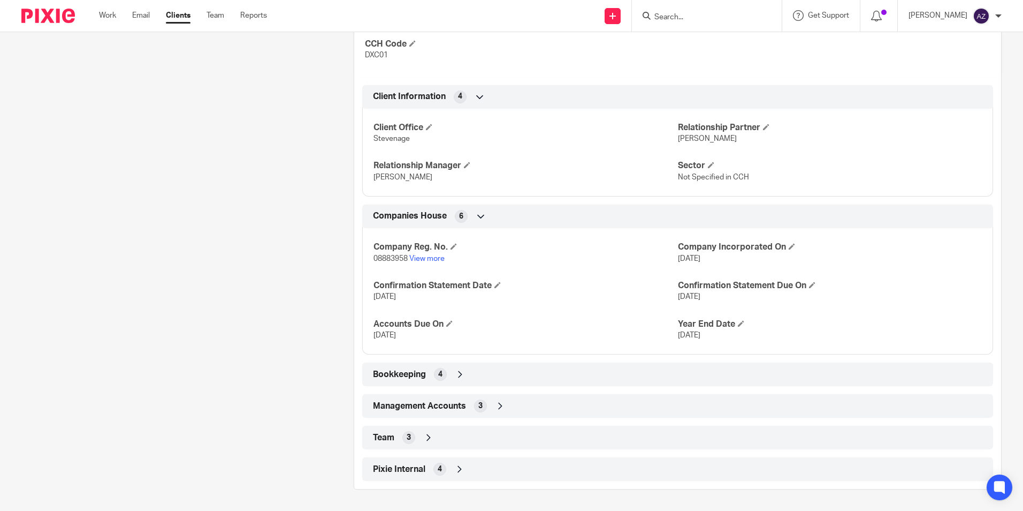
click at [426, 439] on icon at bounding box center [428, 437] width 11 height 11
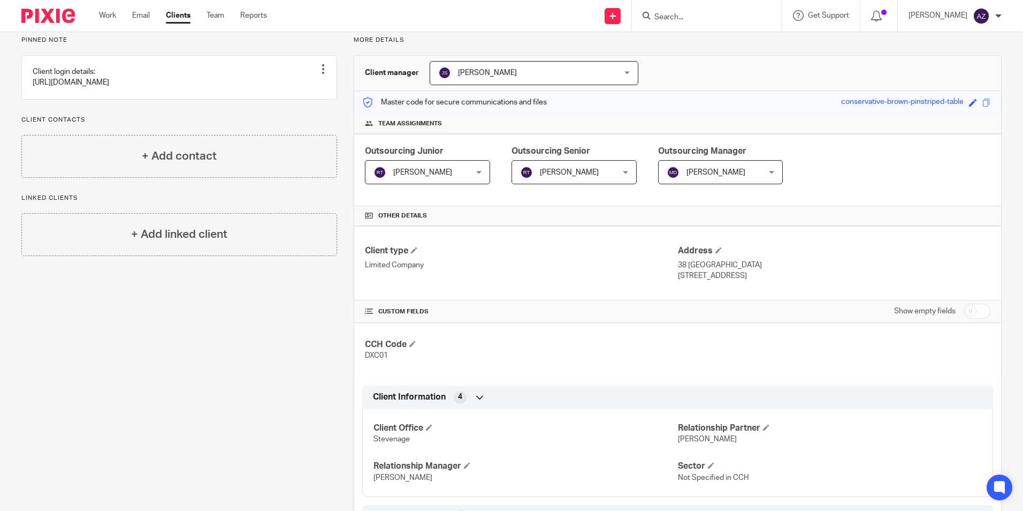
scroll to position [0, 0]
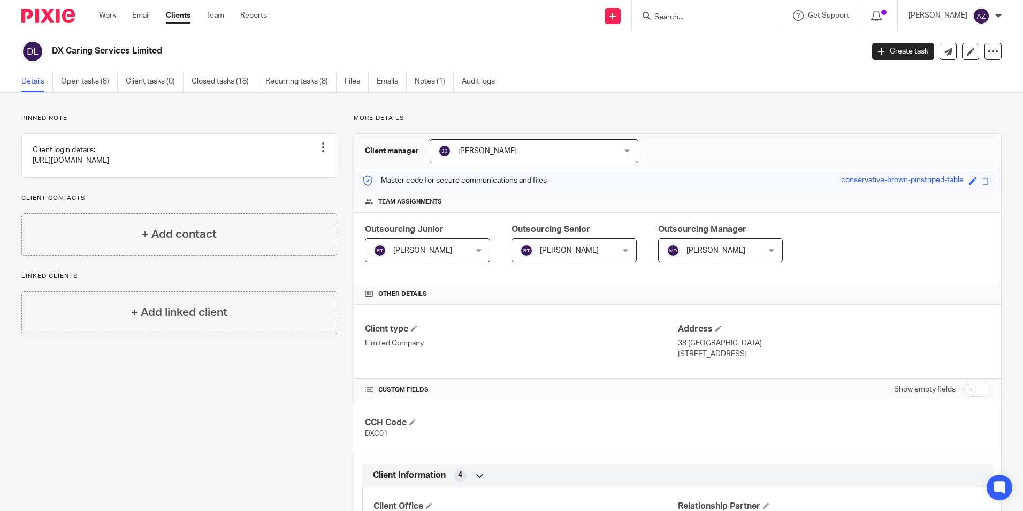
click at [681, 20] on input "Search" at bounding box center [702, 18] width 96 height 10
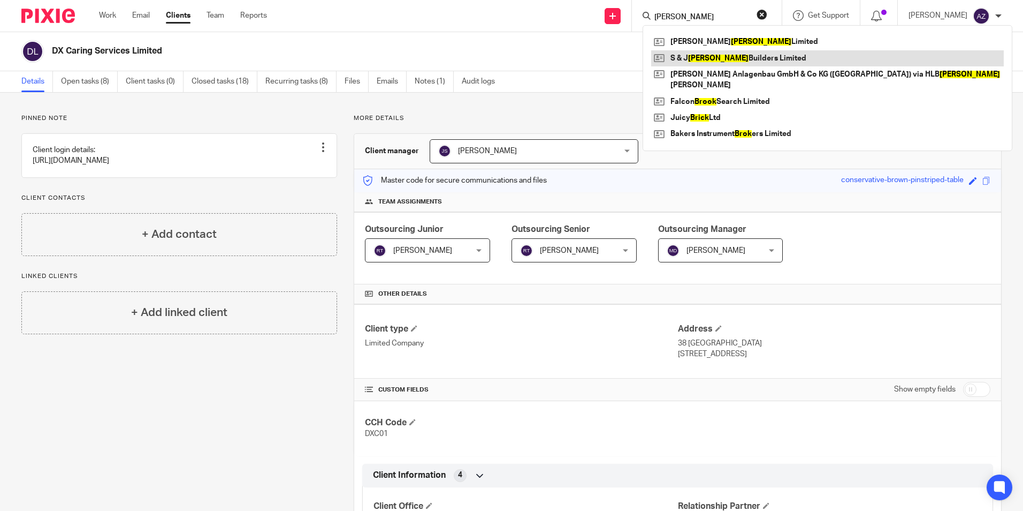
type input "s j brock"
click at [749, 55] on link at bounding box center [827, 58] width 353 height 16
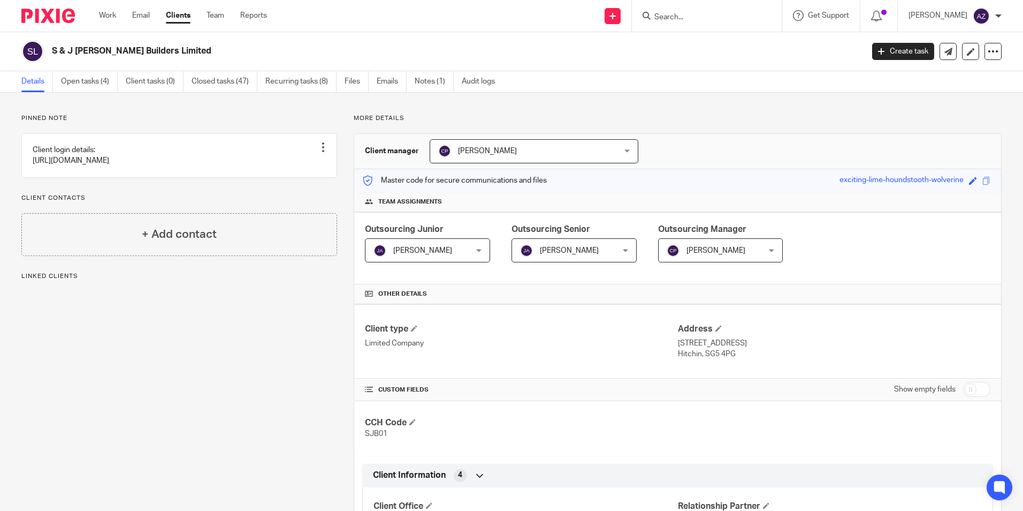
click at [461, 250] on span "[PERSON_NAME]" at bounding box center [420, 250] width 93 height 22
click at [592, 261] on span "[PERSON_NAME]" at bounding box center [566, 250] width 93 height 22
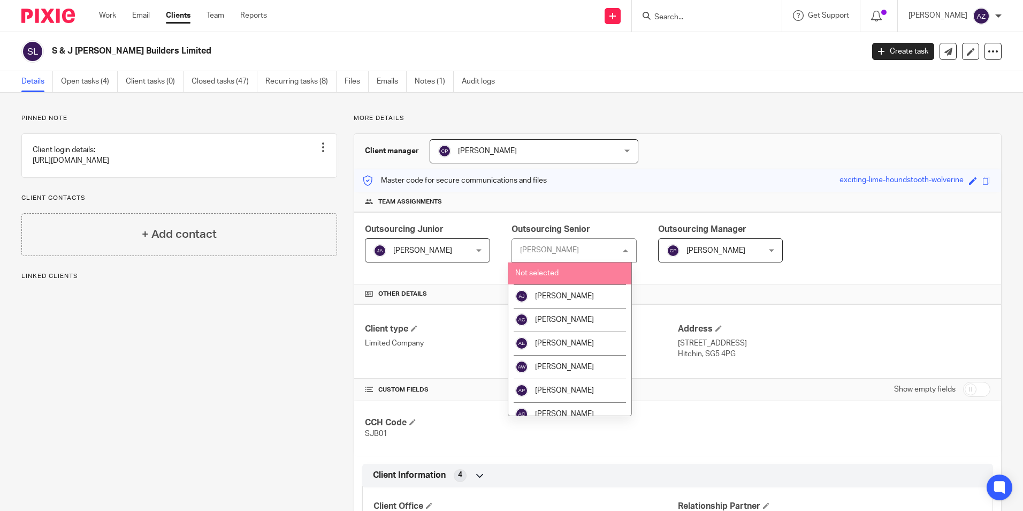
click at [460, 283] on div "Outsourcing Junior Joe Allison Joe Allison Not selected Aaron Jervis Abigail Cr…" at bounding box center [677, 248] width 647 height 72
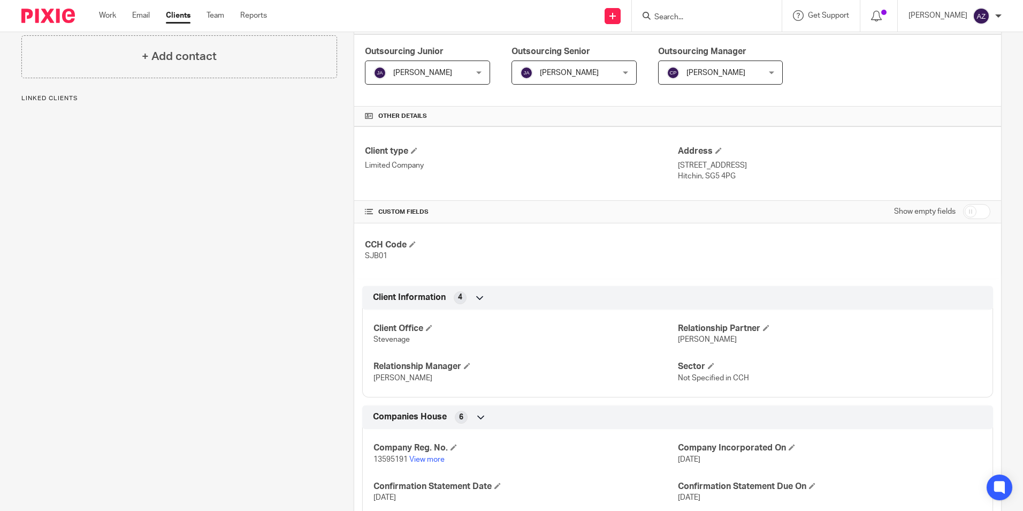
scroll to position [410, 0]
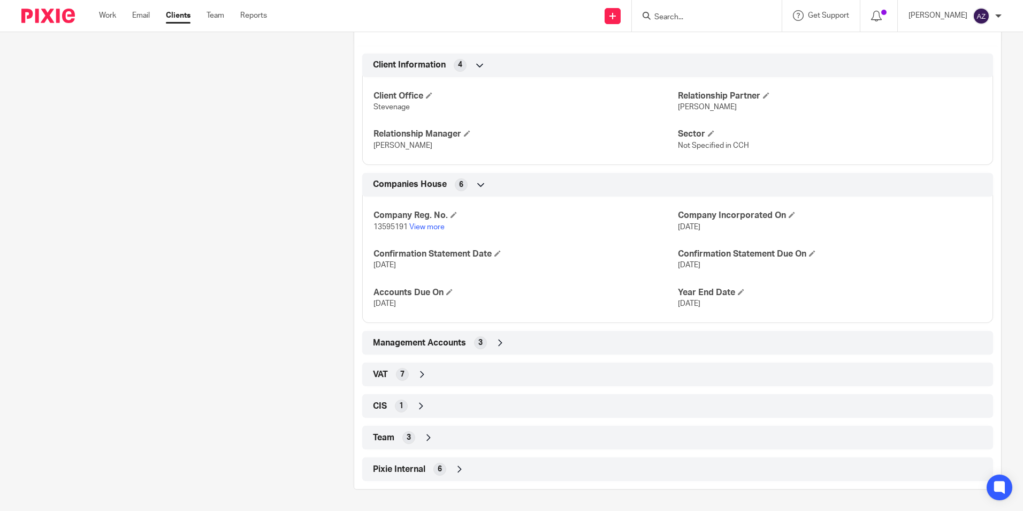
click at [428, 443] on icon at bounding box center [428, 437] width 11 height 11
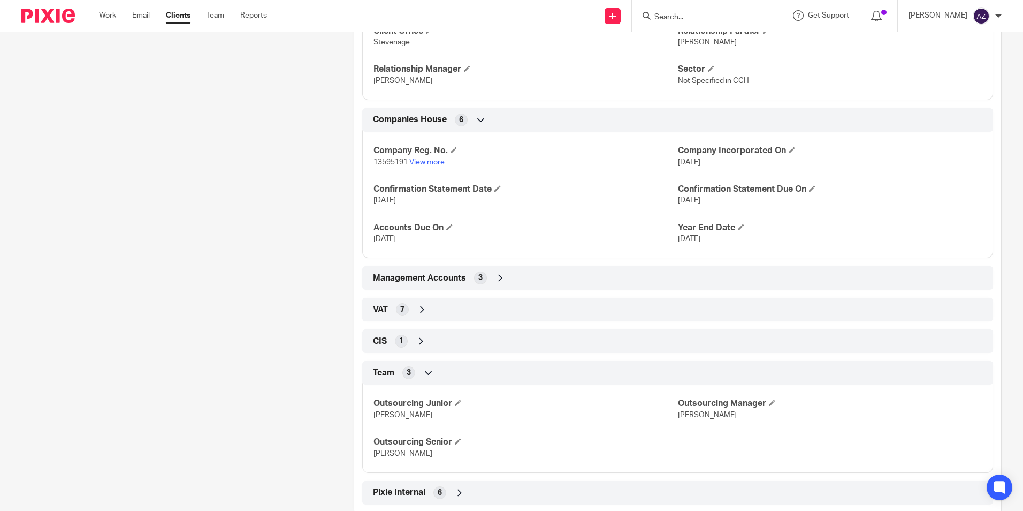
scroll to position [498, 0]
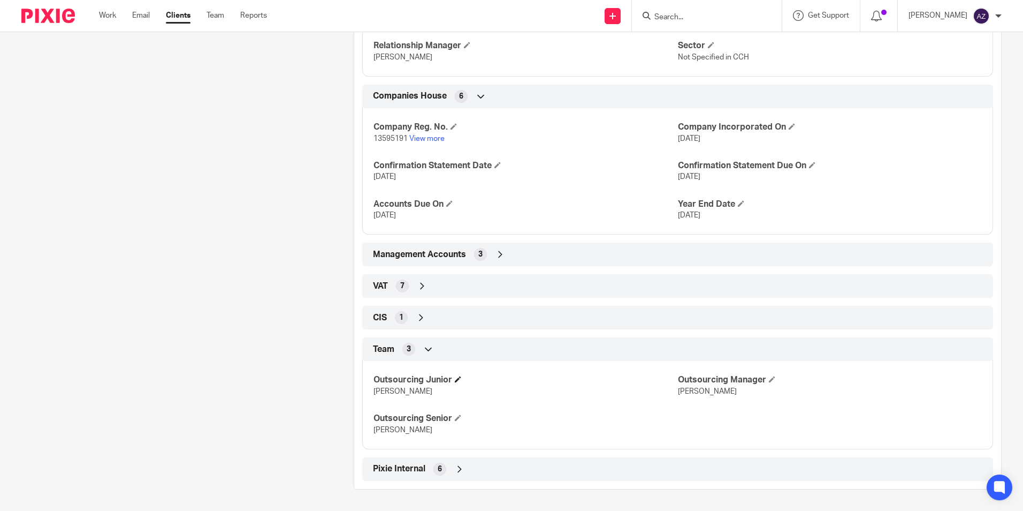
click at [454, 382] on h4 "Outsourcing Junior" at bounding box center [526, 379] width 304 height 11
click at [460, 376] on span at bounding box center [458, 379] width 6 height 6
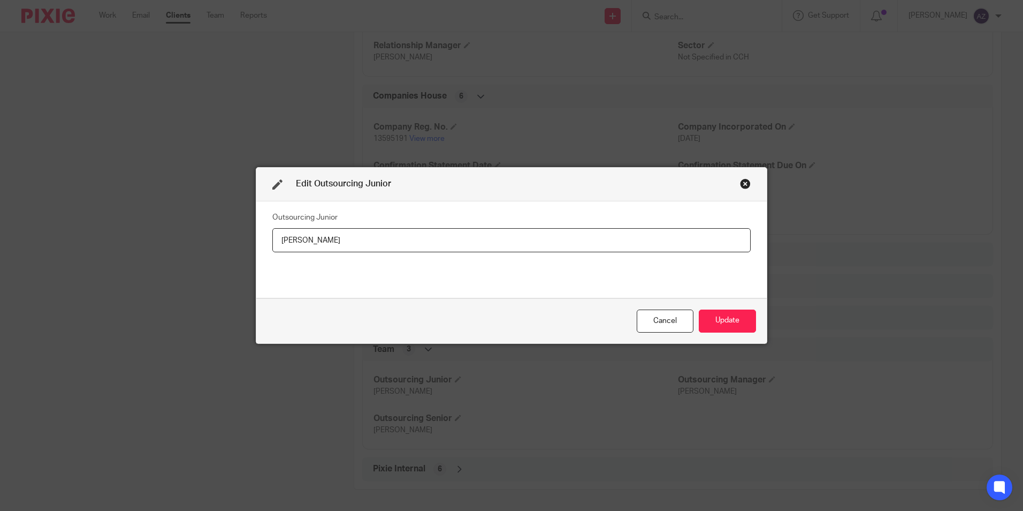
drag, startPoint x: 363, startPoint y: 244, endPoint x: 285, endPoint y: 250, distance: 79.0
click at [285, 250] on input "[PERSON_NAME]" at bounding box center [511, 240] width 479 height 24
type input "R"
type input "[PERSON_NAME]"
click at [733, 318] on button "Update" at bounding box center [727, 320] width 57 height 23
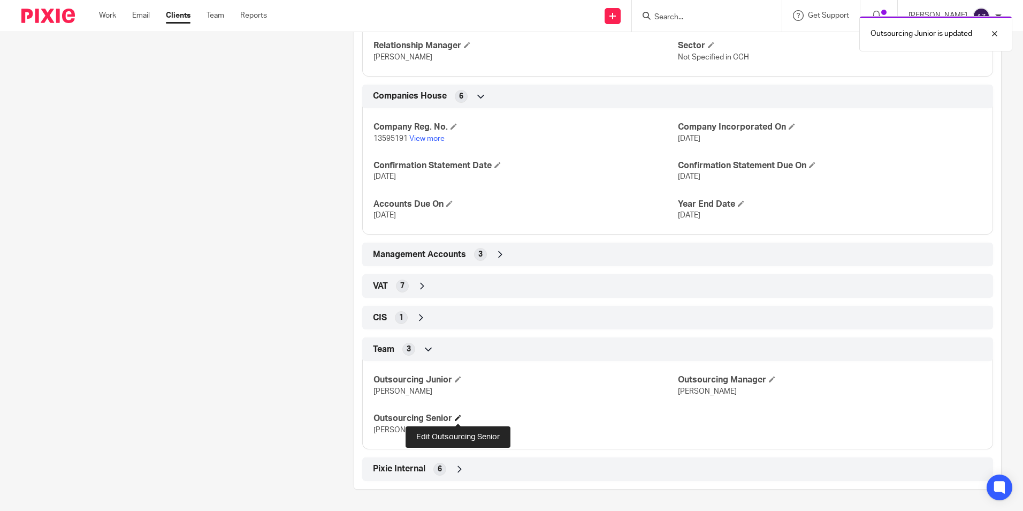
click at [459, 416] on span at bounding box center [458, 417] width 6 height 6
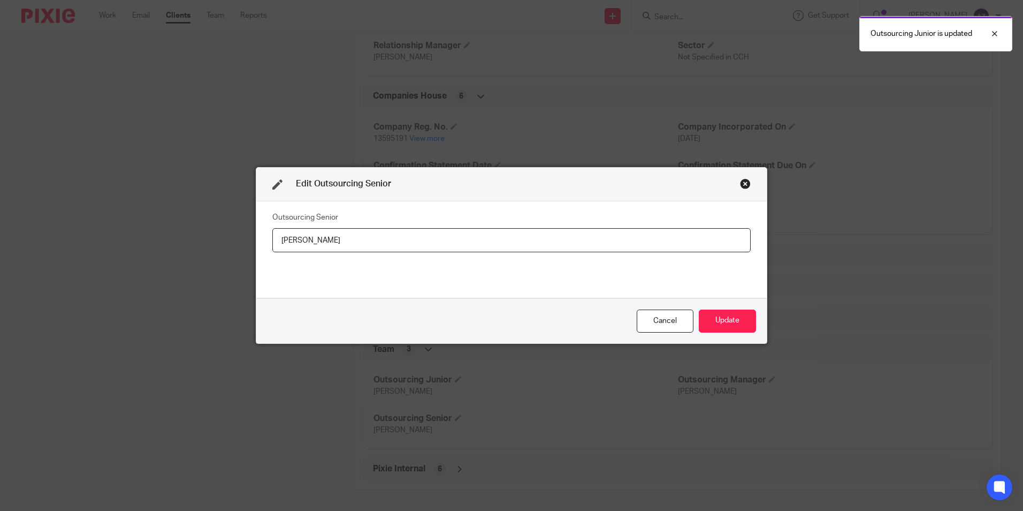
drag, startPoint x: 361, startPoint y: 234, endPoint x: 262, endPoint y: 255, distance: 101.2
click at [262, 255] on div "Outsourcing Senior [PERSON_NAME]" at bounding box center [511, 249] width 511 height 97
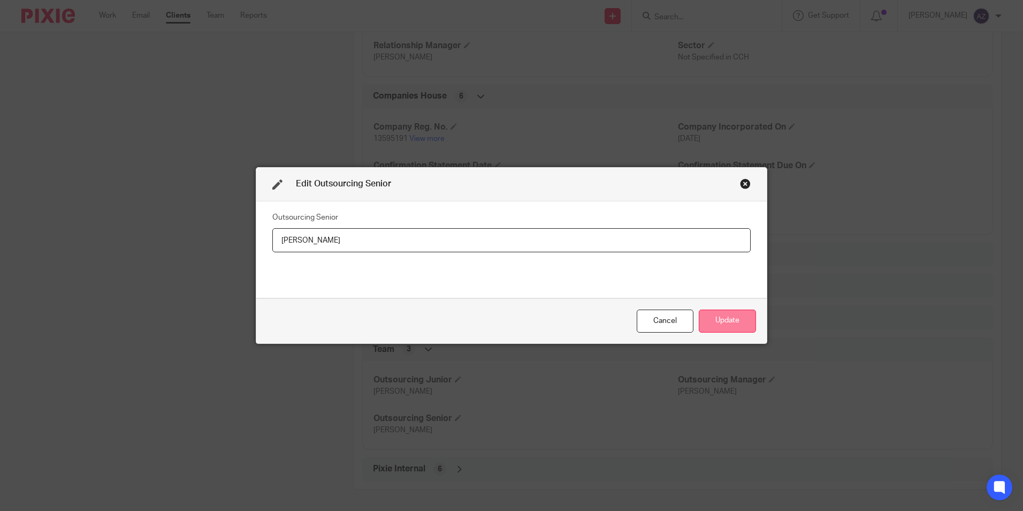
type input "[PERSON_NAME]"
click at [733, 327] on button "Update" at bounding box center [727, 320] width 57 height 23
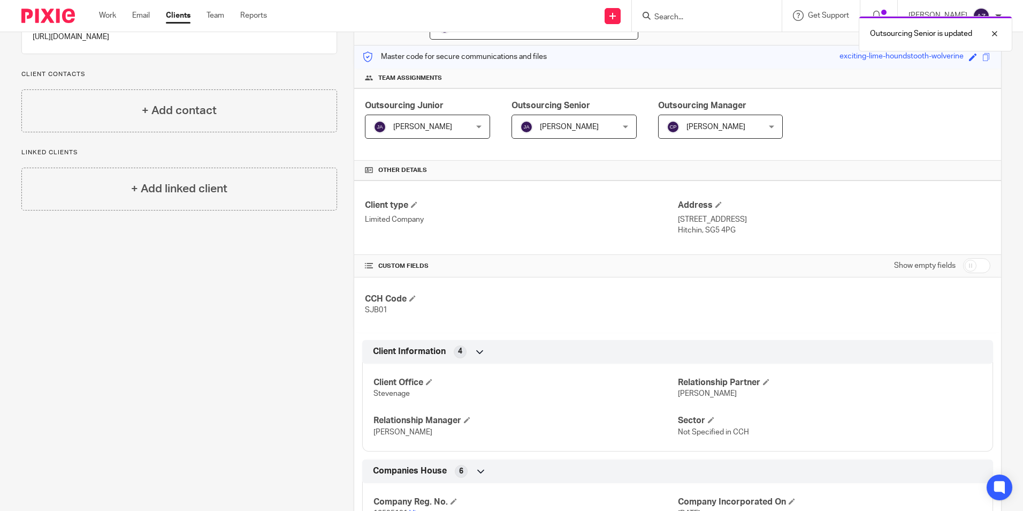
scroll to position [0, 0]
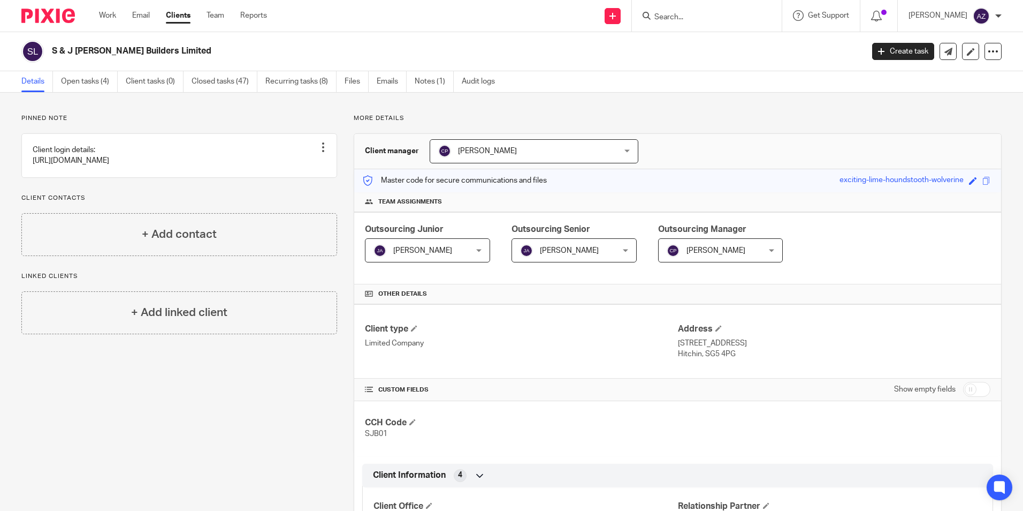
click at [715, 19] on div "Outsourcing Senior is updated" at bounding box center [762, 31] width 501 height 41
click at [715, 13] on input "Search" at bounding box center [702, 18] width 96 height 10
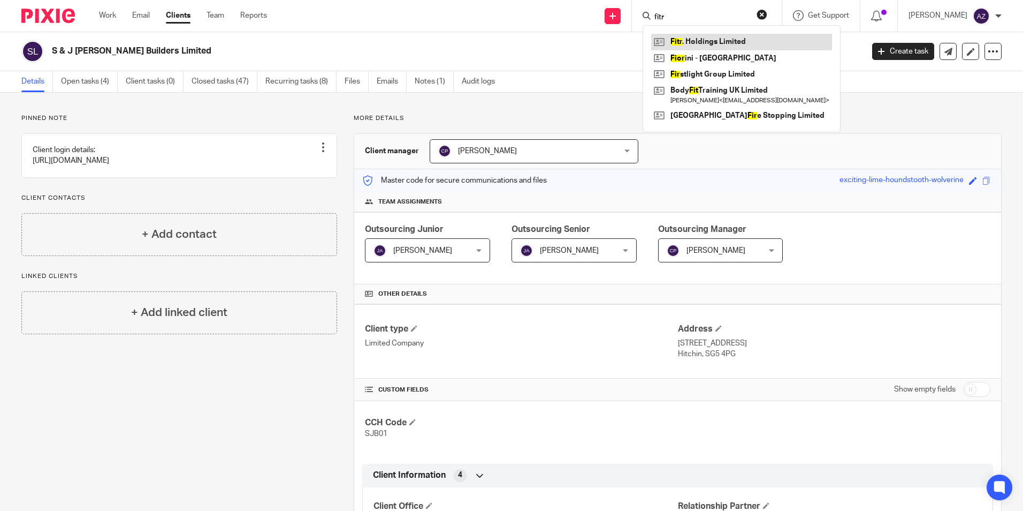
type input "fitr"
click at [758, 35] on link at bounding box center [741, 42] width 181 height 16
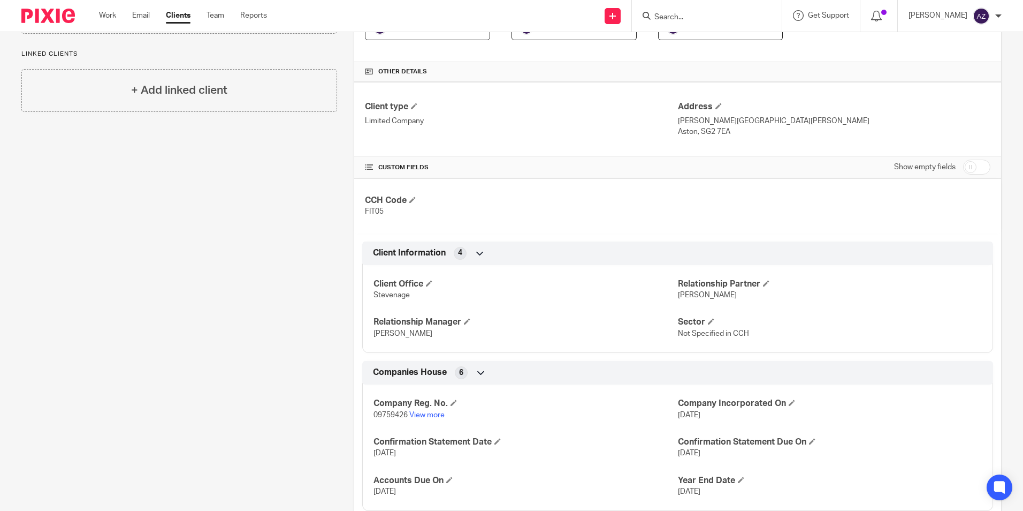
scroll to position [378, 0]
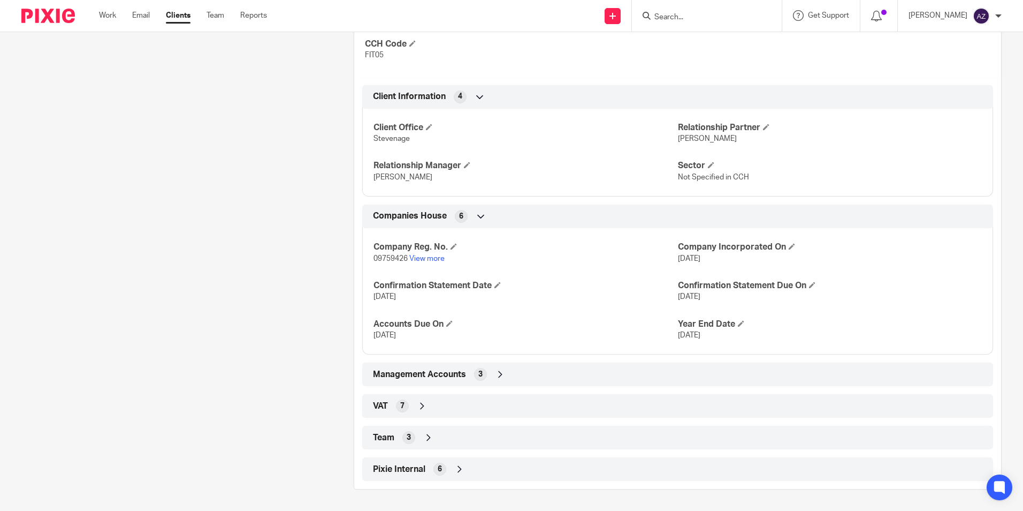
click at [426, 435] on icon at bounding box center [428, 437] width 11 height 11
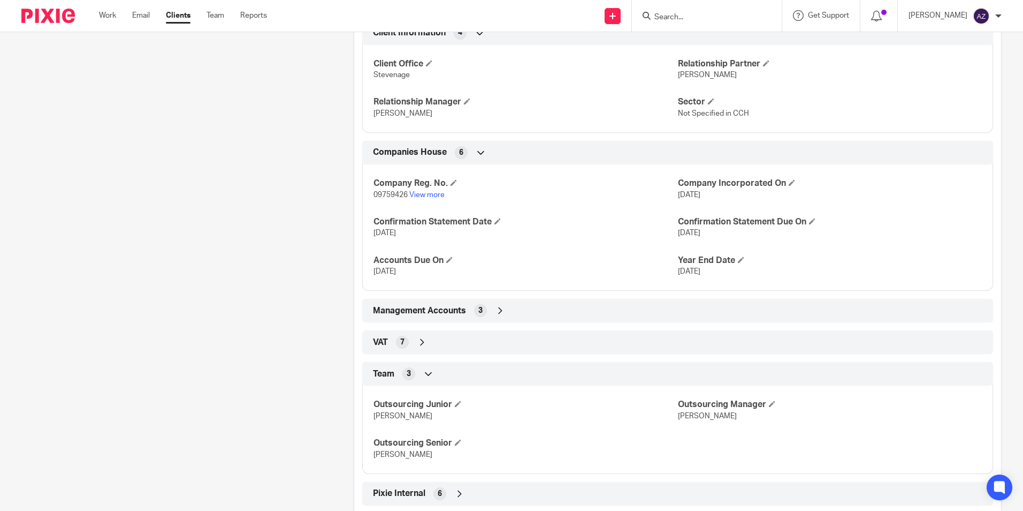
scroll to position [467, 0]
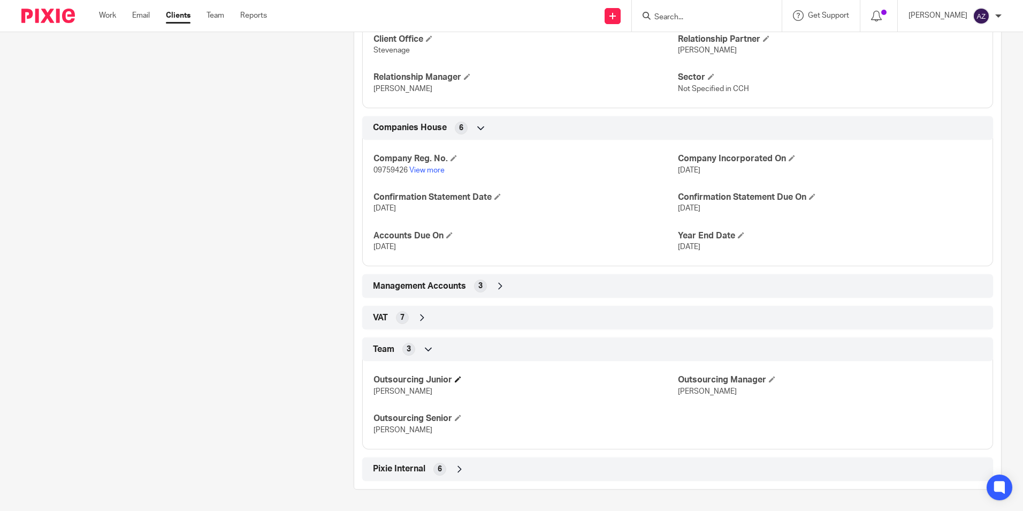
click at [460, 375] on h4 "Outsourcing Junior" at bounding box center [526, 379] width 304 height 11
click at [457, 379] on span at bounding box center [458, 379] width 6 height 6
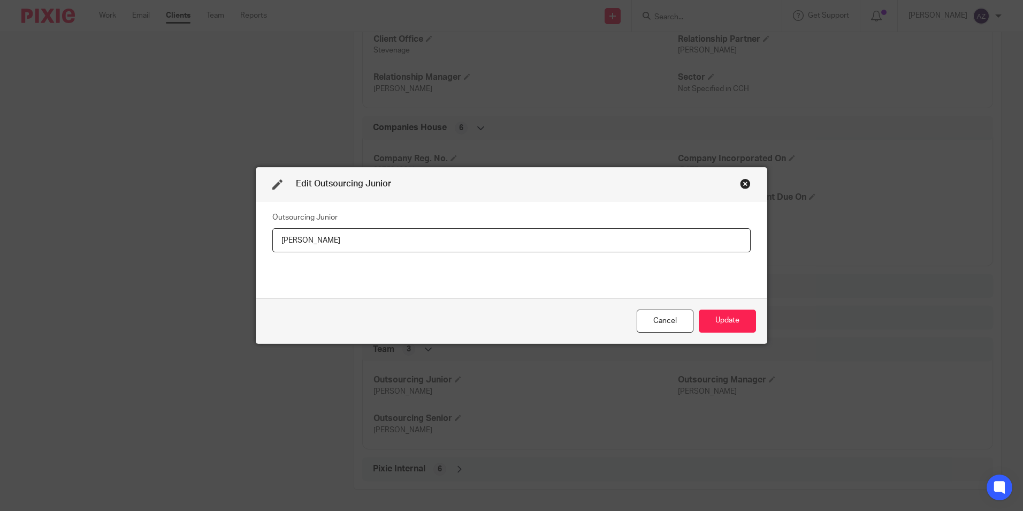
drag, startPoint x: 366, startPoint y: 241, endPoint x: 265, endPoint y: 259, distance: 102.2
click at [265, 259] on div "Outsourcing [PERSON_NAME]" at bounding box center [511, 249] width 511 height 97
type input "[PERSON_NAME]"
click at [739, 326] on button "Update" at bounding box center [727, 320] width 57 height 23
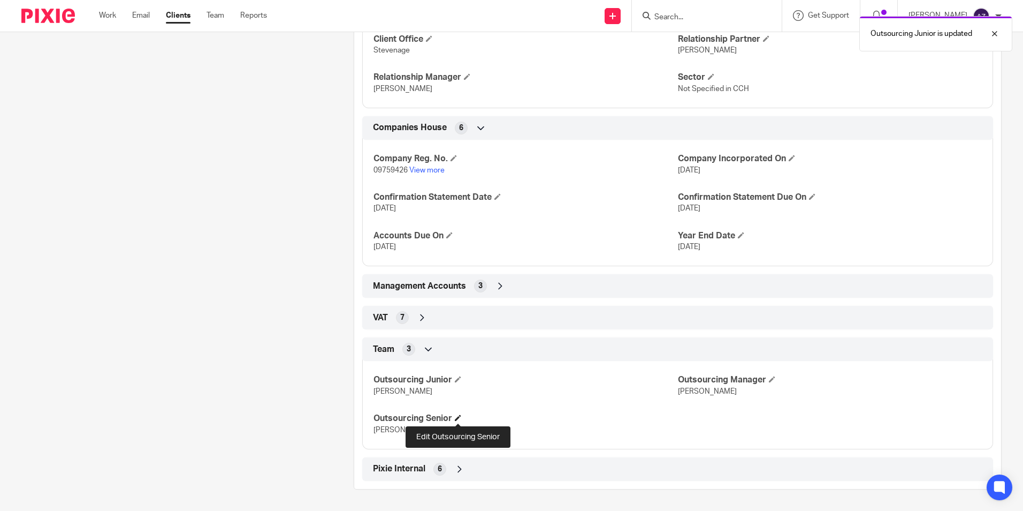
click at [458, 418] on span at bounding box center [458, 417] width 6 height 6
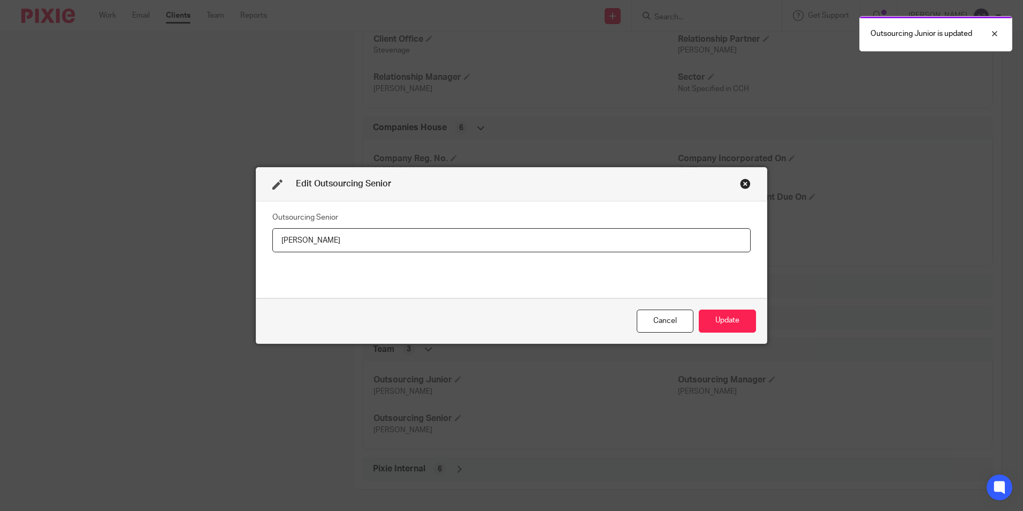
drag, startPoint x: 366, startPoint y: 245, endPoint x: 226, endPoint y: 238, distance: 139.3
click at [222, 244] on div "Edit Outsourcing Senior Outsourcing Senior [PERSON_NAME] Update" at bounding box center [511, 255] width 1023 height 511
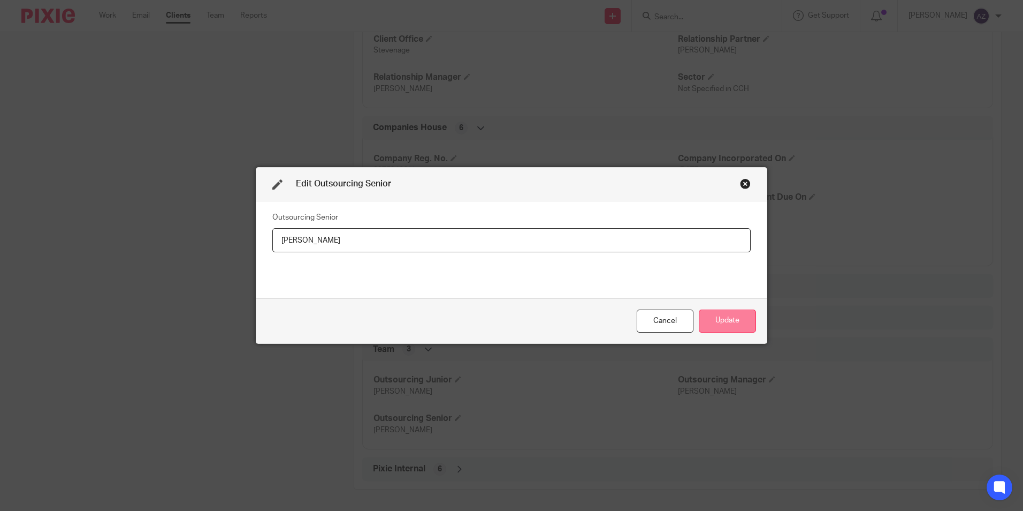
type input "[PERSON_NAME]"
click at [734, 321] on button "Update" at bounding box center [727, 320] width 57 height 23
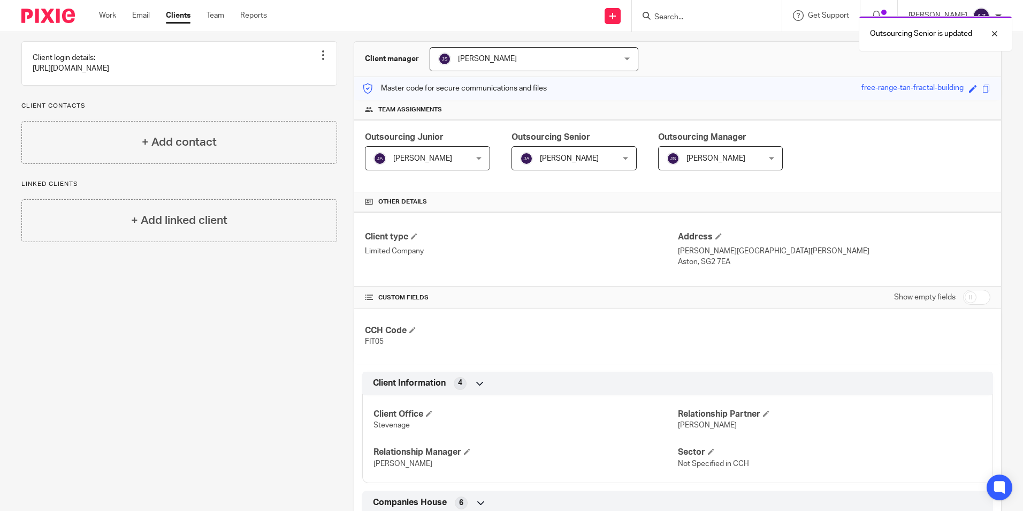
scroll to position [0, 0]
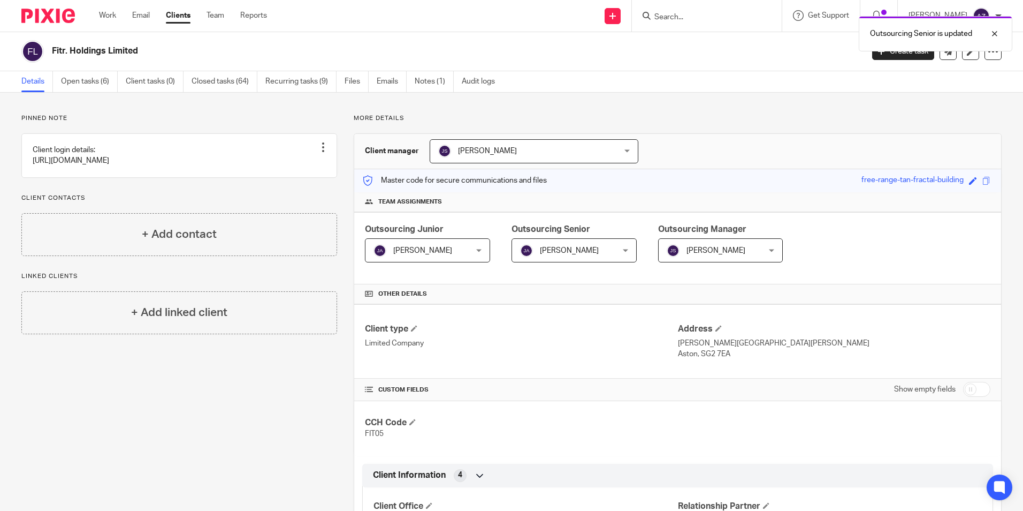
click at [718, 21] on div "Outsourcing Senior is updated" at bounding box center [762, 31] width 501 height 41
click at [717, 20] on div "Outsourcing Senior is updated" at bounding box center [762, 31] width 501 height 41
click at [716, 16] on div "Outsourcing Senior is updated" at bounding box center [762, 31] width 501 height 41
click at [713, 16] on input "Search" at bounding box center [702, 18] width 96 height 10
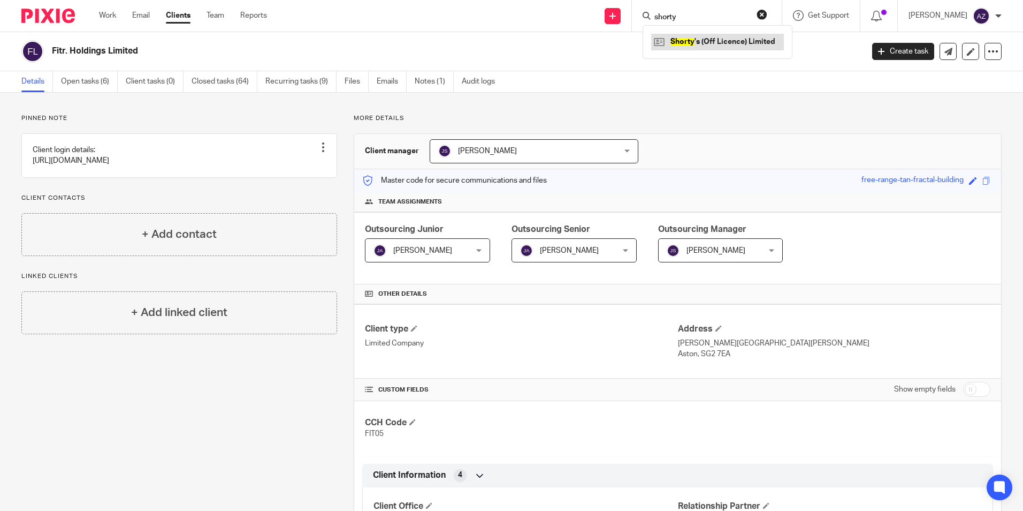
type input "shorty"
click at [767, 40] on link at bounding box center [717, 42] width 133 height 16
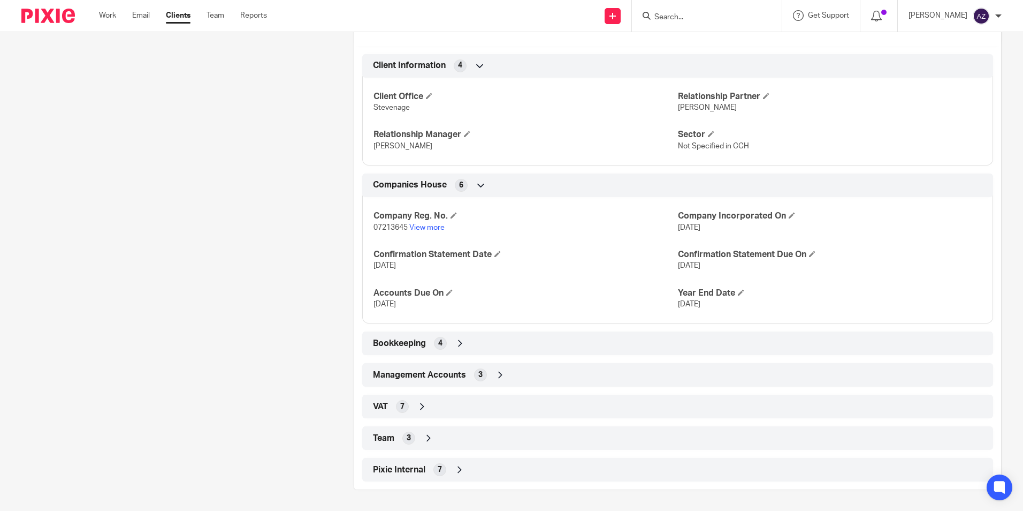
scroll to position [410, 0]
click at [427, 435] on icon at bounding box center [428, 437] width 11 height 11
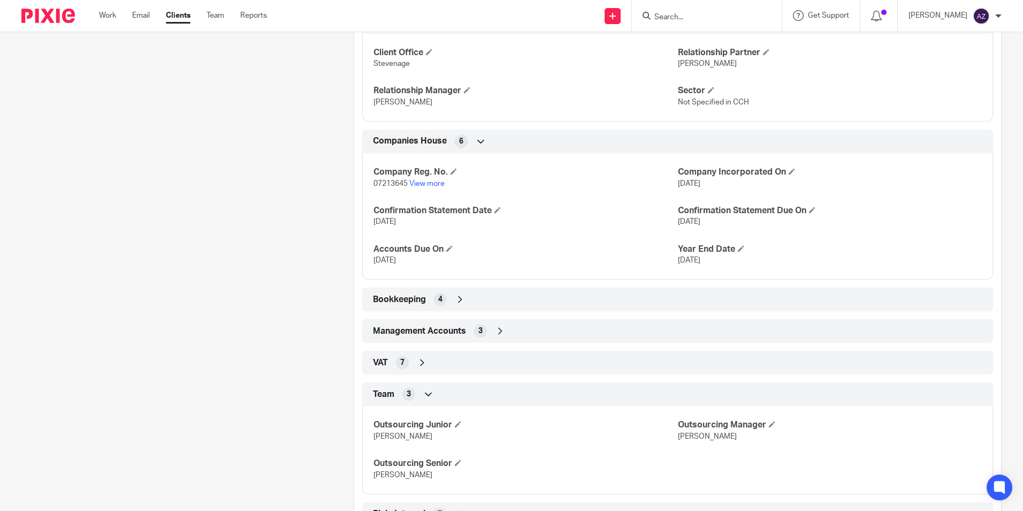
scroll to position [498, 0]
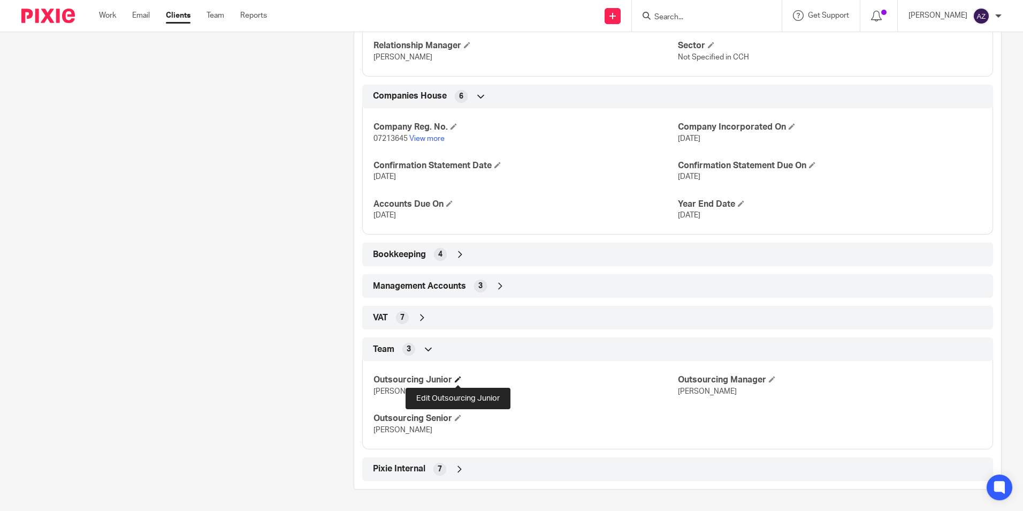
click at [459, 381] on span at bounding box center [458, 379] width 6 height 6
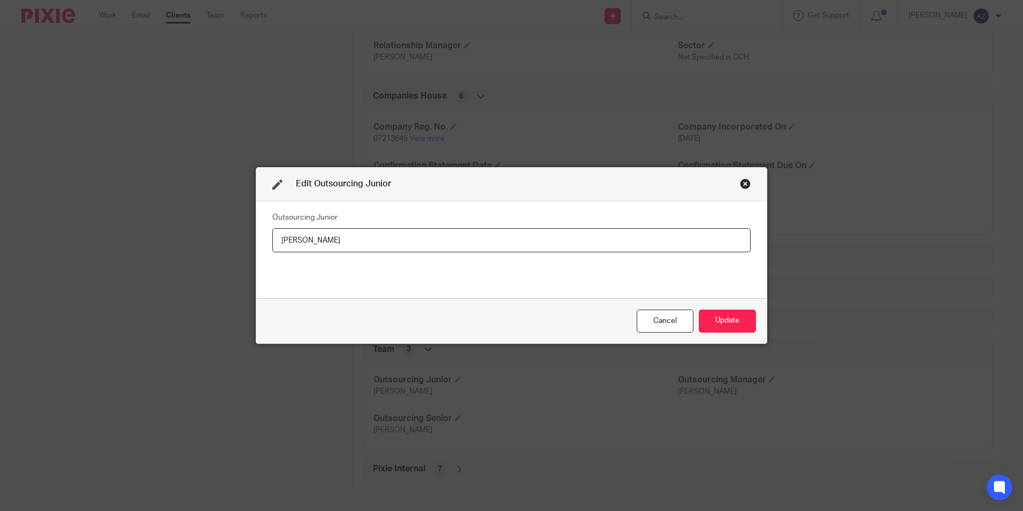
drag, startPoint x: 446, startPoint y: 240, endPoint x: 207, endPoint y: 246, distance: 239.3
click at [207, 246] on div "Edit Outsourcing Junior Outsourcing Junior Robert Taylor Cancel Update" at bounding box center [511, 255] width 1023 height 511
type input "[PERSON_NAME]"
click at [727, 313] on button "Update" at bounding box center [727, 320] width 57 height 23
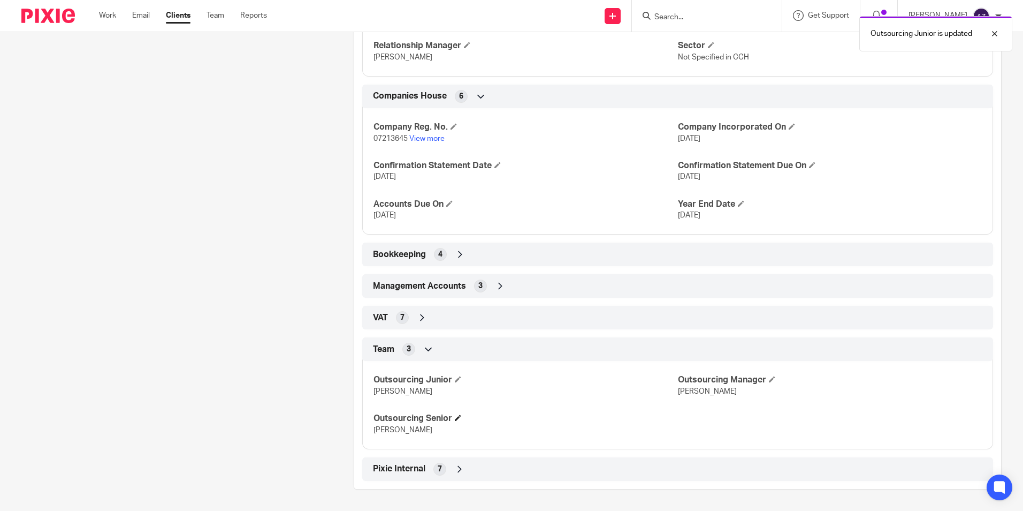
click at [453, 417] on h4 "Outsourcing Senior" at bounding box center [526, 418] width 304 height 11
click at [459, 416] on span at bounding box center [458, 417] width 6 height 6
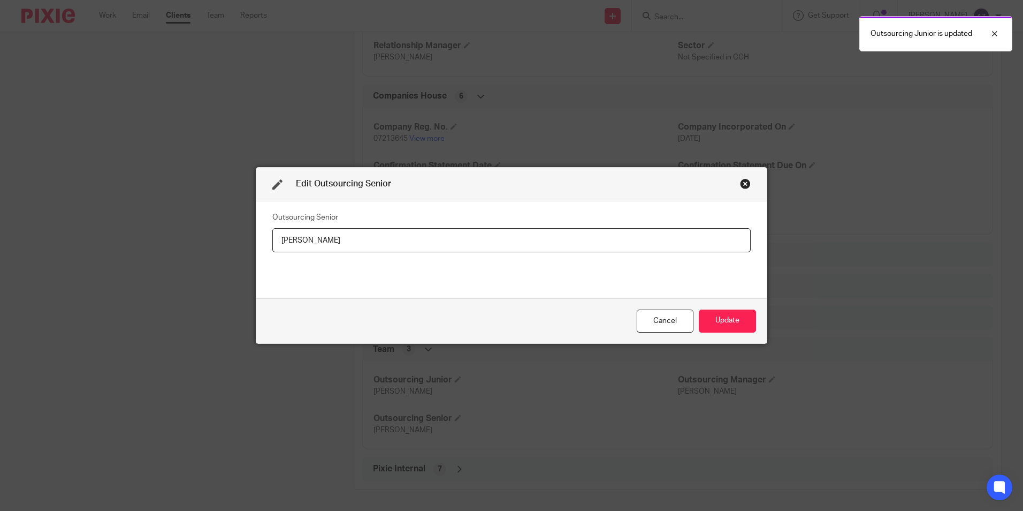
drag, startPoint x: 335, startPoint y: 245, endPoint x: 257, endPoint y: 239, distance: 78.4
click at [257, 239] on div "Outsourcing Senior Robert Taylor" at bounding box center [511, 249] width 511 height 97
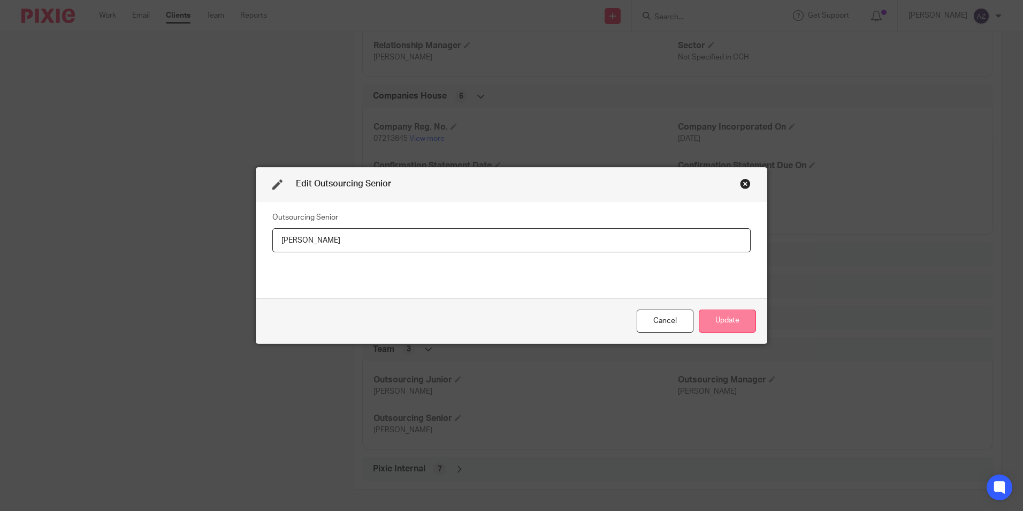
type input "[PERSON_NAME]"
click at [724, 312] on div "Cancel Update" at bounding box center [511, 320] width 511 height 45
click at [726, 320] on button "Update" at bounding box center [727, 320] width 57 height 23
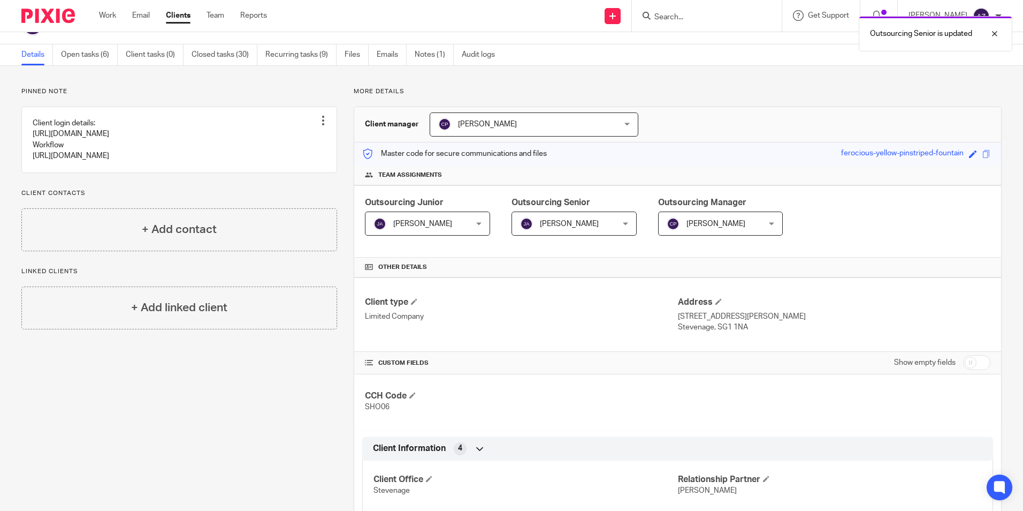
scroll to position [0, 0]
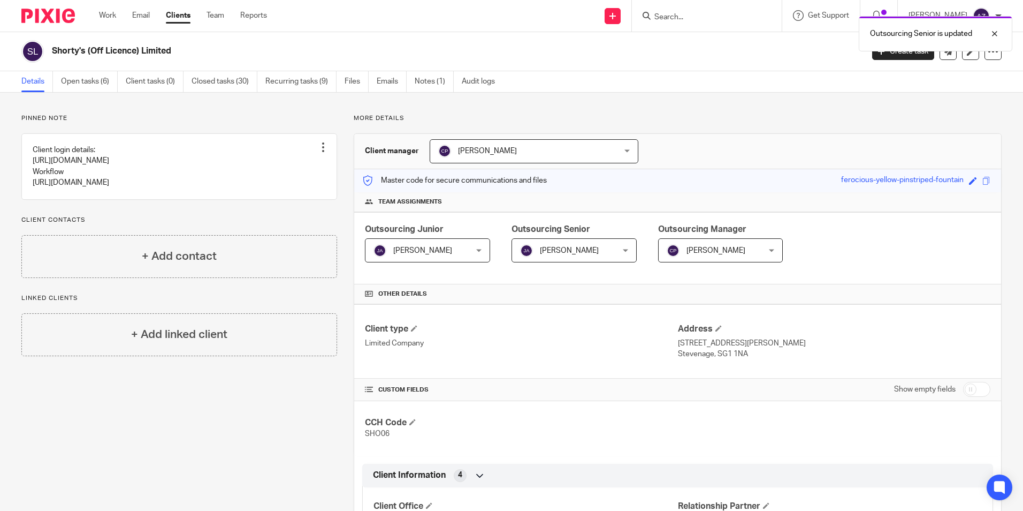
click at [727, 18] on div "Outsourcing Senior is updated" at bounding box center [762, 31] width 501 height 41
click at [726, 17] on input "Search" at bounding box center [702, 18] width 96 height 10
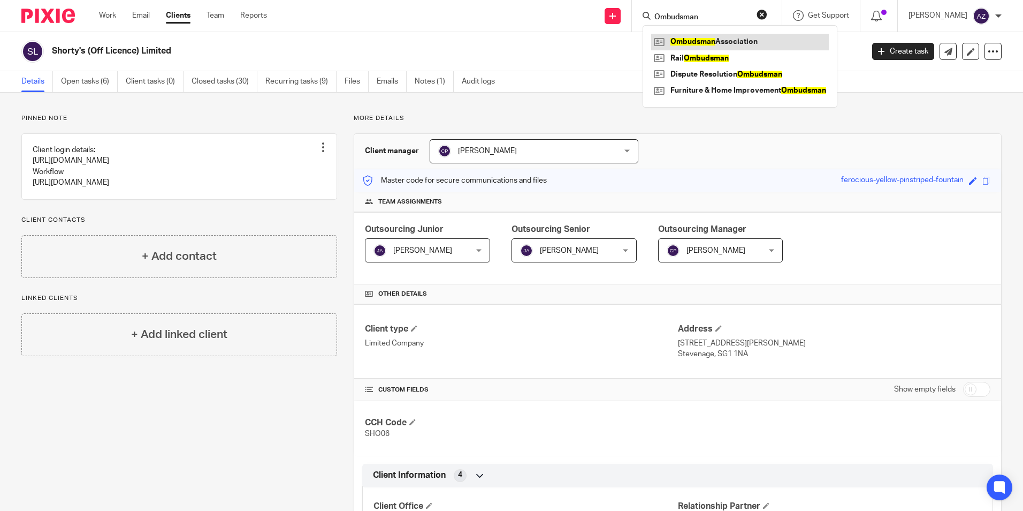
type input "Ombudsman"
click at [792, 41] on link at bounding box center [740, 42] width 178 height 16
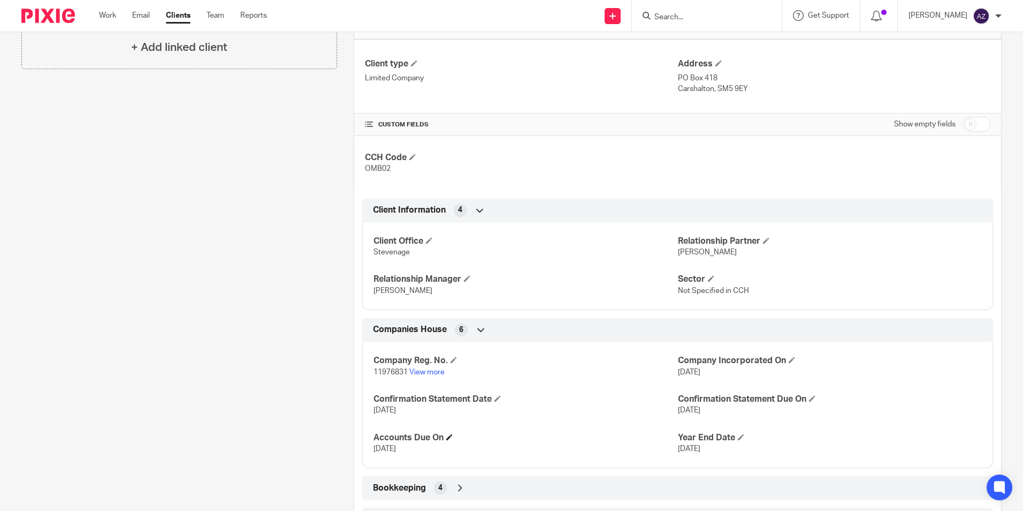
scroll to position [410, 0]
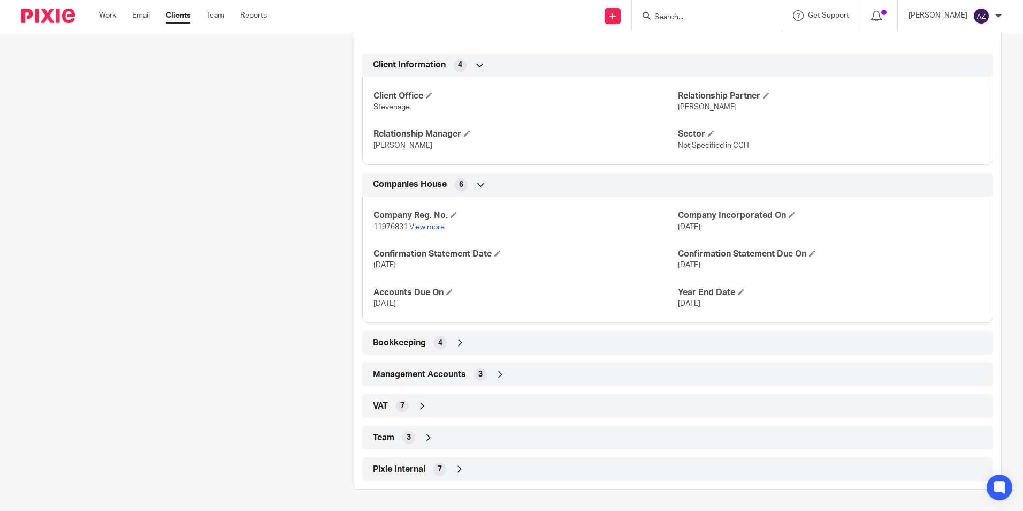
click at [429, 431] on div "Team 3" at bounding box center [677, 437] width 615 height 18
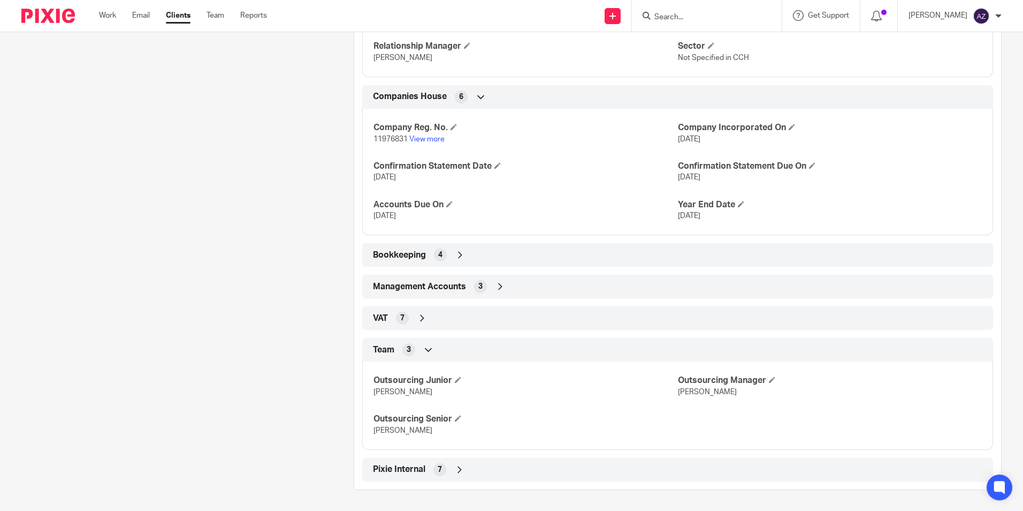
scroll to position [498, 0]
click at [460, 377] on span at bounding box center [458, 379] width 6 height 6
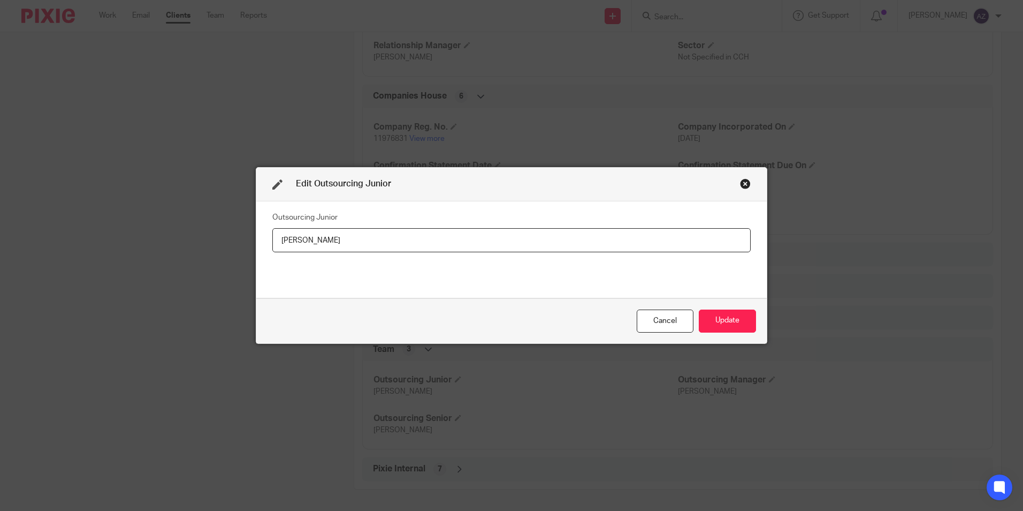
drag, startPoint x: 397, startPoint y: 229, endPoint x: 315, endPoint y: 244, distance: 82.7
click at [315, 244] on input "[PERSON_NAME]" at bounding box center [511, 240] width 479 height 24
click at [324, 243] on input "[PERSON_NAME]" at bounding box center [511, 240] width 479 height 24
drag, startPoint x: 324, startPoint y: 243, endPoint x: 254, endPoint y: 247, distance: 70.2
click at [256, 247] on div "Outsourcing Junior Robert Taylor" at bounding box center [511, 249] width 511 height 97
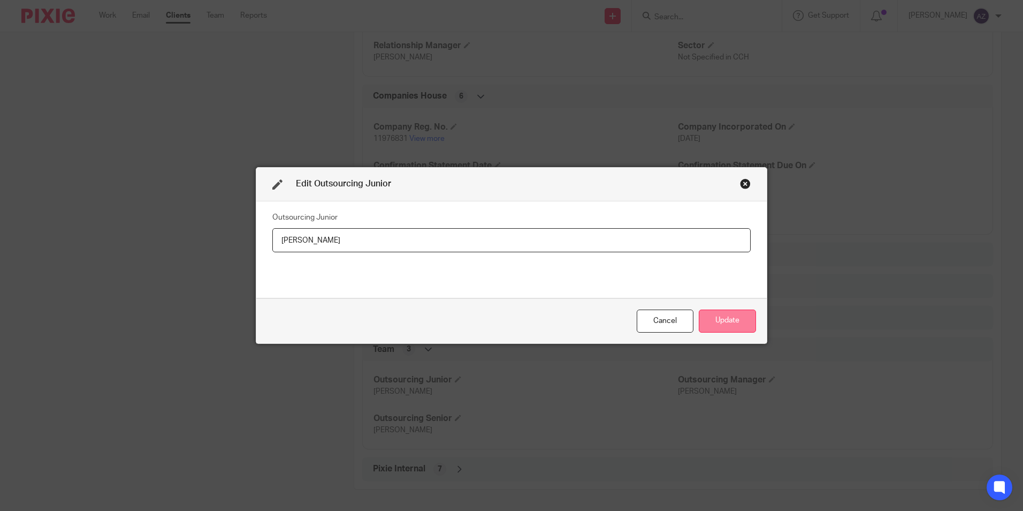
type input "[PERSON_NAME]"
click at [727, 320] on button "Update" at bounding box center [727, 320] width 57 height 23
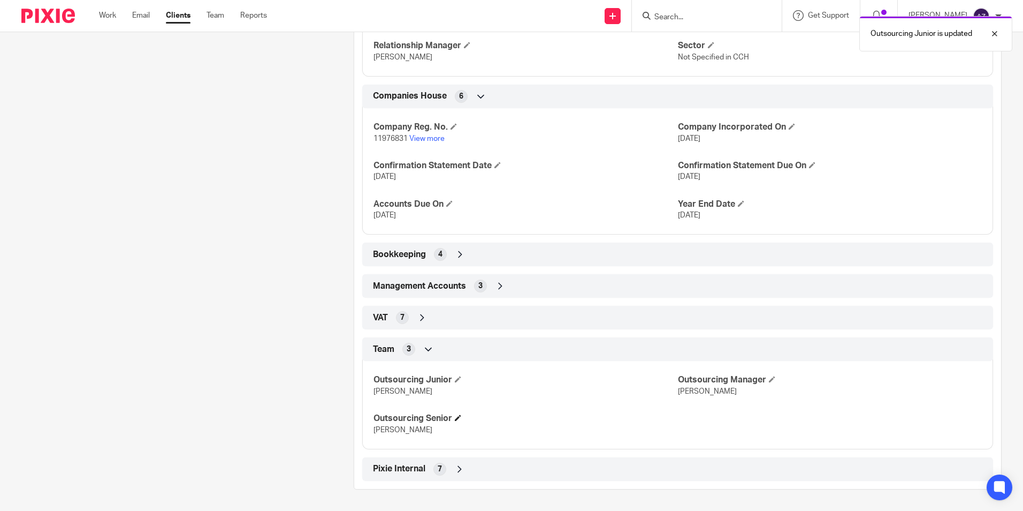
click at [452, 416] on h4 "Outsourcing Senior" at bounding box center [526, 418] width 304 height 11
click at [460, 414] on span at bounding box center [458, 417] width 6 height 6
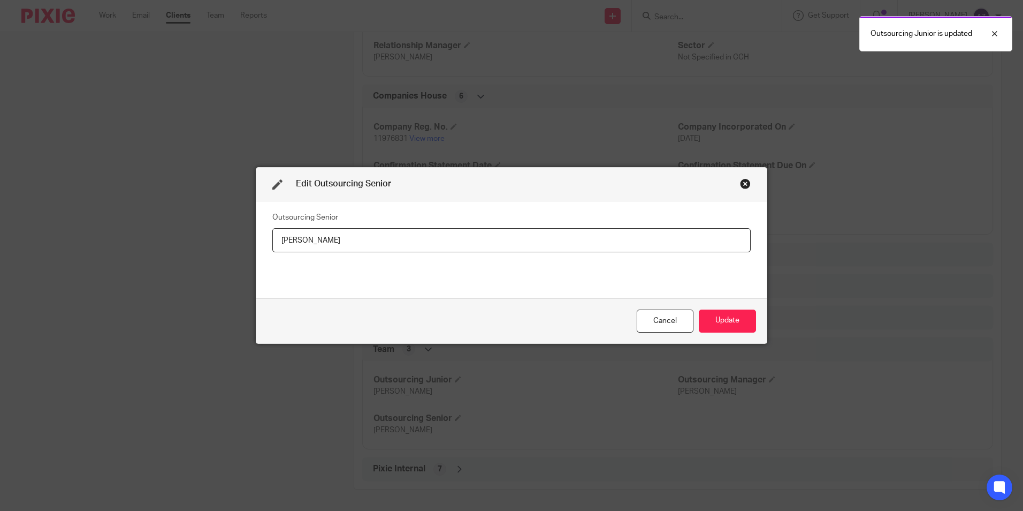
drag, startPoint x: 353, startPoint y: 236, endPoint x: 162, endPoint y: 234, distance: 191.1
click at [162, 234] on div "Edit Outsourcing Senior Outsourcing Senior Robert Taylor Cancel Update" at bounding box center [511, 255] width 1023 height 511
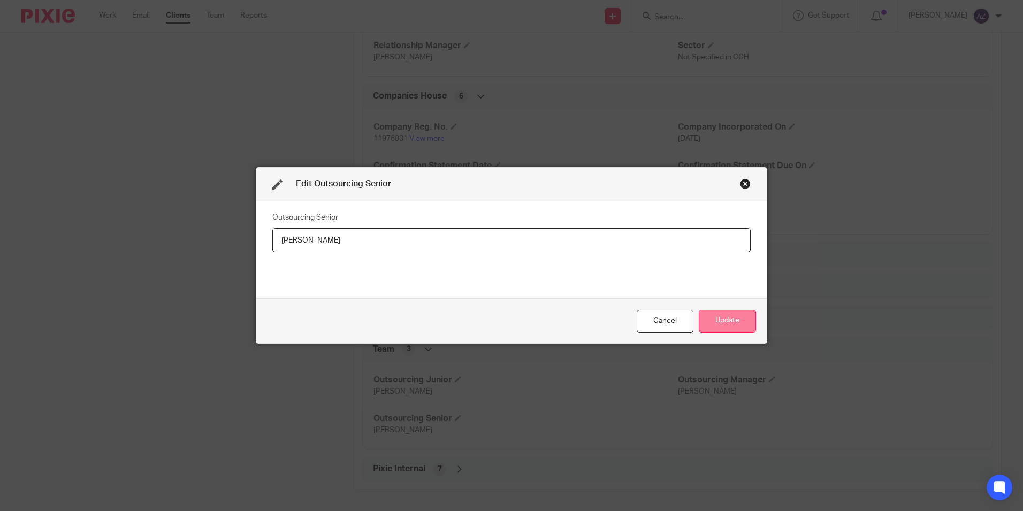
type input "[PERSON_NAME]"
click at [716, 312] on button "Update" at bounding box center [727, 320] width 57 height 23
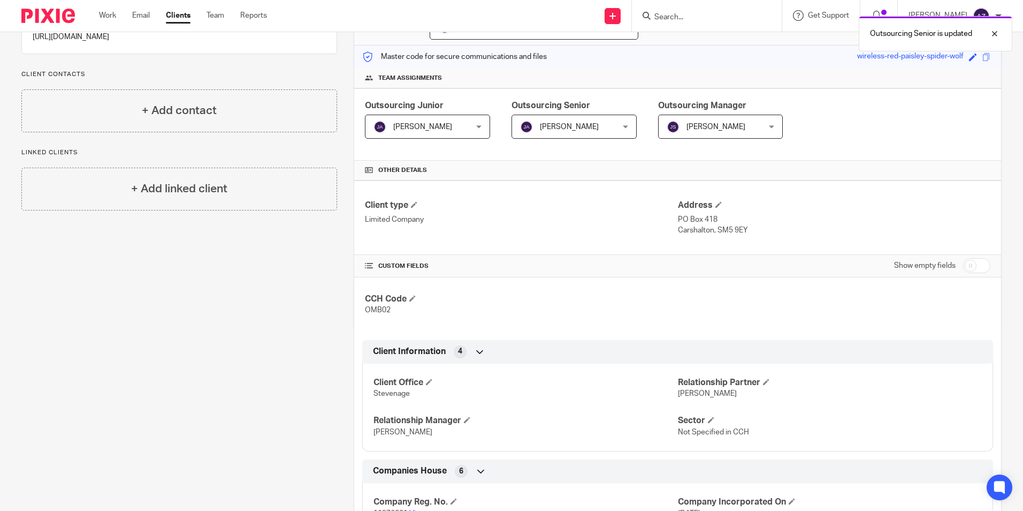
scroll to position [0, 0]
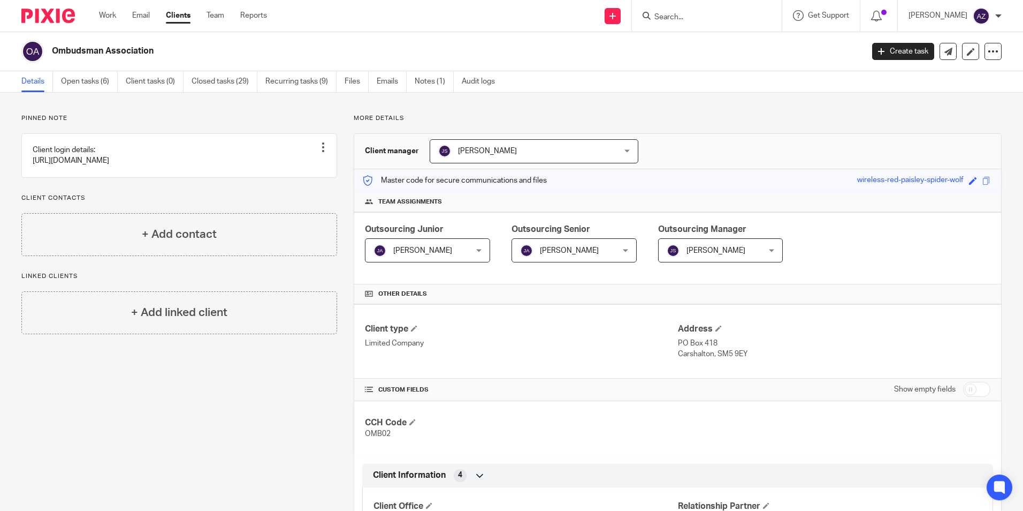
click at [694, 21] on input "Search" at bounding box center [702, 18] width 96 height 10
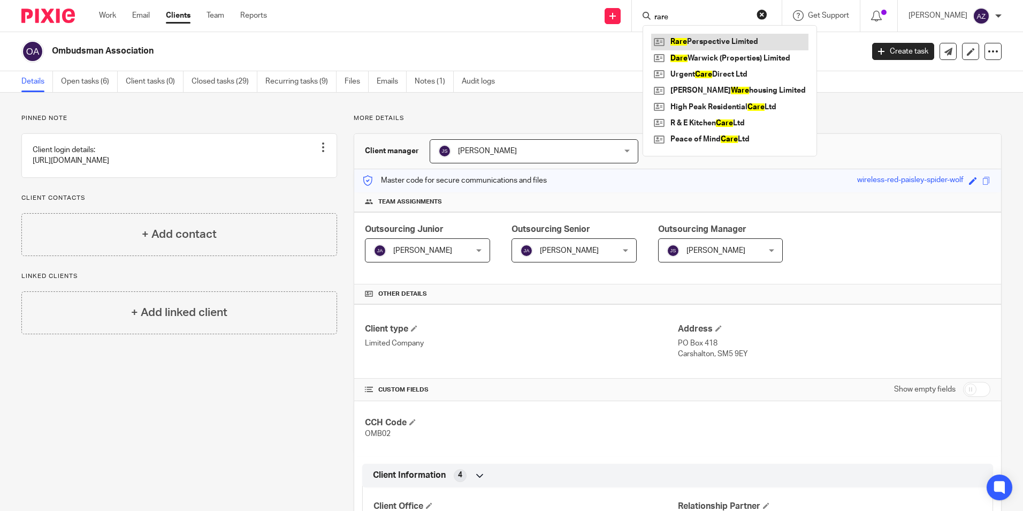
type input "rare"
click at [698, 37] on link at bounding box center [729, 42] width 157 height 16
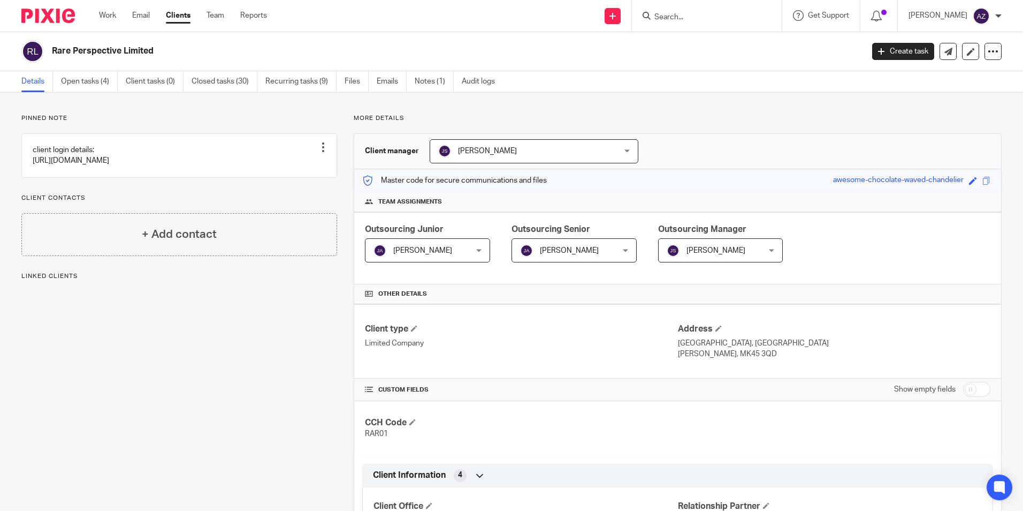
scroll to position [410, 0]
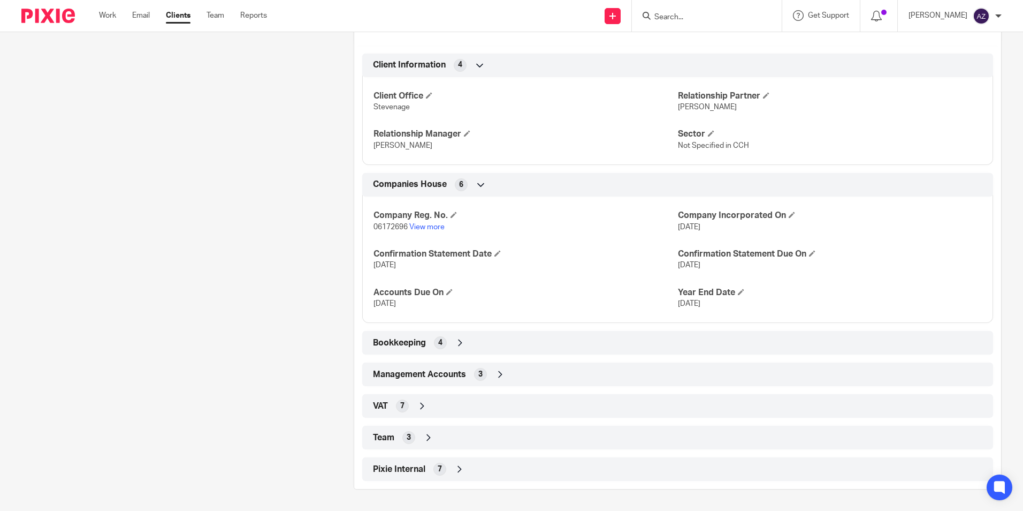
click at [428, 437] on icon at bounding box center [428, 437] width 11 height 11
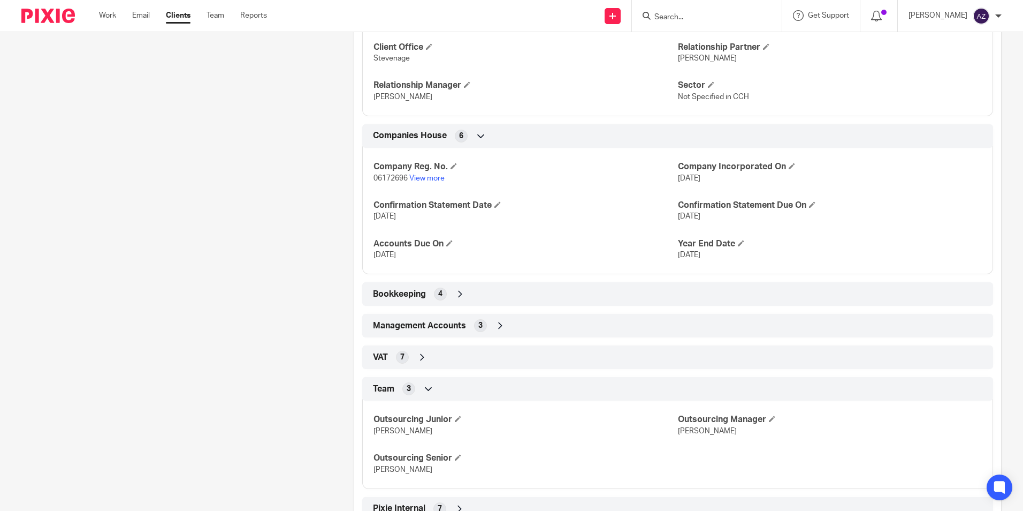
scroll to position [498, 0]
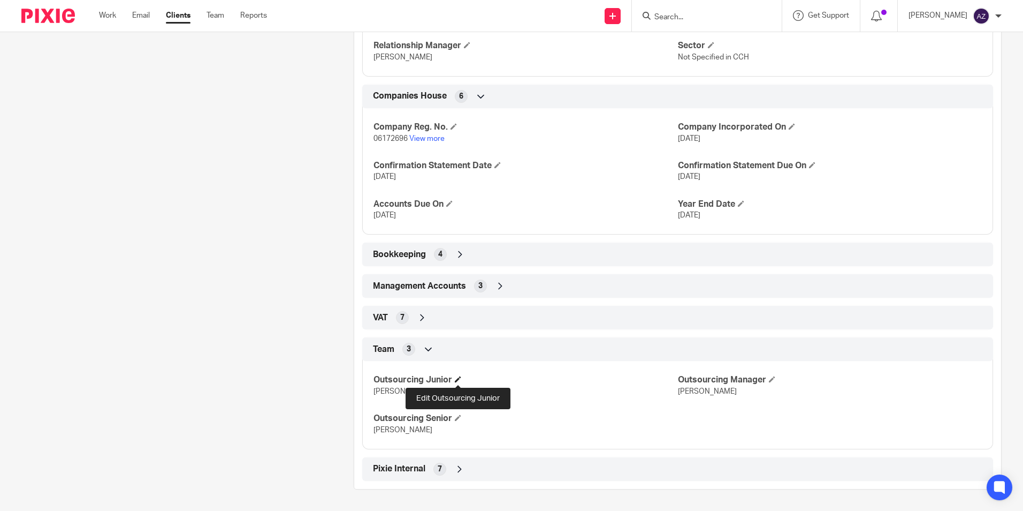
click at [455, 382] on span at bounding box center [458, 379] width 6 height 6
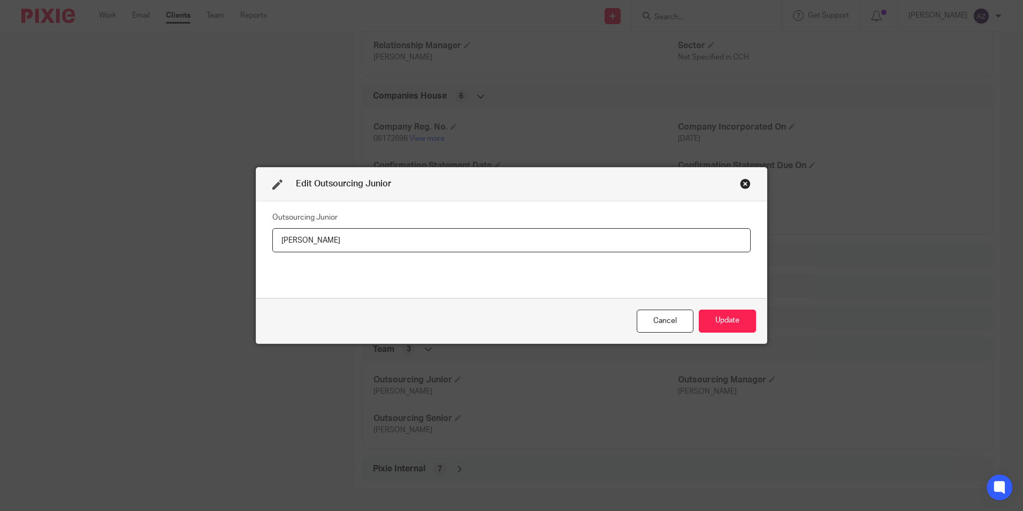
drag, startPoint x: 383, startPoint y: 246, endPoint x: 276, endPoint y: 246, distance: 107.0
click at [276, 246] on input "[PERSON_NAME]" at bounding box center [511, 240] width 479 height 24
type input "r"
type input "Rare Perspective Limited"
click at [718, 326] on button "Update" at bounding box center [727, 320] width 57 height 23
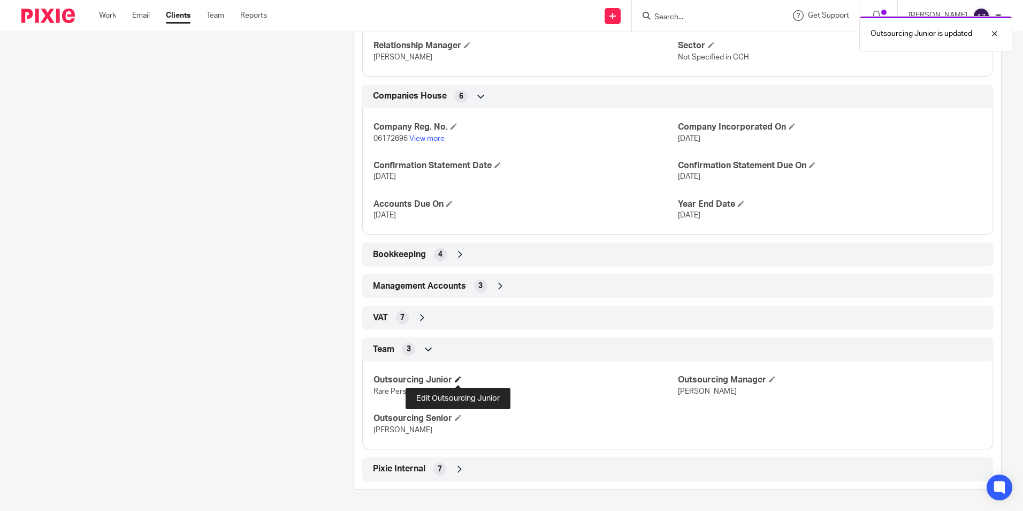
click at [457, 377] on span at bounding box center [458, 379] width 6 height 6
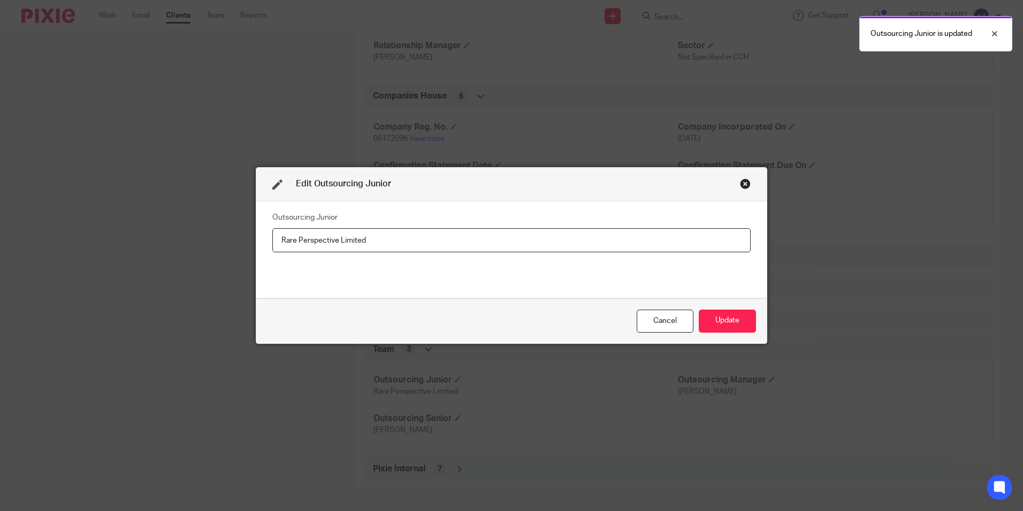
drag, startPoint x: 398, startPoint y: 237, endPoint x: 267, endPoint y: 228, distance: 131.4
click at [267, 228] on div "Outsourcing Junior Rare Perspective Limited" at bounding box center [511, 249] width 511 height 97
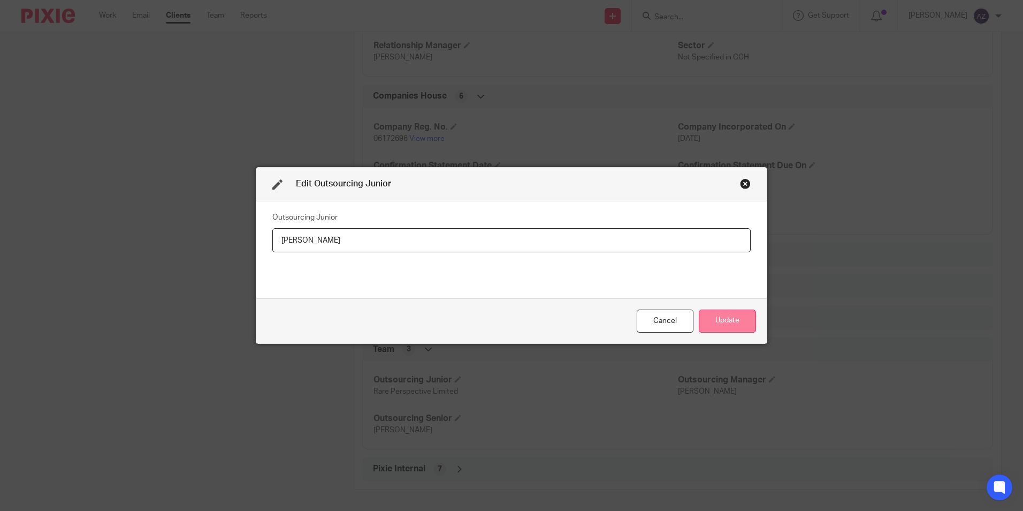
type input "[PERSON_NAME]"
click at [749, 315] on button "Update" at bounding box center [727, 320] width 57 height 23
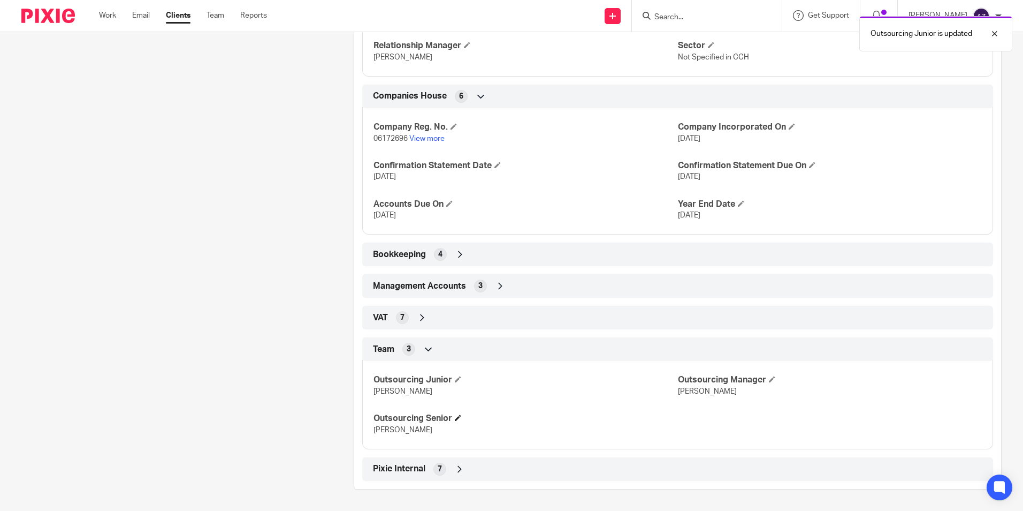
click at [459, 414] on h4 "Outsourcing Senior" at bounding box center [526, 418] width 304 height 11
click at [459, 421] on h4 "Outsourcing Senior" at bounding box center [526, 418] width 304 height 11
click at [454, 416] on h4 "Outsourcing Senior" at bounding box center [526, 418] width 304 height 11
click at [455, 416] on span at bounding box center [458, 417] width 6 height 6
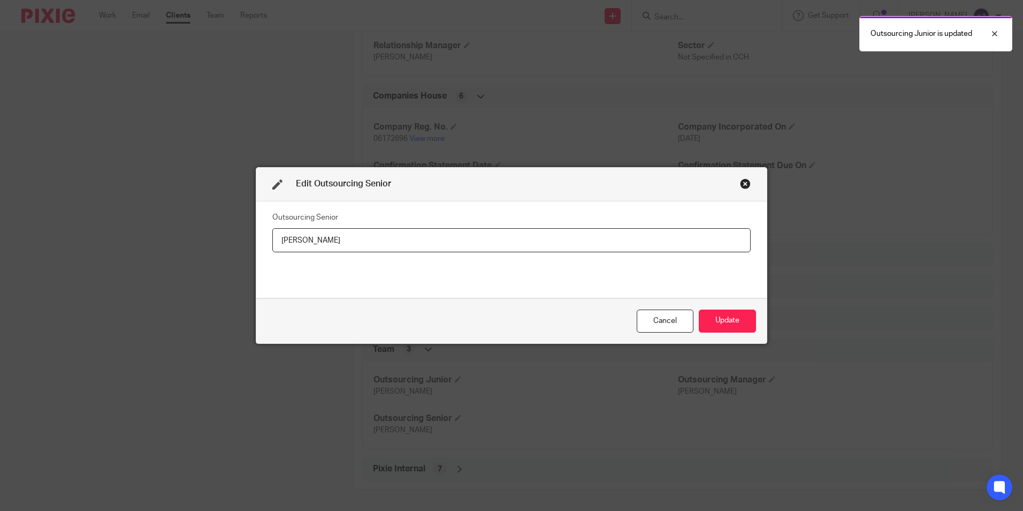
drag, startPoint x: 359, startPoint y: 233, endPoint x: 289, endPoint y: 254, distance: 73.2
click at [289, 254] on div "Outsourcing Senior Robert Taylor" at bounding box center [511, 249] width 479 height 80
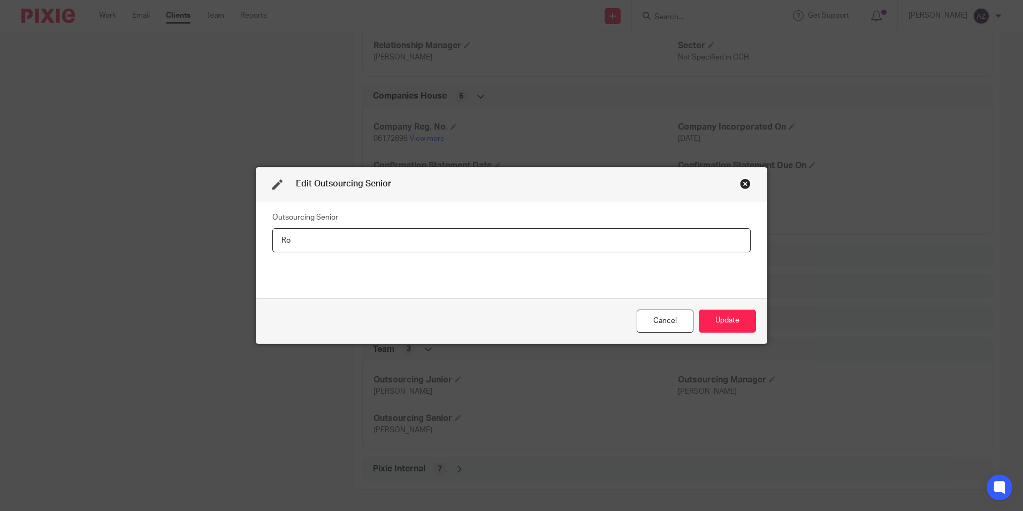
type input "R"
type input "[PERSON_NAME]"
click at [739, 316] on button "Update" at bounding box center [727, 320] width 57 height 23
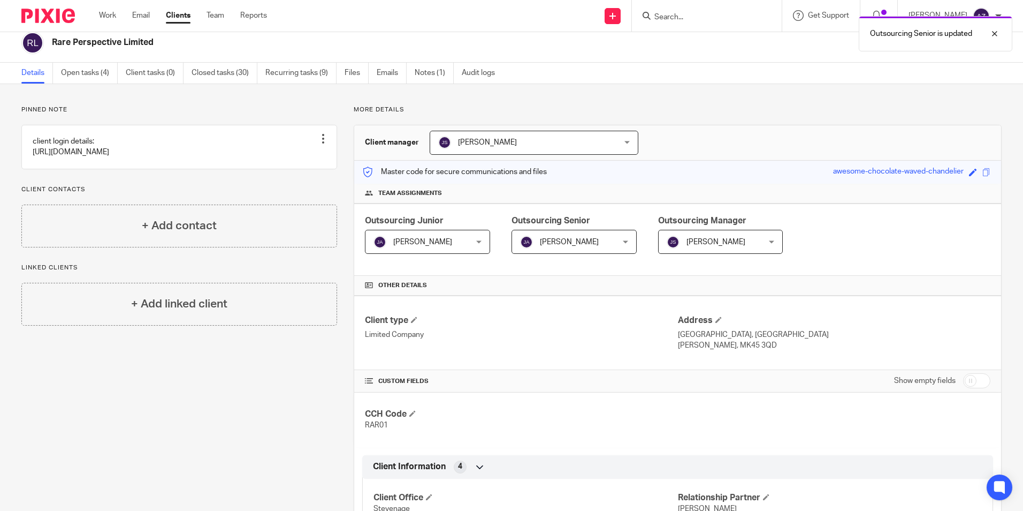
scroll to position [0, 0]
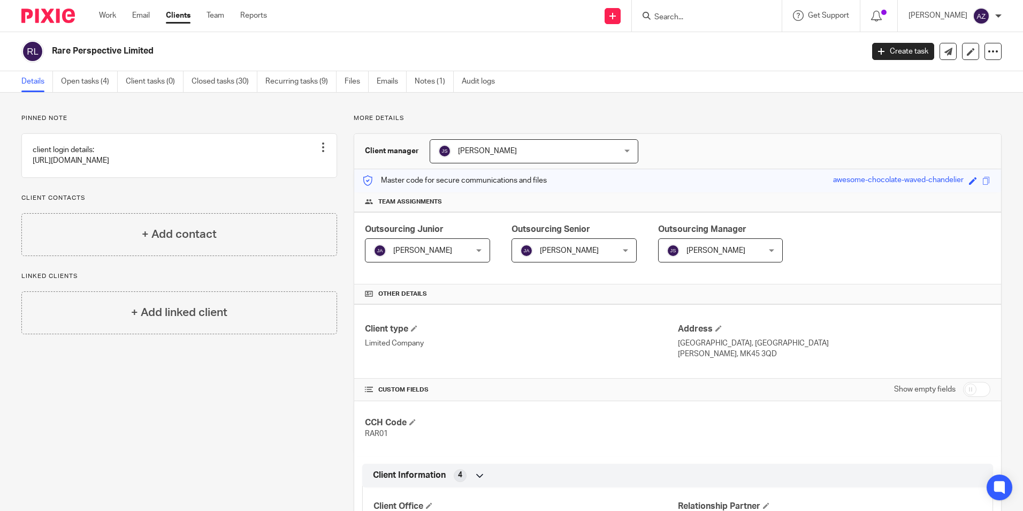
click at [696, 22] on input "Search" at bounding box center [702, 18] width 96 height 10
type input "nti"
click at [716, 35] on link at bounding box center [717, 42] width 133 height 16
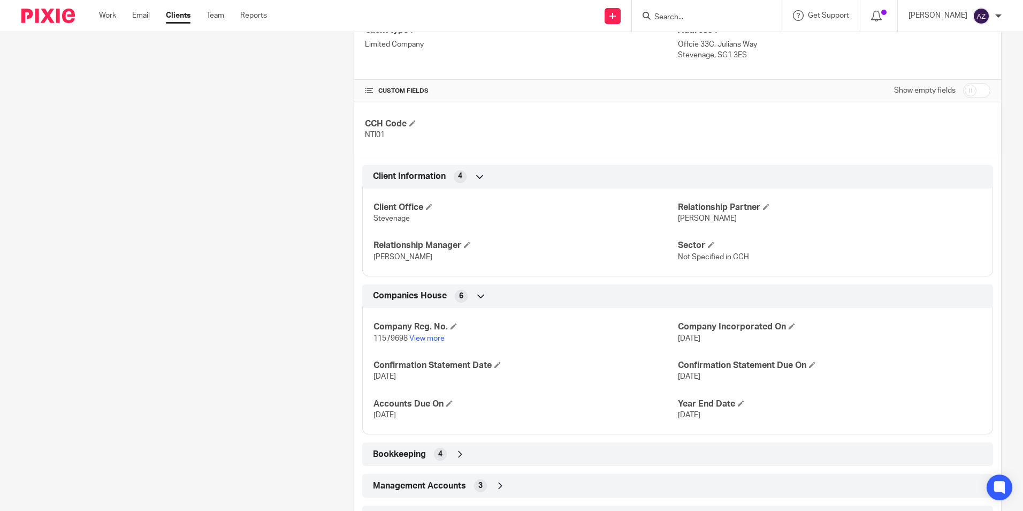
scroll to position [410, 0]
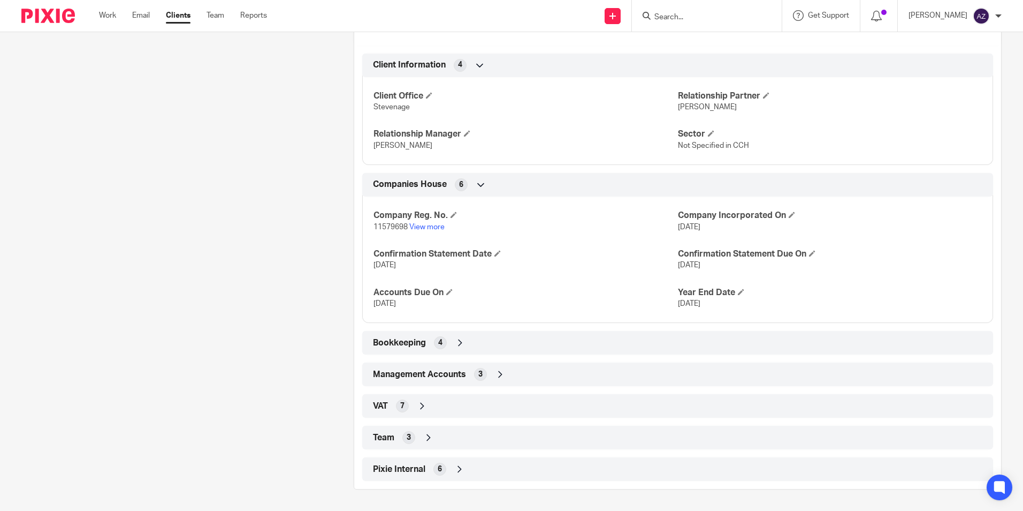
click at [433, 430] on div "Team 3" at bounding box center [677, 437] width 615 height 18
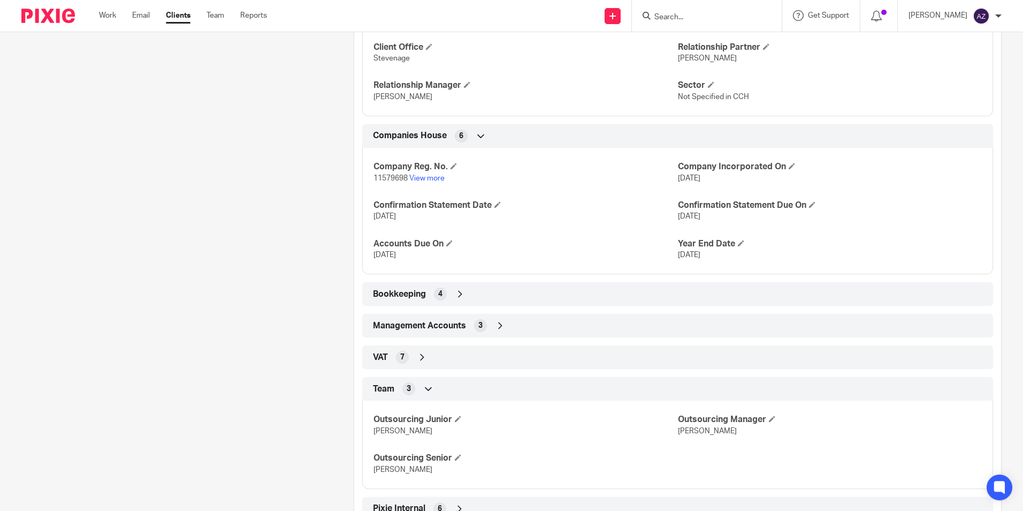
scroll to position [498, 0]
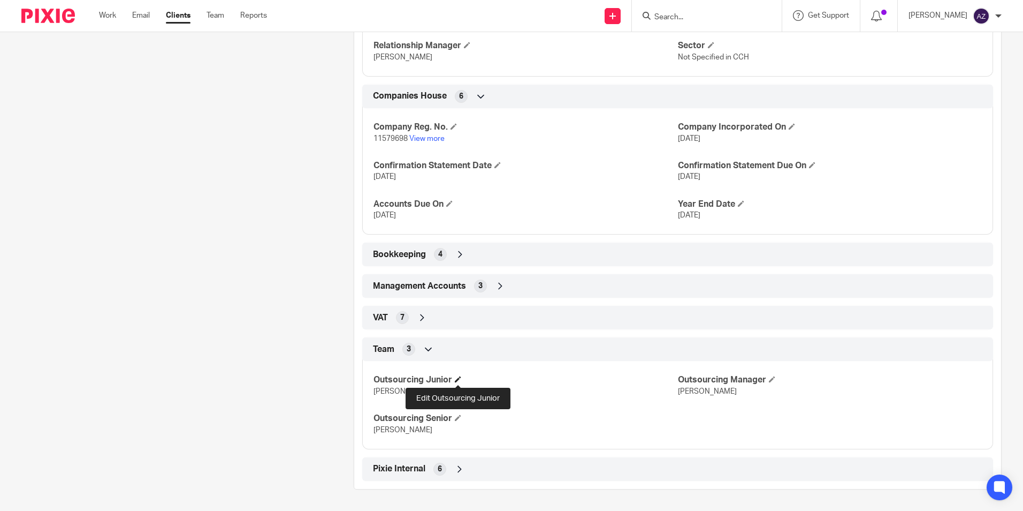
click at [459, 379] on span at bounding box center [458, 379] width 6 height 6
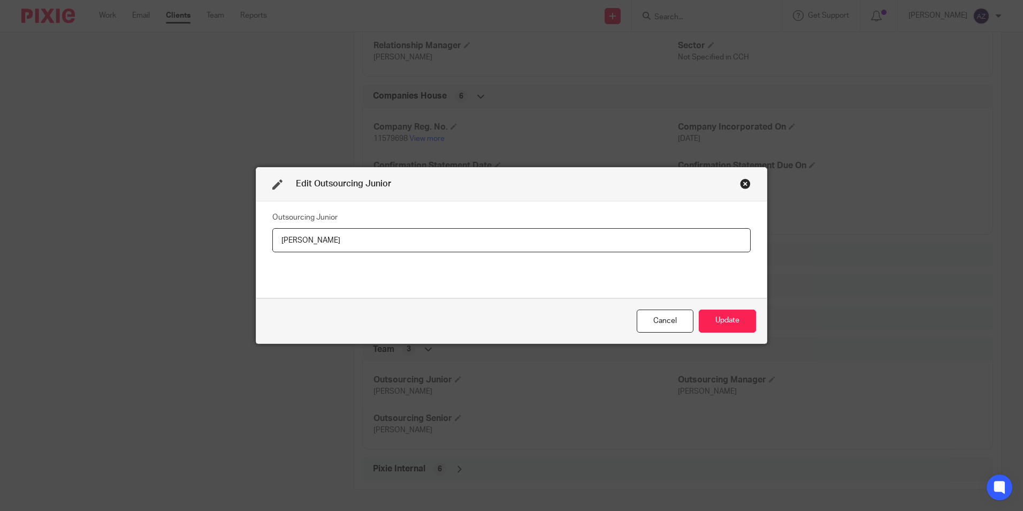
drag, startPoint x: 242, startPoint y: 253, endPoint x: 200, endPoint y: 252, distance: 42.8
click at [196, 253] on div "Edit Outsourcing Junior Outsourcing Junior [PERSON_NAME] Update" at bounding box center [511, 255] width 1023 height 511
type input "[PERSON_NAME]"
click at [759, 322] on div "Cancel Update" at bounding box center [511, 320] width 511 height 45
click at [740, 323] on button "Update" at bounding box center [727, 320] width 57 height 23
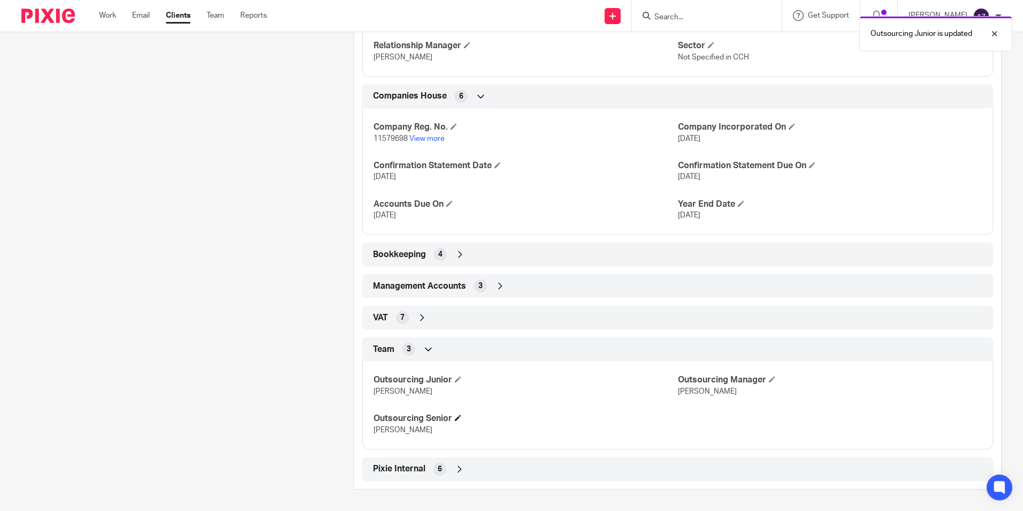
click at [456, 422] on h4 "Outsourcing Senior" at bounding box center [526, 418] width 304 height 11
click at [458, 411] on div "Outsourcing Junior Joe Allison Outsourcing Manager Jane Spraggs Outsourcing Sen…" at bounding box center [677, 401] width 631 height 96
click at [455, 417] on span at bounding box center [458, 417] width 6 height 6
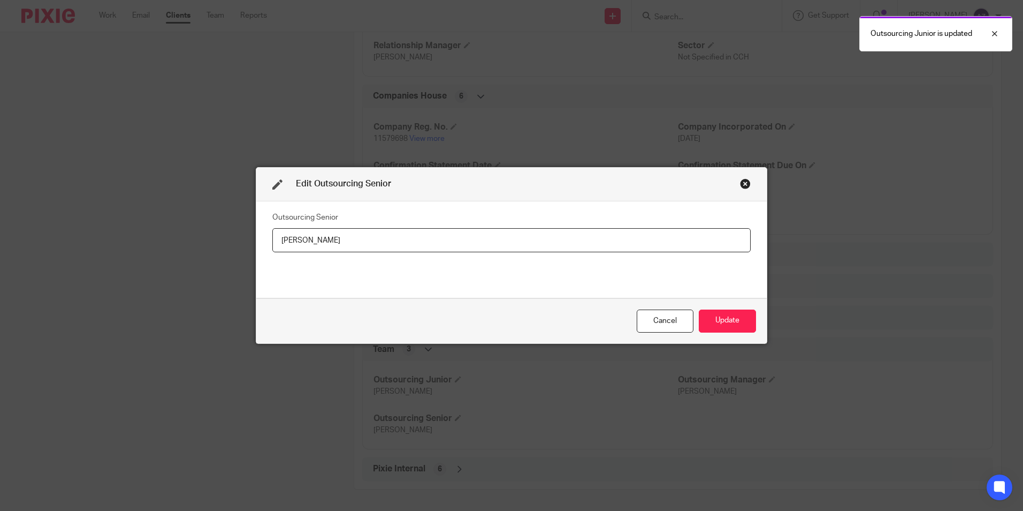
drag, startPoint x: 360, startPoint y: 242, endPoint x: 235, endPoint y: 256, distance: 125.5
click at [235, 256] on div "Edit Outsourcing Senior Outsourcing Senior Robert Taylor Cancel Update" at bounding box center [511, 255] width 1023 height 511
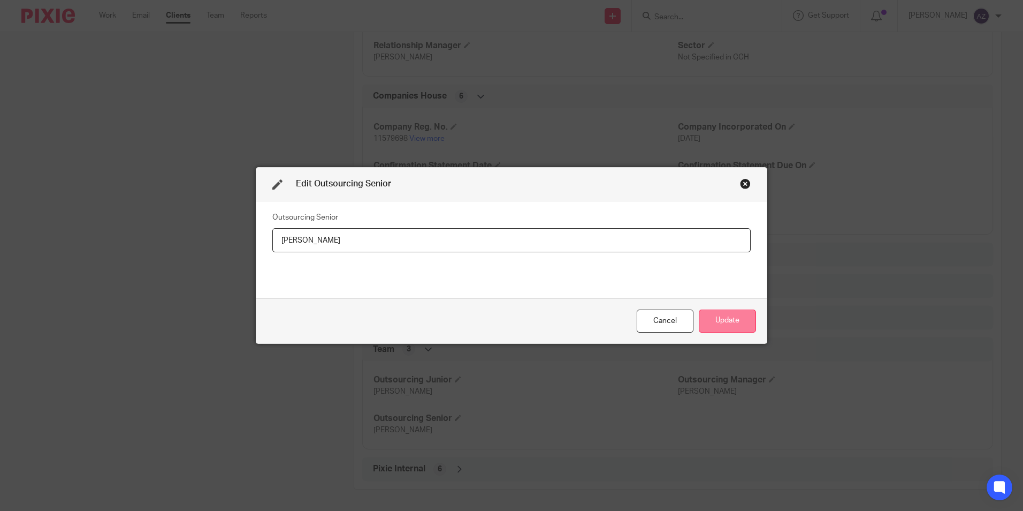
type input "[PERSON_NAME]"
click at [720, 319] on button "Update" at bounding box center [727, 320] width 57 height 23
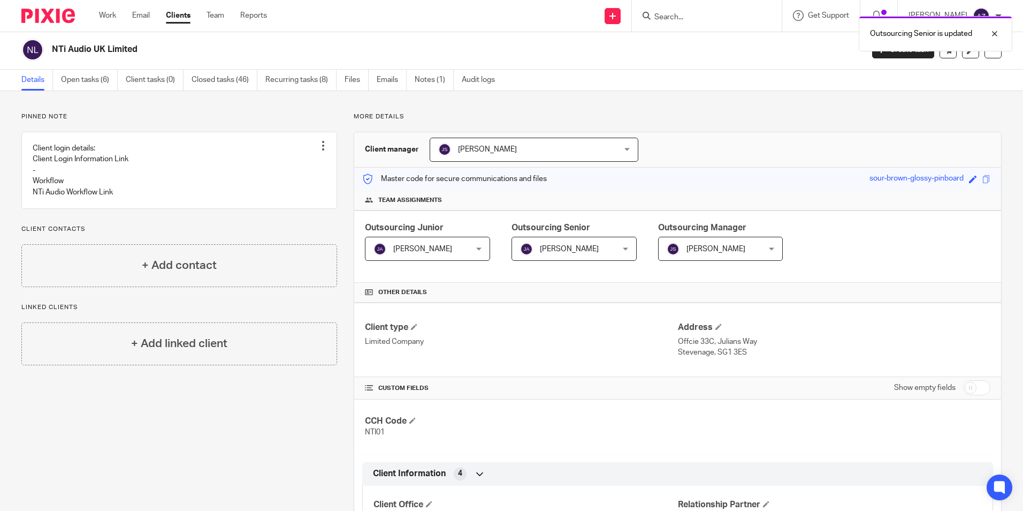
scroll to position [0, 0]
click at [710, 15] on div "Outsourcing Senior is updated" at bounding box center [762, 31] width 501 height 41
click at [711, 15] on div "Outsourcing Senior is updated" at bounding box center [762, 31] width 501 height 41
click at [714, 25] on div "Outsourcing Senior is updated" at bounding box center [762, 31] width 501 height 41
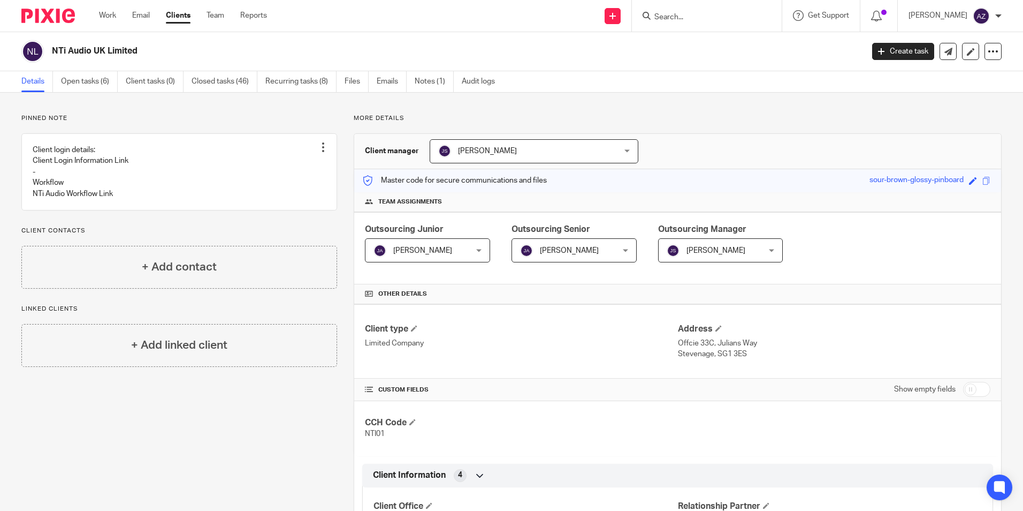
click at [712, 21] on input "Search" at bounding box center [702, 18] width 96 height 10
type input "cam"
click at [772, 40] on link at bounding box center [717, 42] width 133 height 16
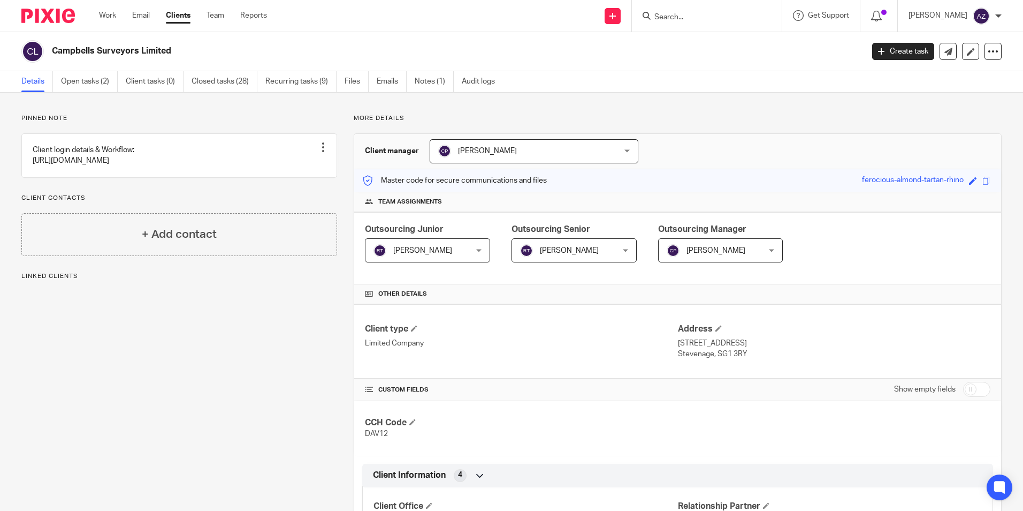
click at [467, 250] on div "[PERSON_NAME] [PERSON_NAME]" at bounding box center [427, 250] width 125 height 24
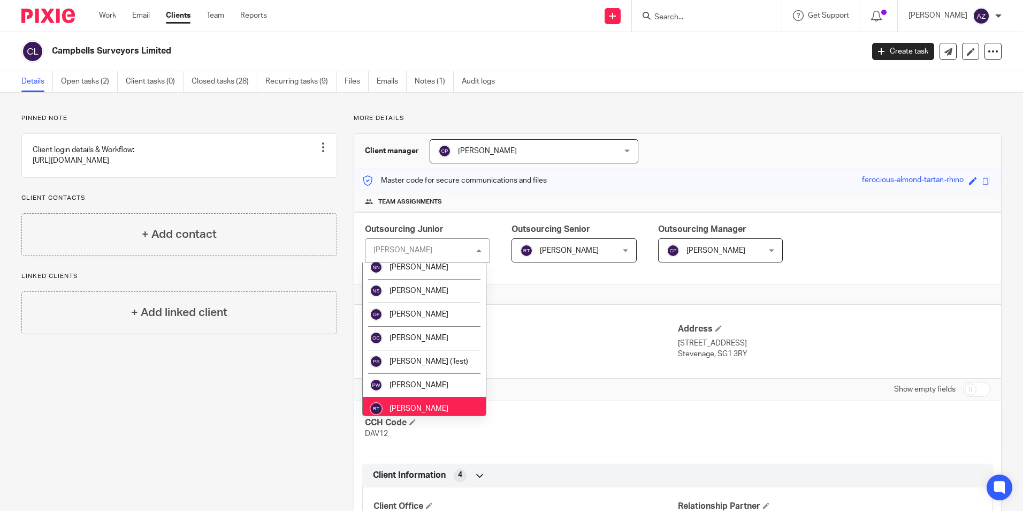
scroll to position [995, 0]
click at [448, 403] on li "[PERSON_NAME]" at bounding box center [424, 408] width 123 height 24
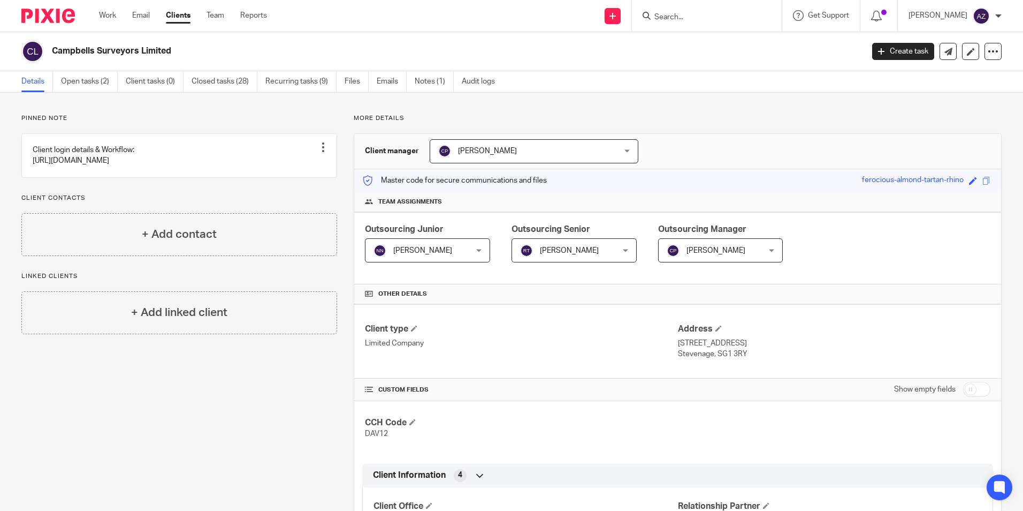
click at [574, 250] on span "[PERSON_NAME]" at bounding box center [569, 250] width 59 height 7
click at [556, 252] on span "[PERSON_NAME]" at bounding box center [569, 250] width 59 height 7
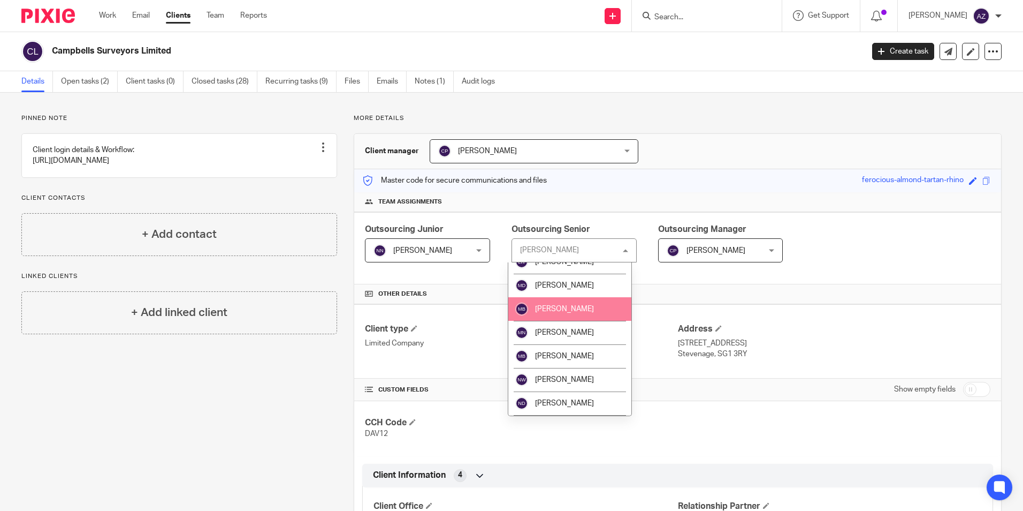
scroll to position [995, 0]
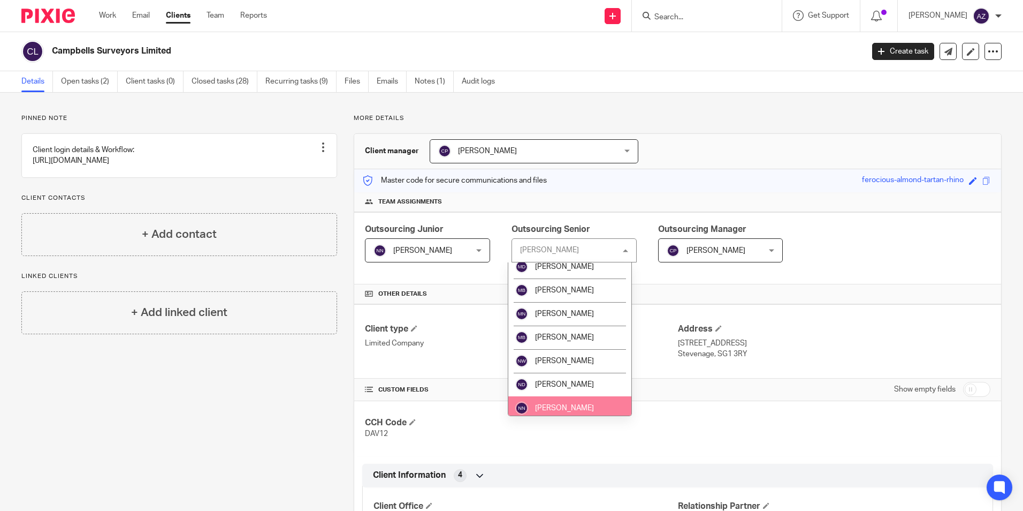
click at [585, 403] on li "[PERSON_NAME]" at bounding box center [569, 408] width 123 height 24
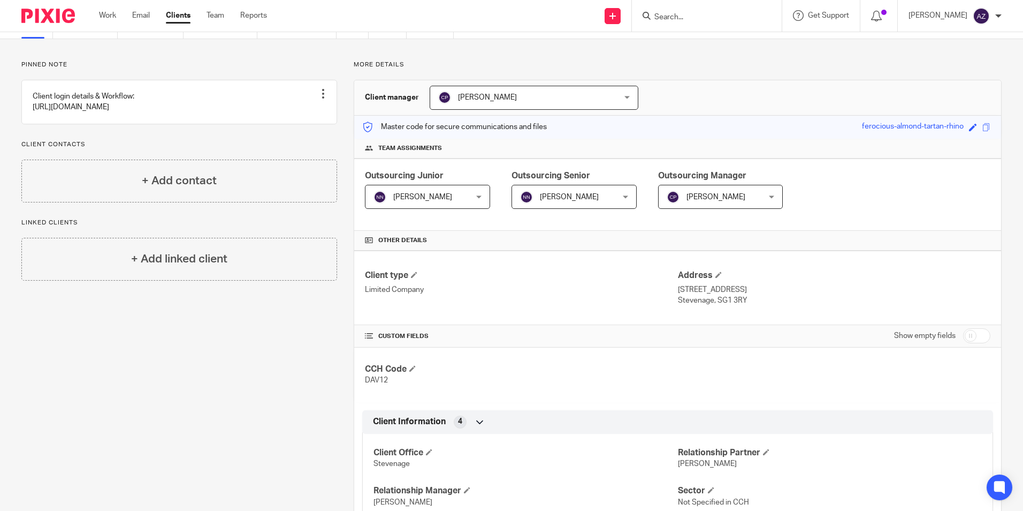
scroll to position [268, 0]
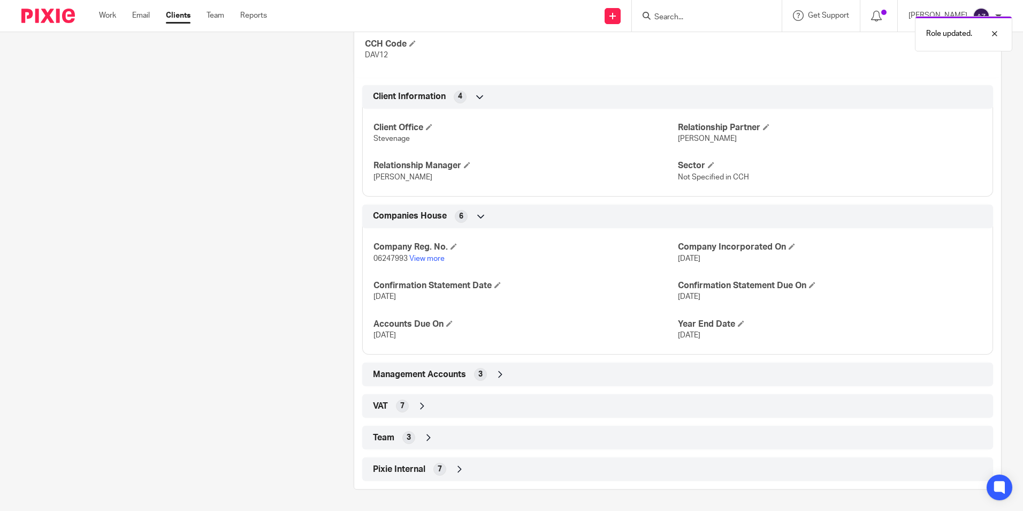
click at [423, 440] on icon at bounding box center [428, 437] width 11 height 11
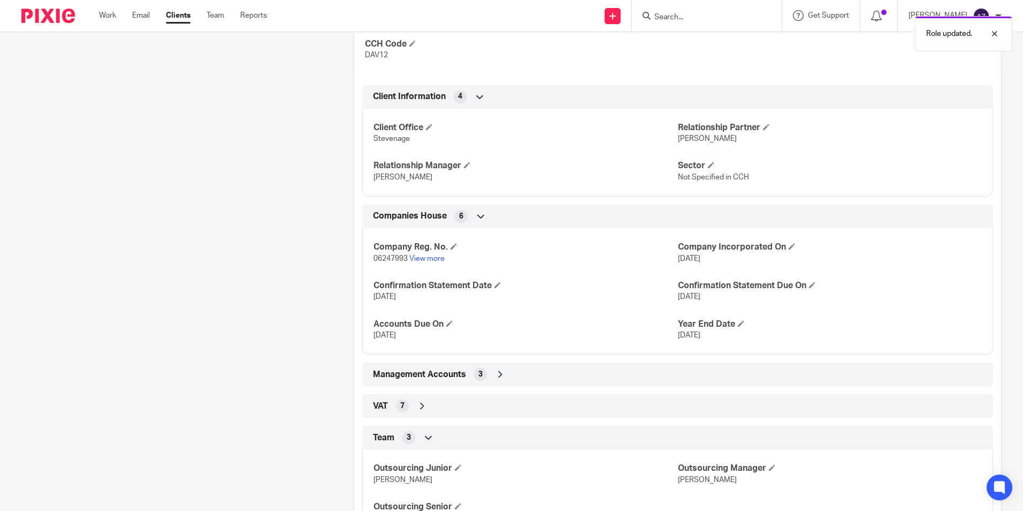
scroll to position [467, 0]
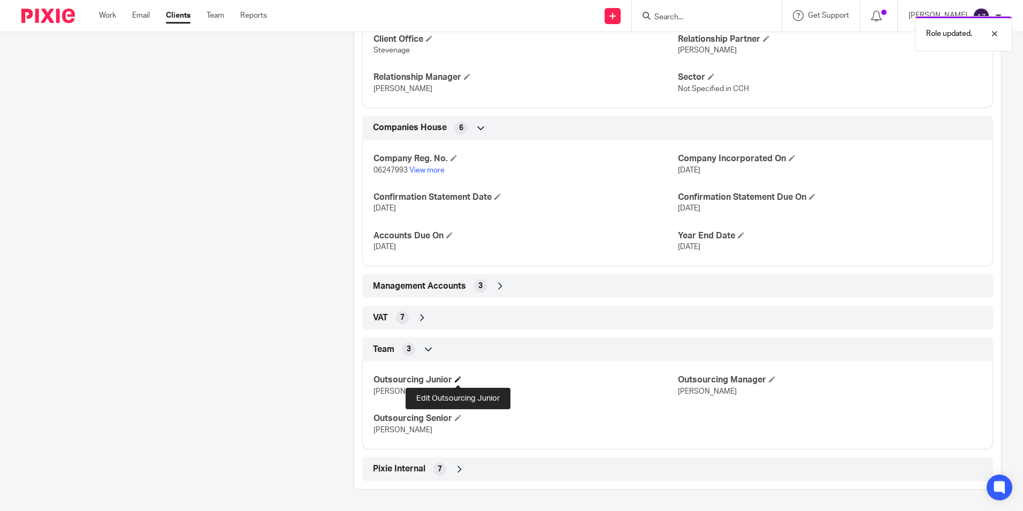
click at [460, 378] on span at bounding box center [458, 379] width 6 height 6
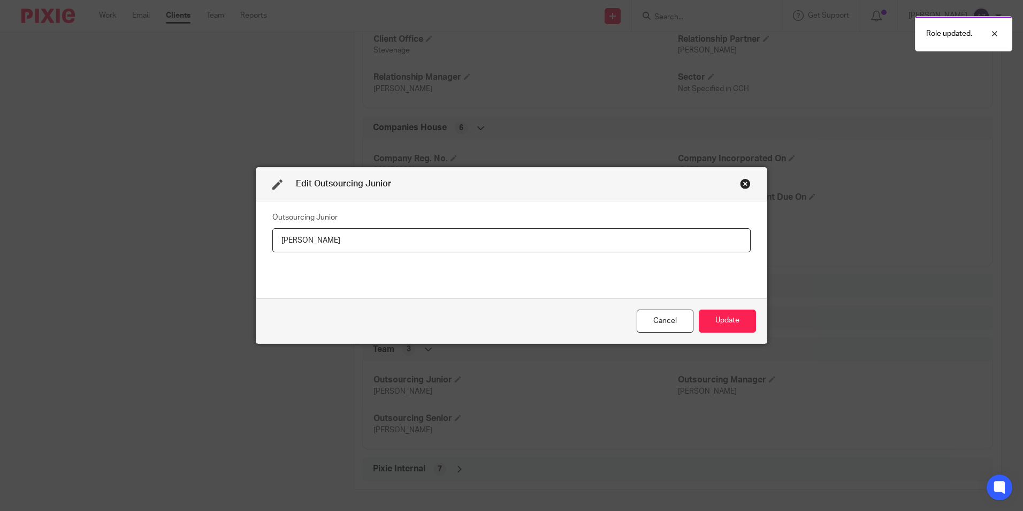
drag, startPoint x: 370, startPoint y: 234, endPoint x: 274, endPoint y: 243, distance: 96.2
click at [274, 243] on input "[PERSON_NAME]" at bounding box center [511, 240] width 479 height 24
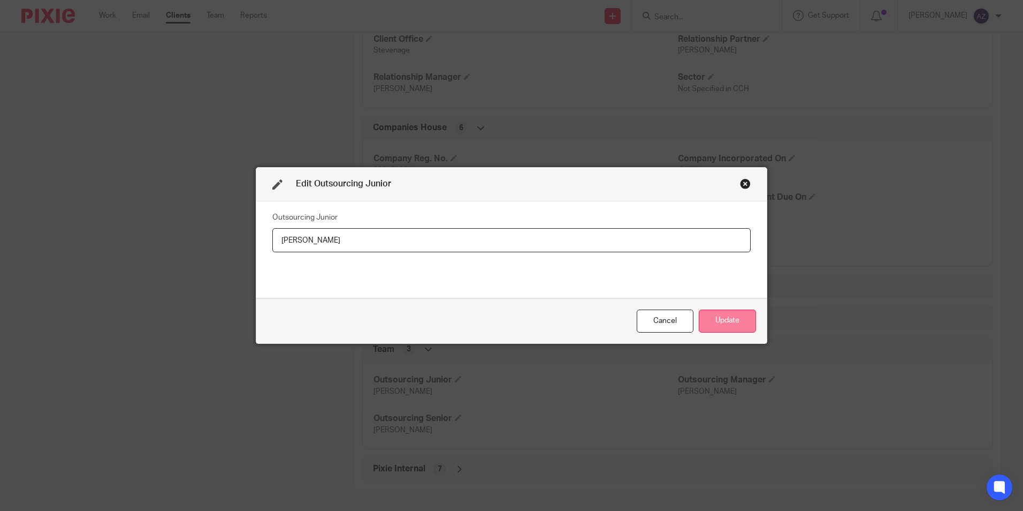
type input "[PERSON_NAME]"
click at [735, 318] on button "Update" at bounding box center [727, 320] width 57 height 23
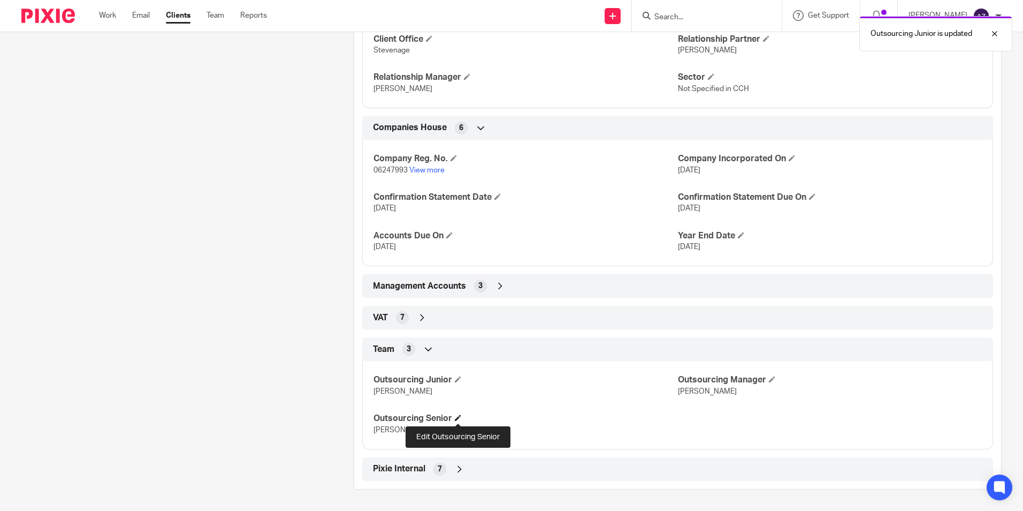
click at [455, 417] on span at bounding box center [458, 417] width 6 height 6
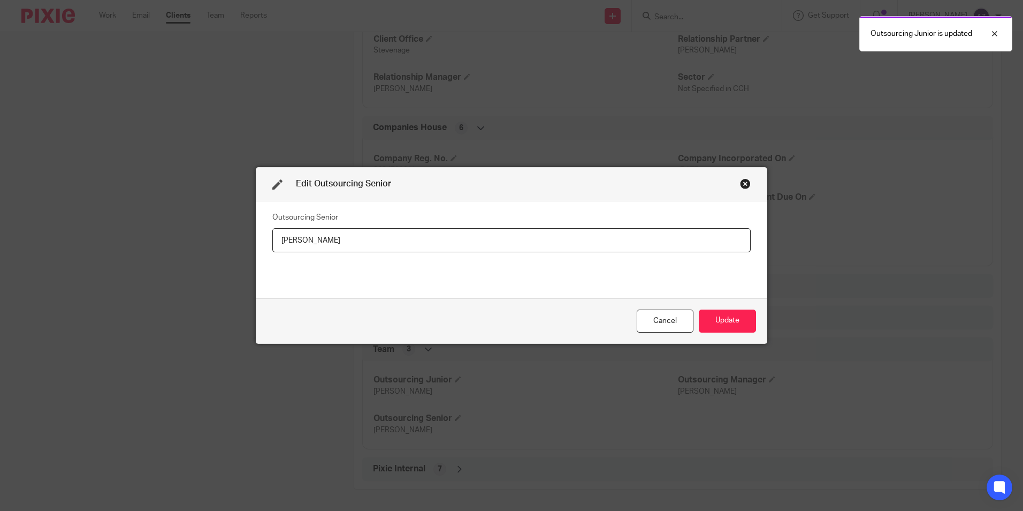
drag, startPoint x: 327, startPoint y: 243, endPoint x: 223, endPoint y: 239, distance: 103.9
click at [264, 245] on div "Outsourcing Senior Robert Taylor" at bounding box center [511, 249] width 511 height 97
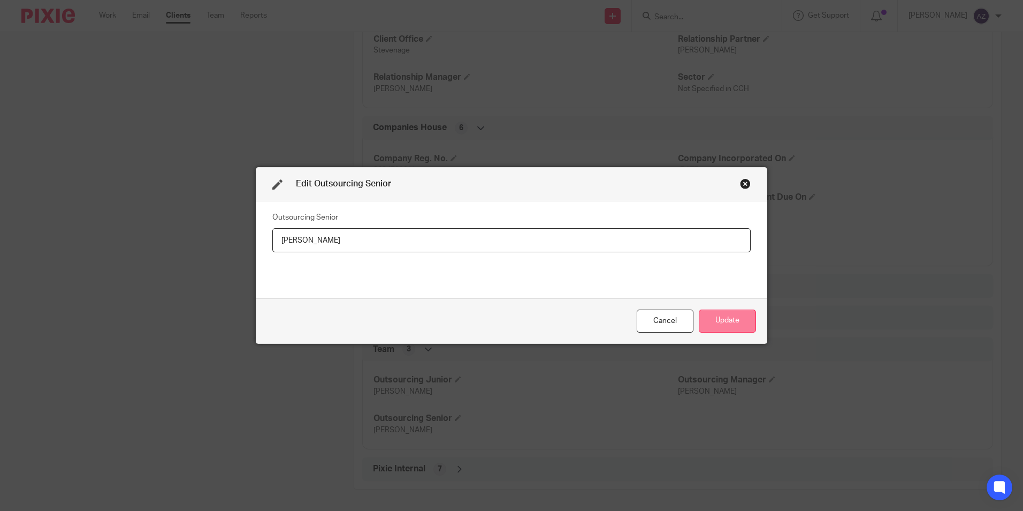
type input "[PERSON_NAME]"
click at [729, 321] on button "Update" at bounding box center [727, 320] width 57 height 23
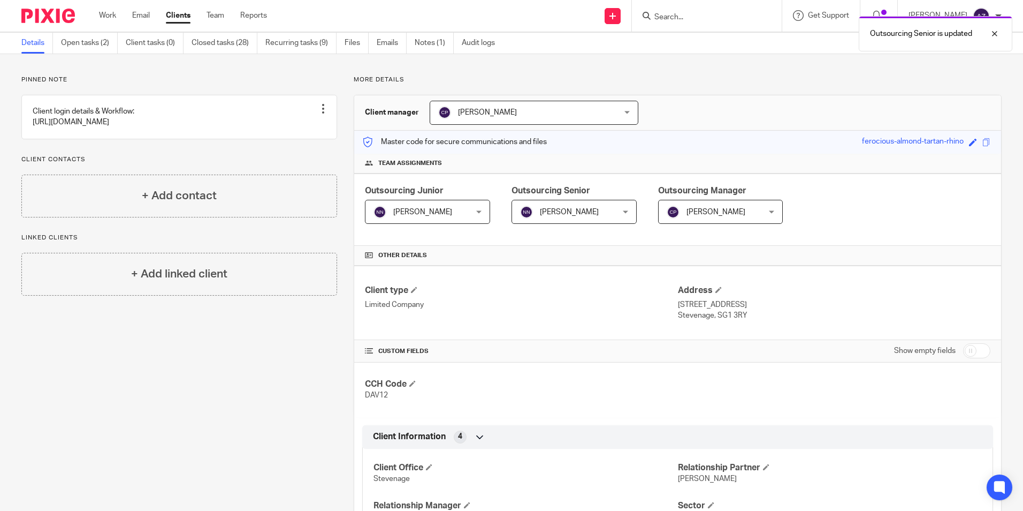
scroll to position [0, 0]
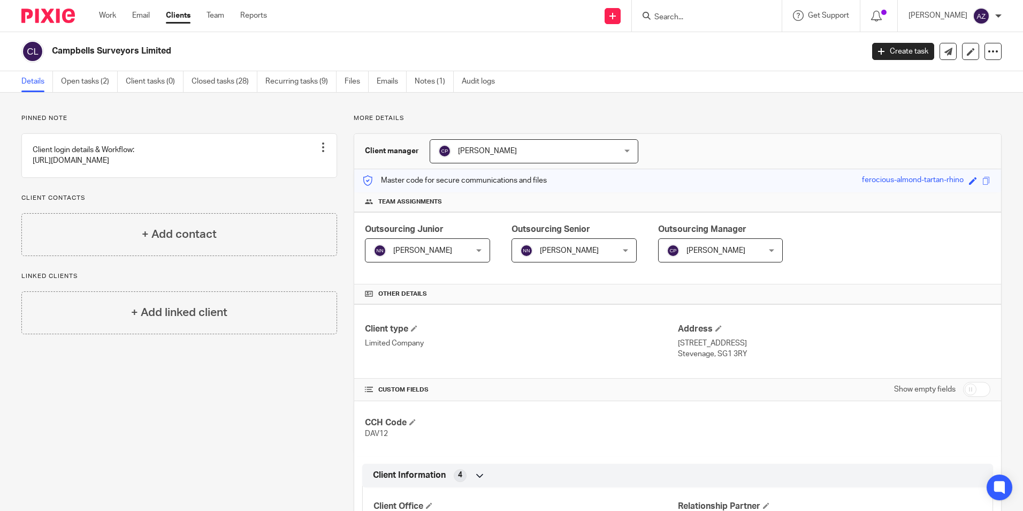
click at [703, 15] on input "Search" at bounding box center [702, 18] width 96 height 10
type input "dot"
click at [755, 39] on link at bounding box center [719, 42] width 136 height 16
click at [478, 249] on div "[PERSON_NAME] [PERSON_NAME]" at bounding box center [427, 250] width 125 height 24
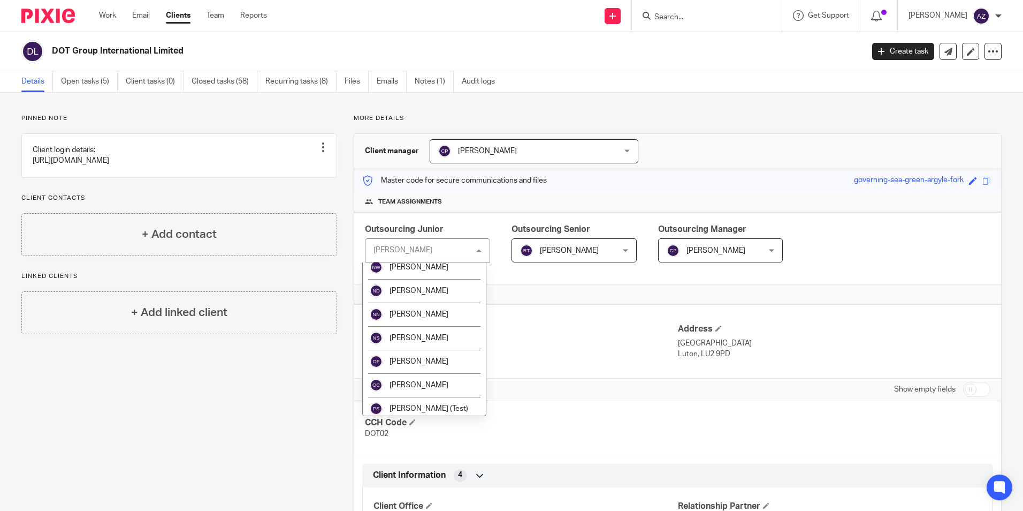
scroll to position [1070, 0]
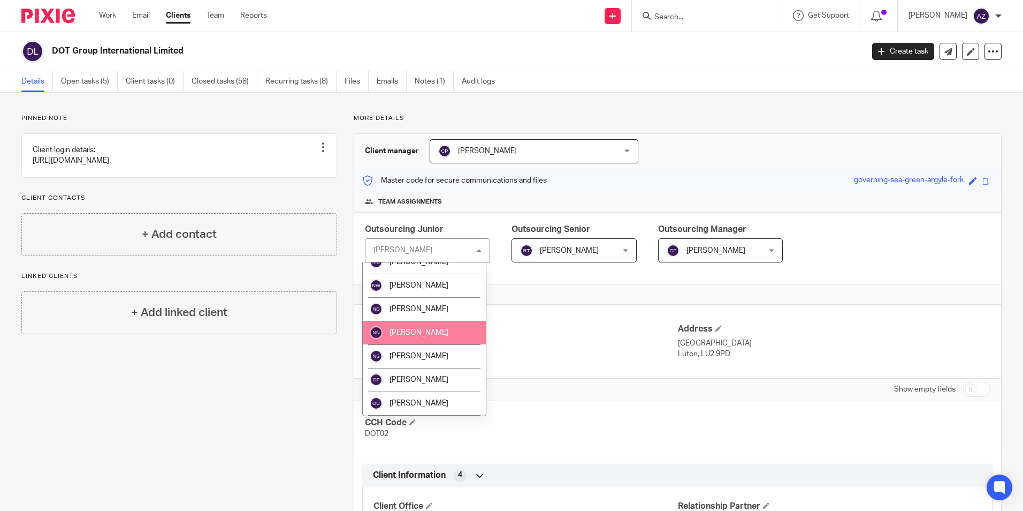
click at [436, 335] on span "[PERSON_NAME]" at bounding box center [419, 332] width 59 height 7
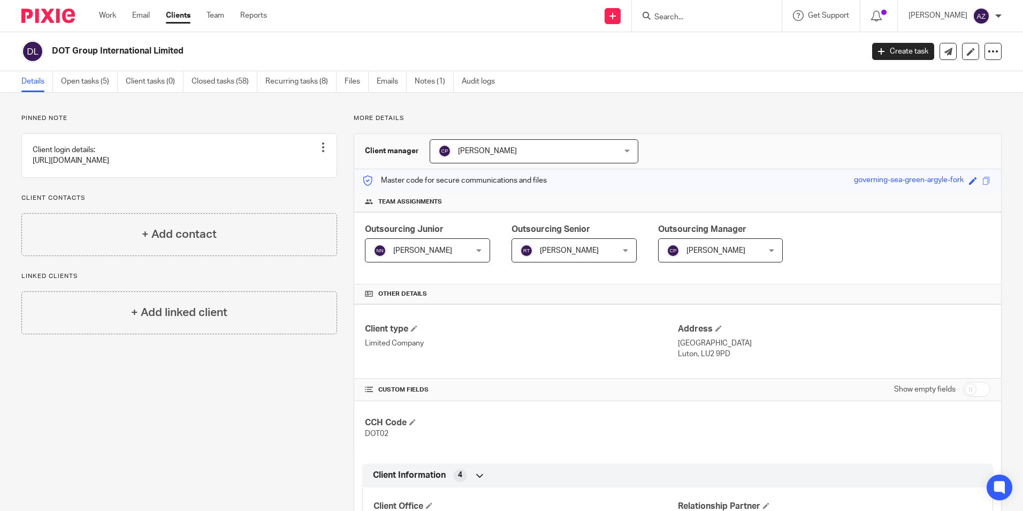
click at [566, 253] on span "[PERSON_NAME]" at bounding box center [569, 250] width 59 height 7
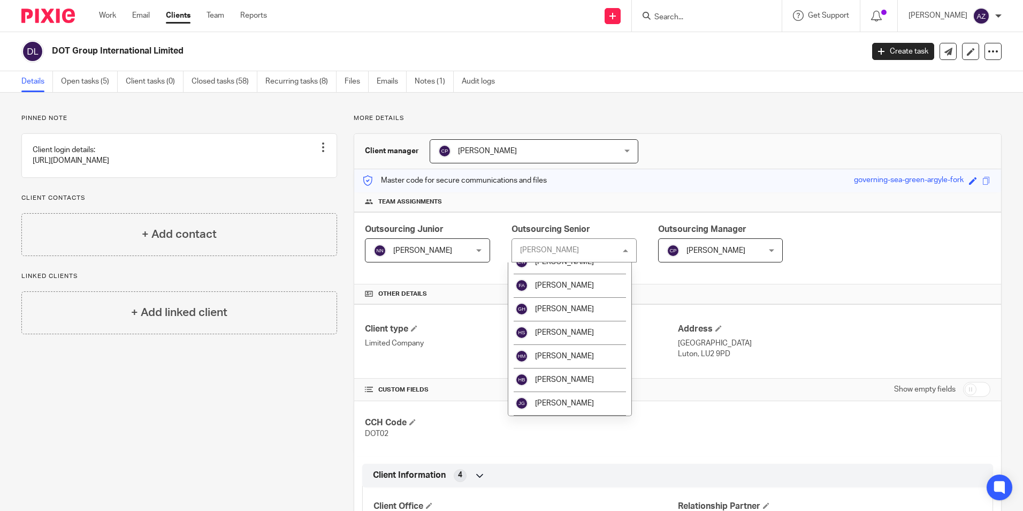
scroll to position [728, 0]
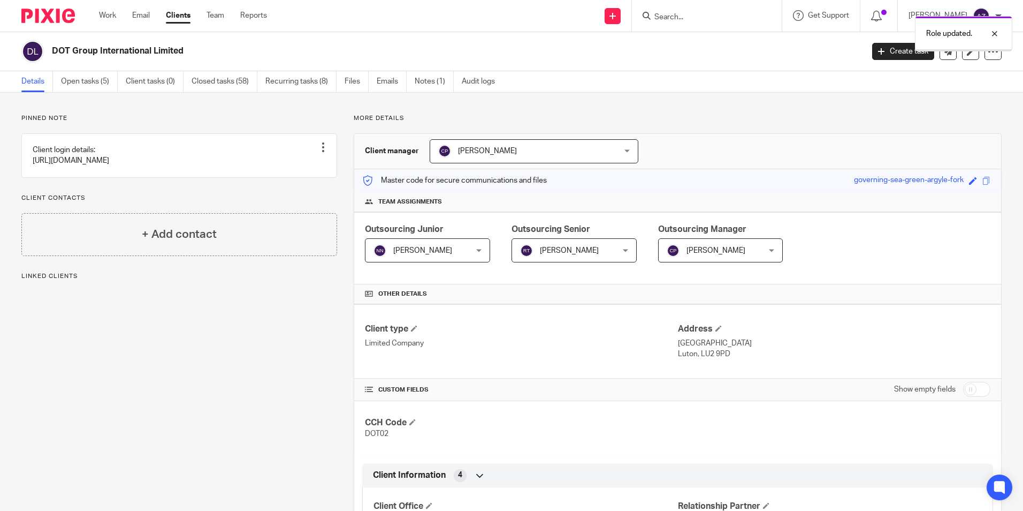
click at [583, 244] on span "[PERSON_NAME]" at bounding box center [566, 250] width 93 height 22
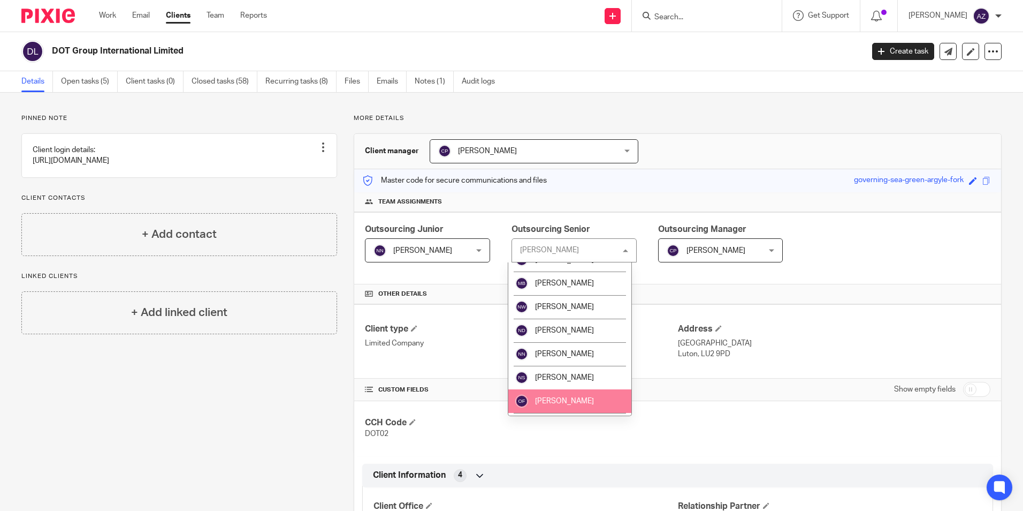
scroll to position [1049, 0]
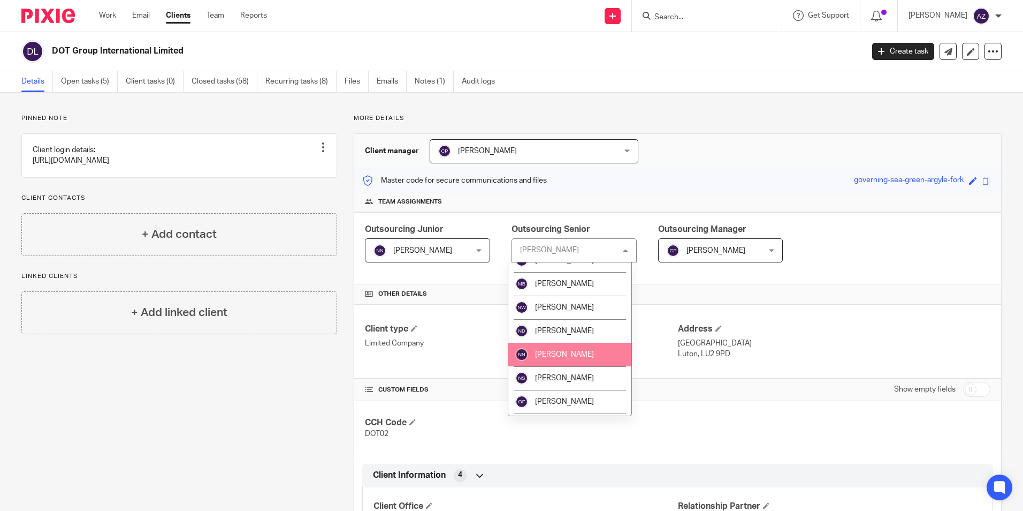
click at [573, 348] on li "[PERSON_NAME]" at bounding box center [569, 355] width 123 height 24
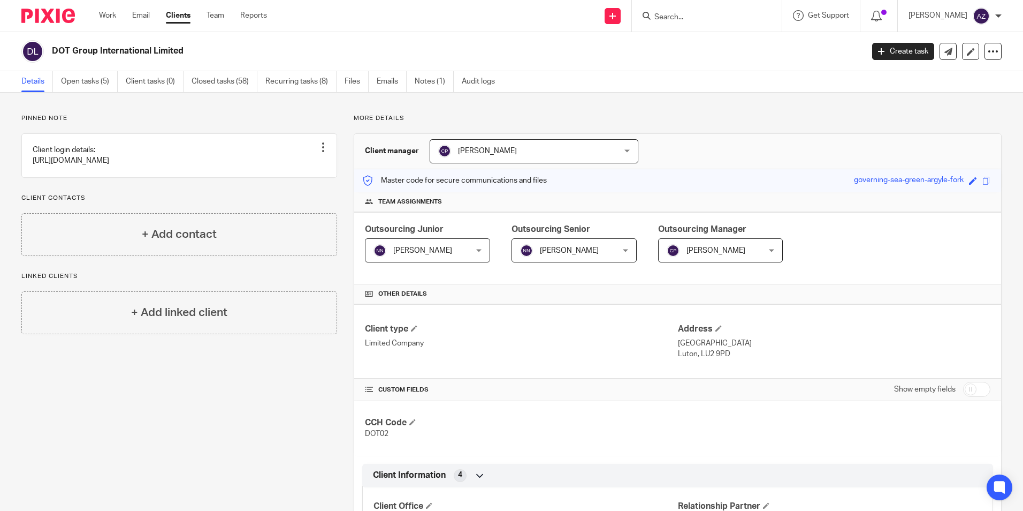
scroll to position [378, 0]
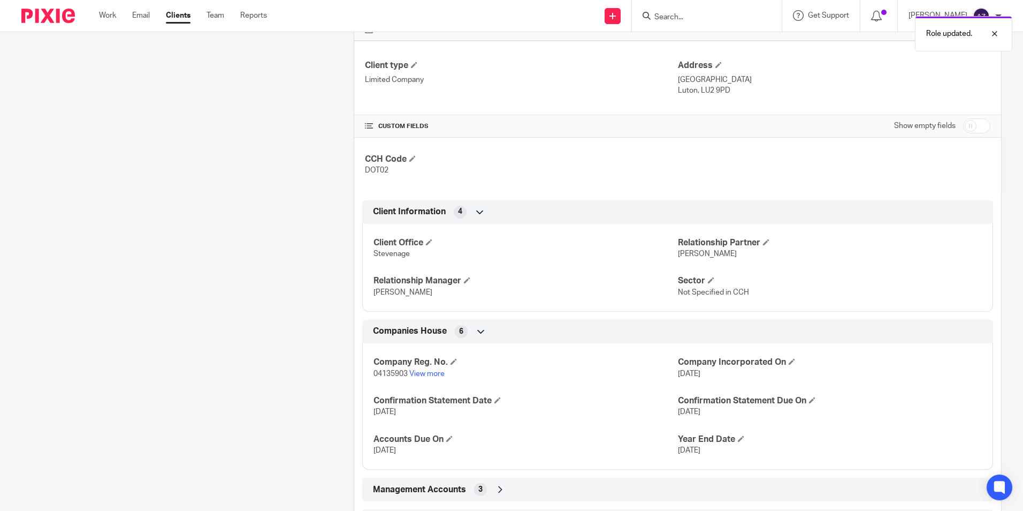
scroll to position [378, 0]
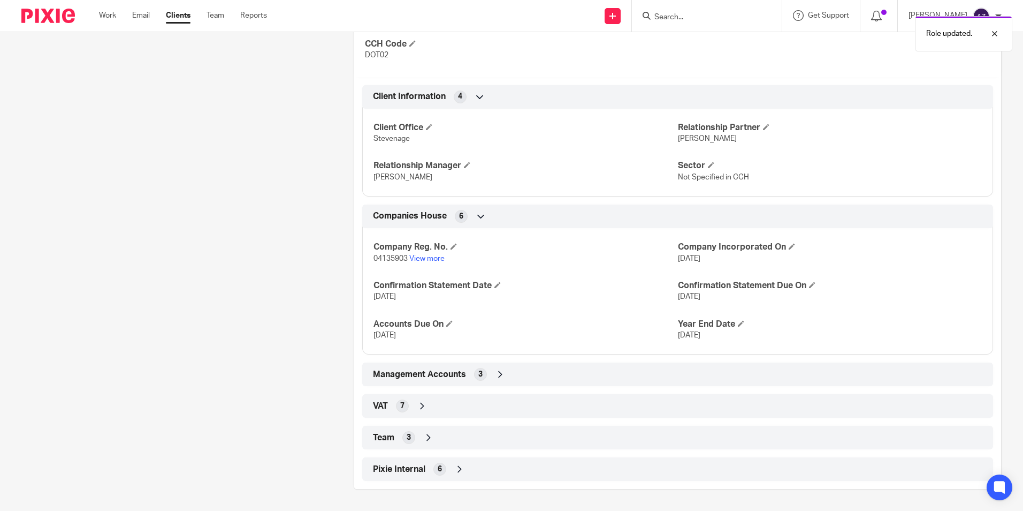
click at [425, 436] on icon at bounding box center [428, 437] width 11 height 11
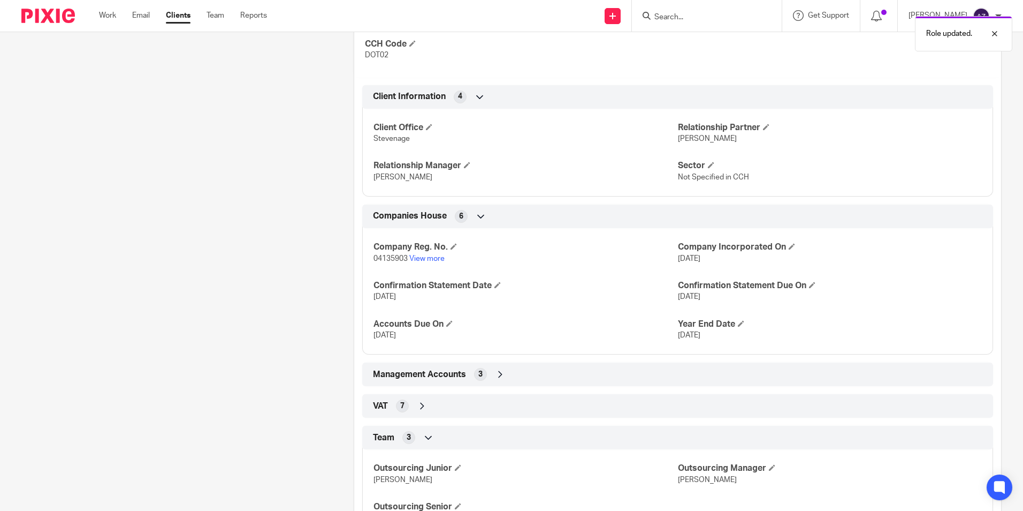
scroll to position [467, 0]
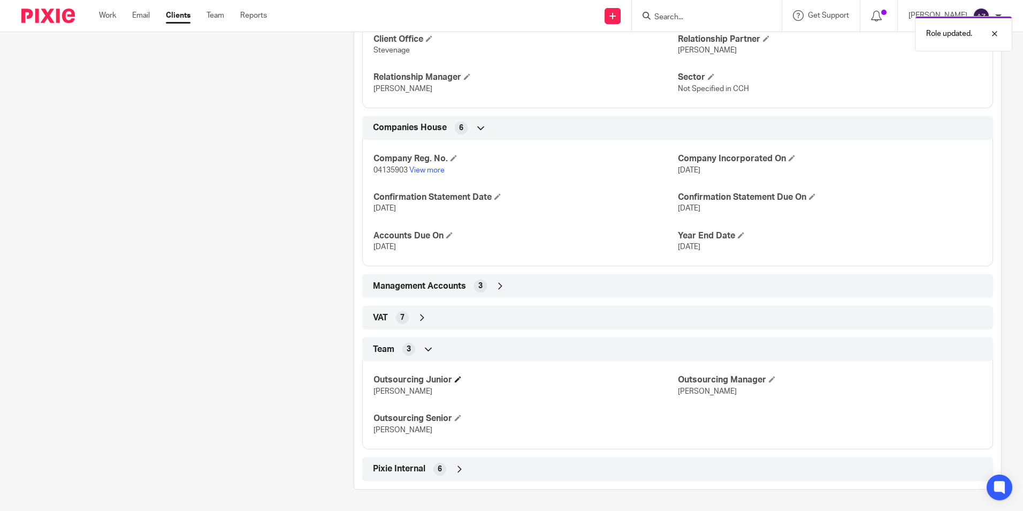
click at [461, 375] on h4 "Outsourcing Junior" at bounding box center [526, 379] width 304 height 11
click at [459, 379] on span at bounding box center [458, 379] width 6 height 6
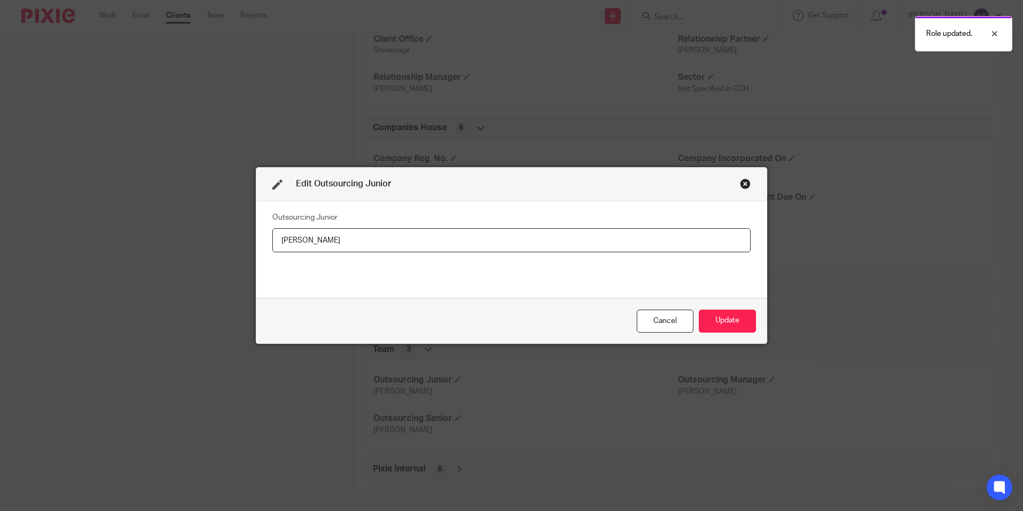
drag, startPoint x: 260, startPoint y: 239, endPoint x: 232, endPoint y: 242, distance: 28.1
click at [232, 242] on div "Edit Outsourcing Junior Outsourcing Junior [PERSON_NAME] Update" at bounding box center [511, 255] width 1023 height 511
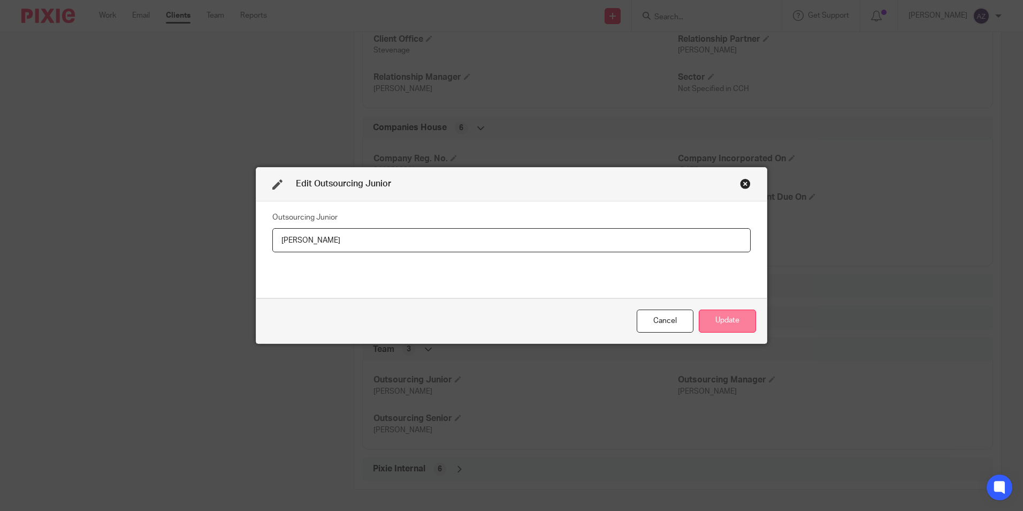
type input "[PERSON_NAME]"
click at [704, 320] on button "Update" at bounding box center [727, 320] width 57 height 23
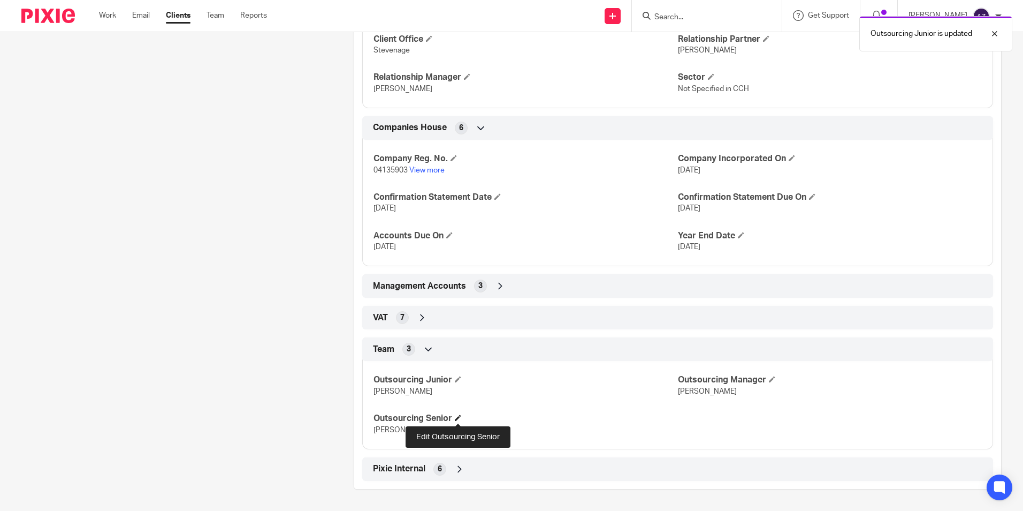
click at [458, 413] on h4 "Outsourcing Senior" at bounding box center [526, 418] width 304 height 11
click at [458, 415] on span at bounding box center [458, 417] width 6 height 6
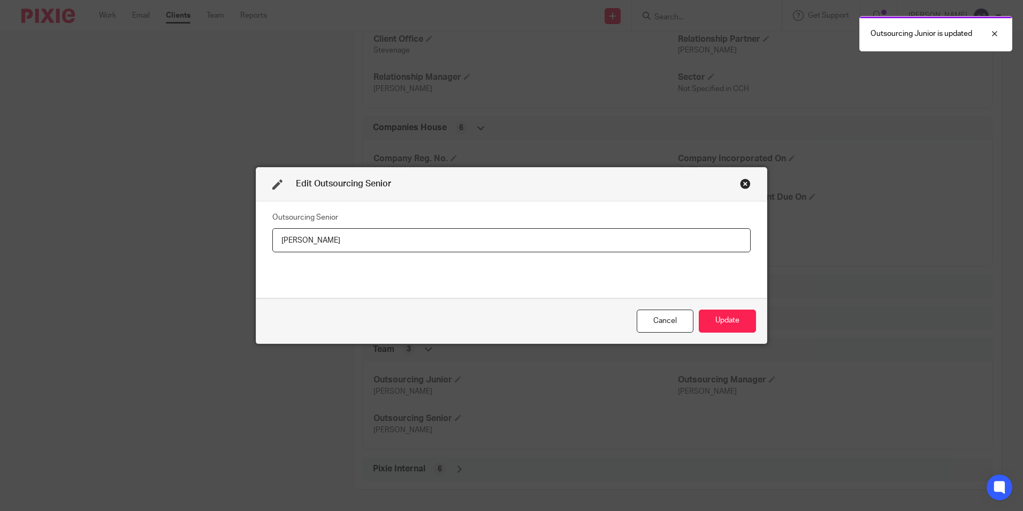
drag, startPoint x: 340, startPoint y: 245, endPoint x: 238, endPoint y: 248, distance: 102.3
click at [238, 248] on div "Edit Outsourcing Senior Outsourcing Senior [PERSON_NAME] Update" at bounding box center [511, 255] width 1023 height 511
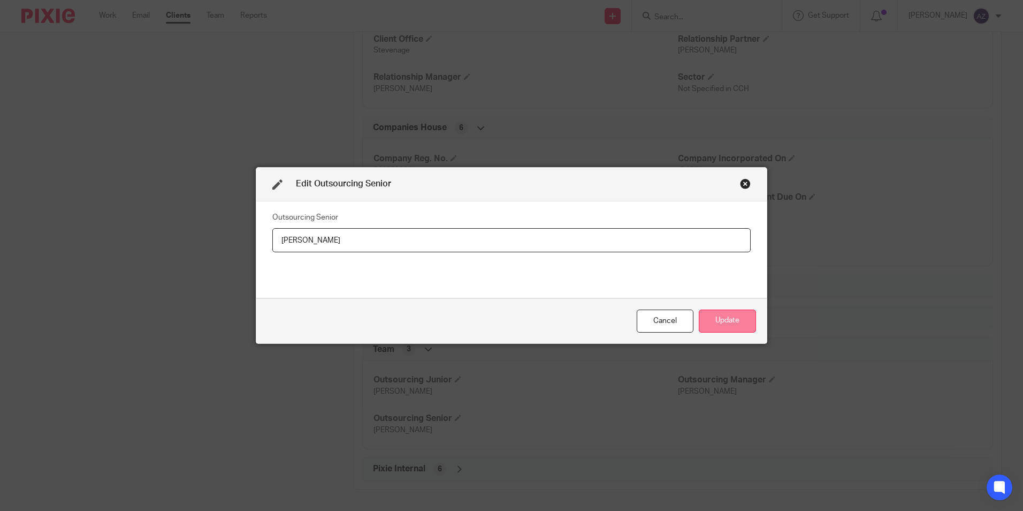
type input "[PERSON_NAME]"
click at [737, 316] on button "Update" at bounding box center [727, 320] width 57 height 23
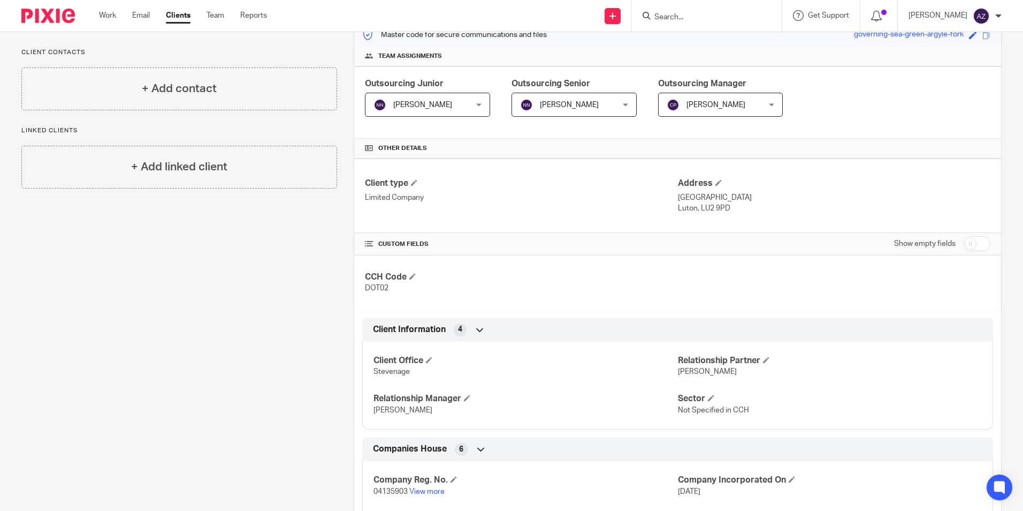
scroll to position [0, 0]
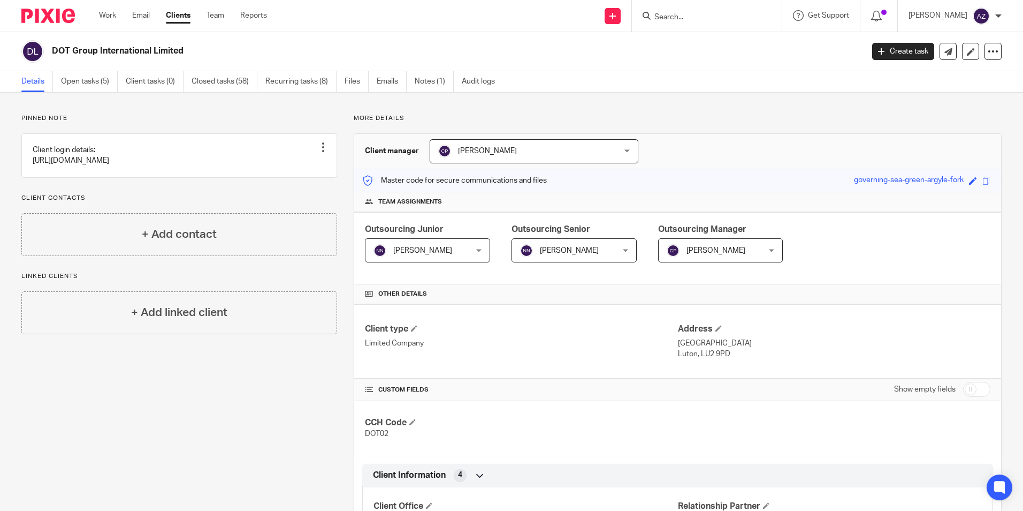
click at [489, 337] on div "Client type Limited Company" at bounding box center [521, 341] width 313 height 36
